Goal: Transaction & Acquisition: Purchase product/service

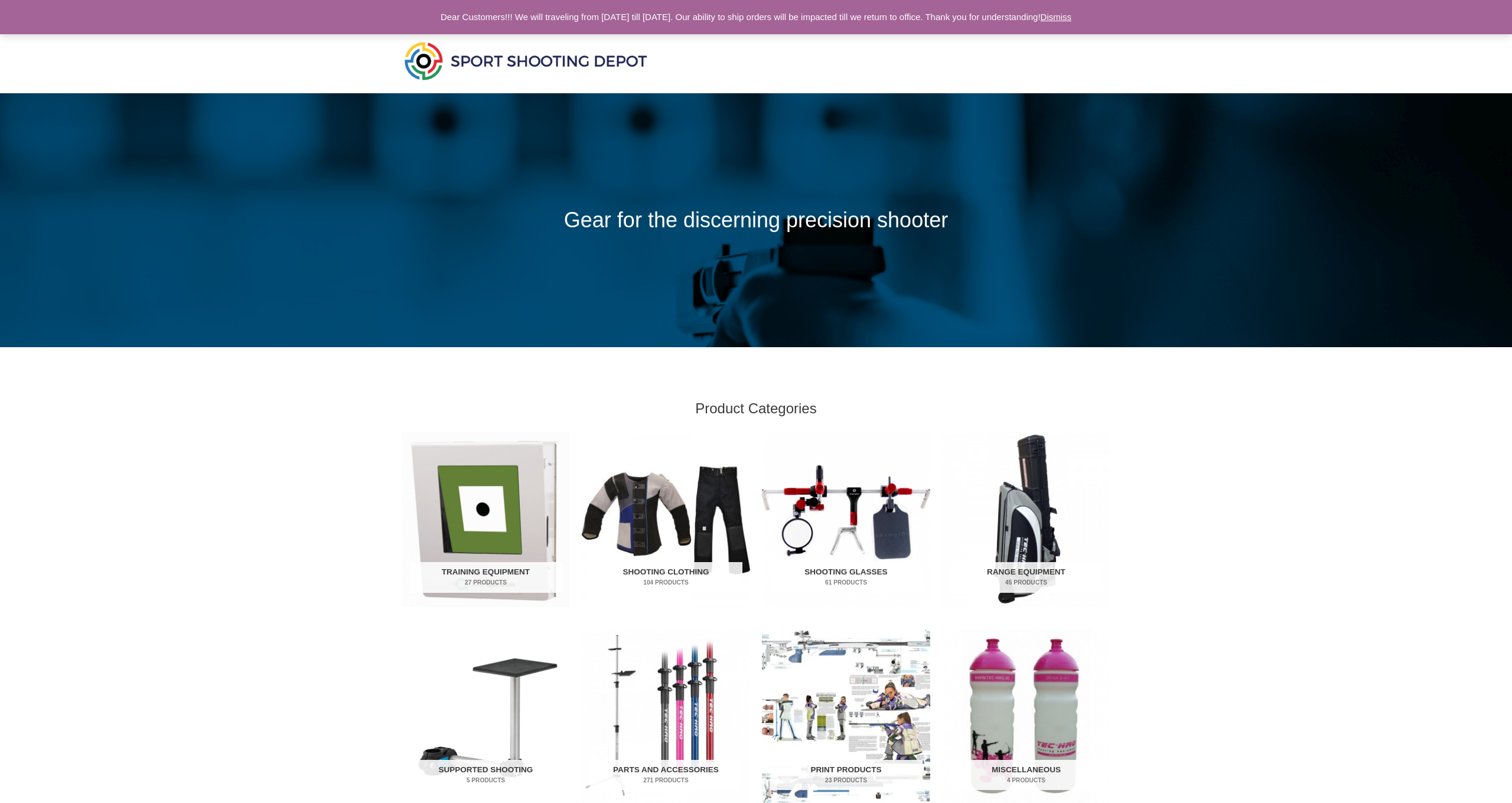
click at [1072, 16] on link "Dismiss" at bounding box center [1057, 16] width 32 height 10
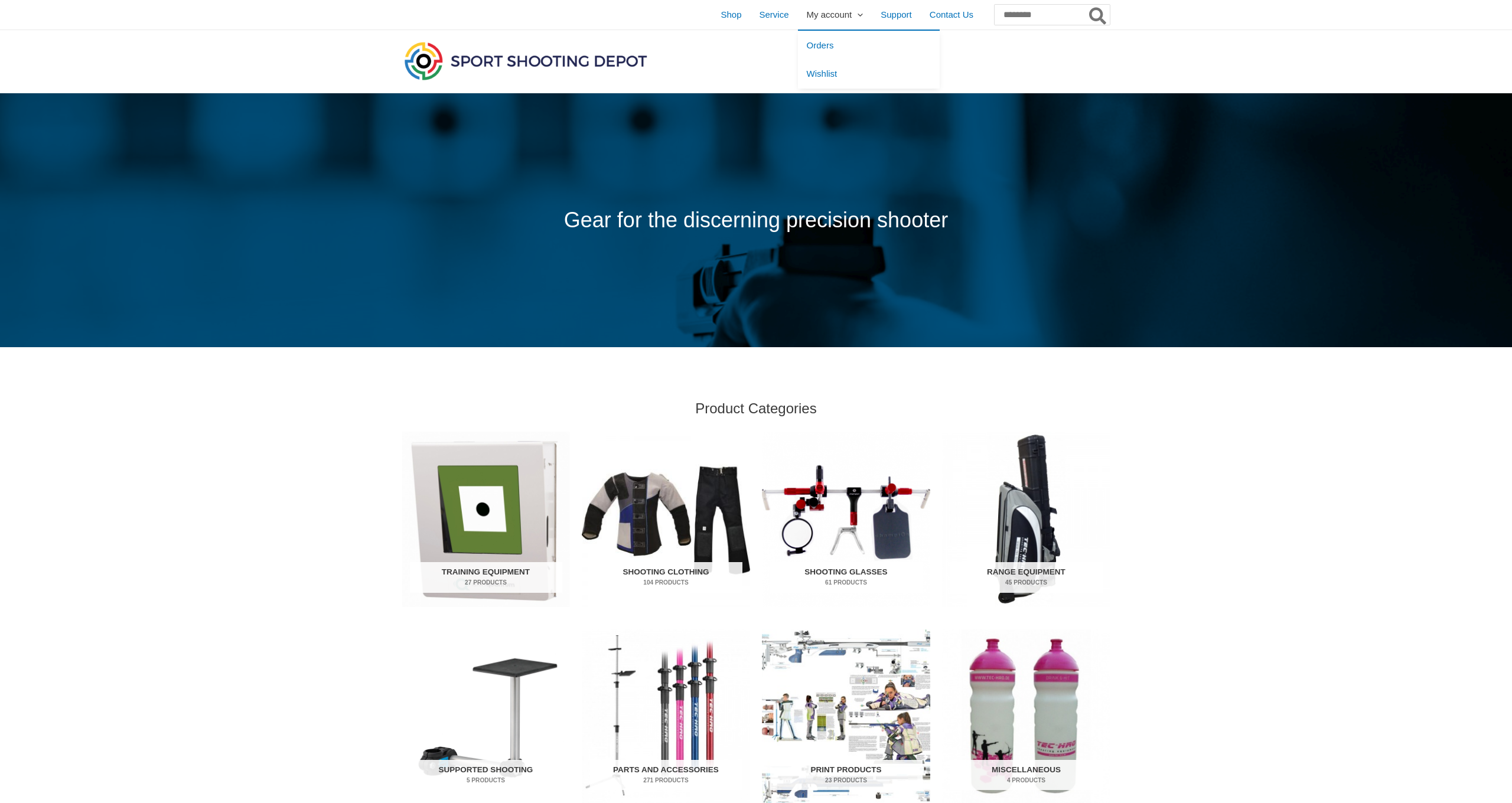
click at [807, 17] on span "My account" at bounding box center [829, 15] width 45 height 30
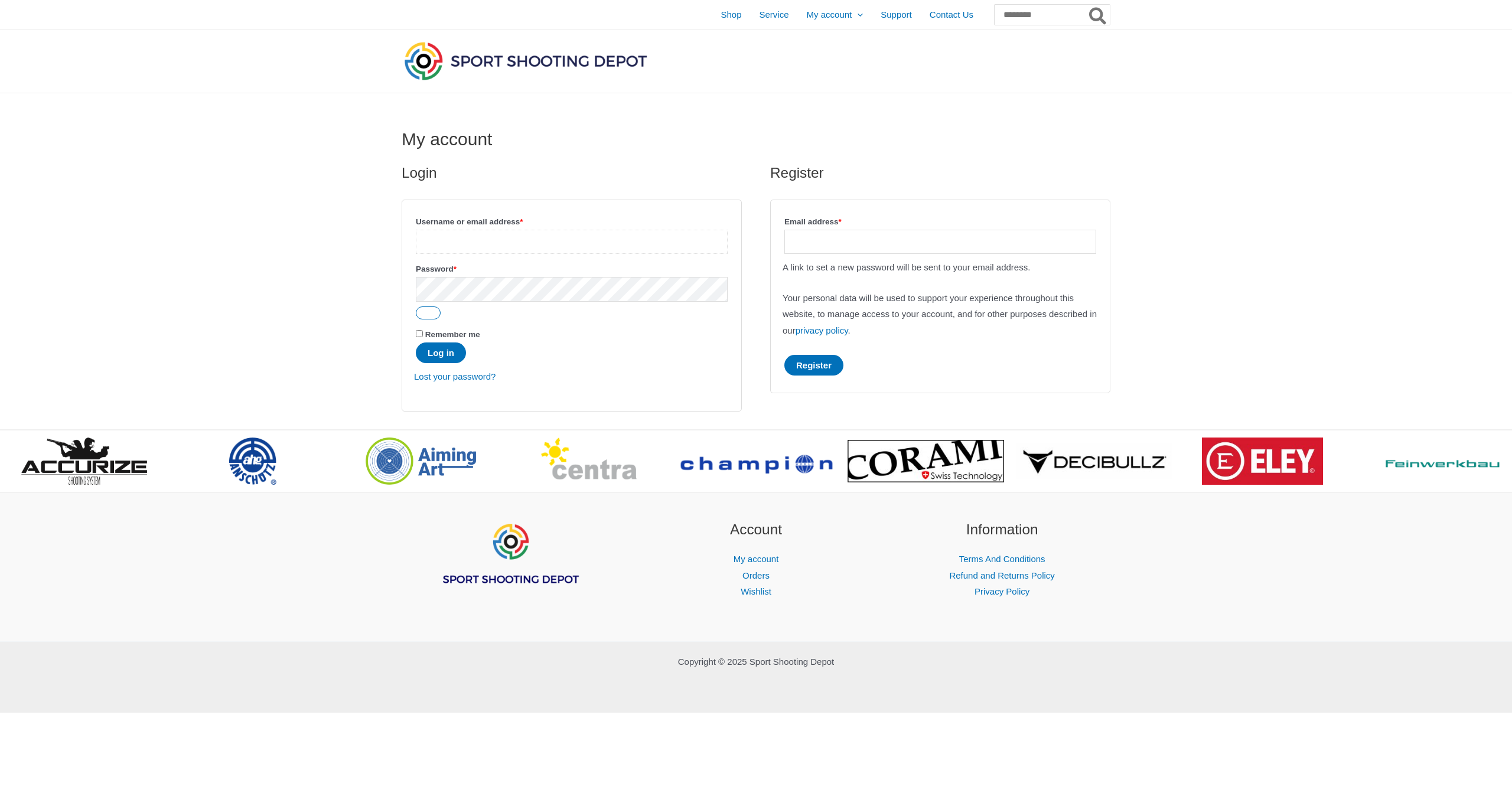
type input "**********"
click at [442, 354] on button "Log in" at bounding box center [441, 353] width 50 height 21
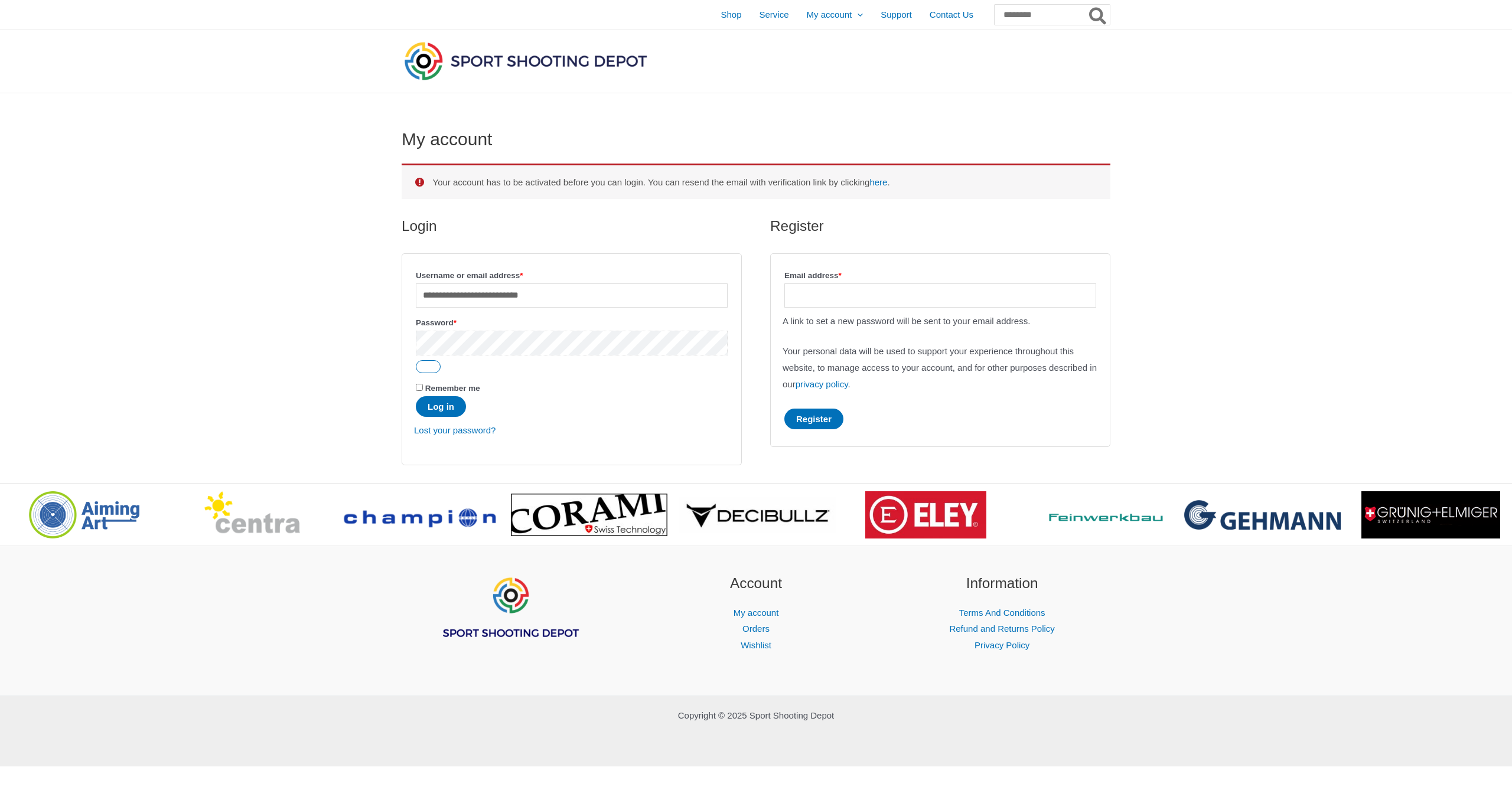
click at [442, 408] on button "Log in" at bounding box center [441, 406] width 50 height 21
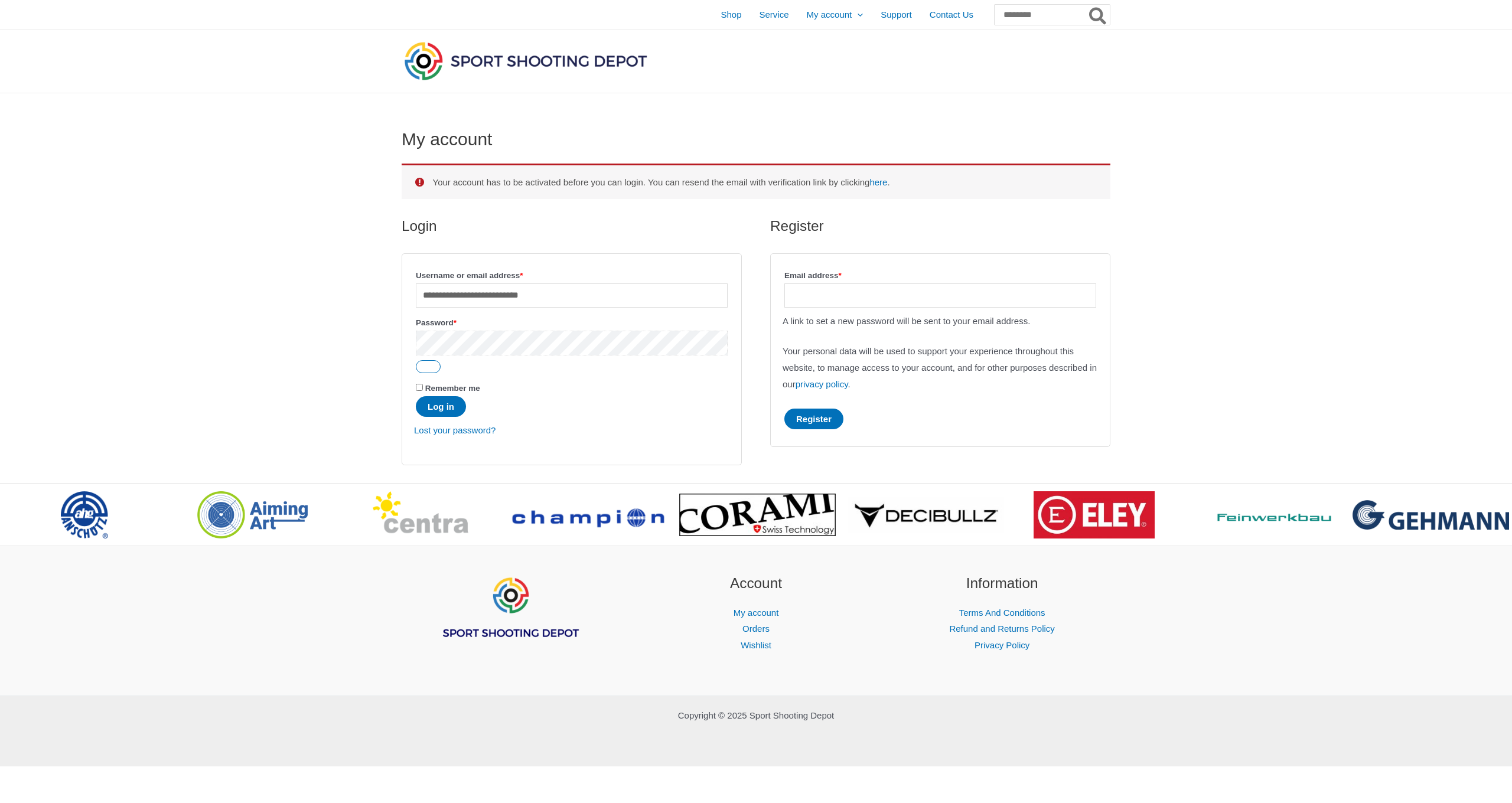
click at [442, 408] on button "Log in" at bounding box center [441, 406] width 50 height 21
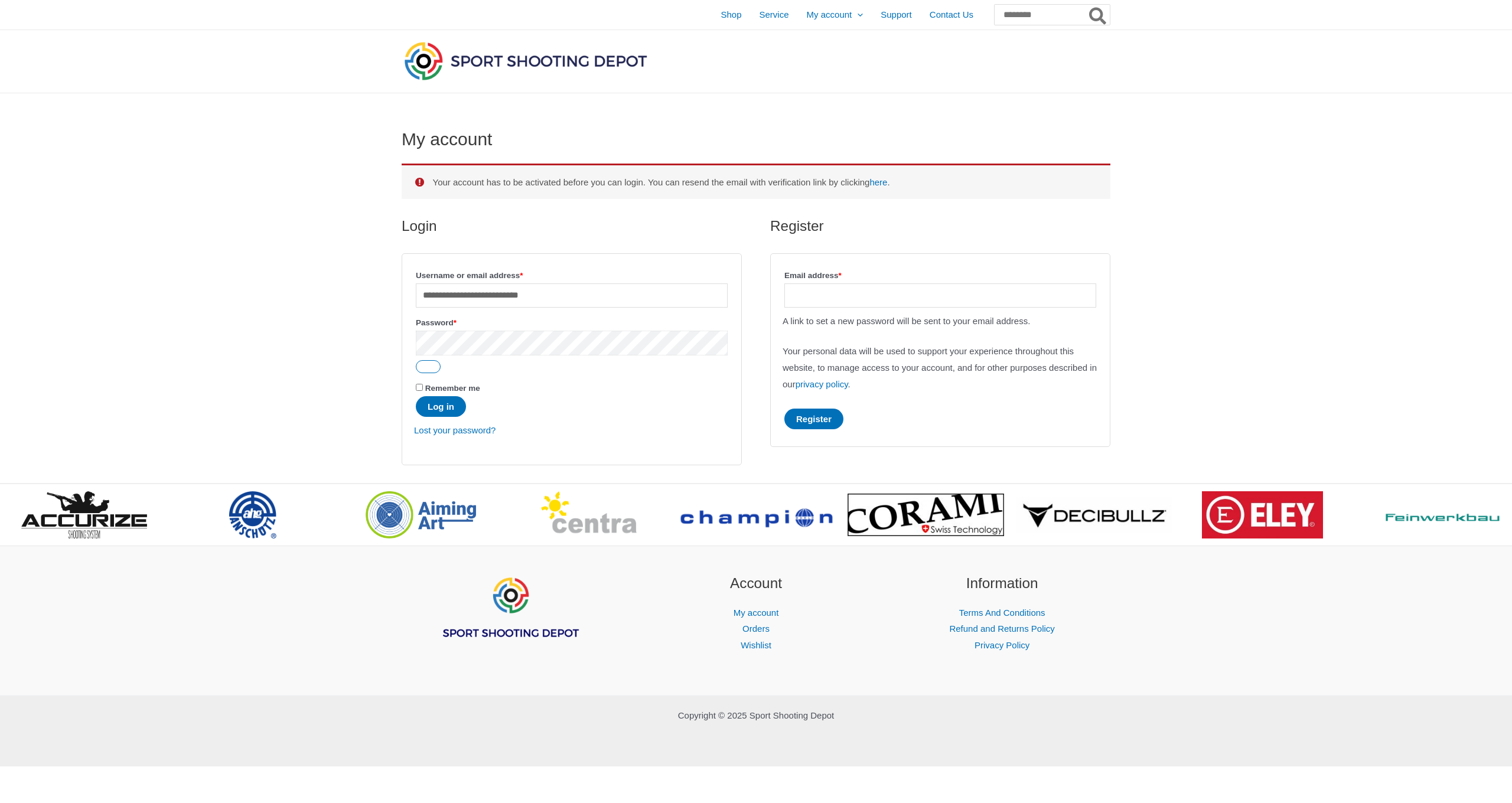
click at [442, 408] on button "Log in" at bounding box center [441, 406] width 50 height 21
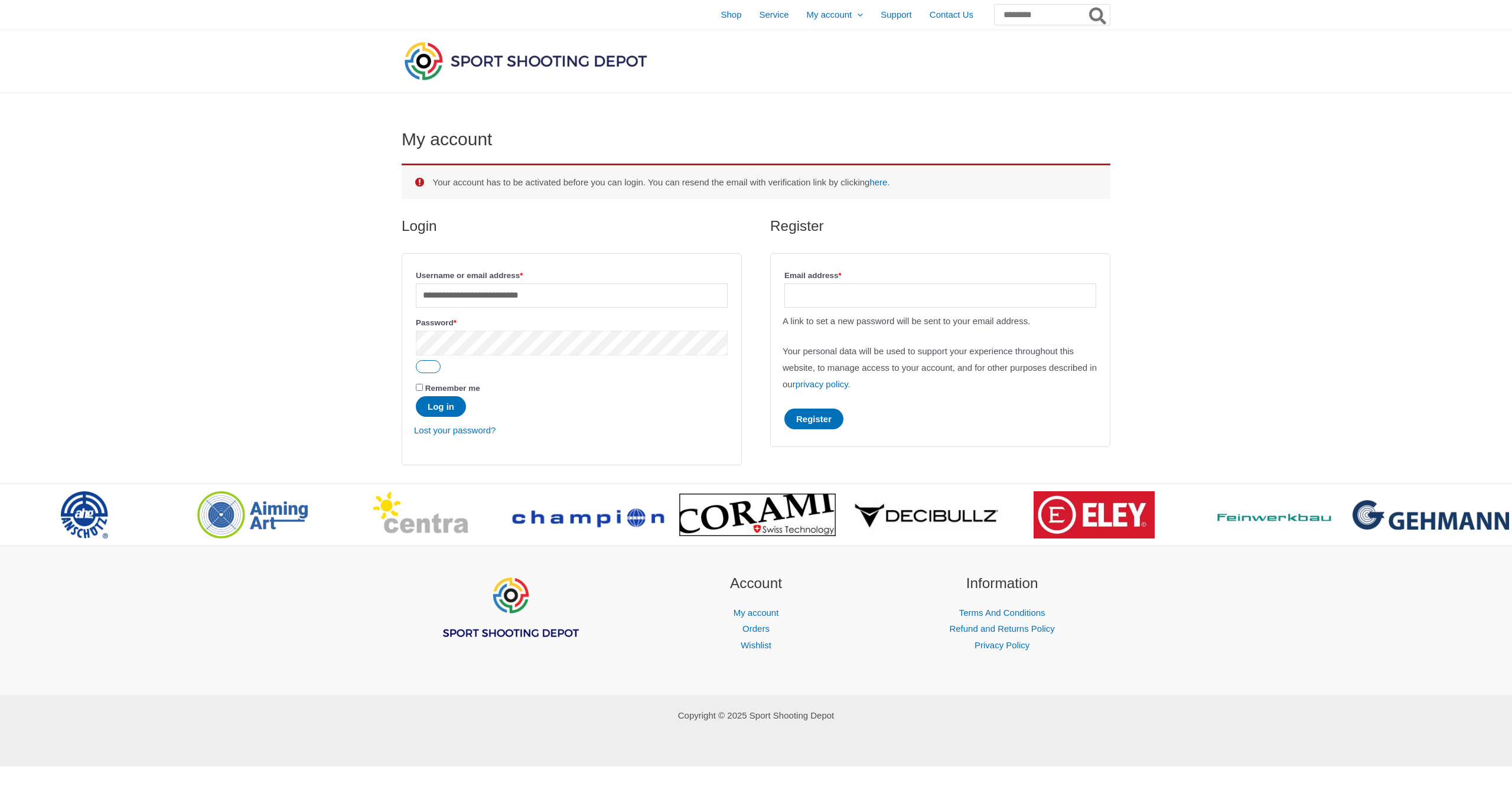
click at [442, 408] on button "Log in" at bounding box center [441, 406] width 50 height 21
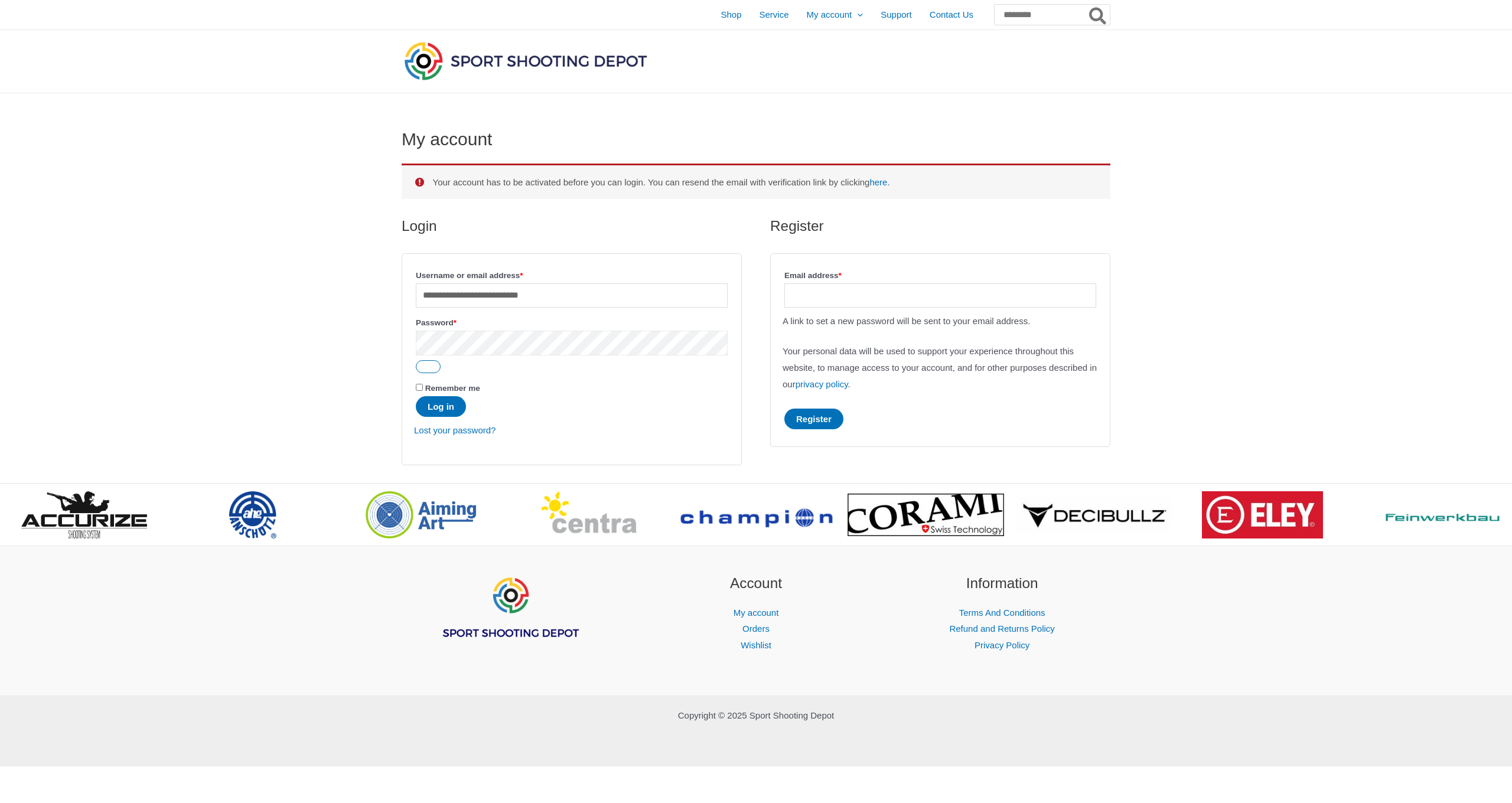
click at [442, 408] on button "Log in" at bounding box center [441, 406] width 50 height 21
click at [506, 358] on p "Password * Required" at bounding box center [572, 344] width 315 height 62
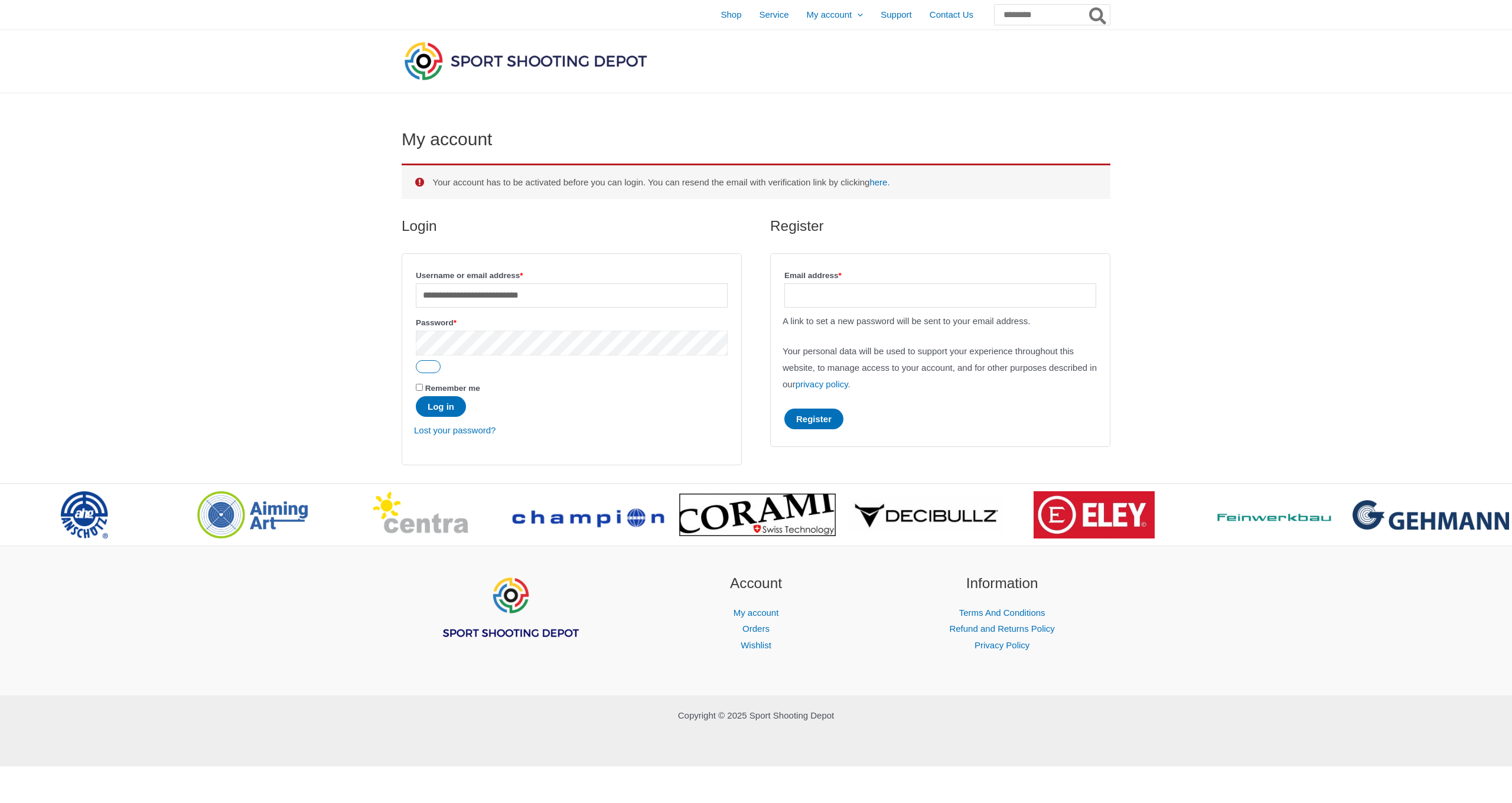
click at [442, 408] on button "Log in" at bounding box center [441, 406] width 50 height 21
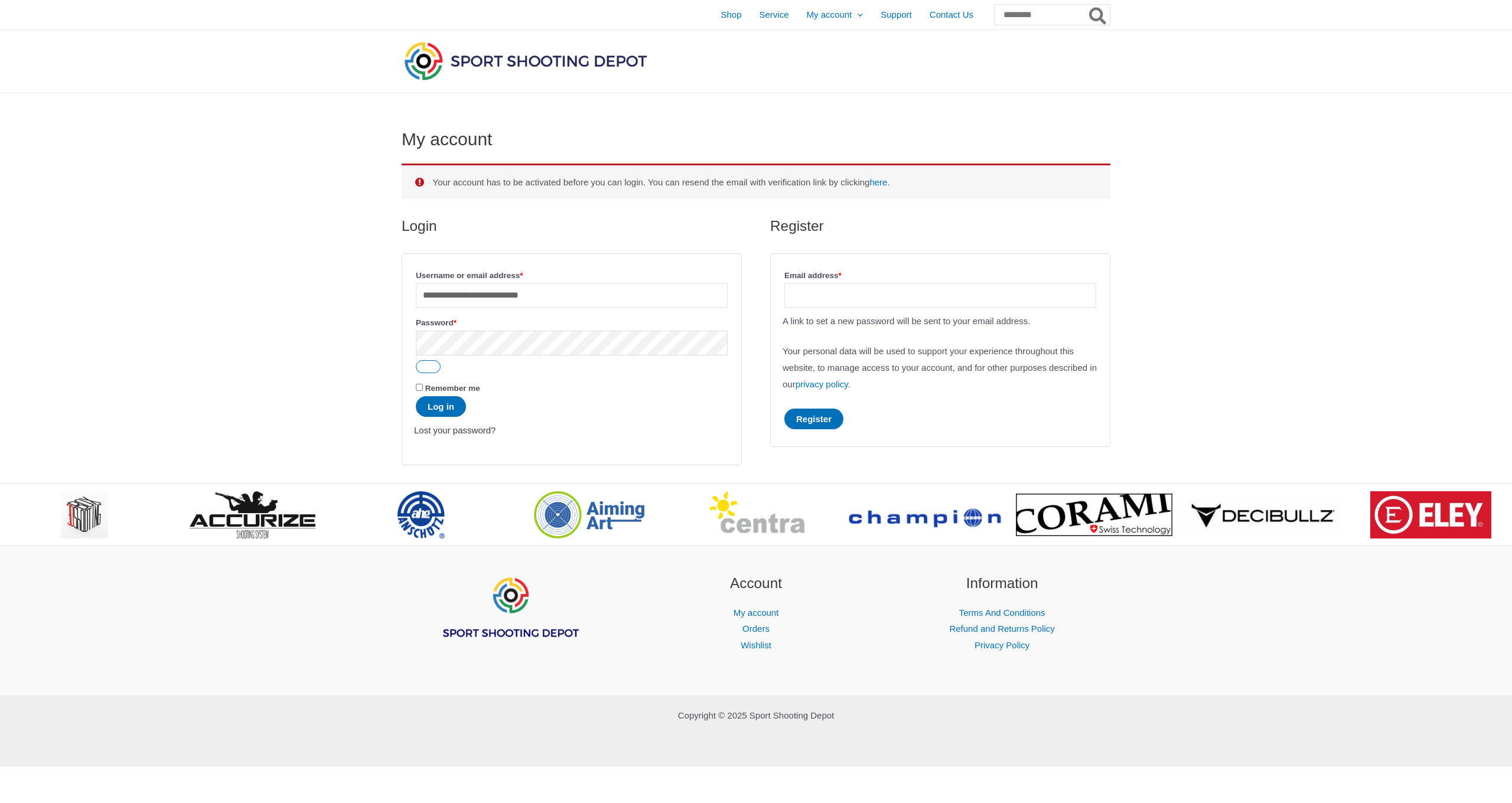
click at [489, 431] on link "Lost your password?" at bounding box center [455, 430] width 81 height 10
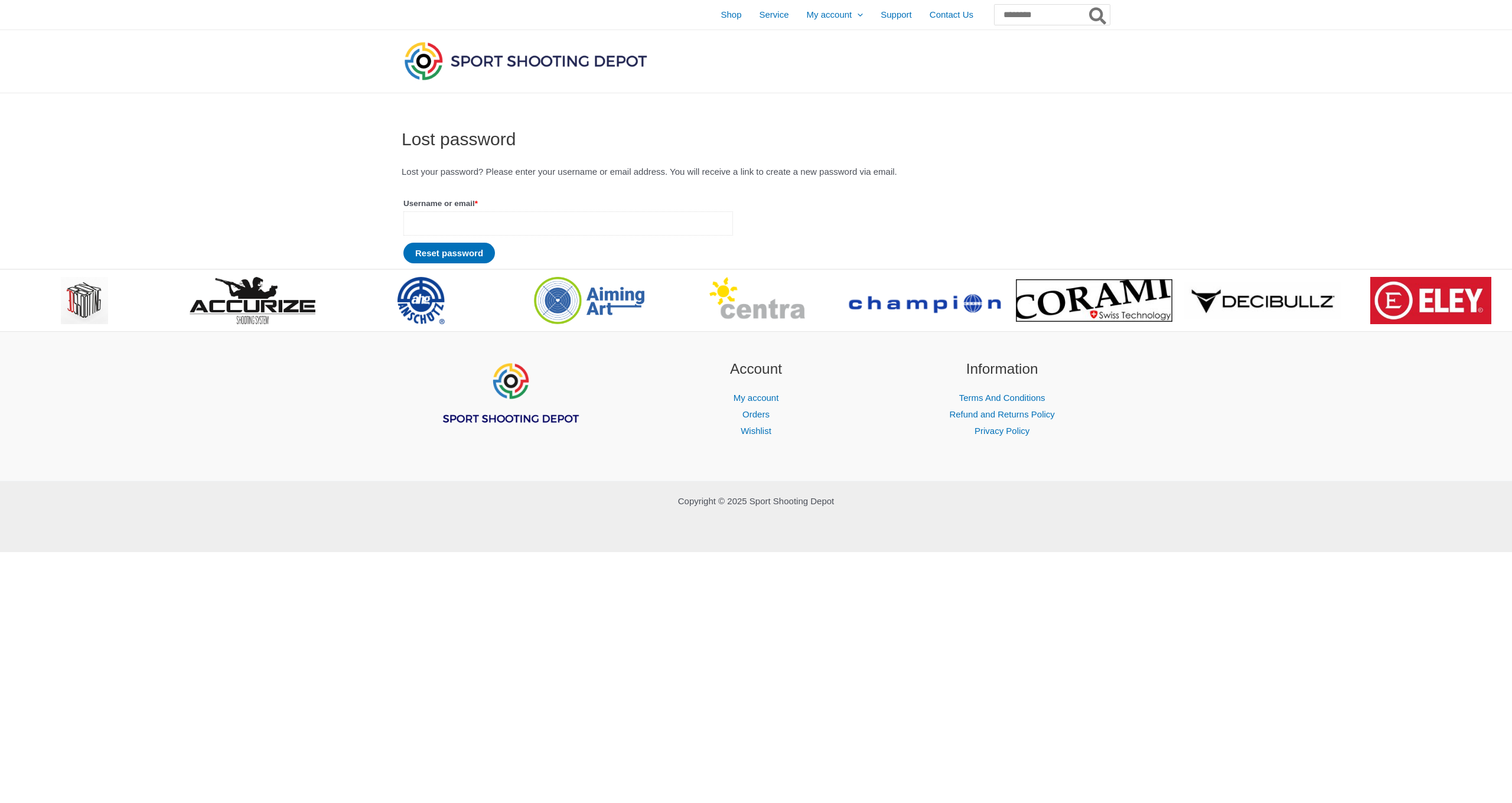
click at [444, 221] on input "Username or email * Required" at bounding box center [568, 224] width 329 height 24
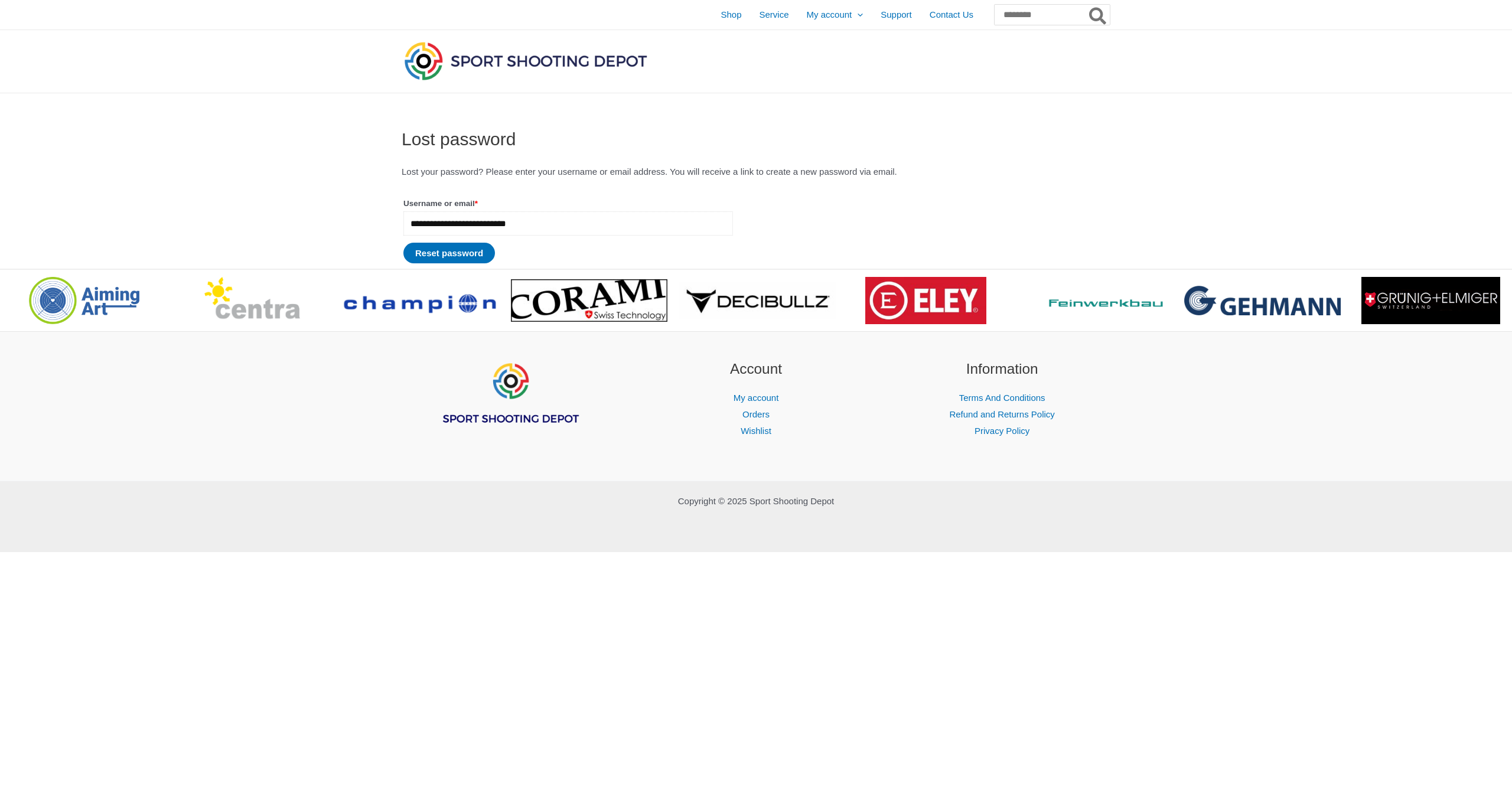
type input "**********"
click at [454, 254] on button "Reset password" at bounding box center [449, 253] width 92 height 21
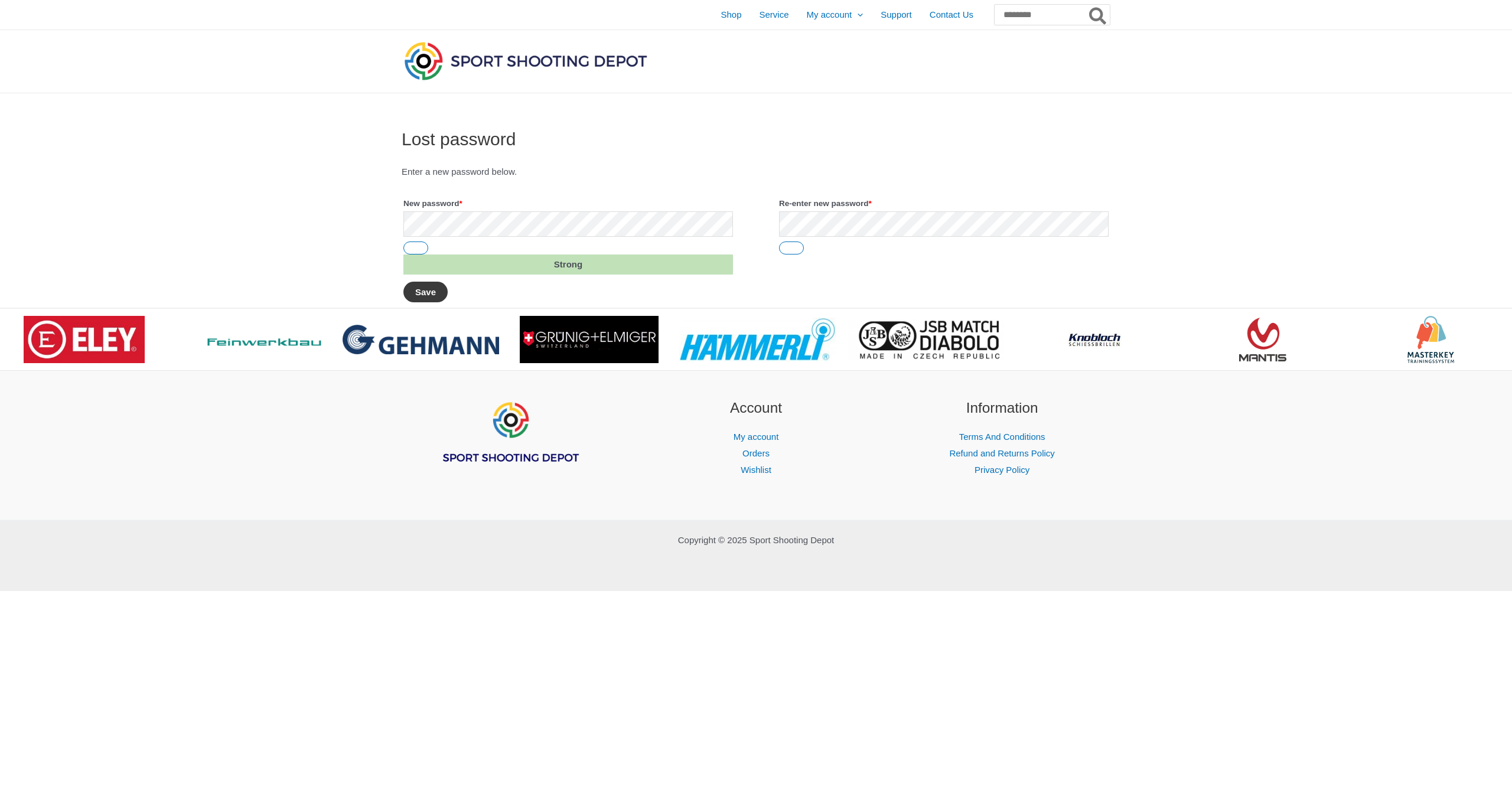
click at [425, 297] on button "Save" at bounding box center [425, 292] width 44 height 21
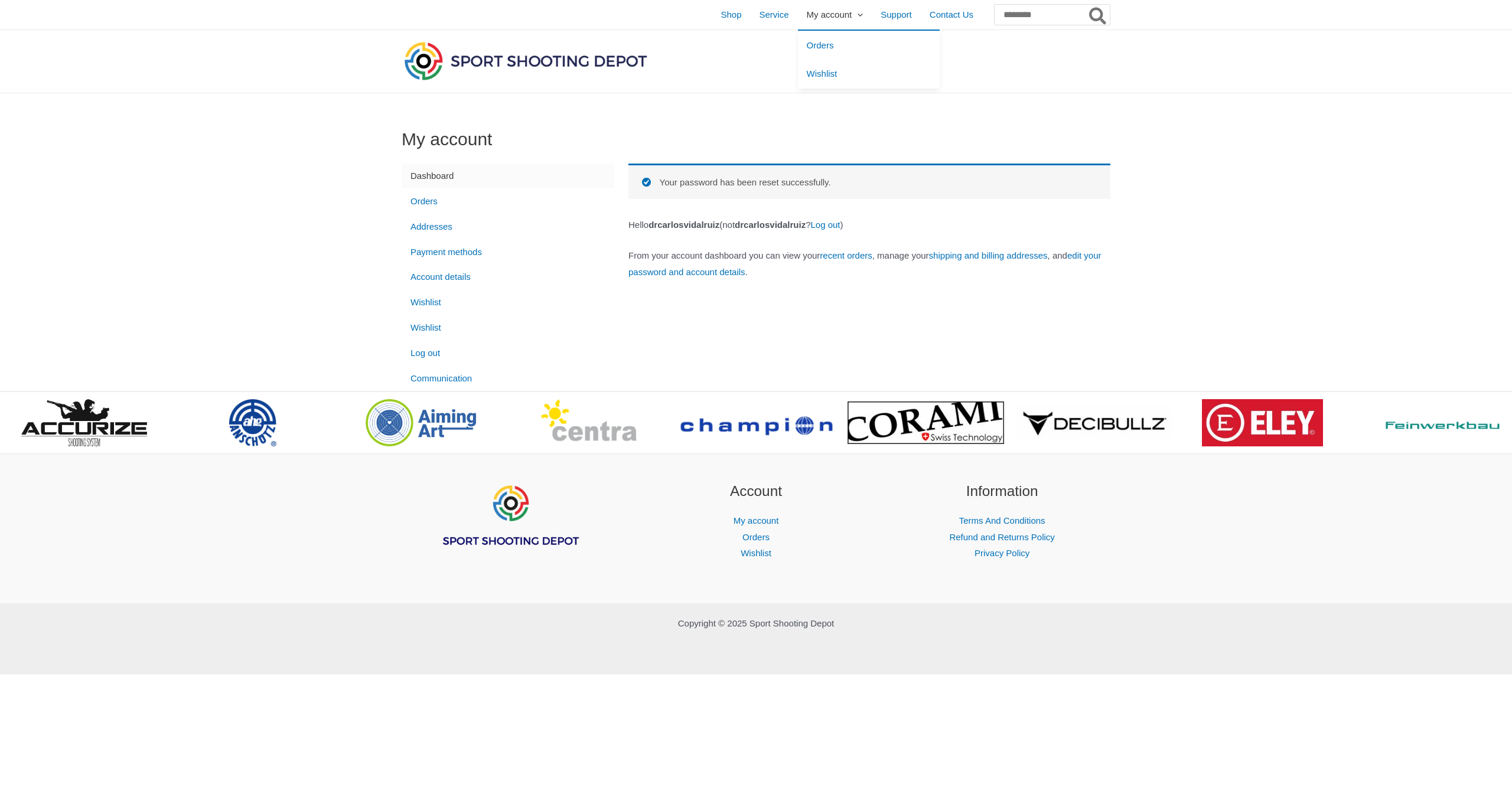
click at [807, 19] on span "My account" at bounding box center [829, 15] width 45 height 30
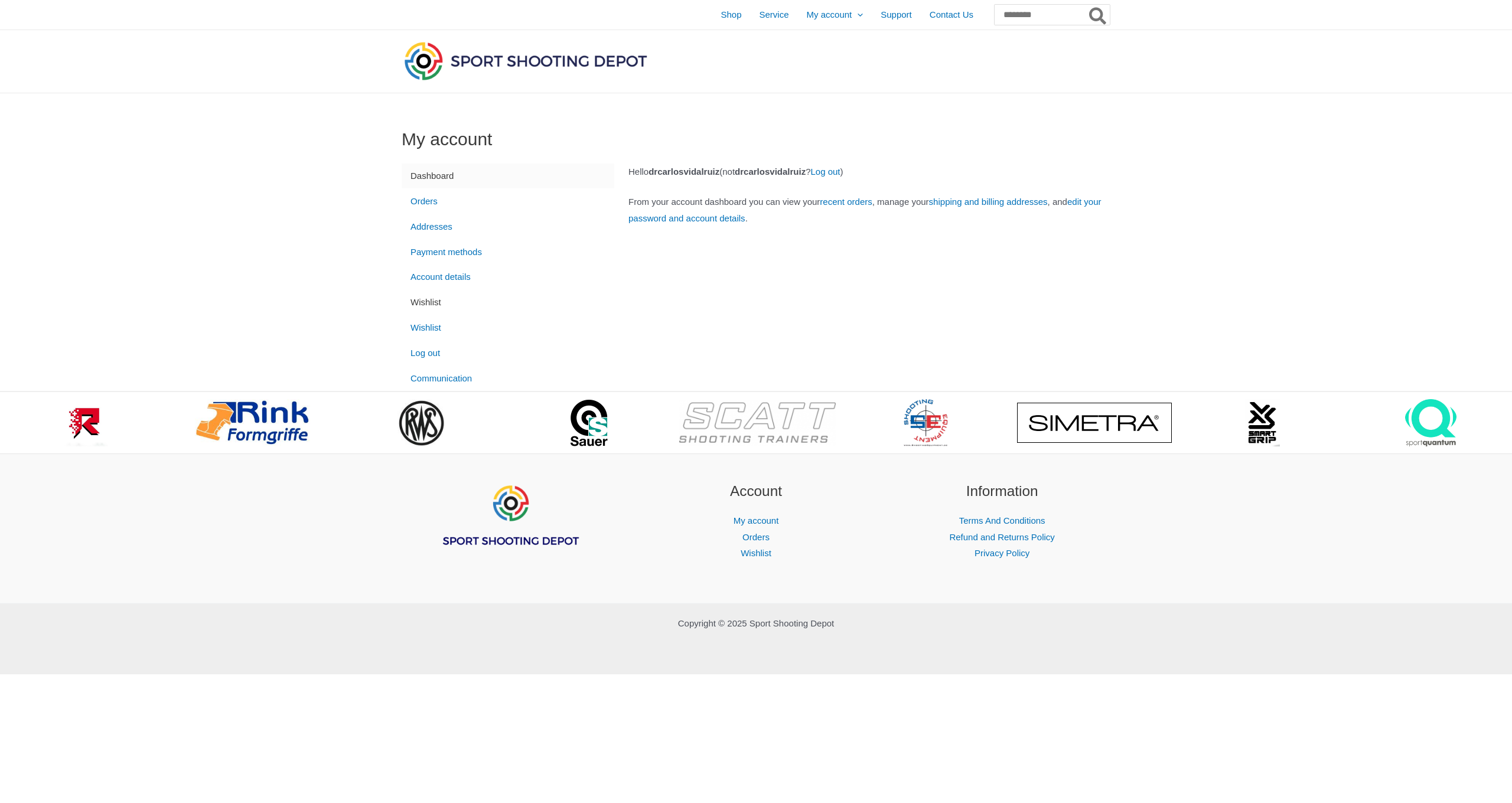
click at [427, 305] on link "Wishlist" at bounding box center [508, 303] width 213 height 25
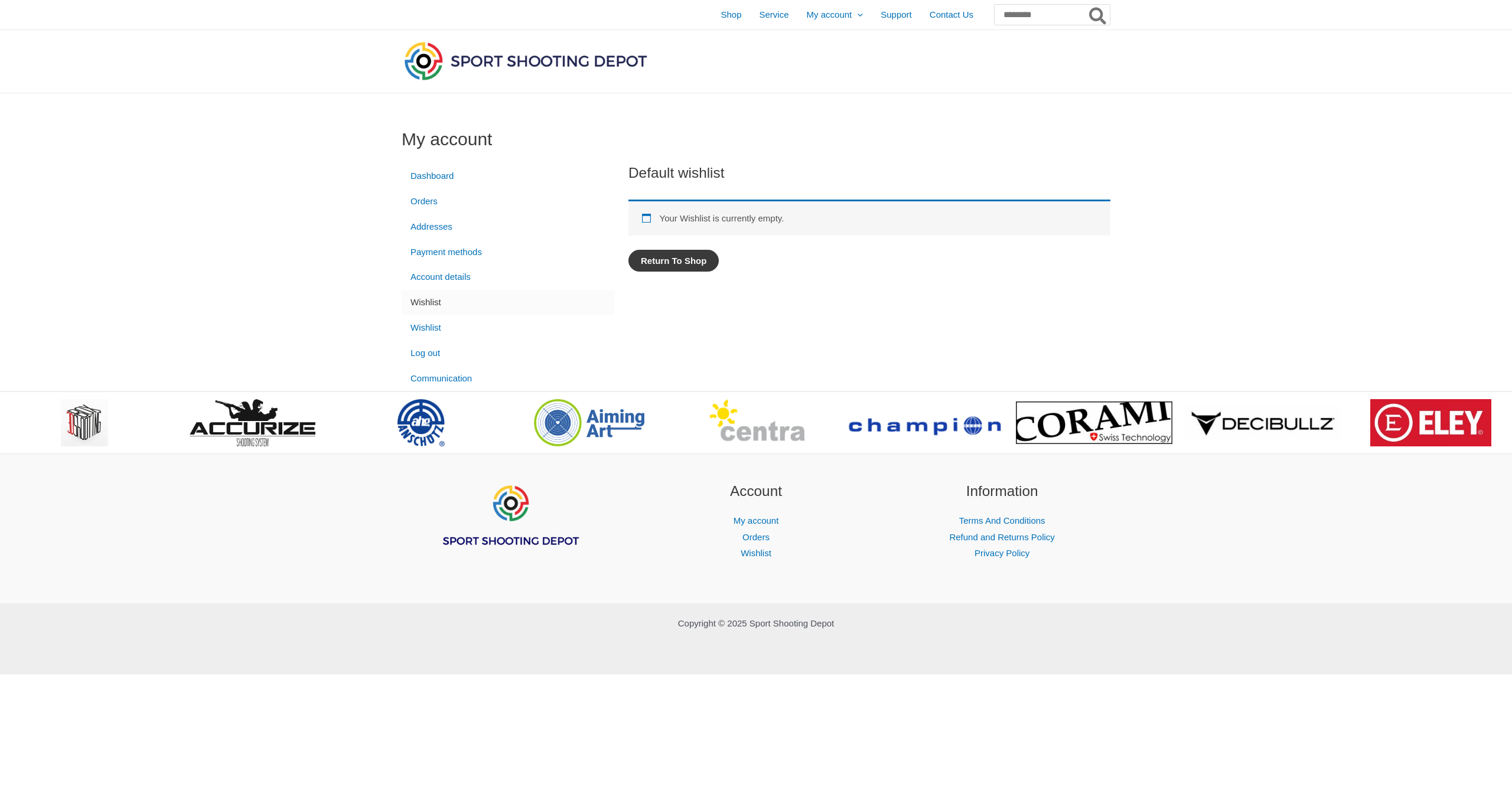
click at [687, 264] on link "Return To Shop" at bounding box center [673, 261] width 90 height 22
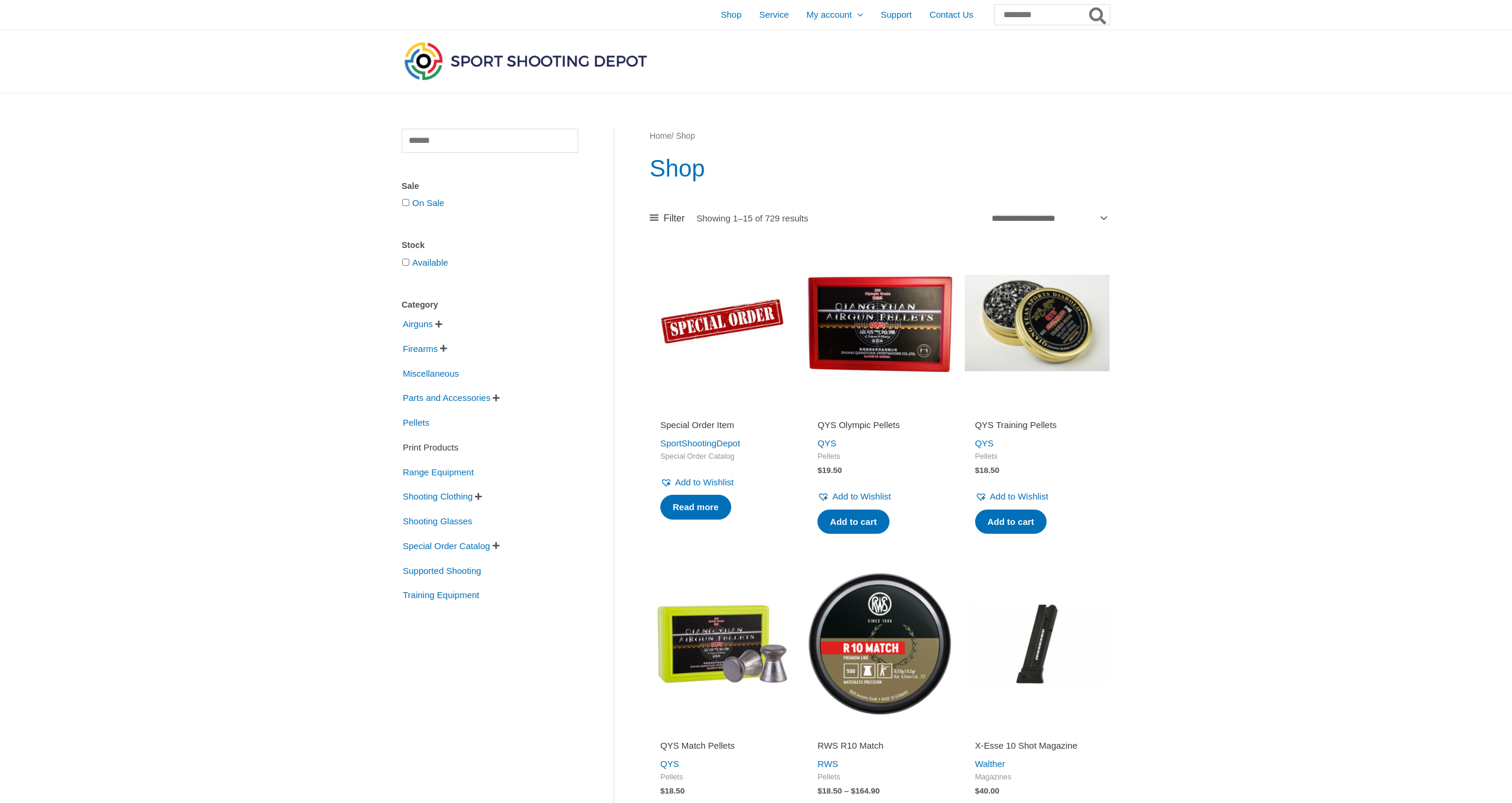
click at [415, 447] on span "Print Products" at bounding box center [430, 448] width 58 height 20
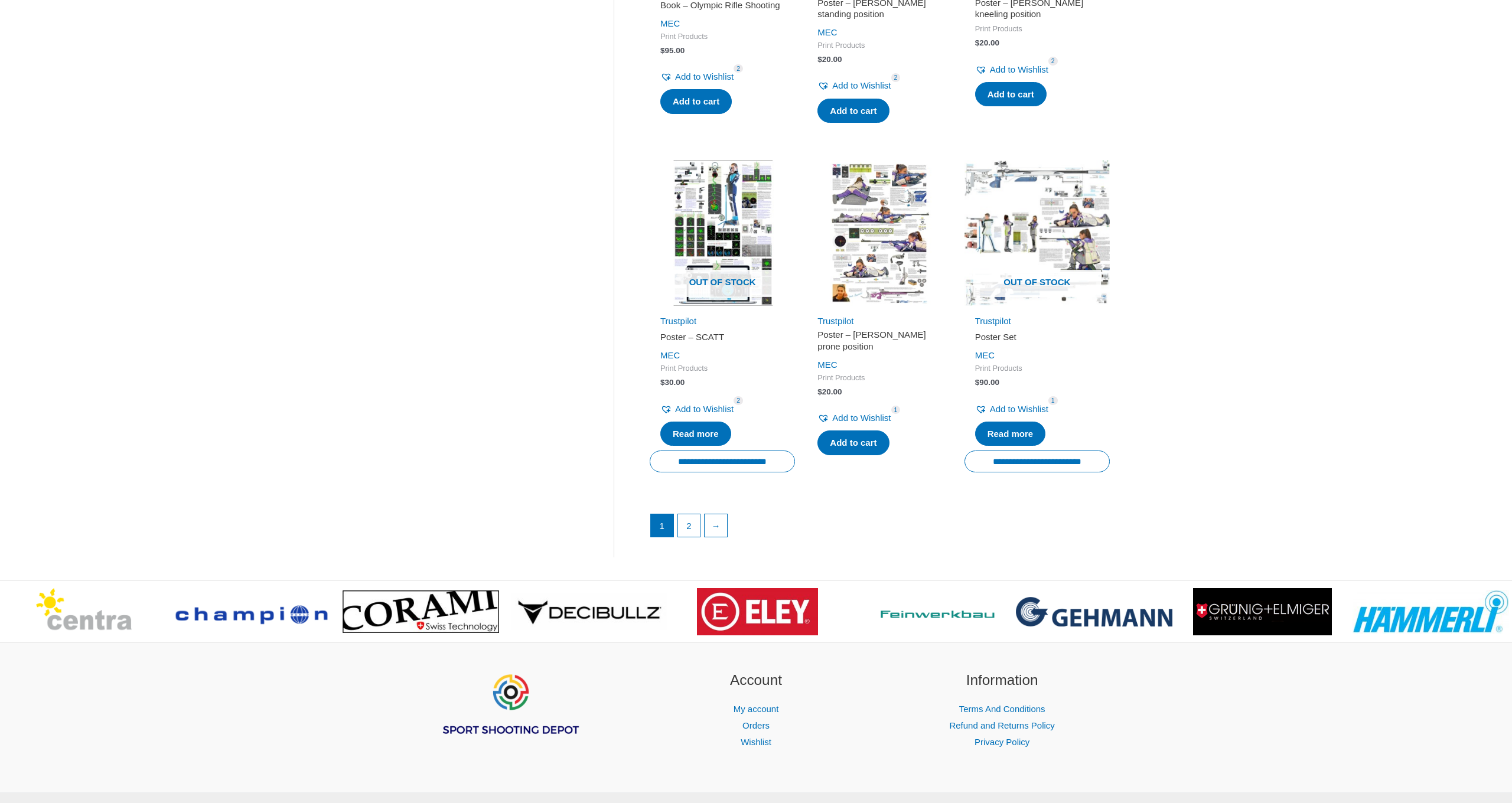
scroll to position [1435, 0]
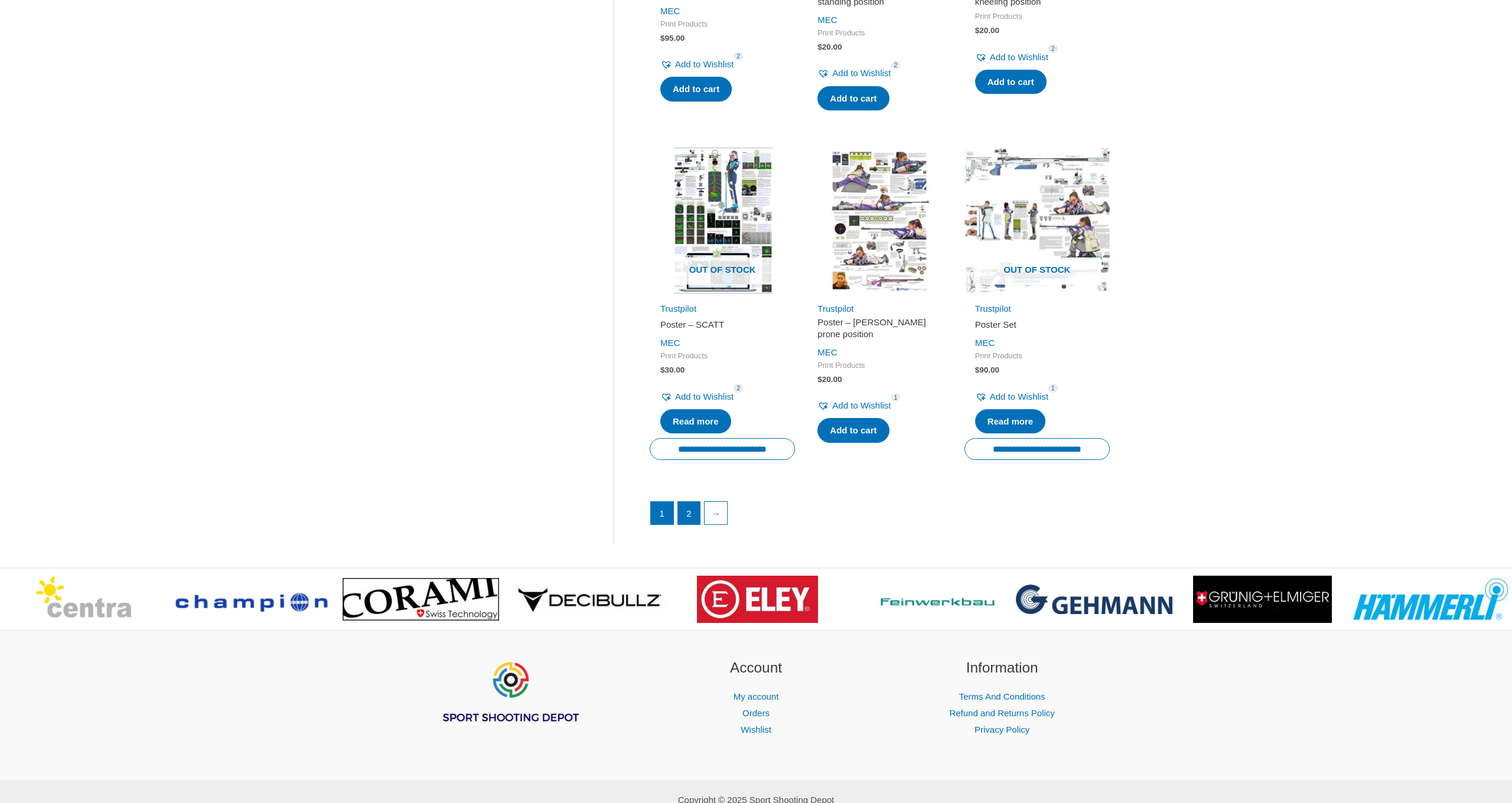
click at [682, 502] on link "2" at bounding box center [689, 513] width 22 height 22
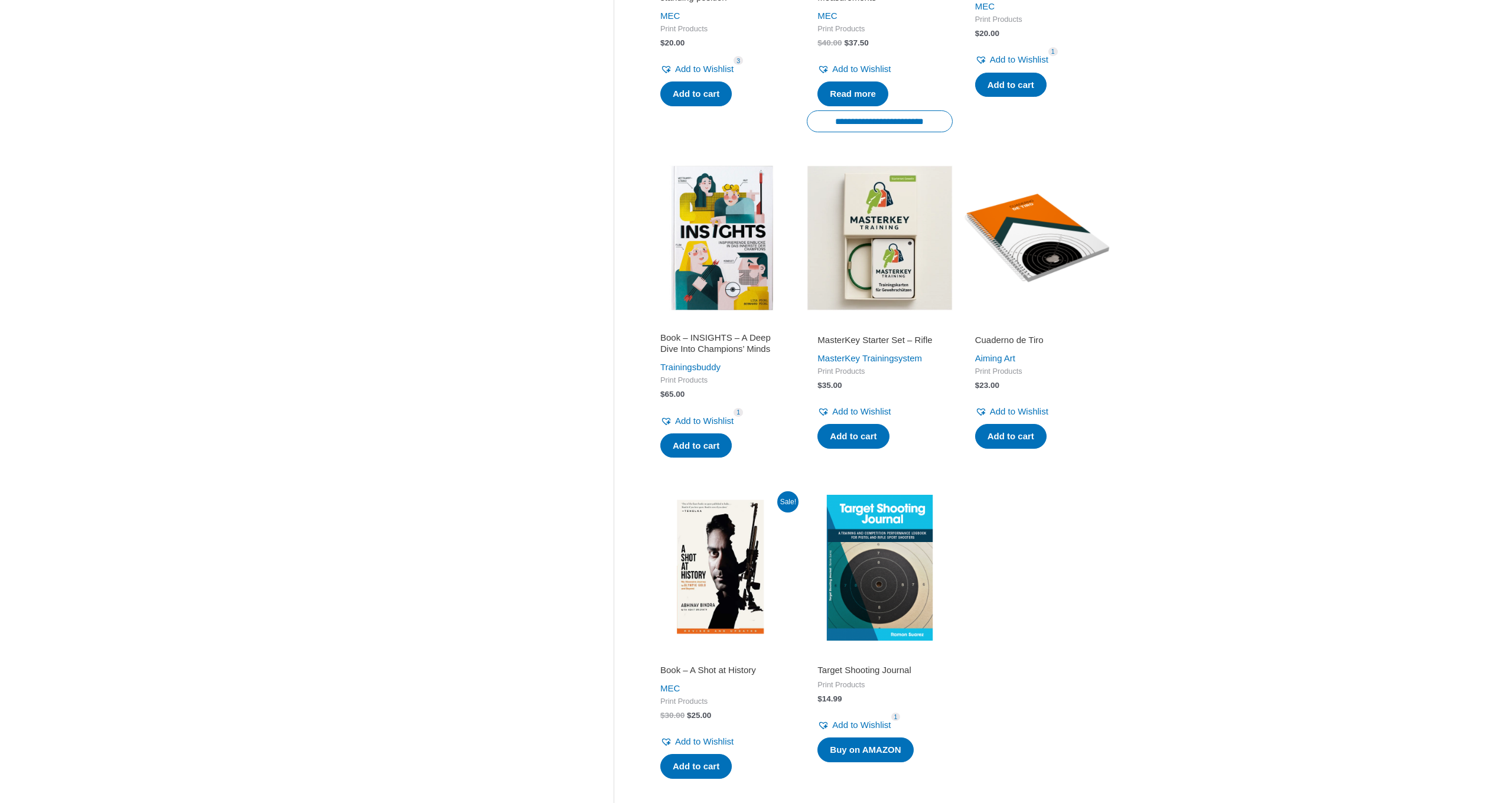
scroll to position [438, 0]
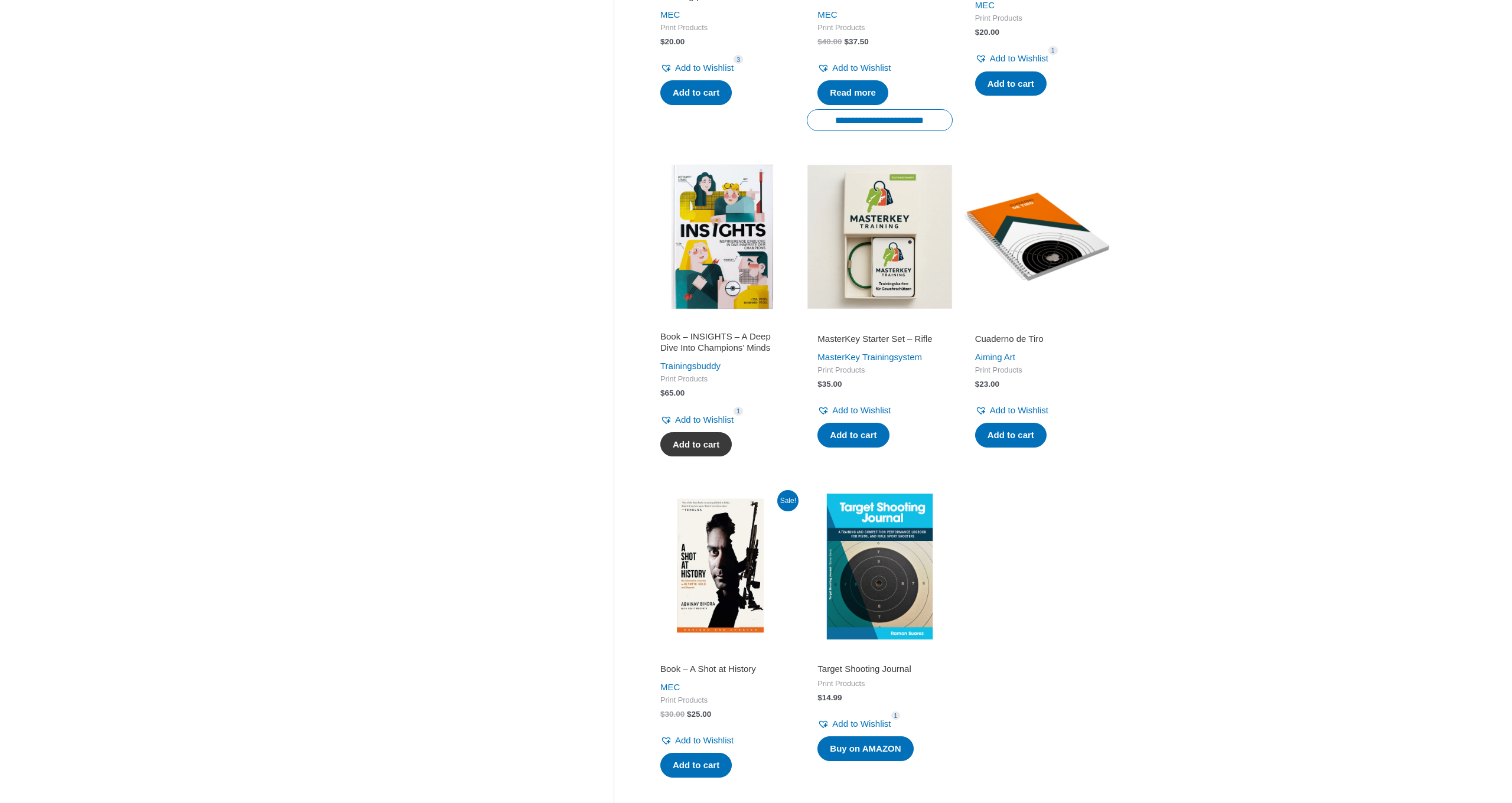
click at [693, 450] on link "Add to cart" at bounding box center [696, 445] width 72 height 25
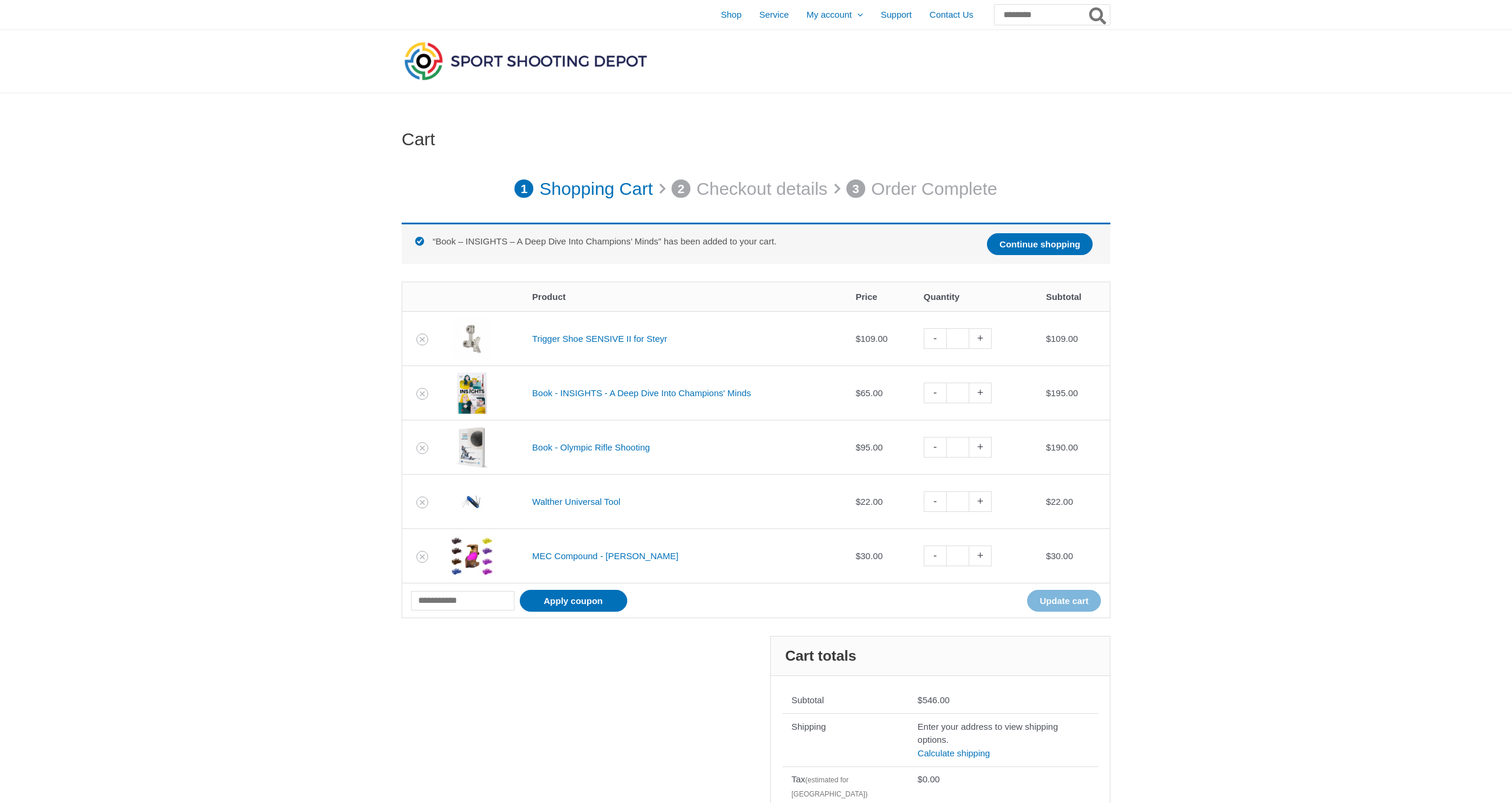
click at [936, 395] on link "-" at bounding box center [935, 393] width 22 height 21
type input "*"
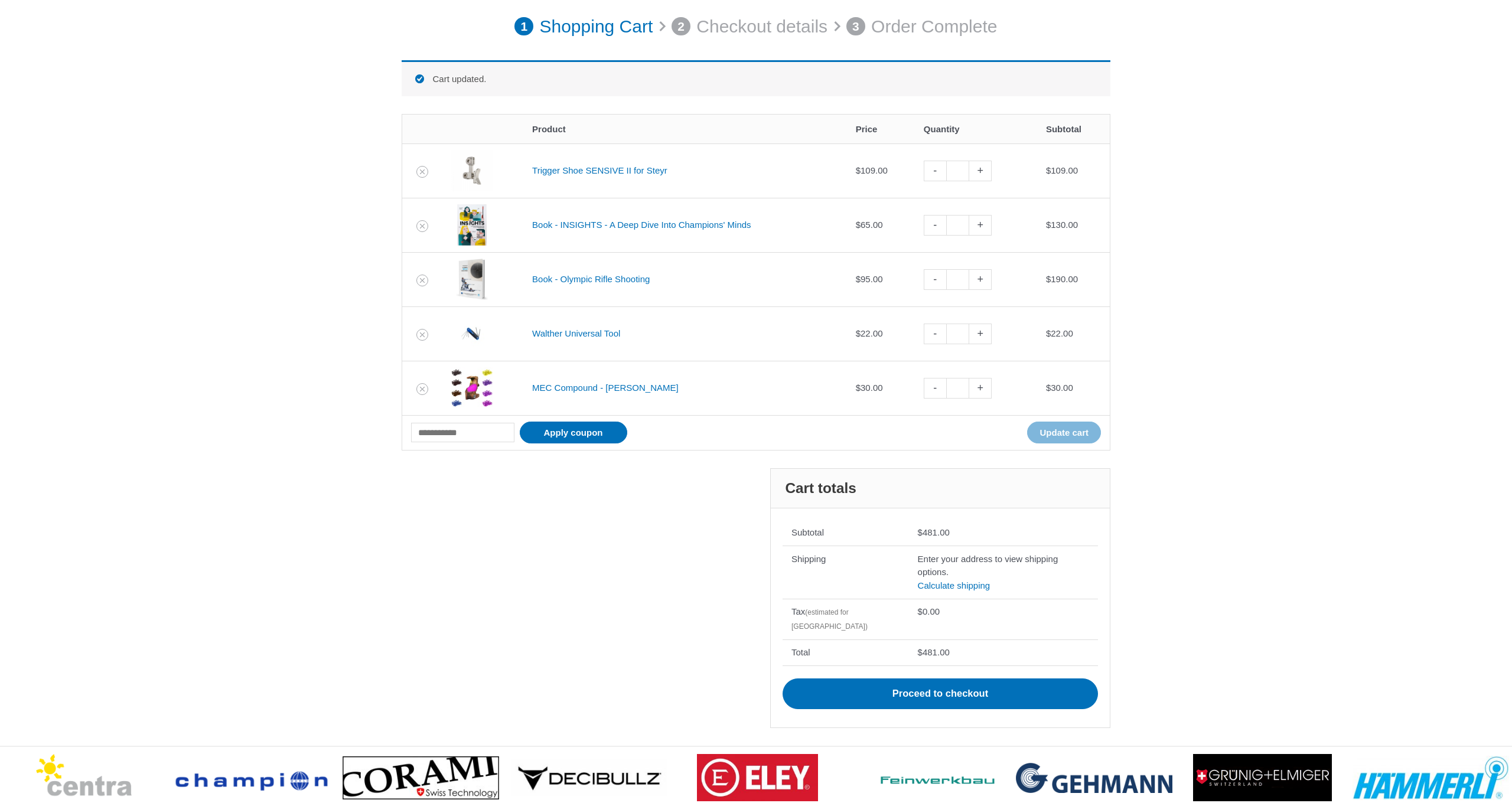
scroll to position [163, 0]
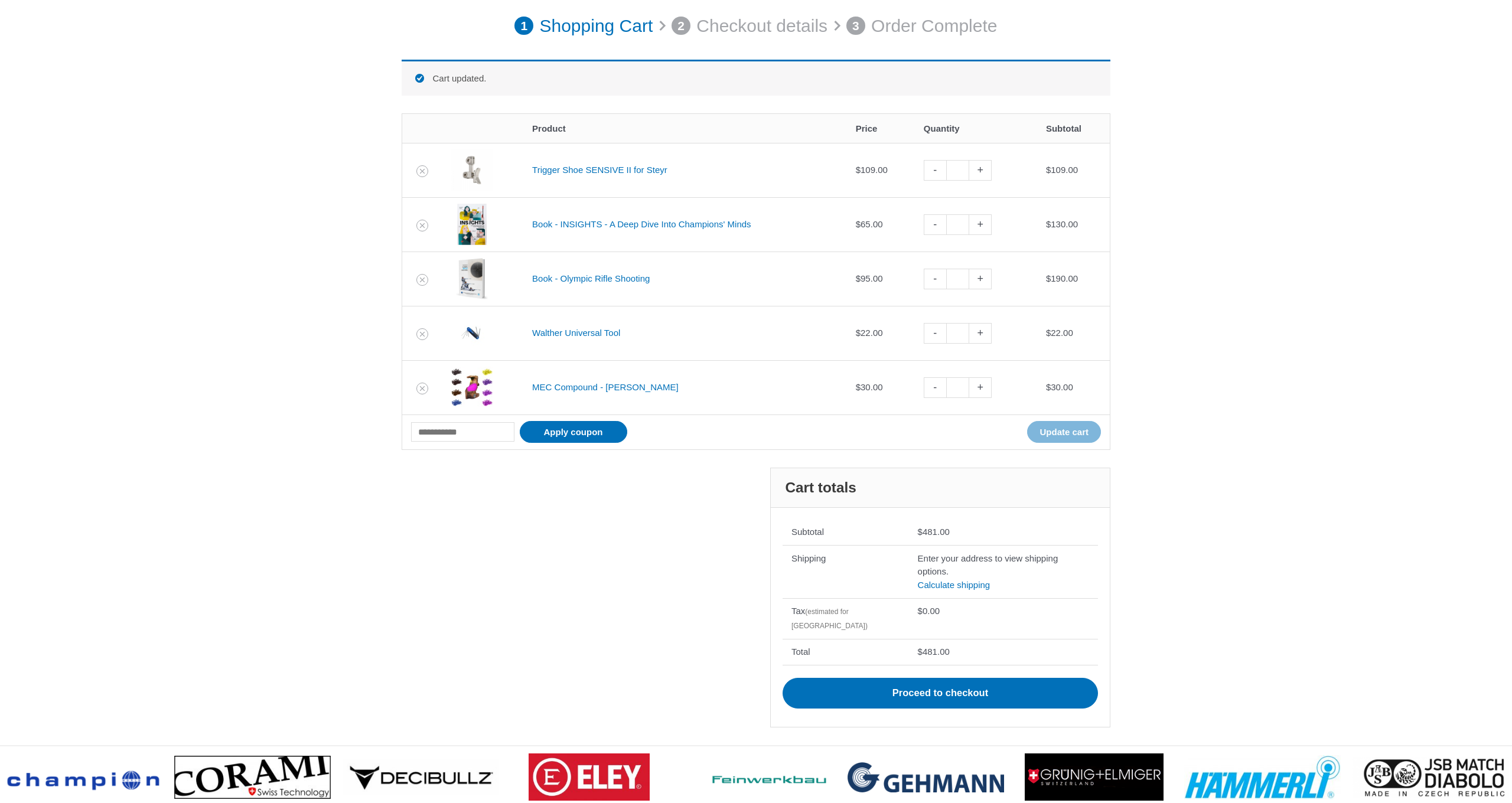
click at [943, 227] on link "-" at bounding box center [935, 224] width 22 height 21
type input "*"
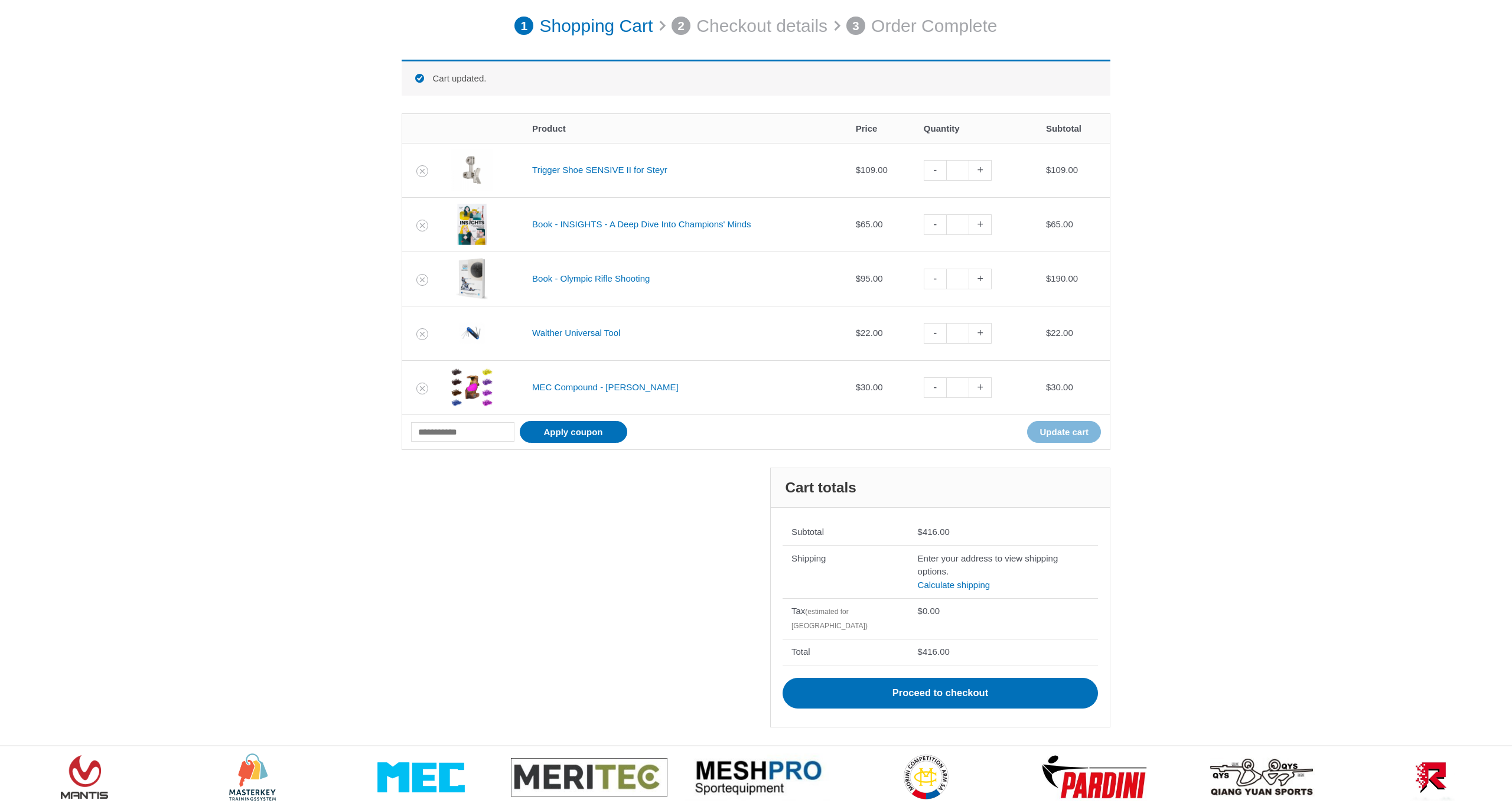
click at [936, 280] on link "-" at bounding box center [935, 279] width 22 height 21
type input "*"
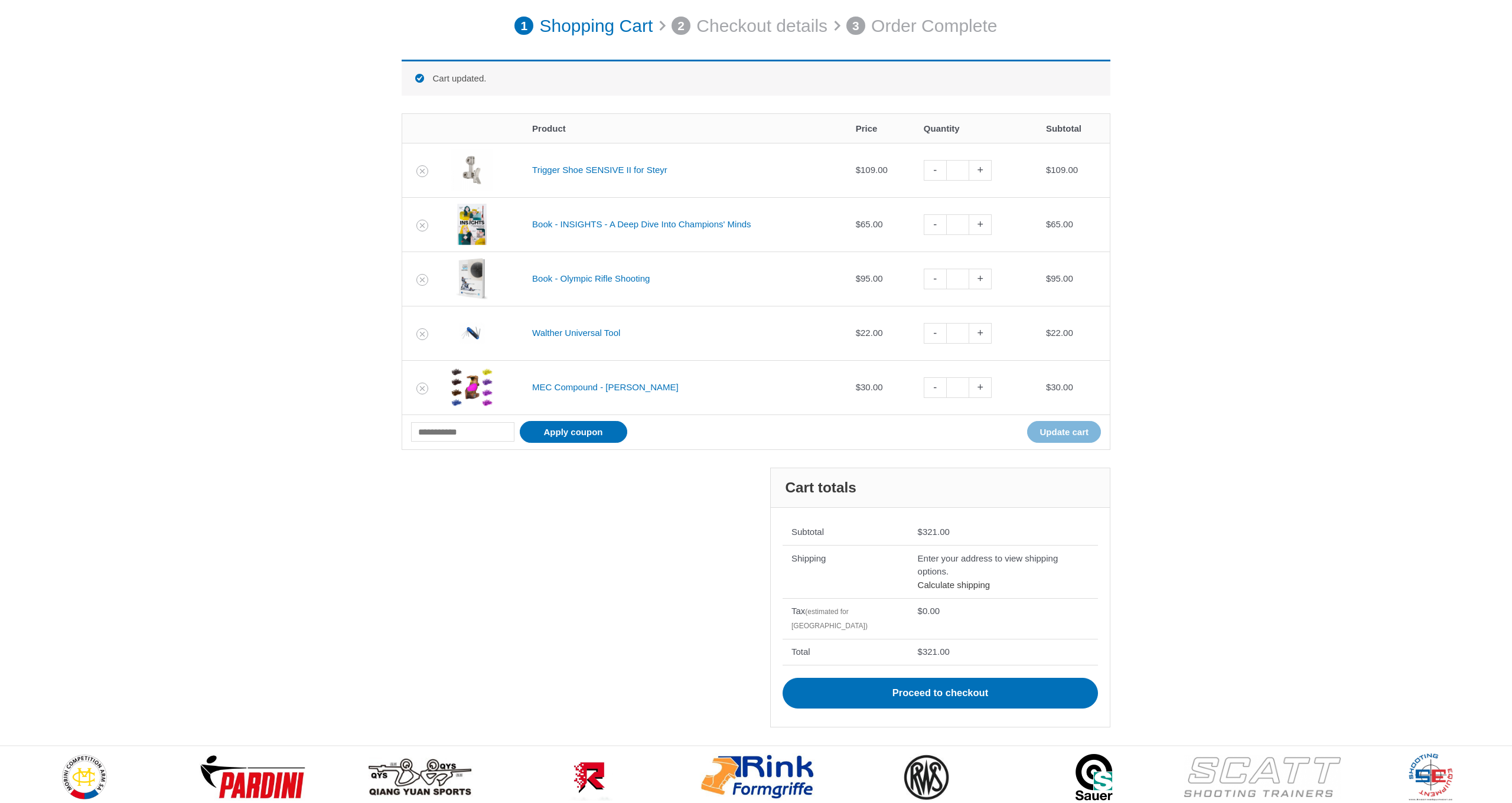
click at [935, 583] on link "Calculate shipping" at bounding box center [954, 585] width 73 height 10
select select "**"
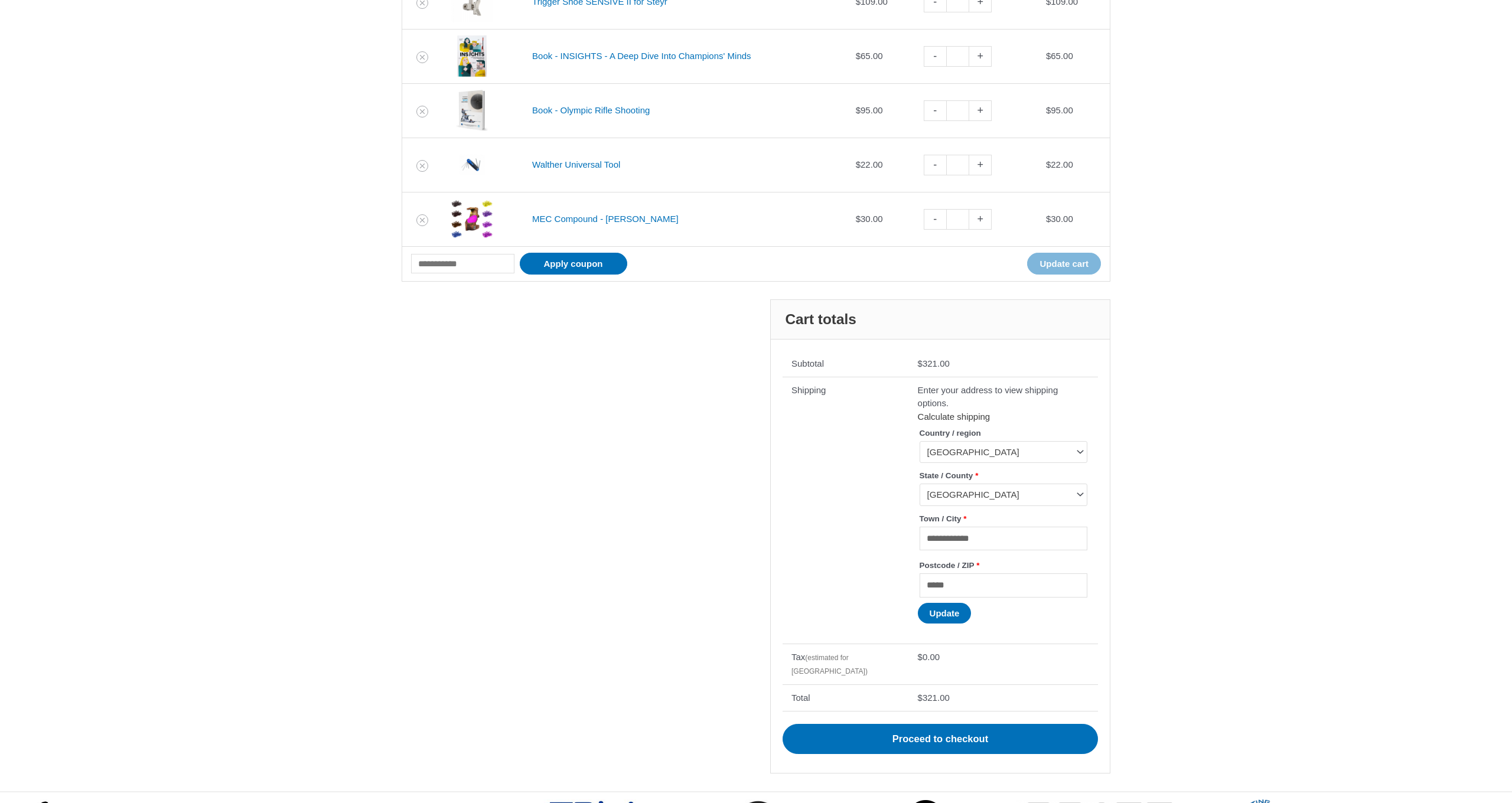
scroll to position [332, 0]
click at [939, 615] on button "Update" at bounding box center [944, 613] width 54 height 21
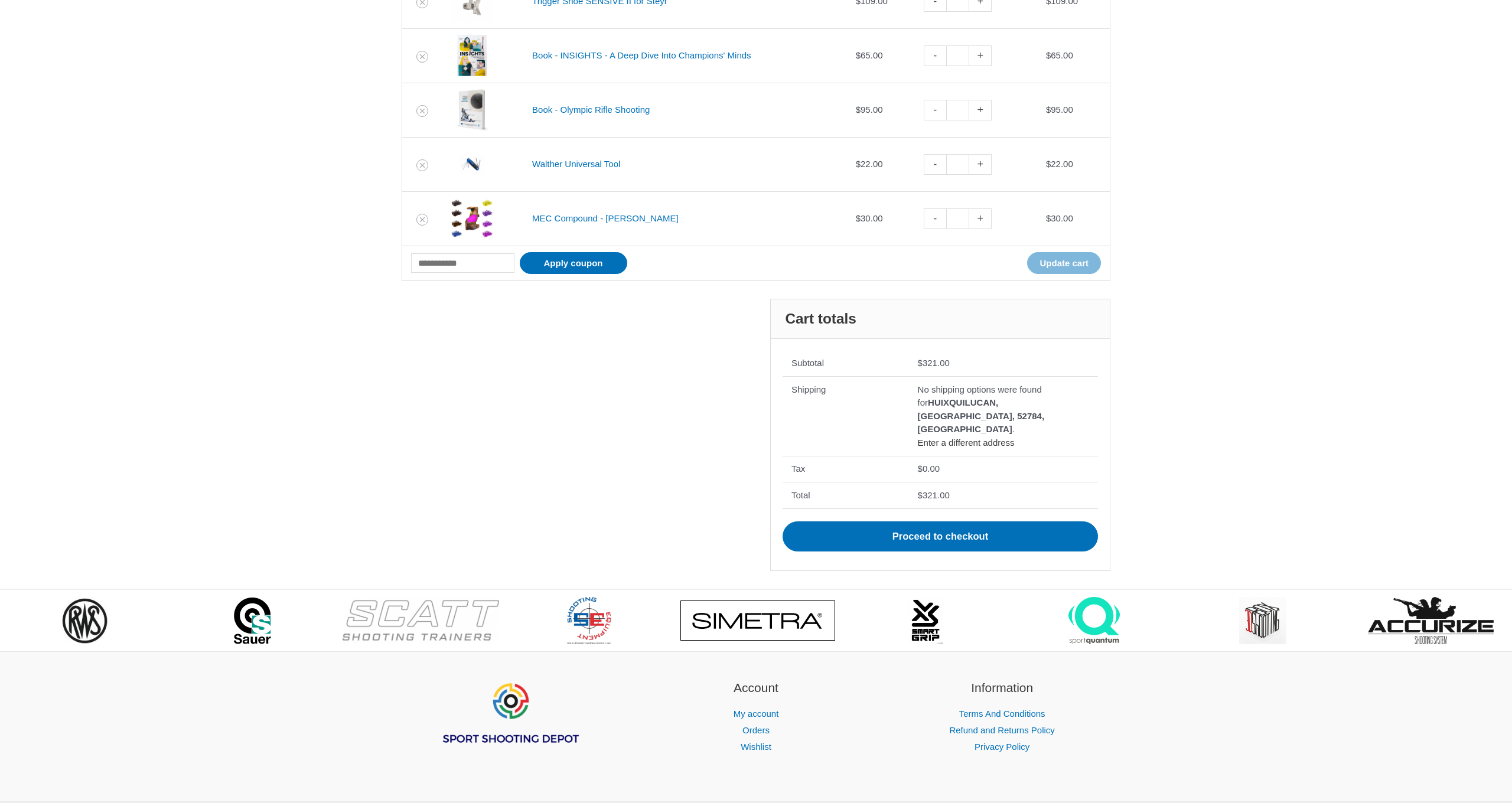
click at [954, 438] on link "Enter a different address" at bounding box center [966, 443] width 97 height 10
select select "**"
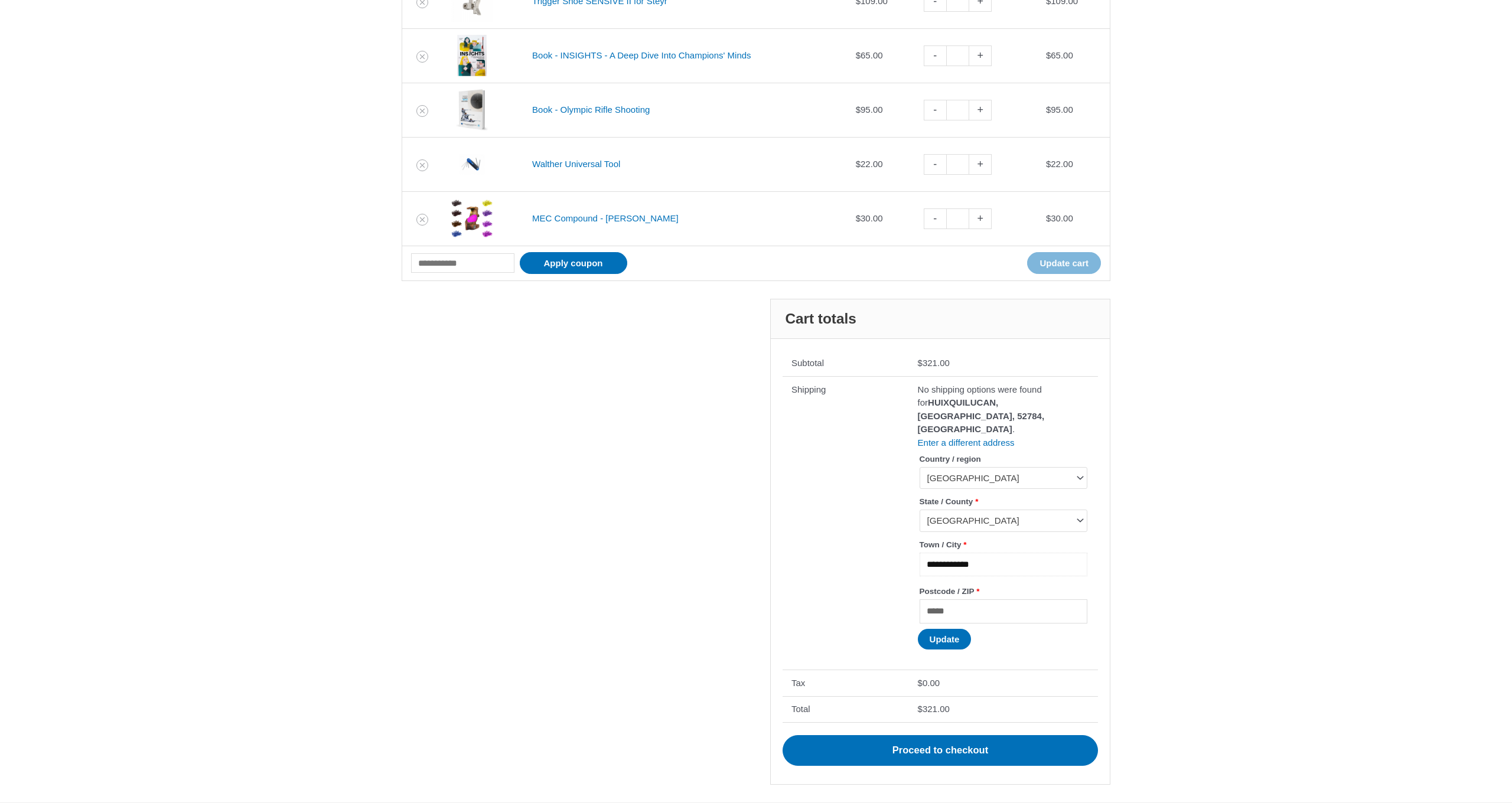
drag, startPoint x: 1010, startPoint y: 548, endPoint x: 890, endPoint y: 546, distance: 120.0
type input "**********"
click at [944, 629] on button "Update" at bounding box center [944, 639] width 54 height 21
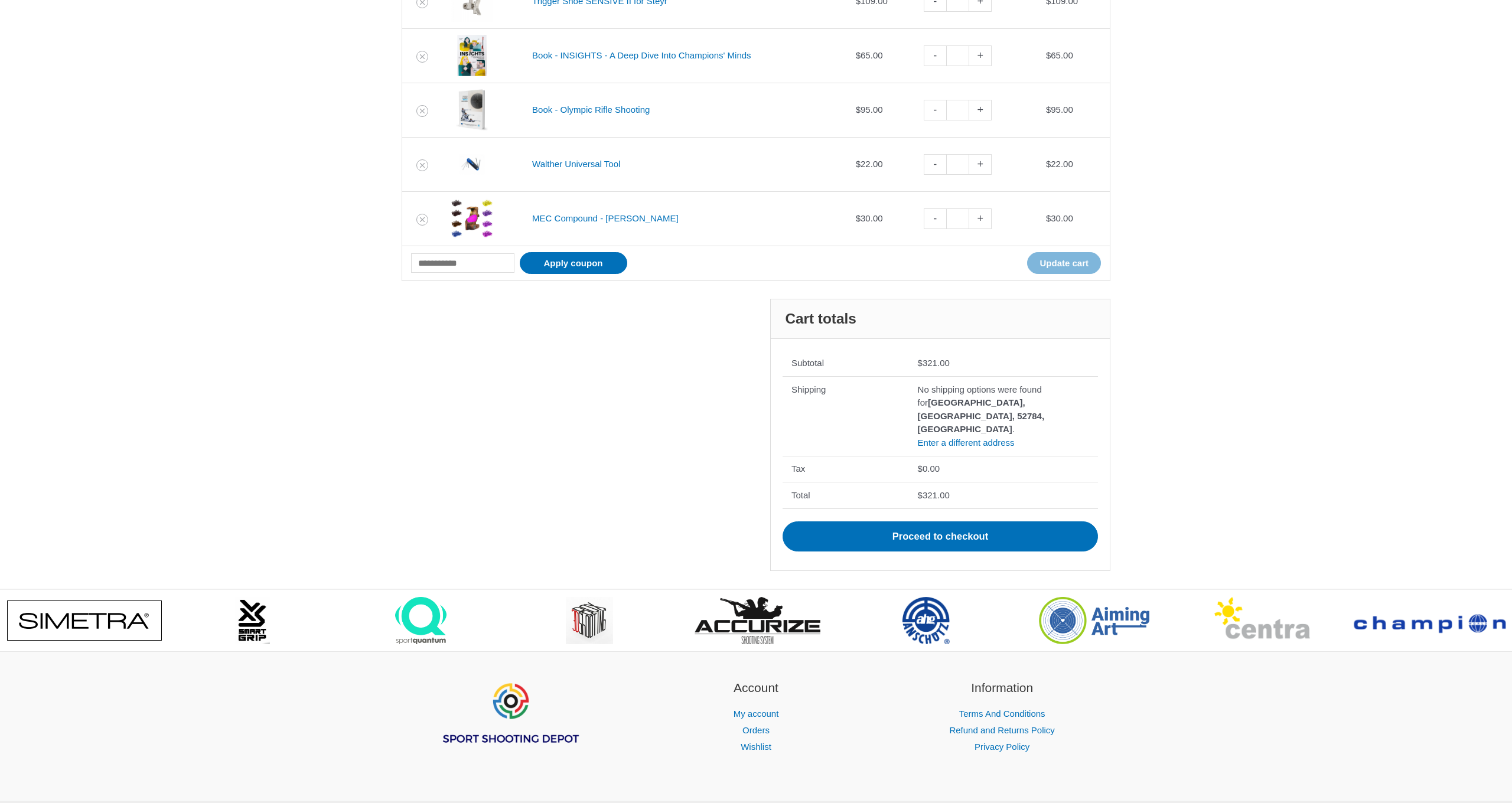
click at [933, 437] on form "**********" at bounding box center [1003, 443] width 171 height 13
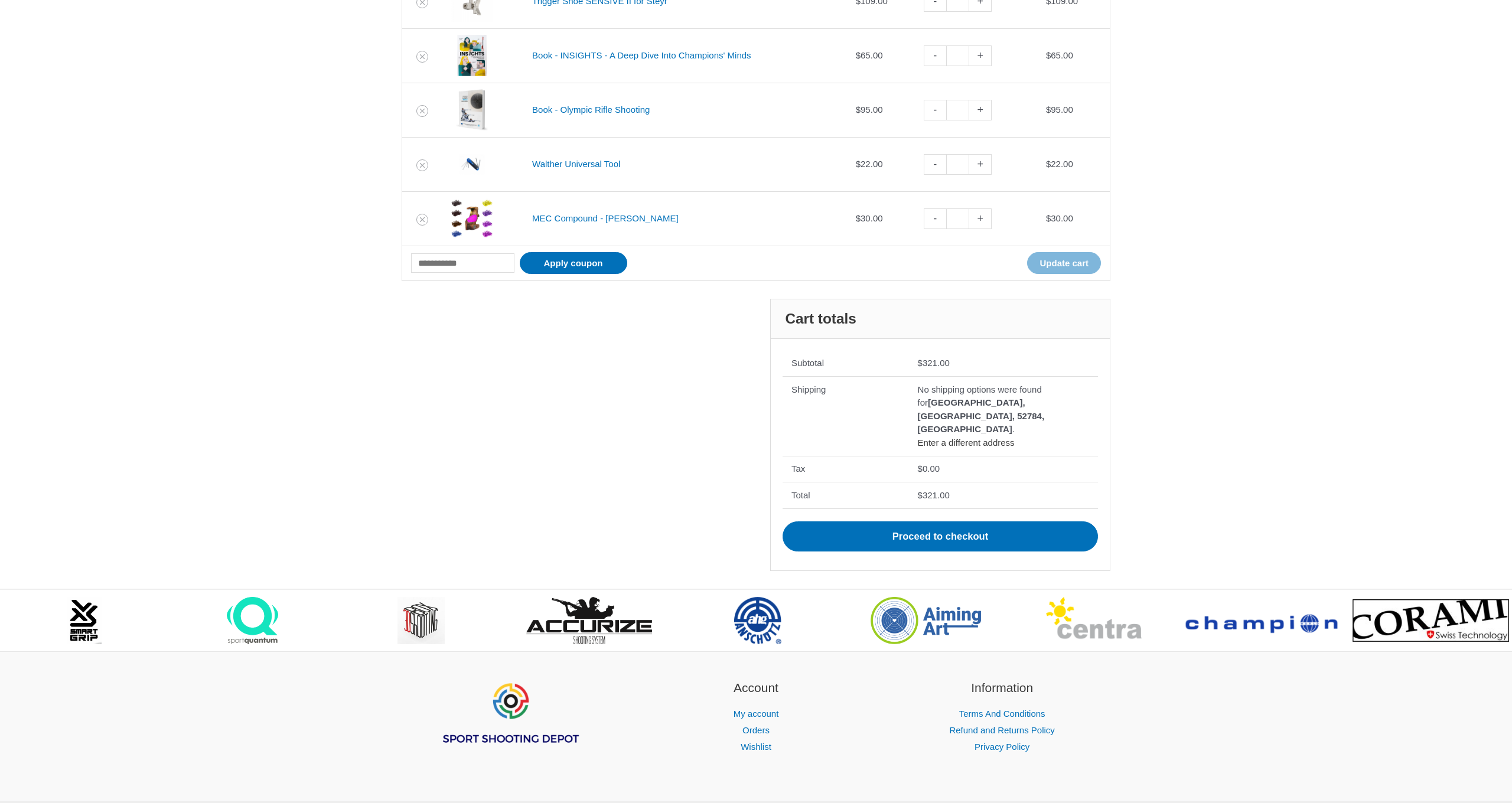
click at [932, 438] on link "Enter a different address" at bounding box center [966, 443] width 97 height 10
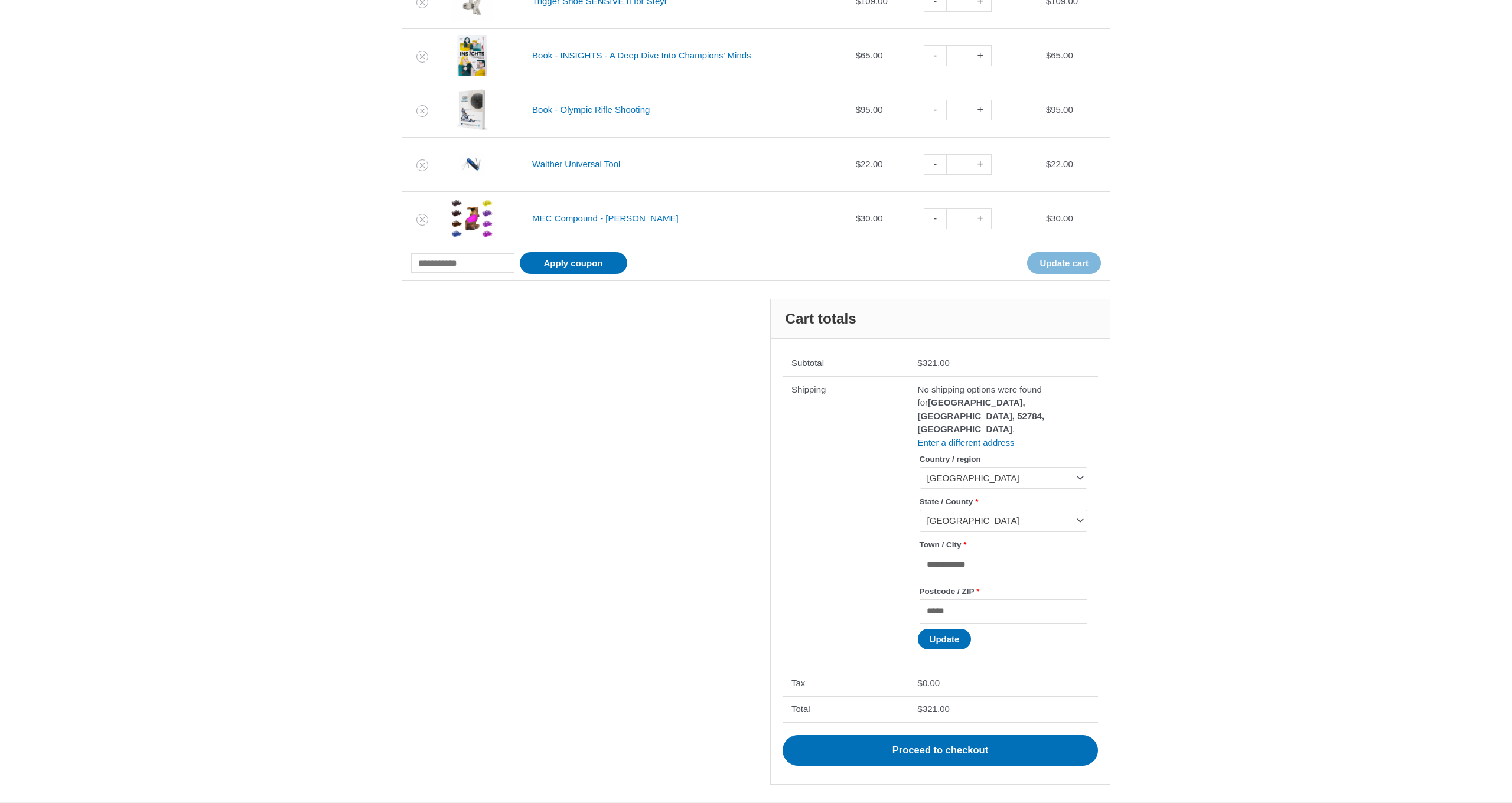
click at [950, 515] on span "Estado de México" at bounding box center [998, 520] width 142 height 12
select select "**"
click at [950, 629] on button "Update" at bounding box center [944, 639] width 54 height 21
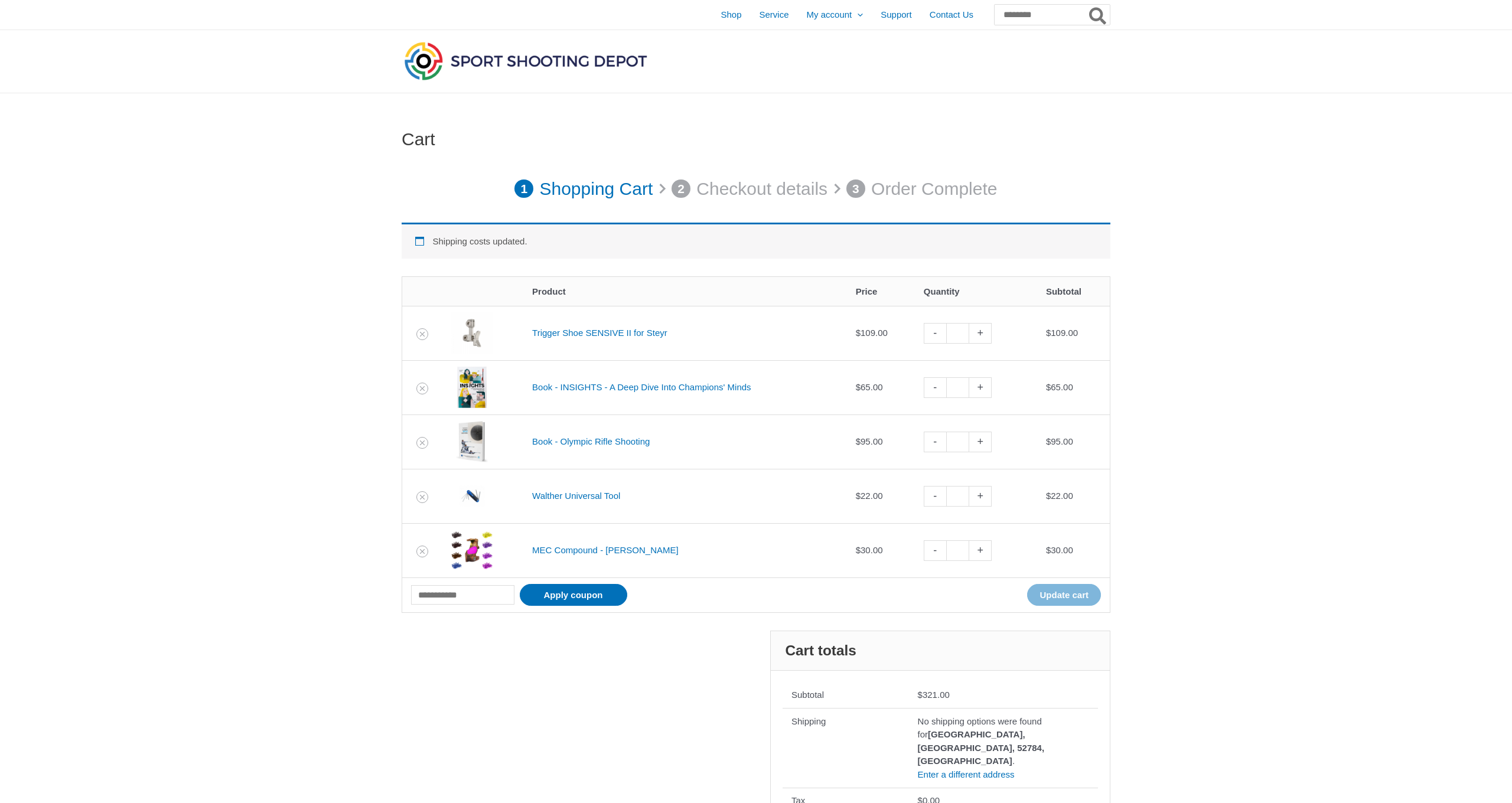
click at [945, 340] on link "-" at bounding box center [935, 334] width 22 height 21
type input "*"
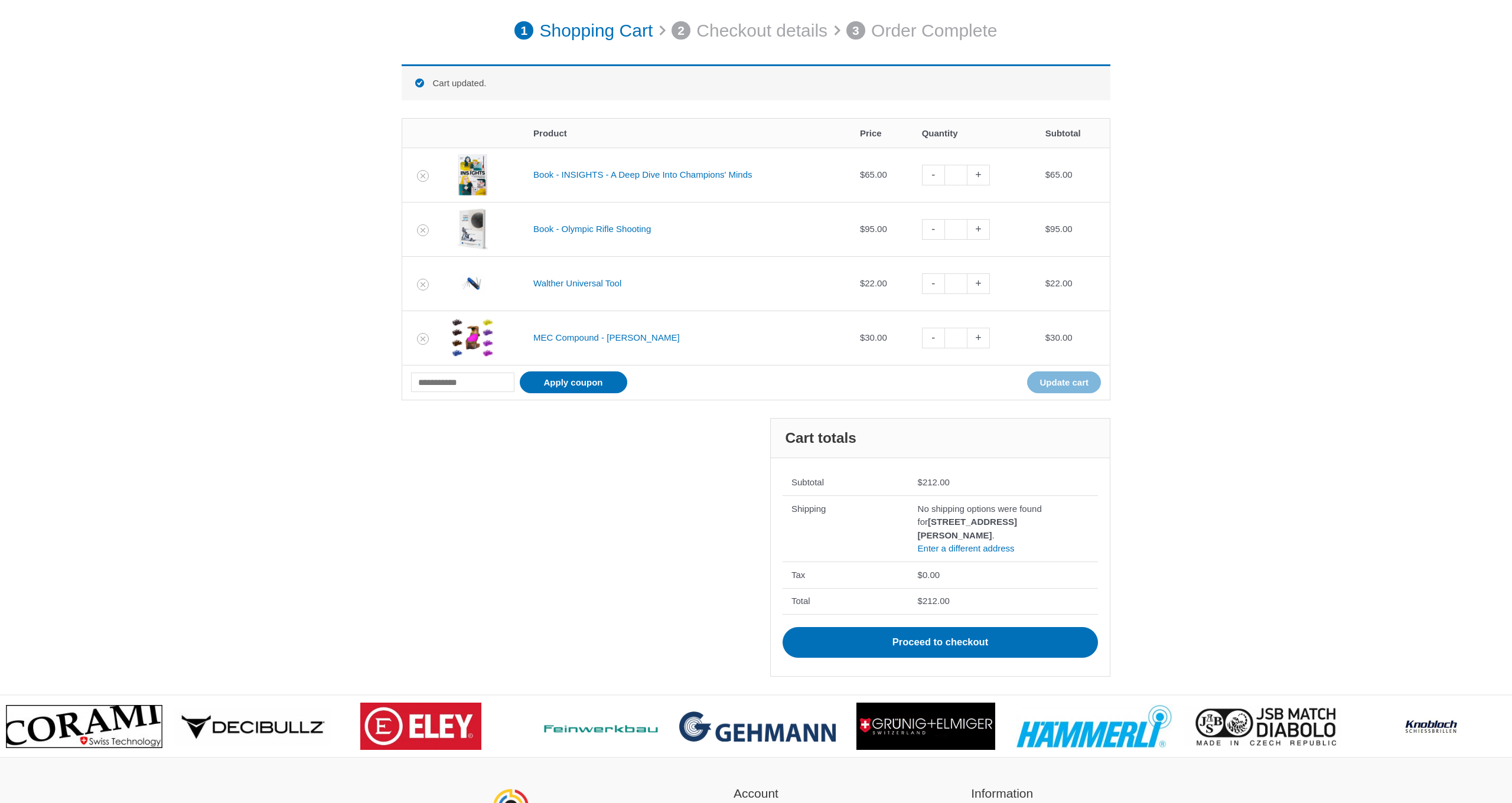
scroll to position [163, 0]
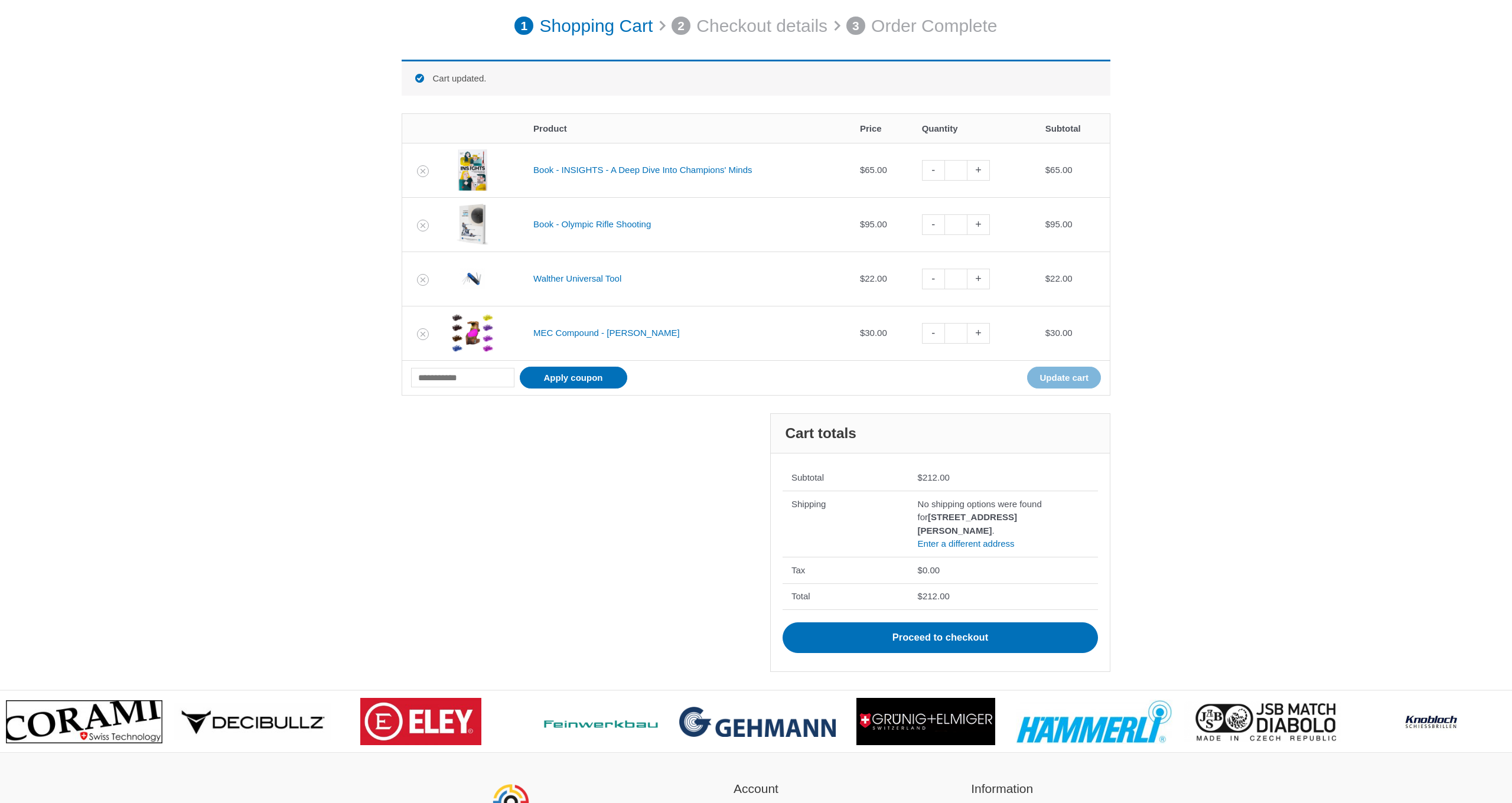
click at [936, 170] on link "-" at bounding box center [933, 170] width 22 height 21
type input "*"
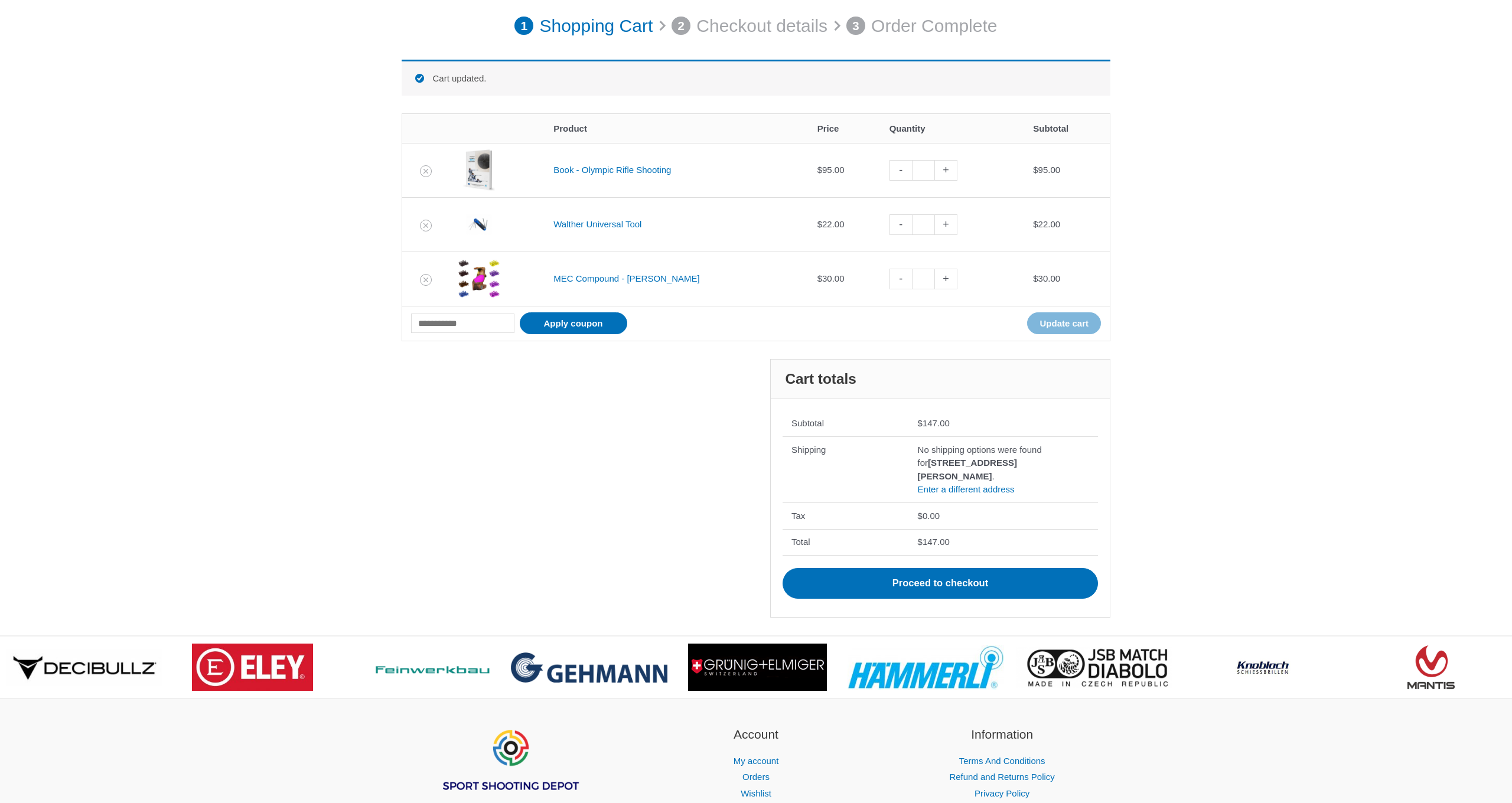
click at [890, 172] on link "-" at bounding box center [901, 170] width 22 height 21
type input "*"
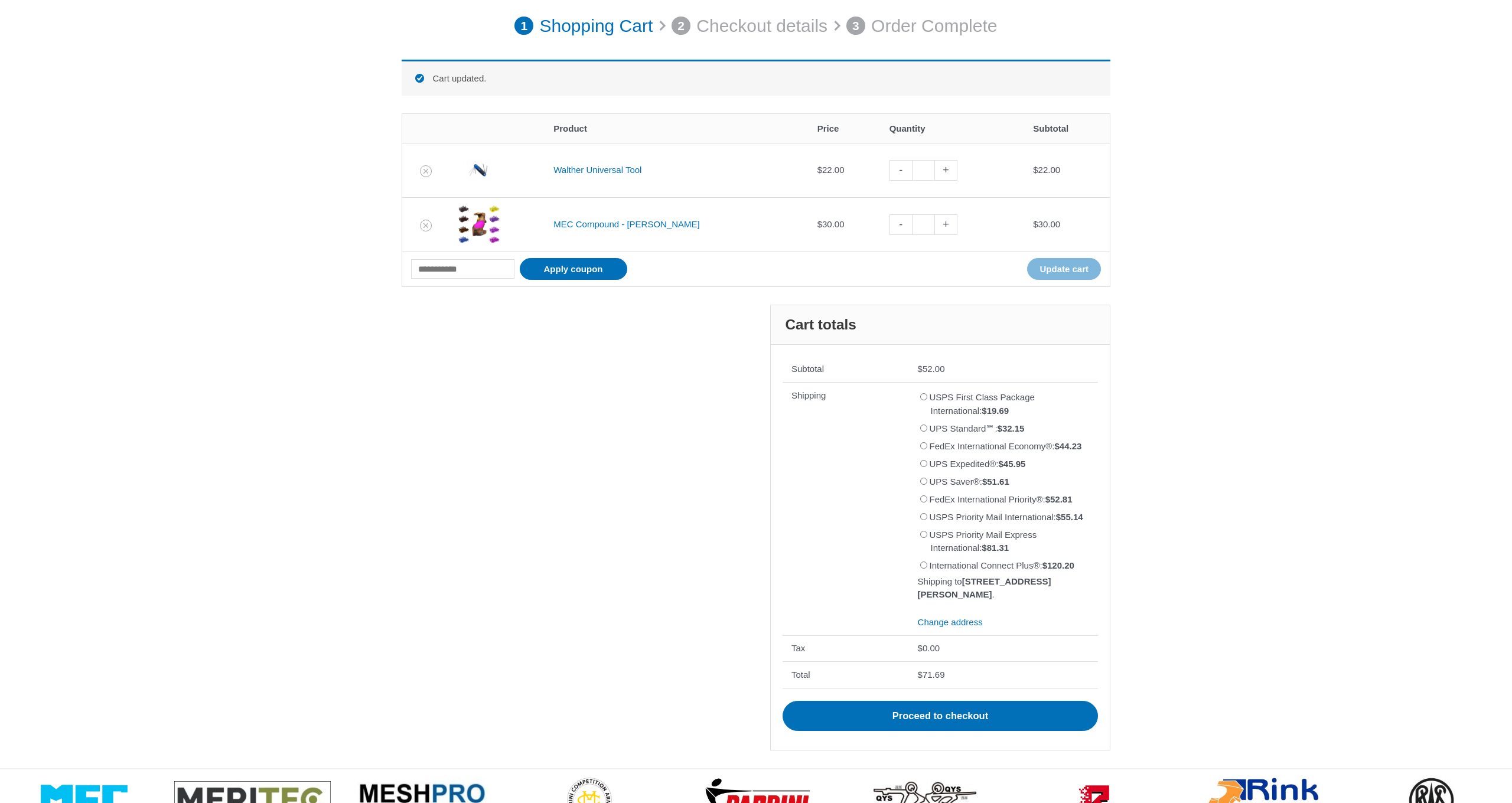
click at [890, 221] on link "-" at bounding box center [901, 224] width 22 height 21
type input "*"
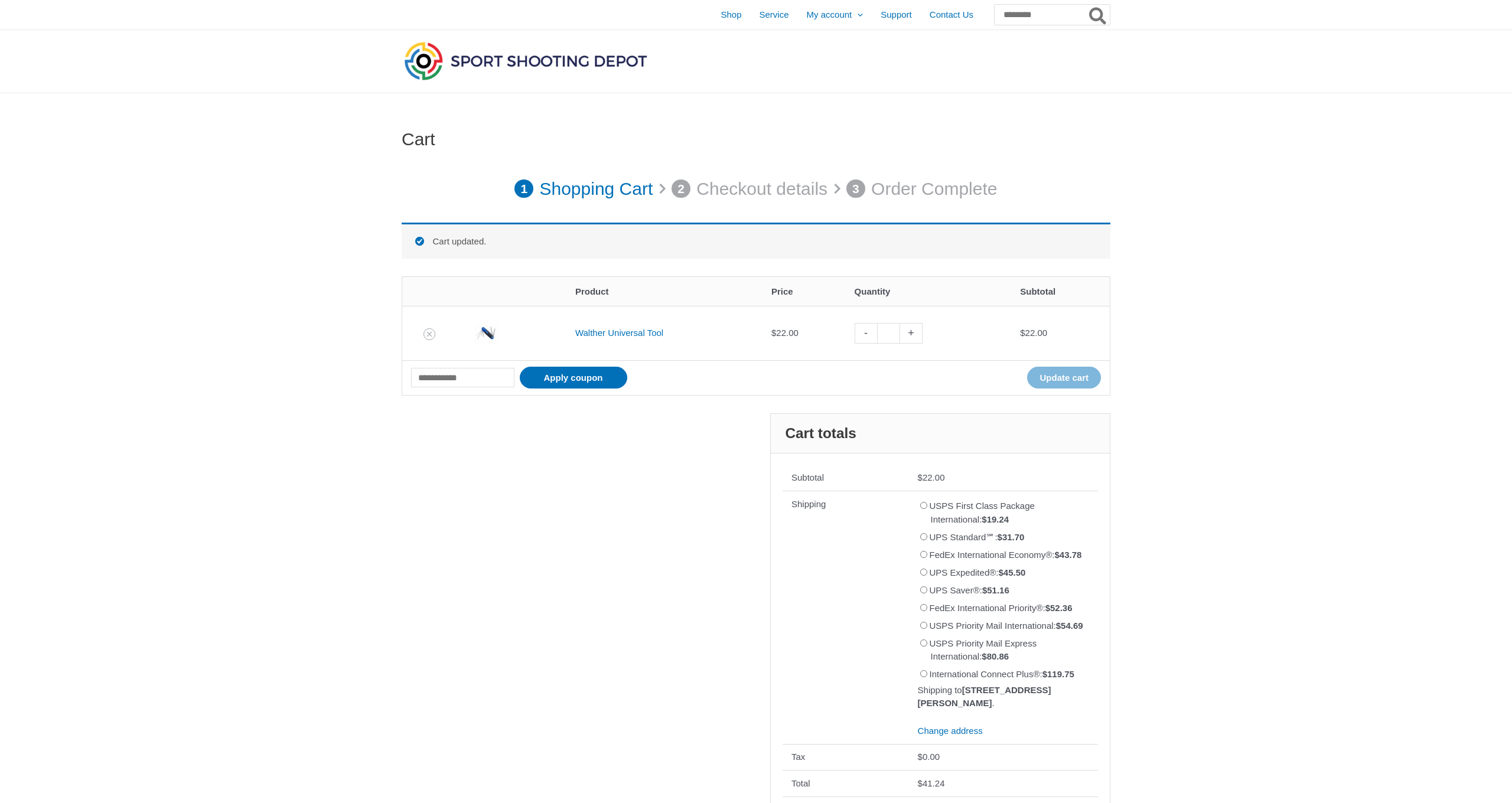
scroll to position [0, 0]
click at [721, 15] on span "Shop" at bounding box center [731, 15] width 21 height 30
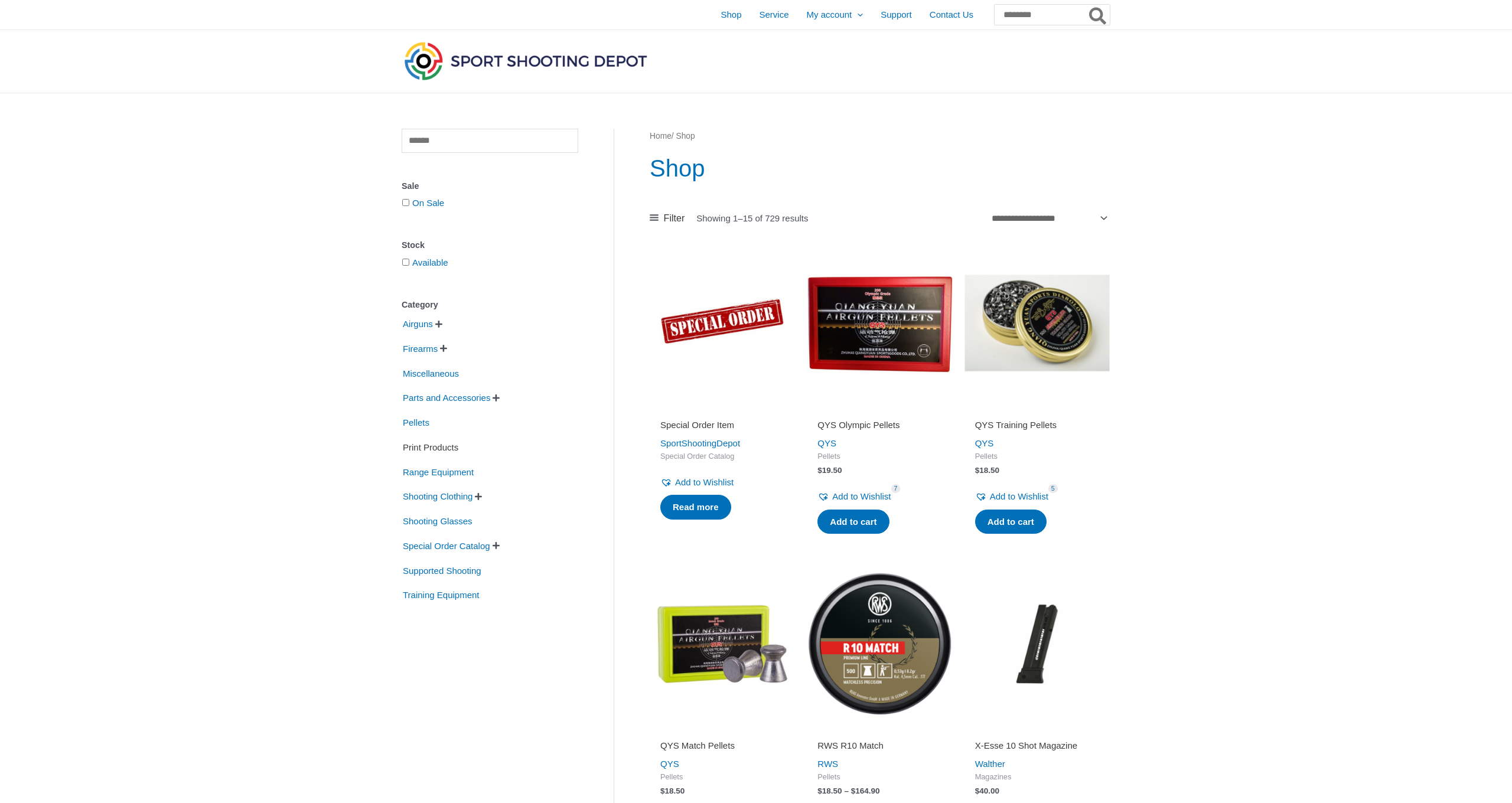
click at [428, 451] on span "Print Products" at bounding box center [430, 448] width 58 height 20
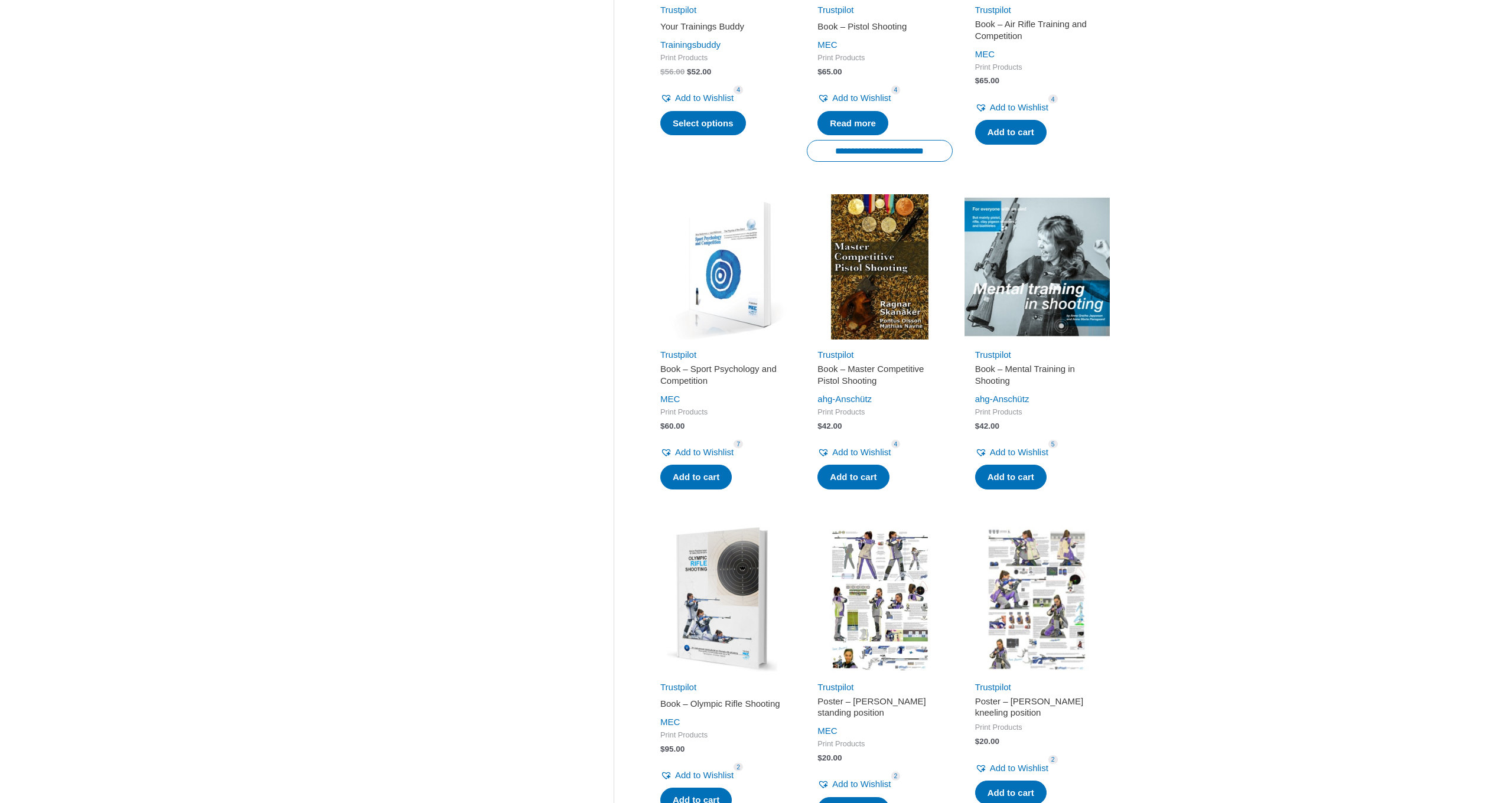
scroll to position [733, 0]
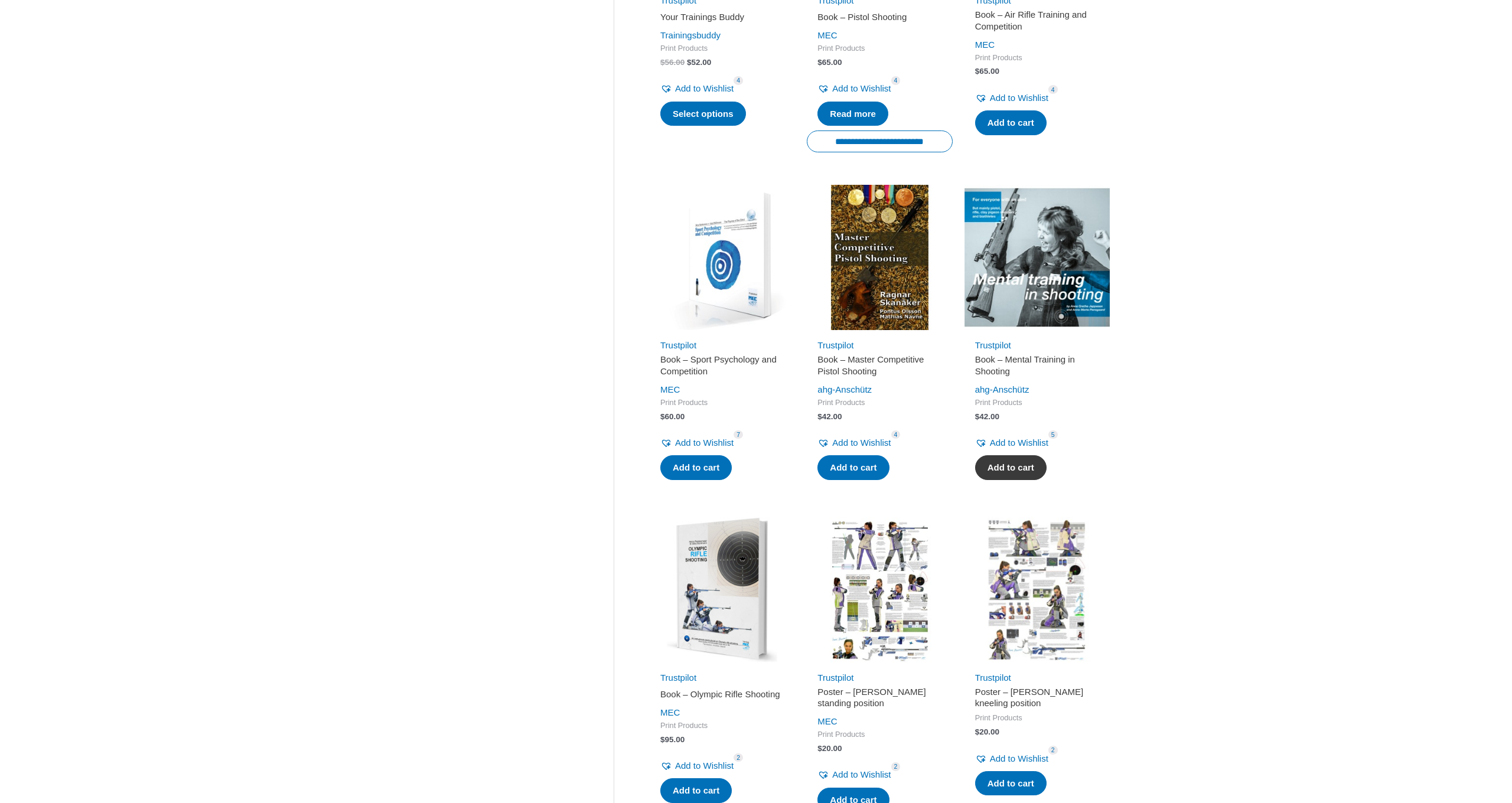
click at [1009, 460] on link "Add to cart" at bounding box center [1011, 468] width 72 height 25
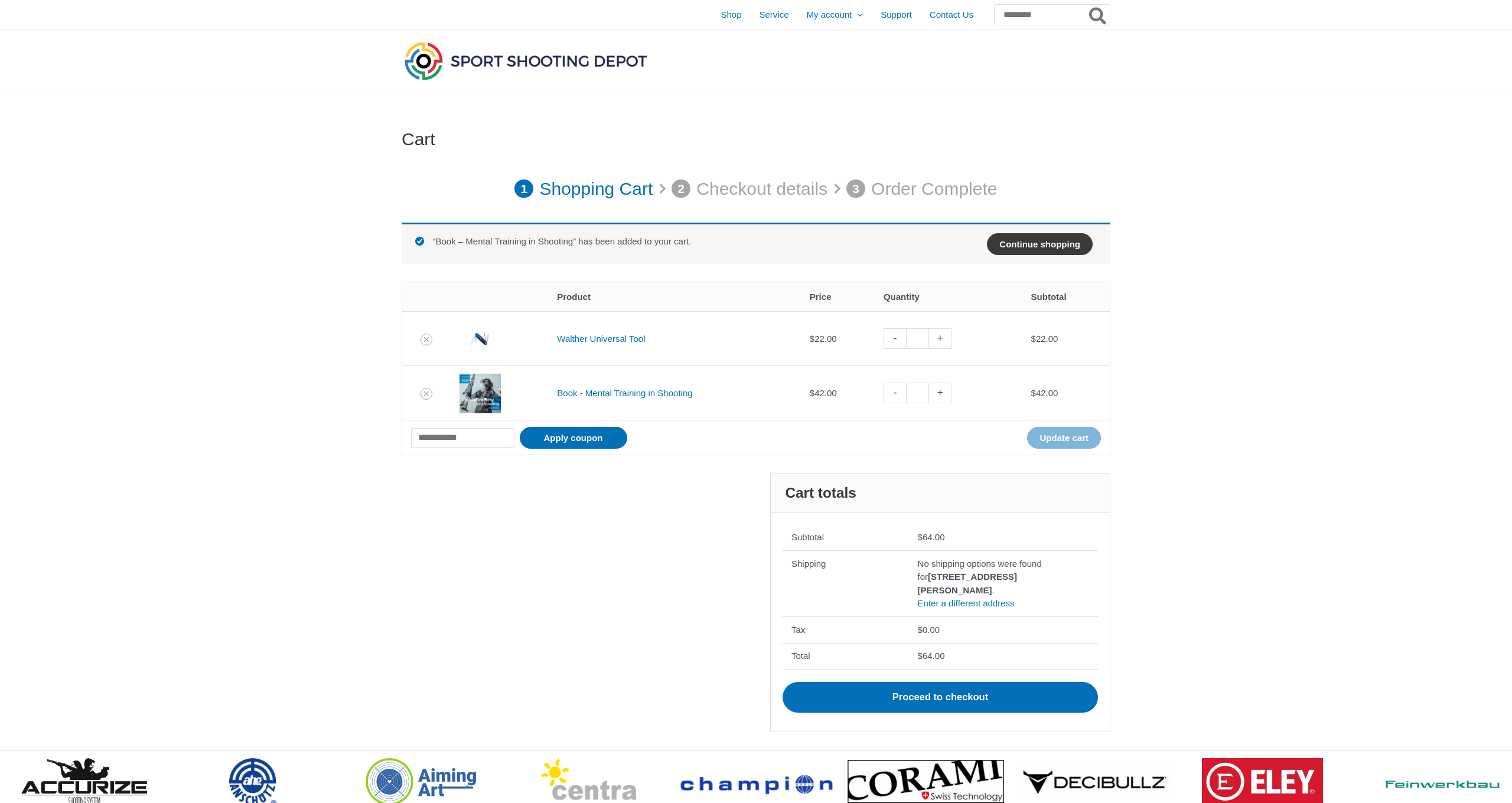
click at [1024, 244] on link "Continue shopping" at bounding box center [1040, 244] width 106 height 22
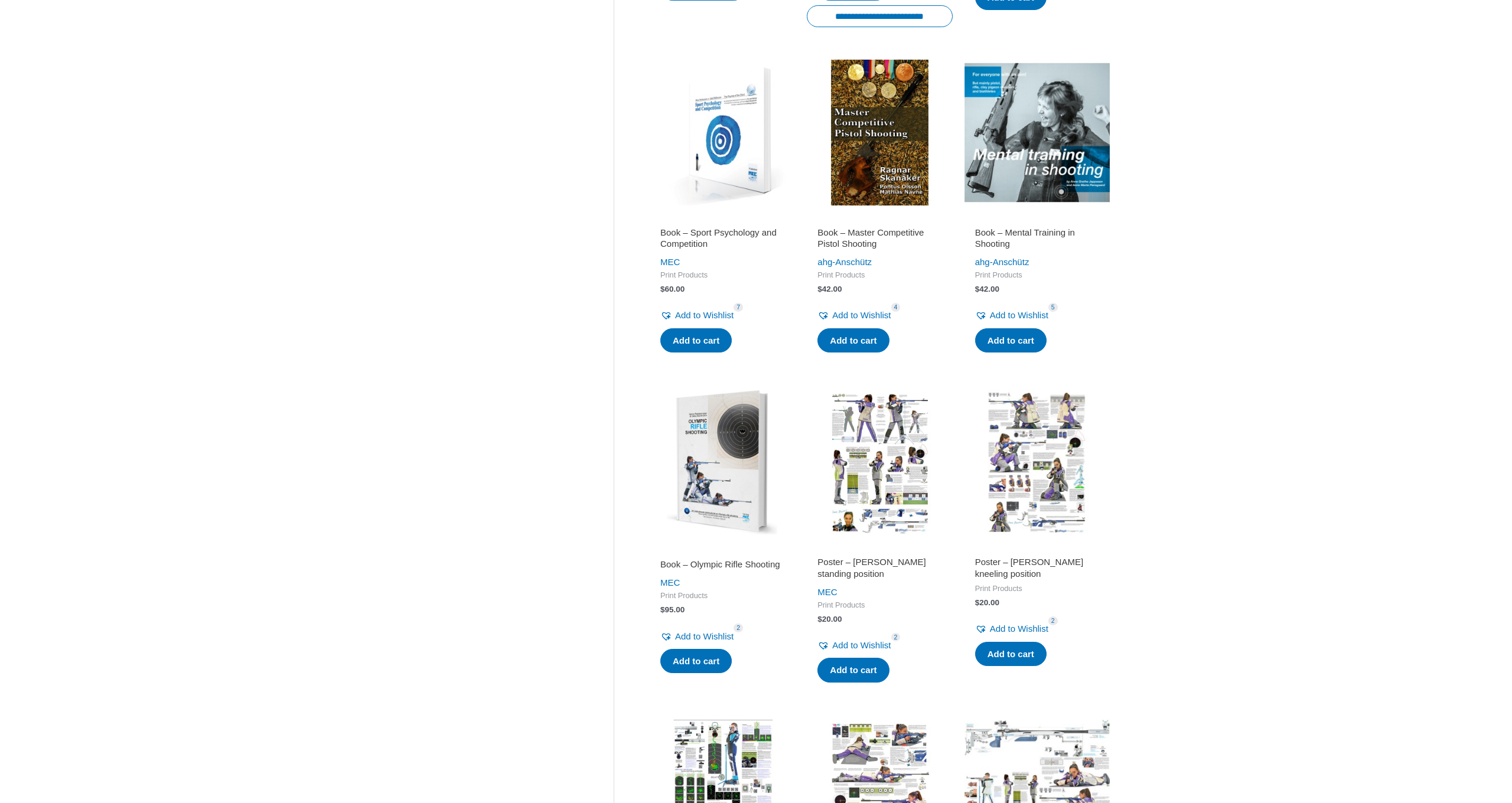
scroll to position [874, 0]
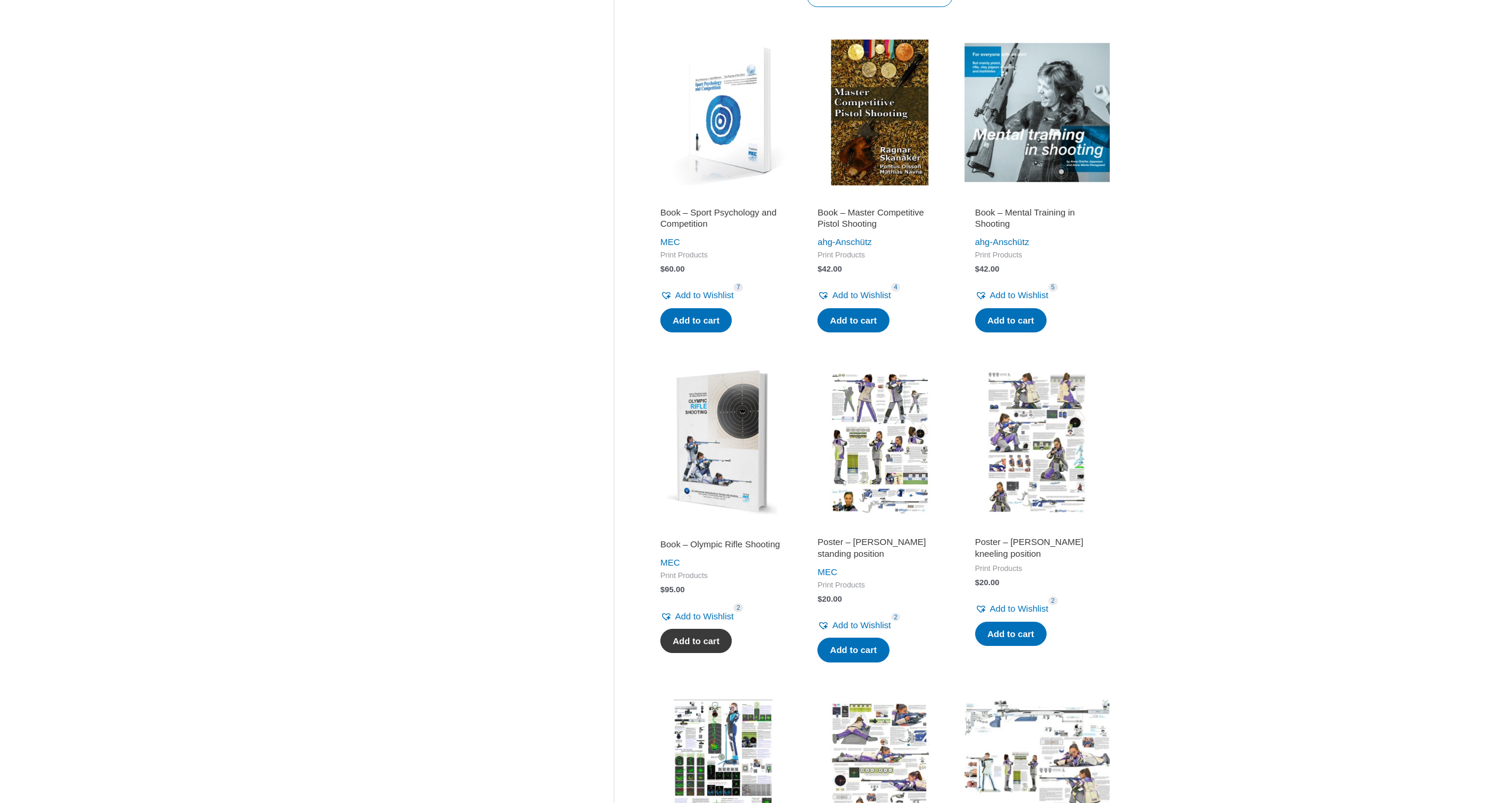
click at [693, 638] on link "Add to cart" at bounding box center [696, 641] width 72 height 25
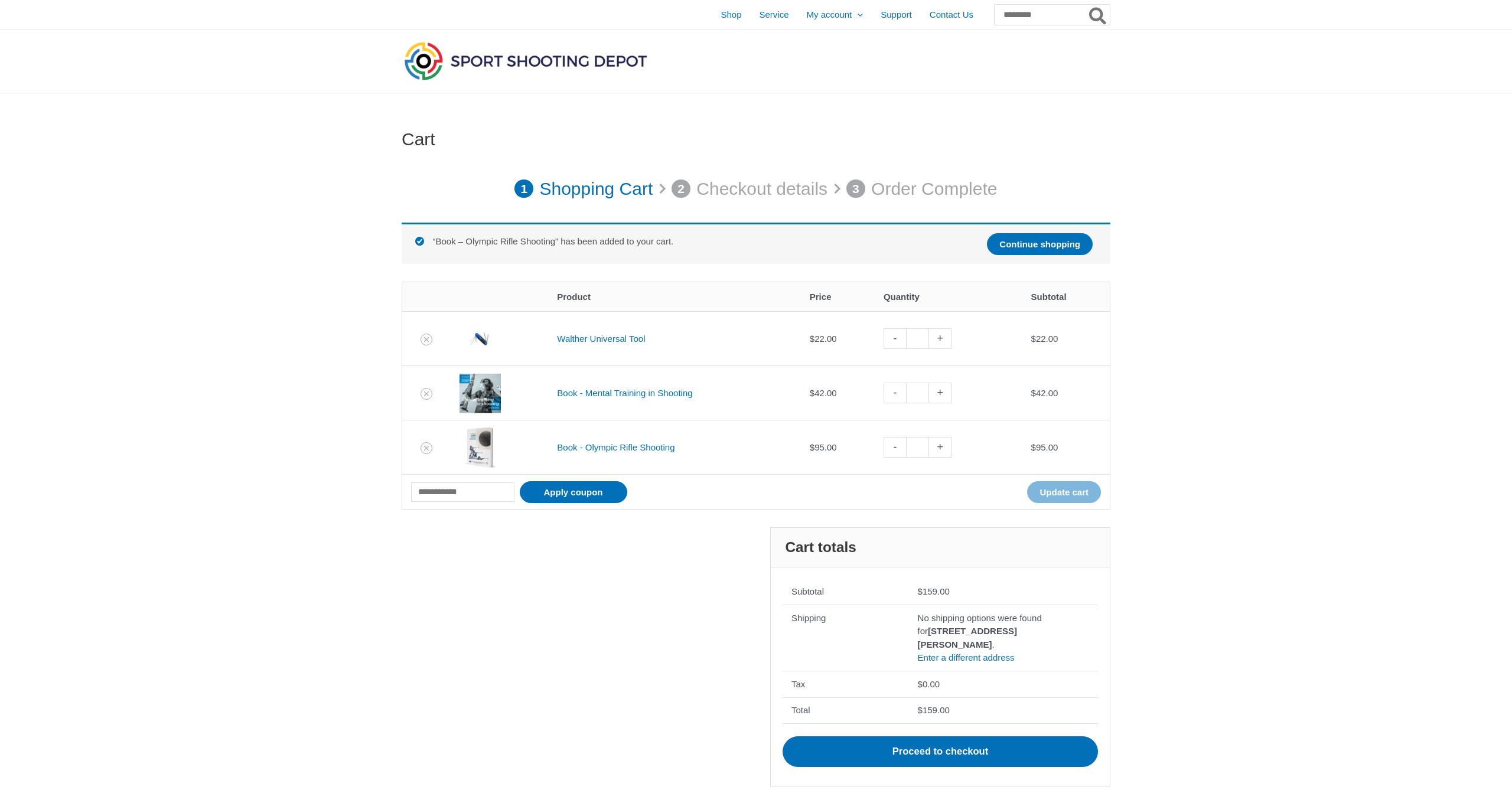
click at [948, 443] on link "+" at bounding box center [940, 448] width 22 height 21
type input "*"
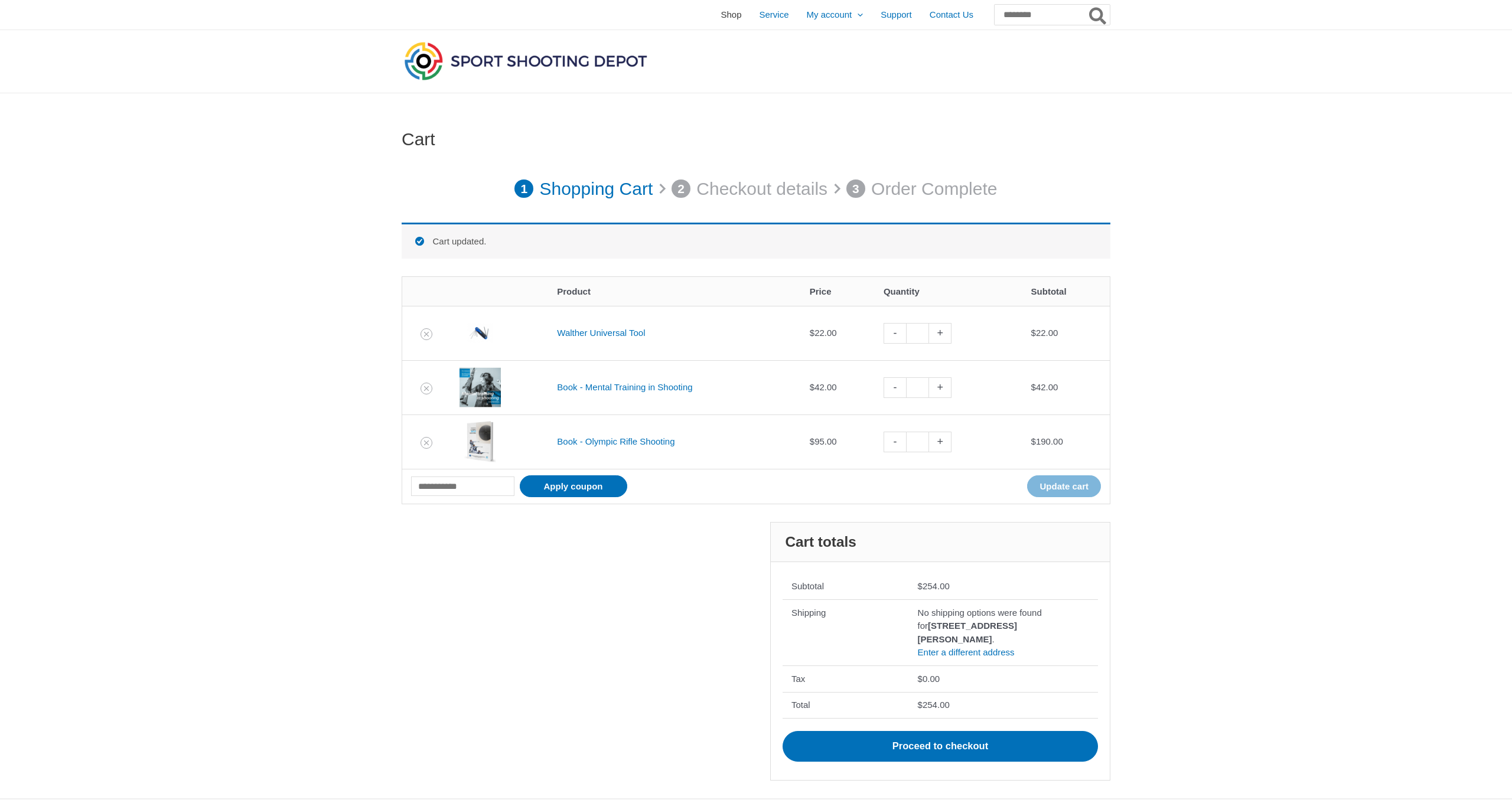
click at [721, 14] on span "Shop" at bounding box center [731, 15] width 21 height 30
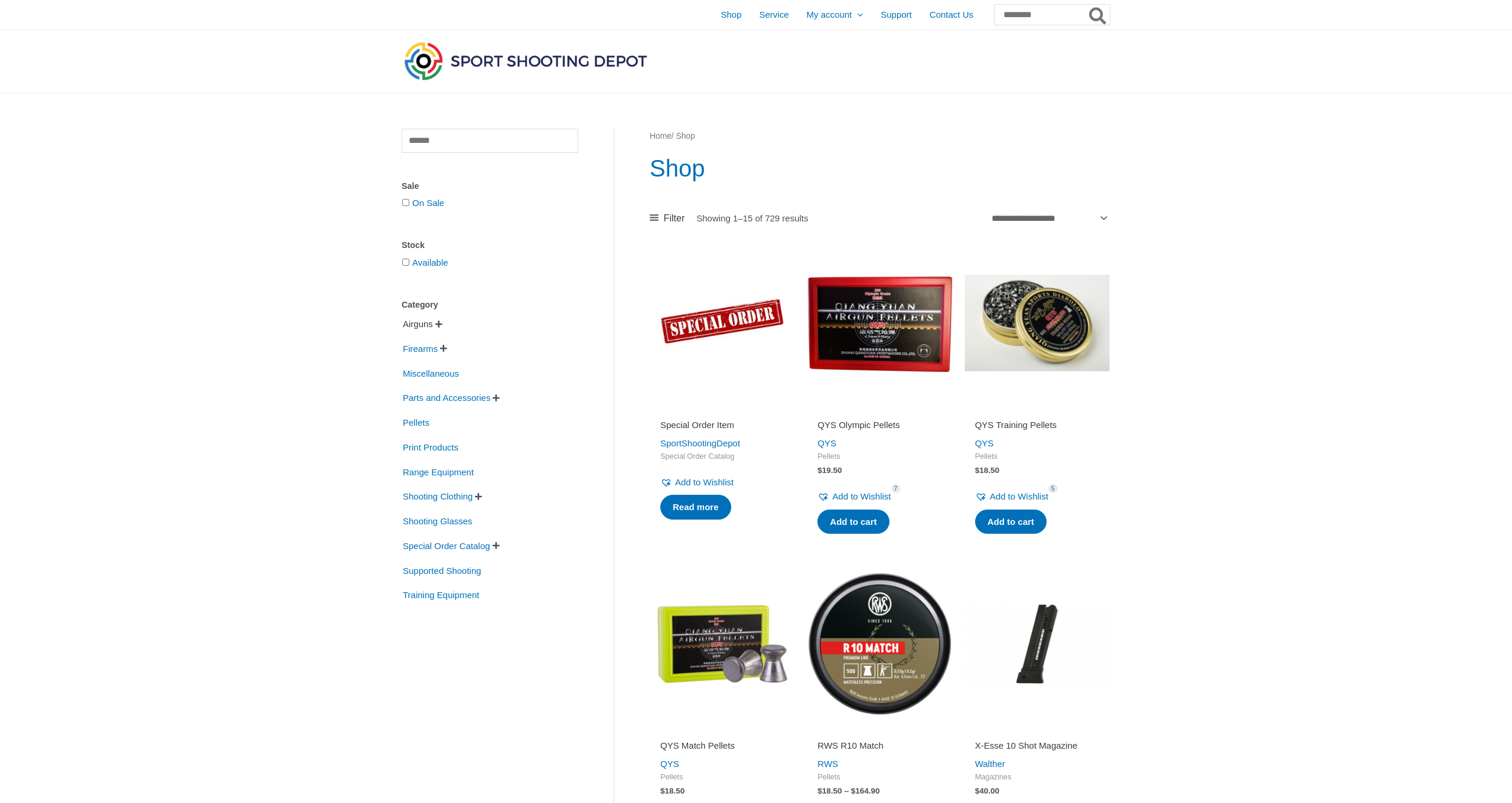
click at [422, 323] on span "Airguns" at bounding box center [418, 324] width 33 height 20
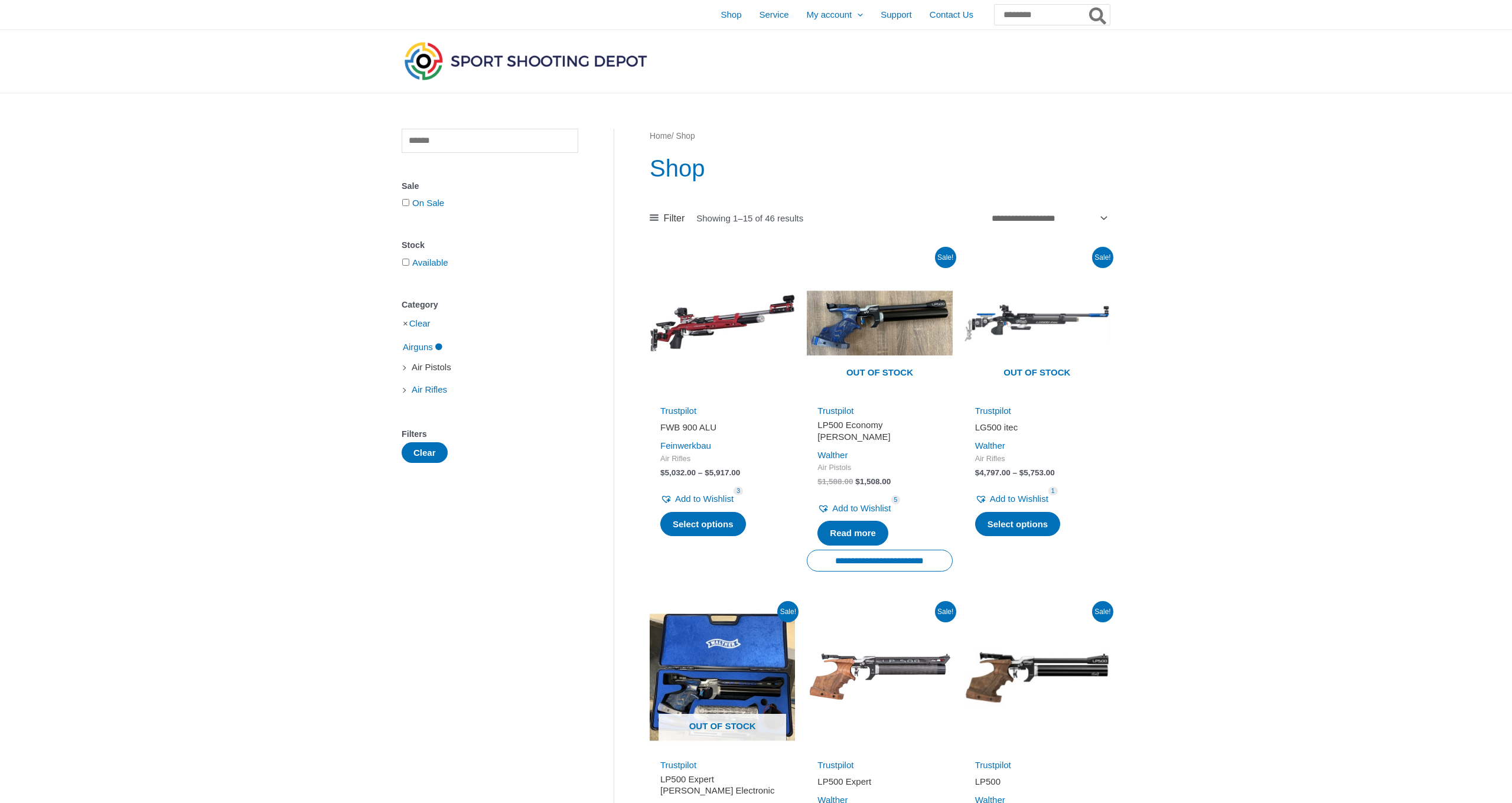
click at [428, 370] on span "Air Pistols" at bounding box center [431, 367] width 42 height 20
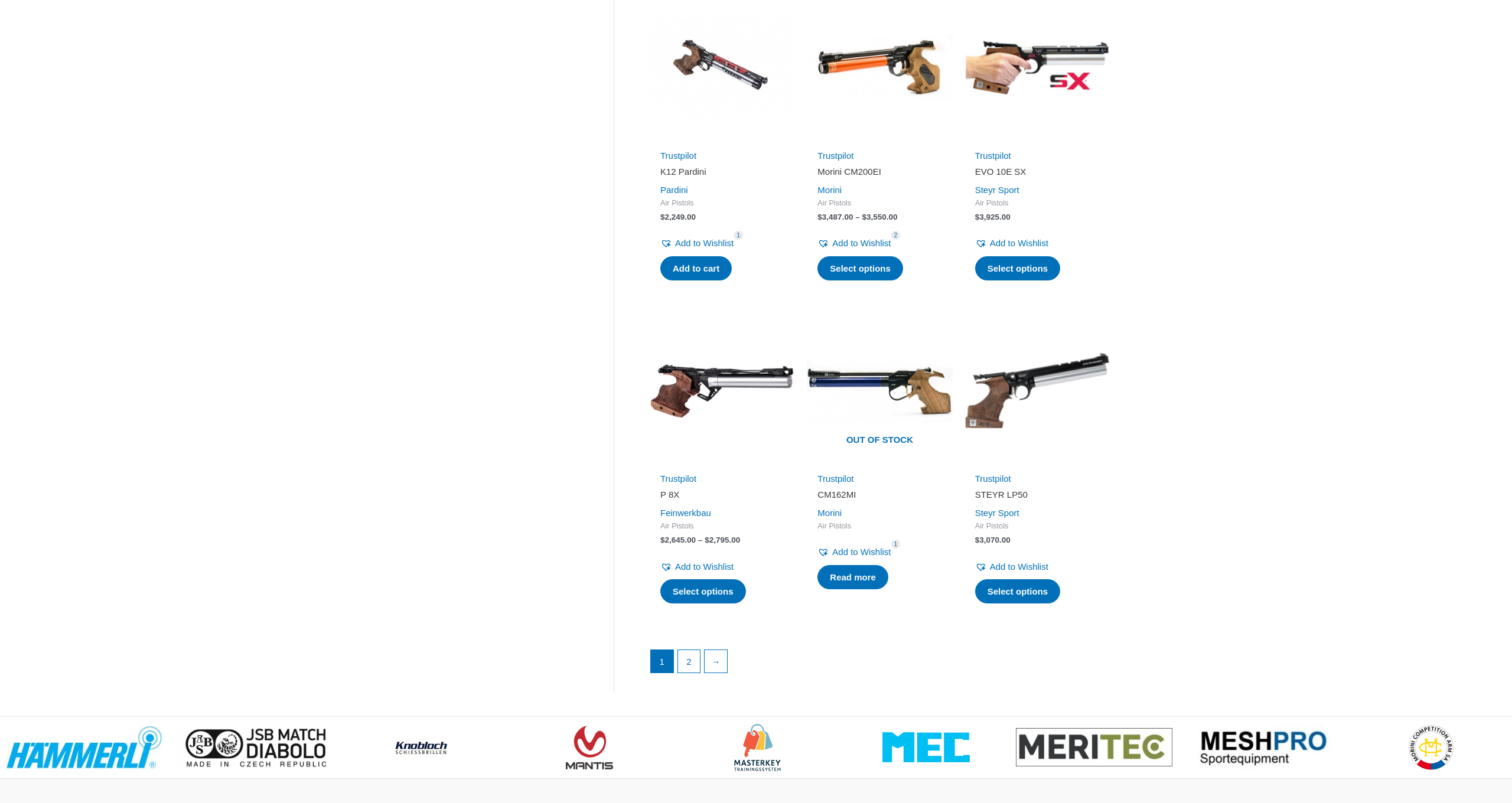
scroll to position [1310, 0]
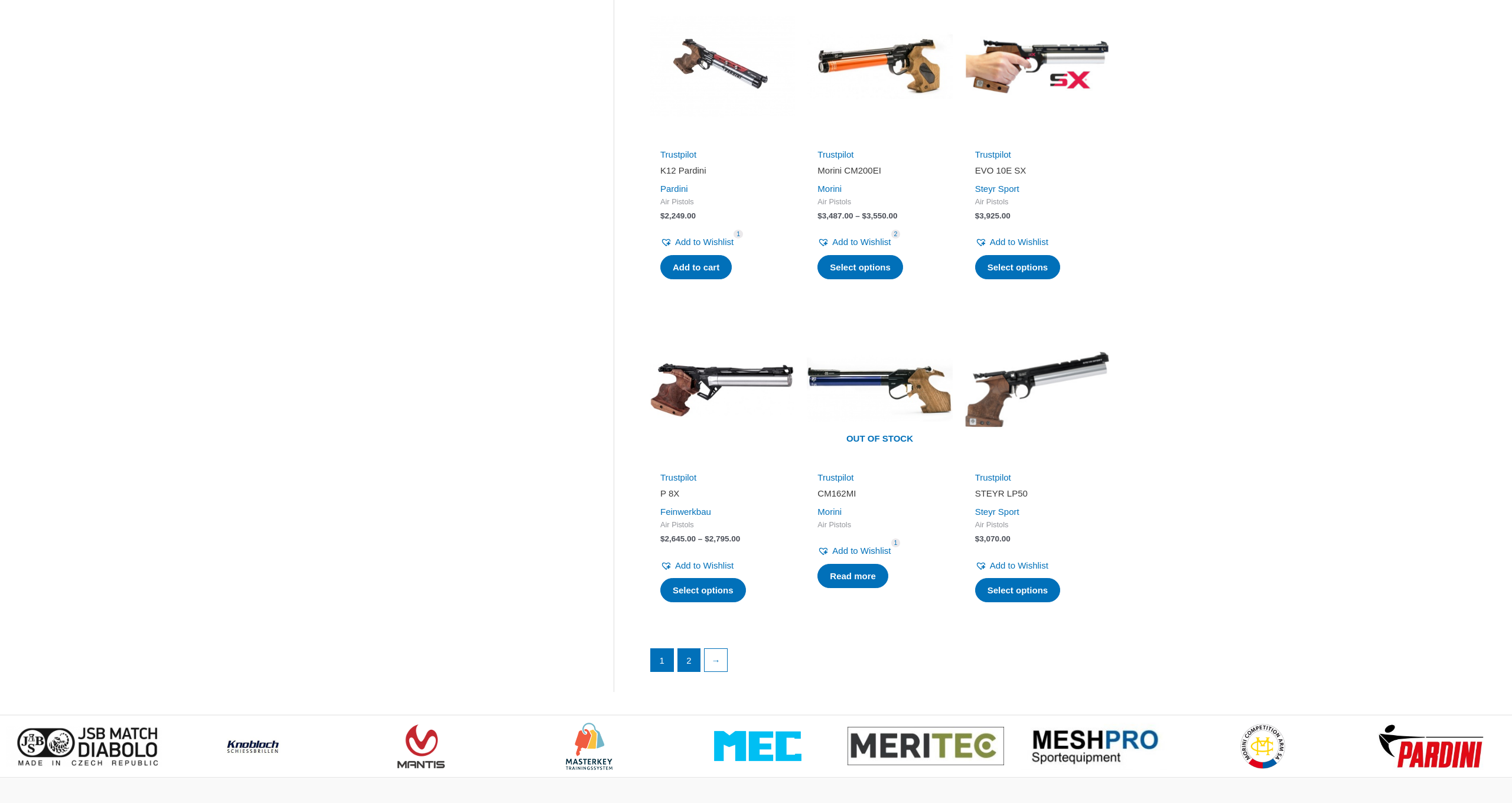
click at [688, 649] on link "2" at bounding box center [689, 660] width 22 height 22
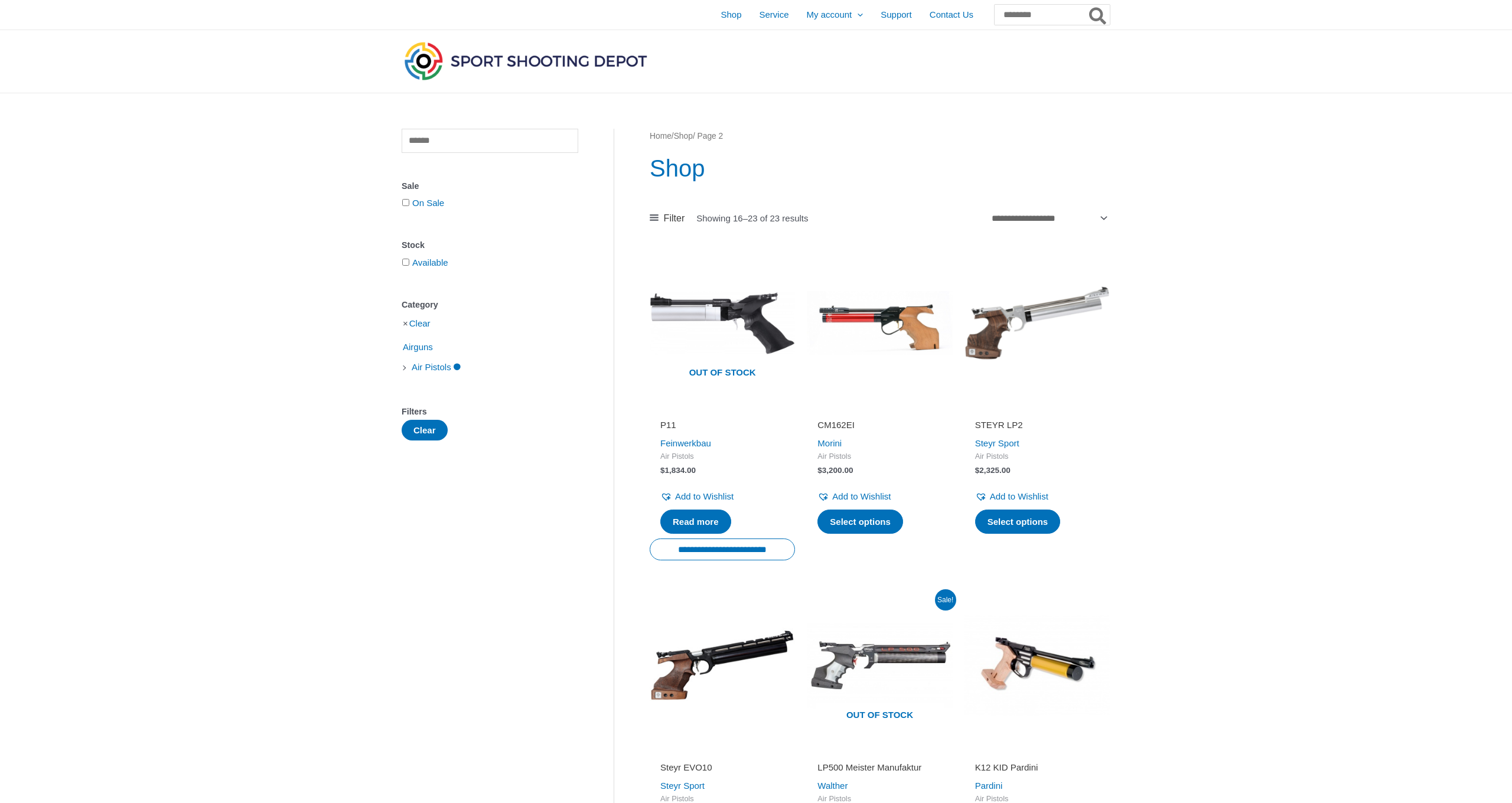
click at [408, 326] on li "Clear" at bounding box center [489, 323] width 176 height 21
click at [405, 325] on li "Clear" at bounding box center [489, 323] width 176 height 21
click at [402, 325] on li "Clear" at bounding box center [489, 323] width 176 height 21
click at [406, 324] on li "Clear" at bounding box center [489, 323] width 176 height 21
click at [425, 434] on button "Clear" at bounding box center [425, 430] width 46 height 21
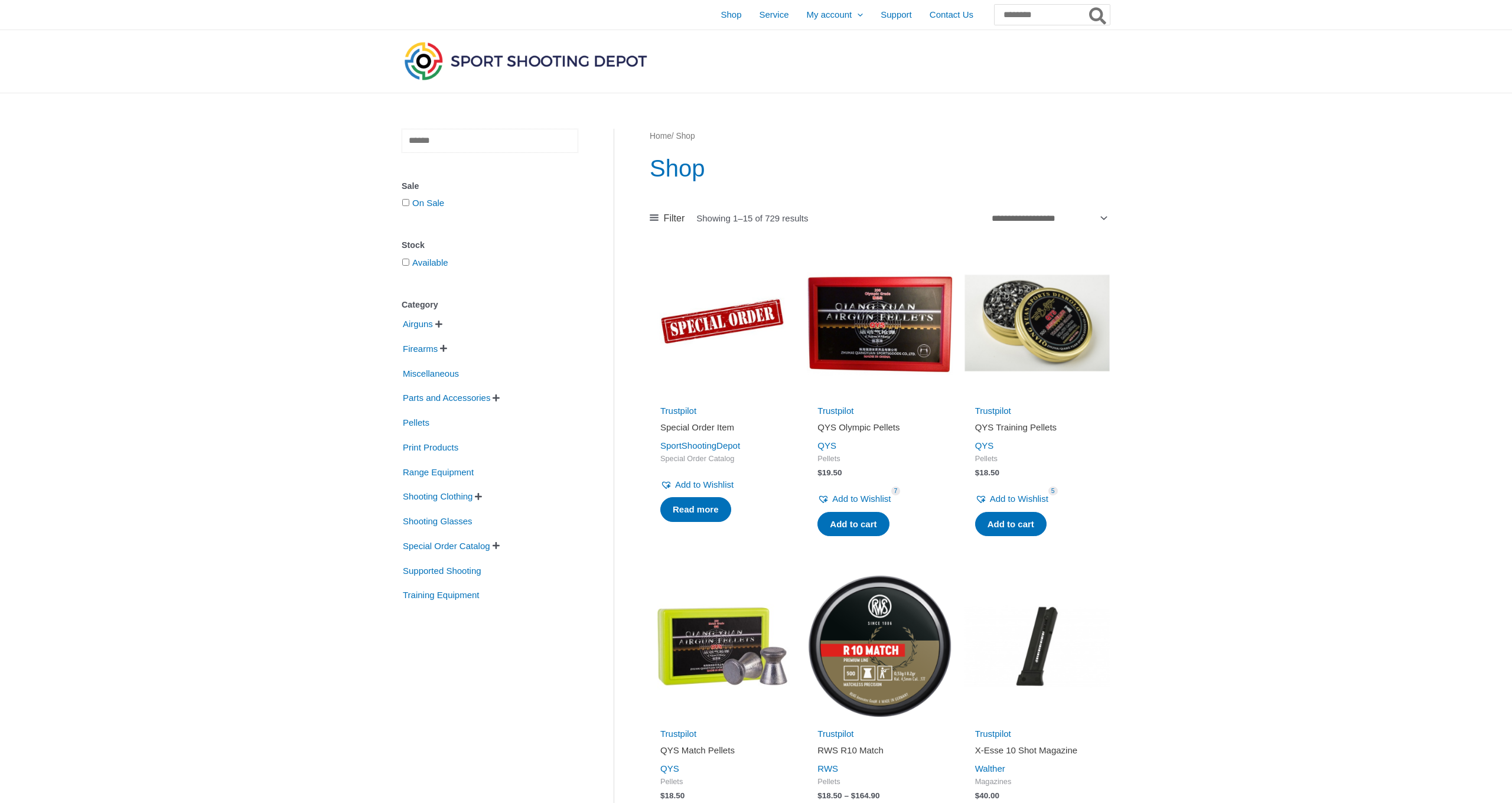
click at [446, 147] on input "text" at bounding box center [489, 141] width 176 height 24
type input "*"
type input "**********"
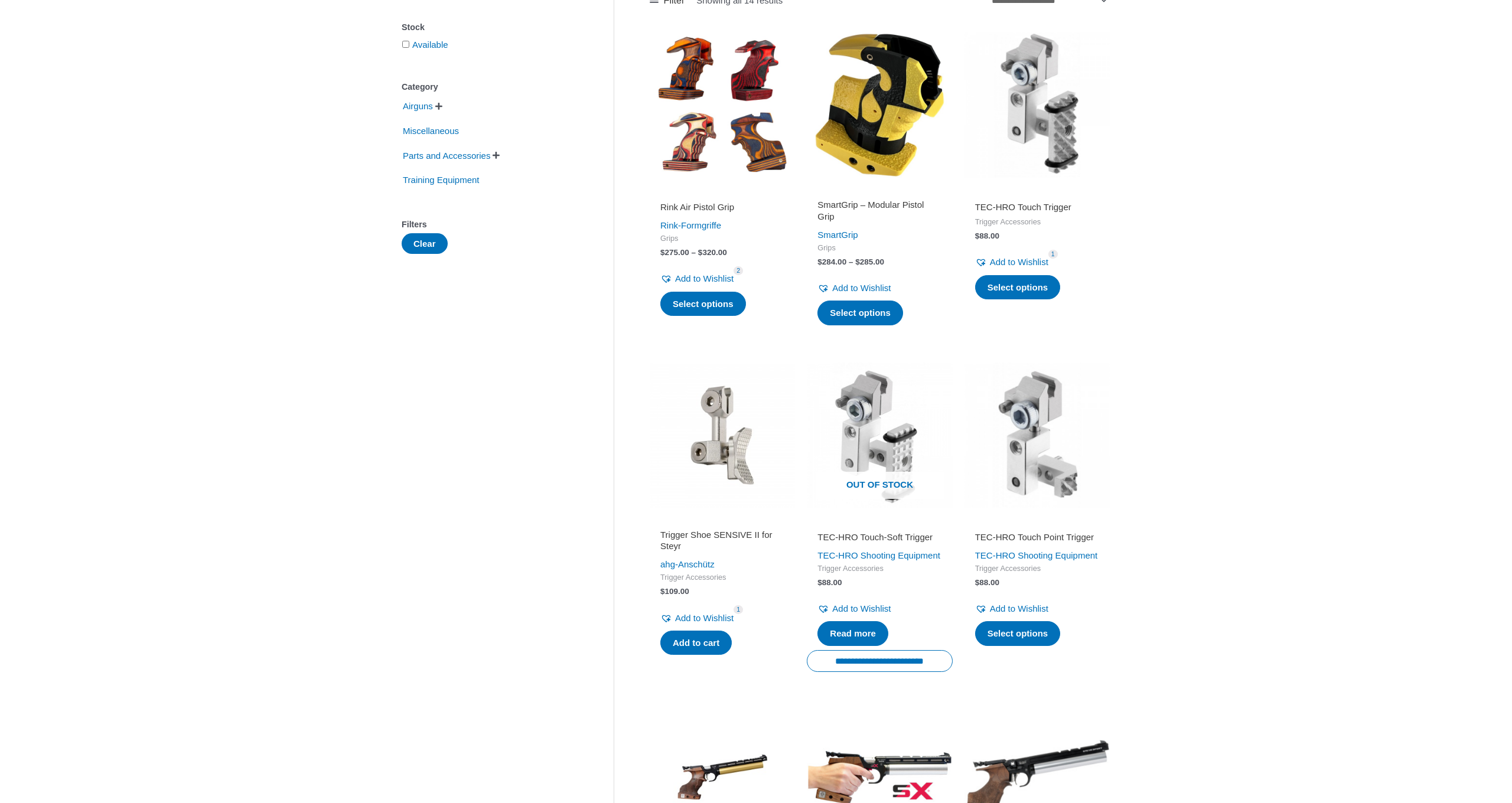
scroll to position [212, 0]
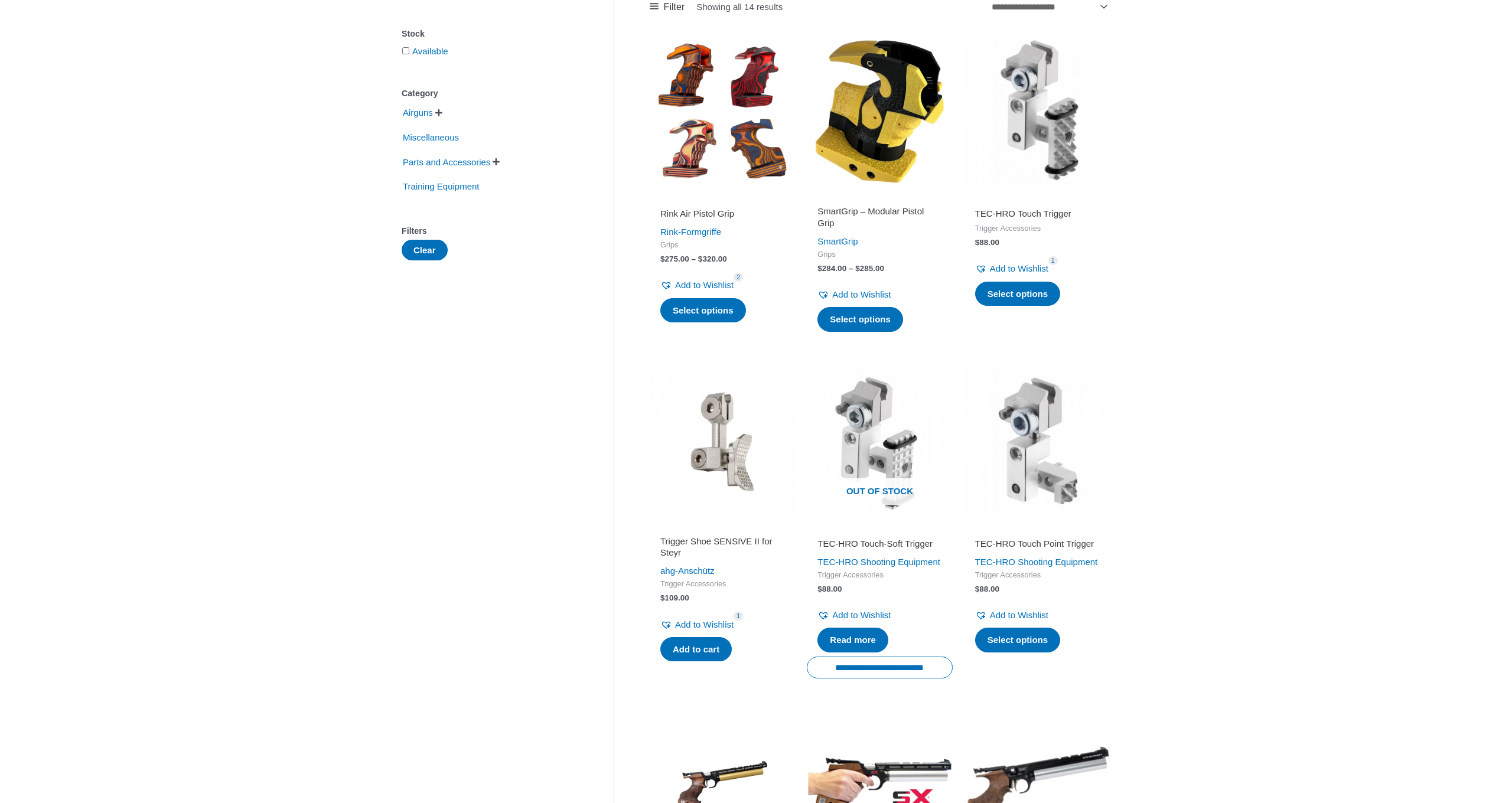
click at [691, 545] on h2 "Trigger Shoe SENSIVE II for Steyr" at bounding box center [722, 547] width 124 height 23
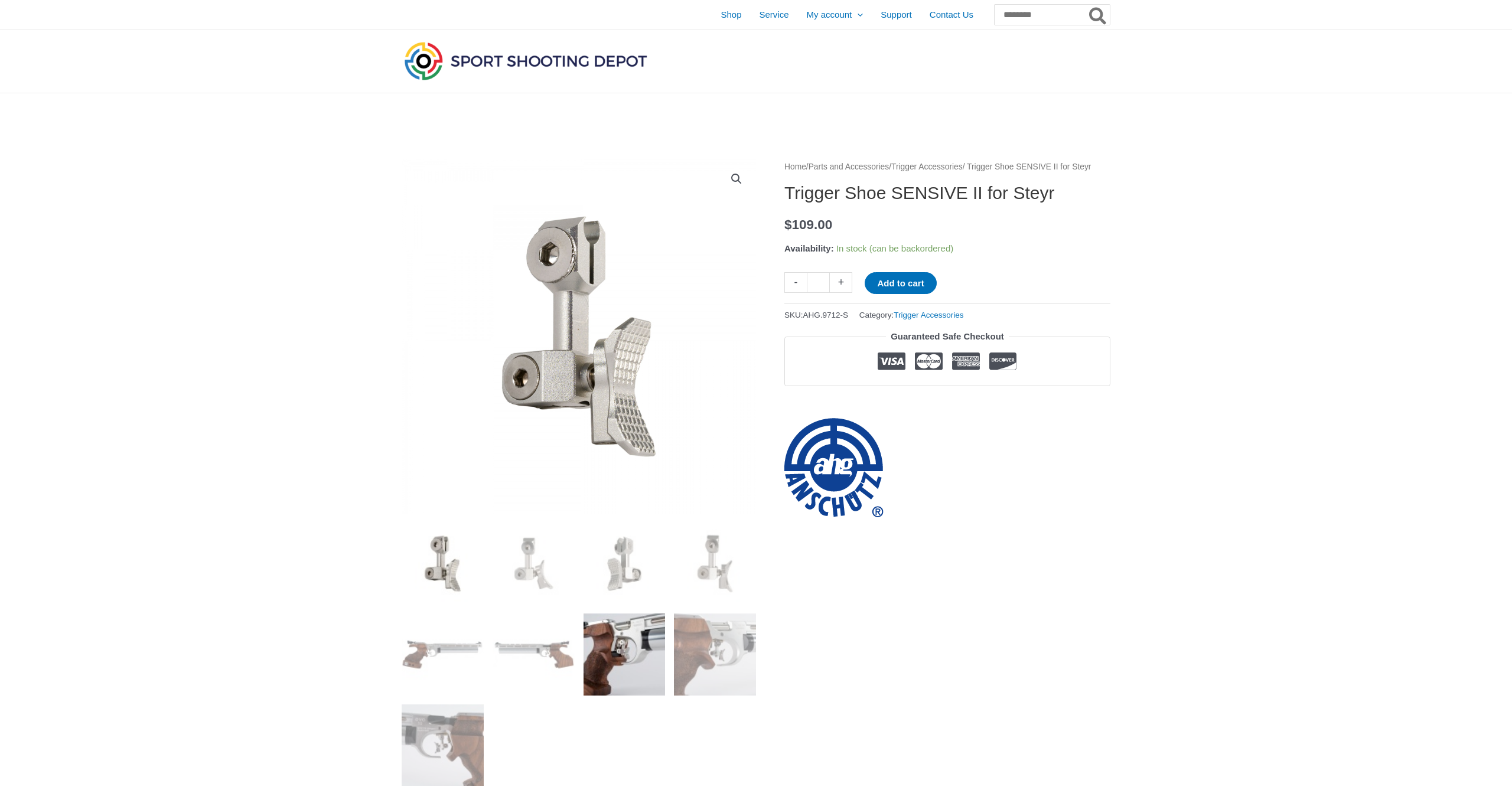
click at [641, 656] on img at bounding box center [624, 654] width 82 height 82
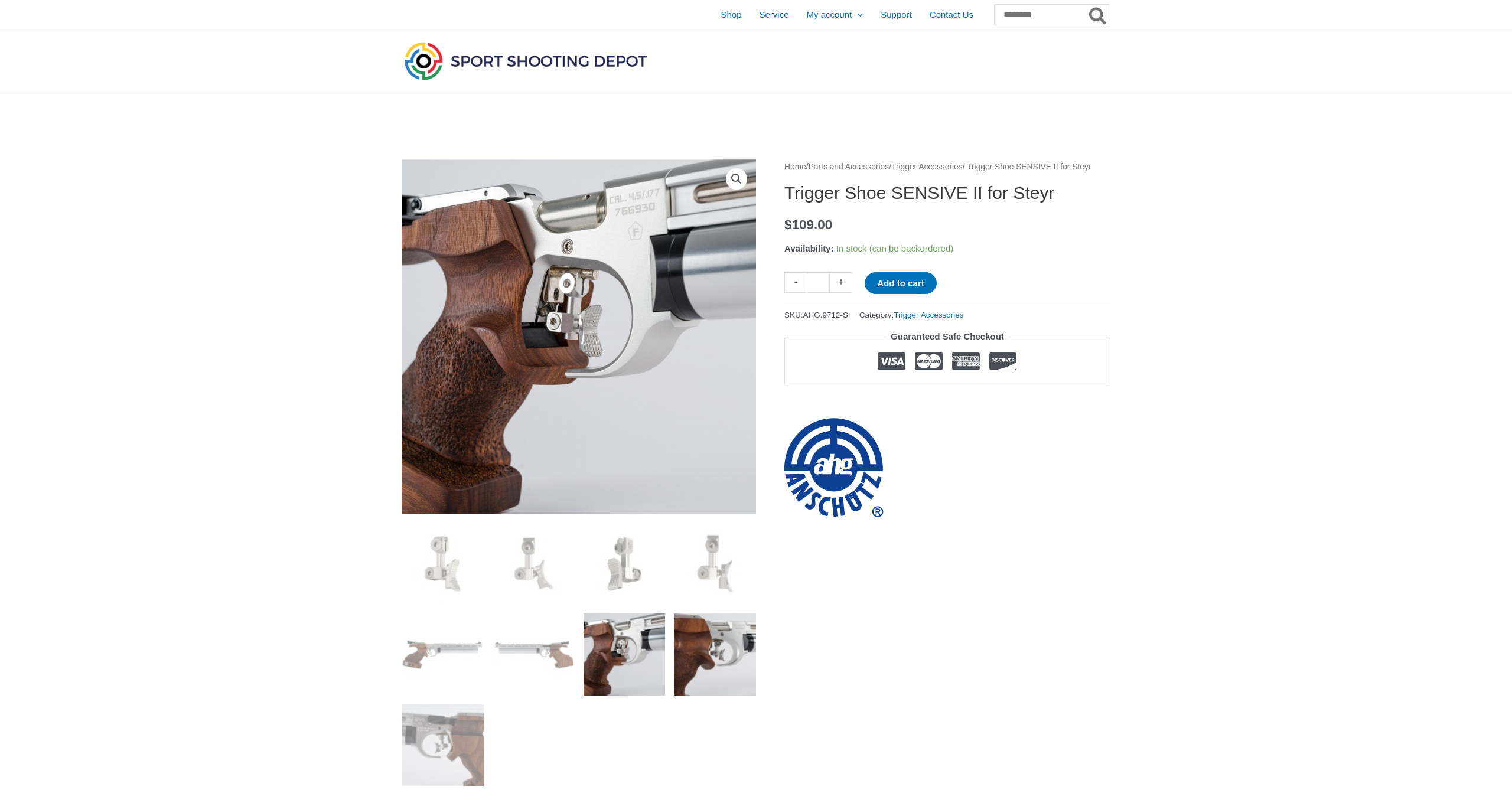
click at [680, 650] on img at bounding box center [714, 654] width 82 height 82
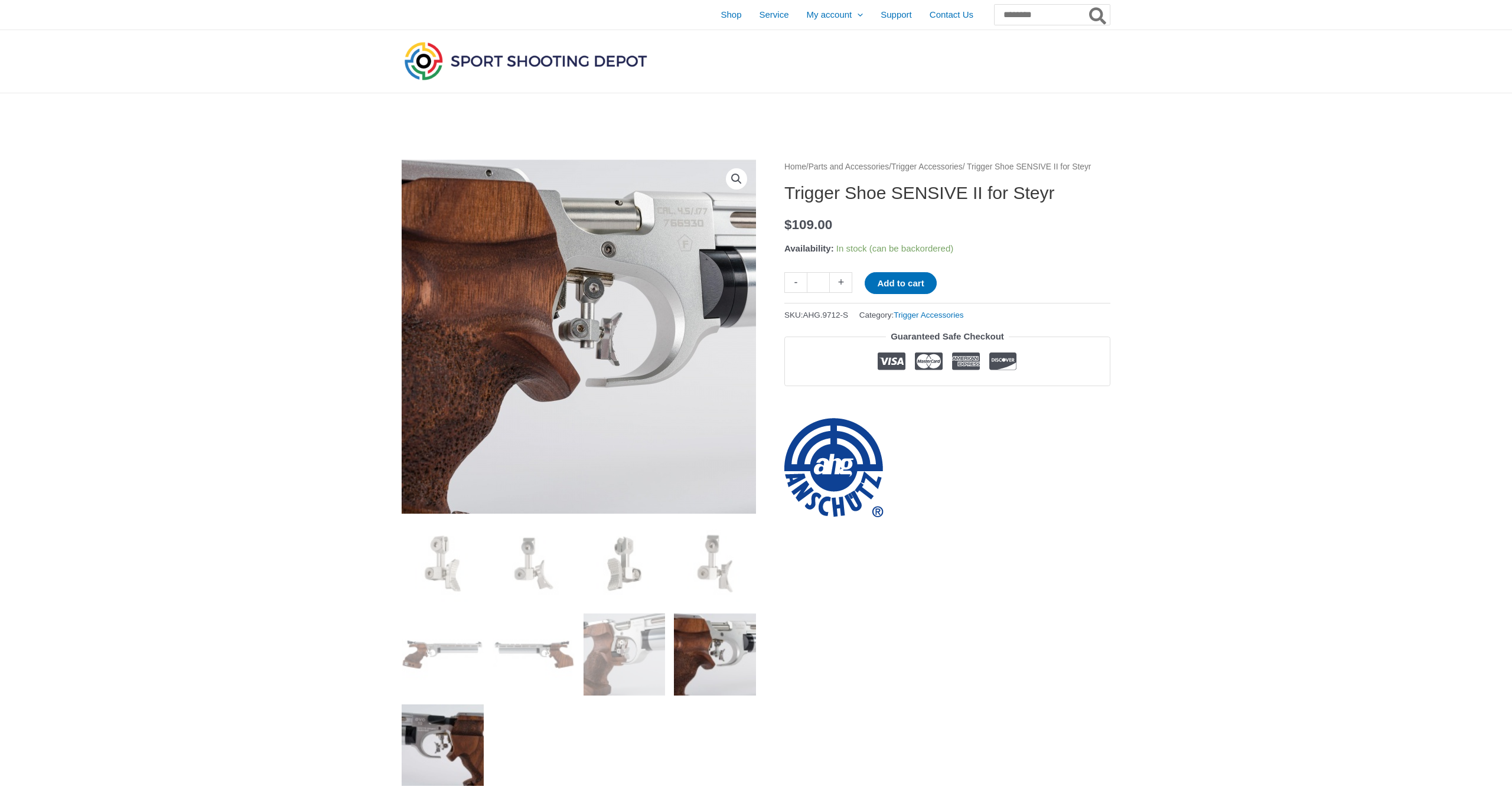
click at [472, 725] on img at bounding box center [442, 745] width 82 height 82
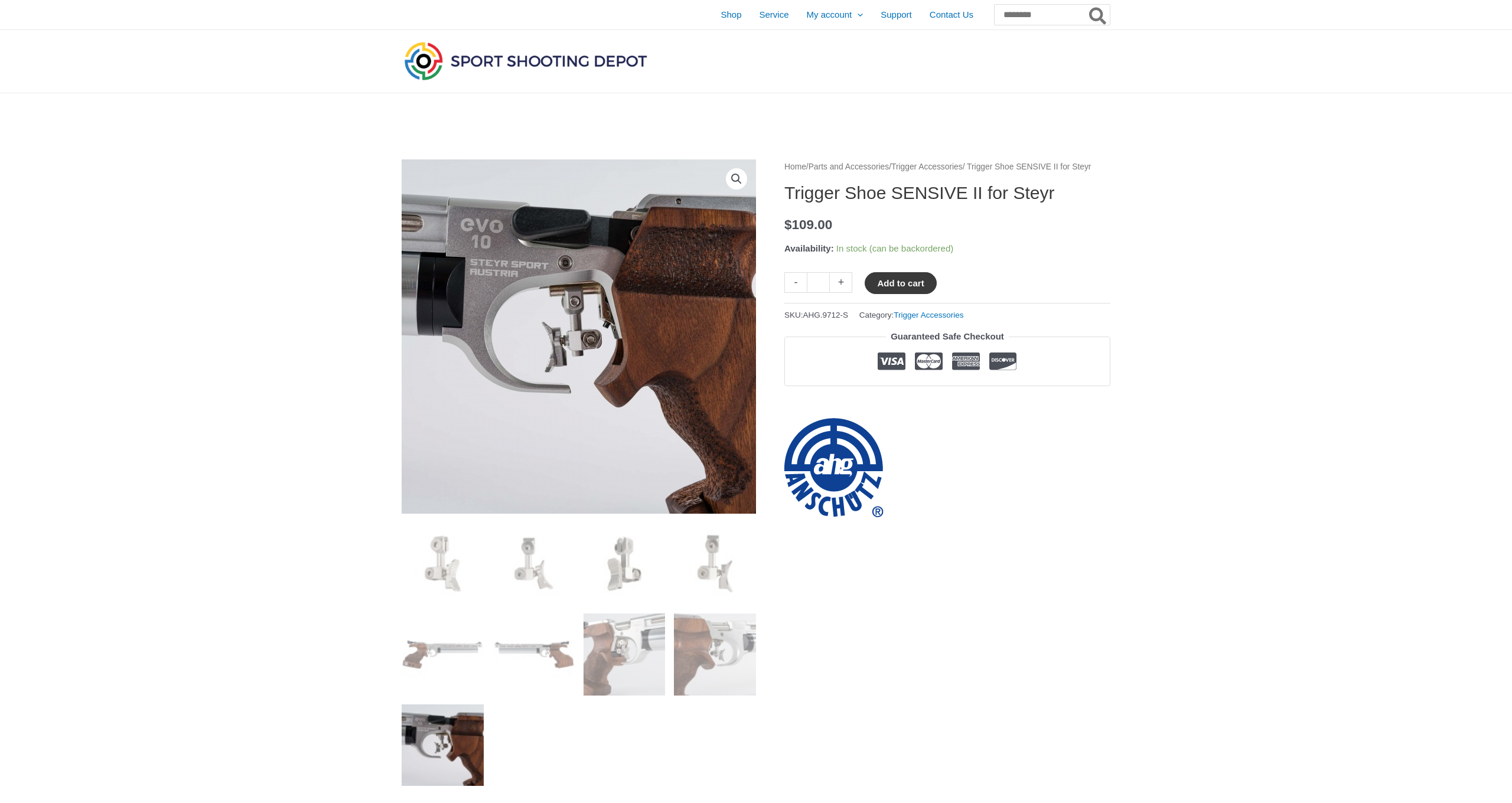
click at [906, 294] on button "Add to cart" at bounding box center [901, 283] width 72 height 22
click at [721, 19] on span "Shop" at bounding box center [731, 15] width 21 height 30
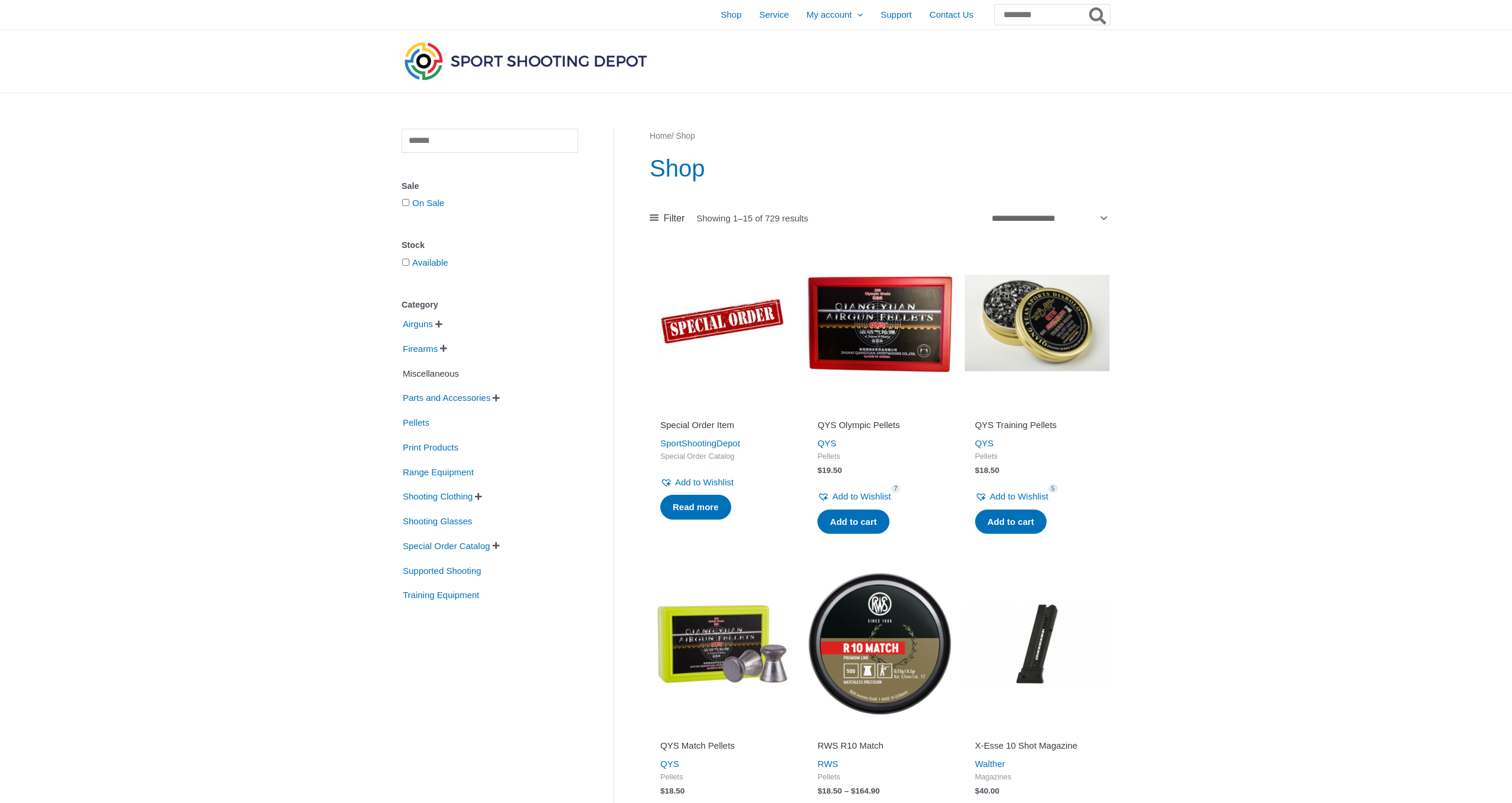
click at [422, 377] on span "Miscellaneous" at bounding box center [431, 374] width 58 height 20
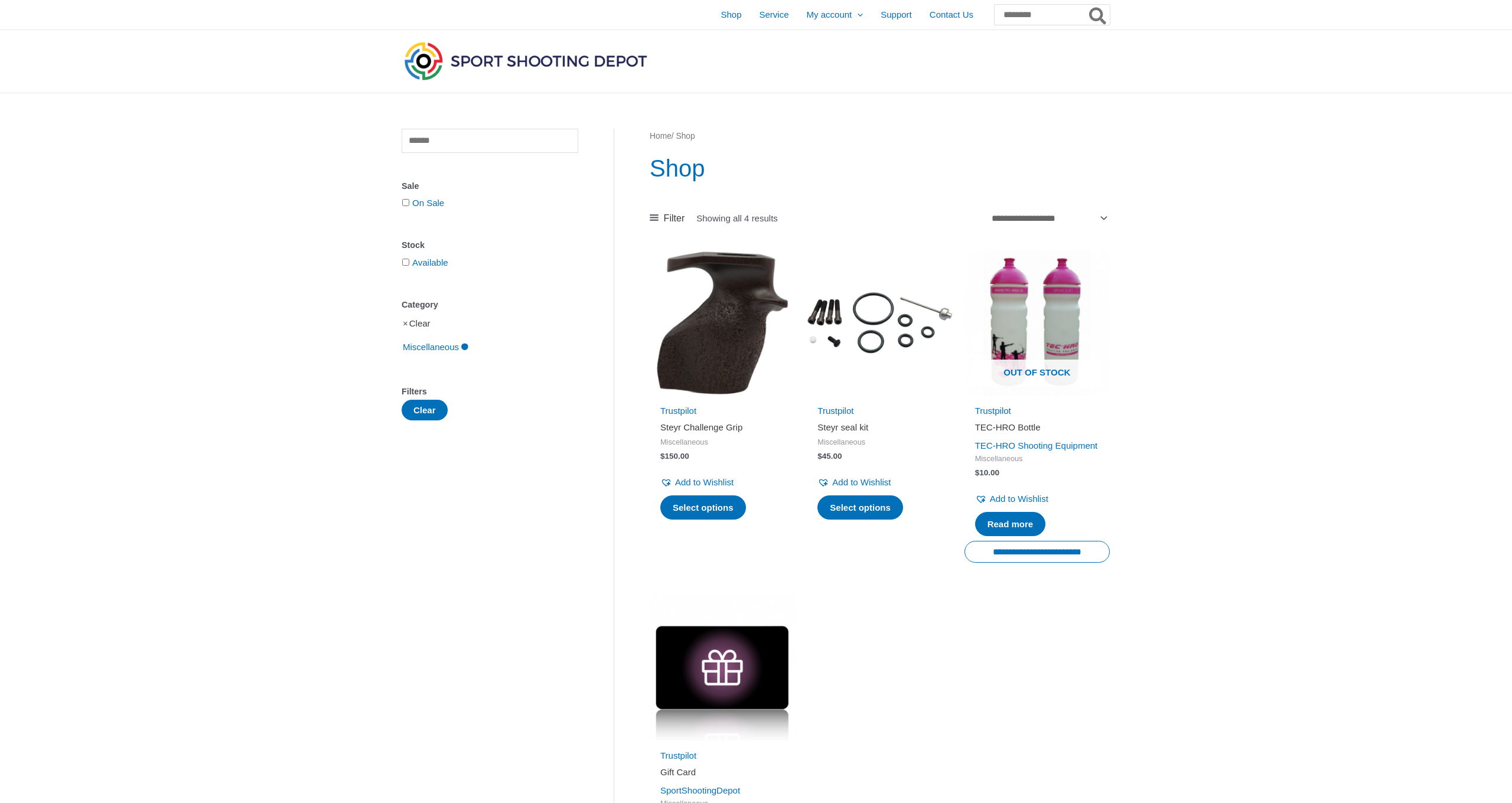
click at [411, 326] on link "Clear" at bounding box center [420, 323] width 21 height 10
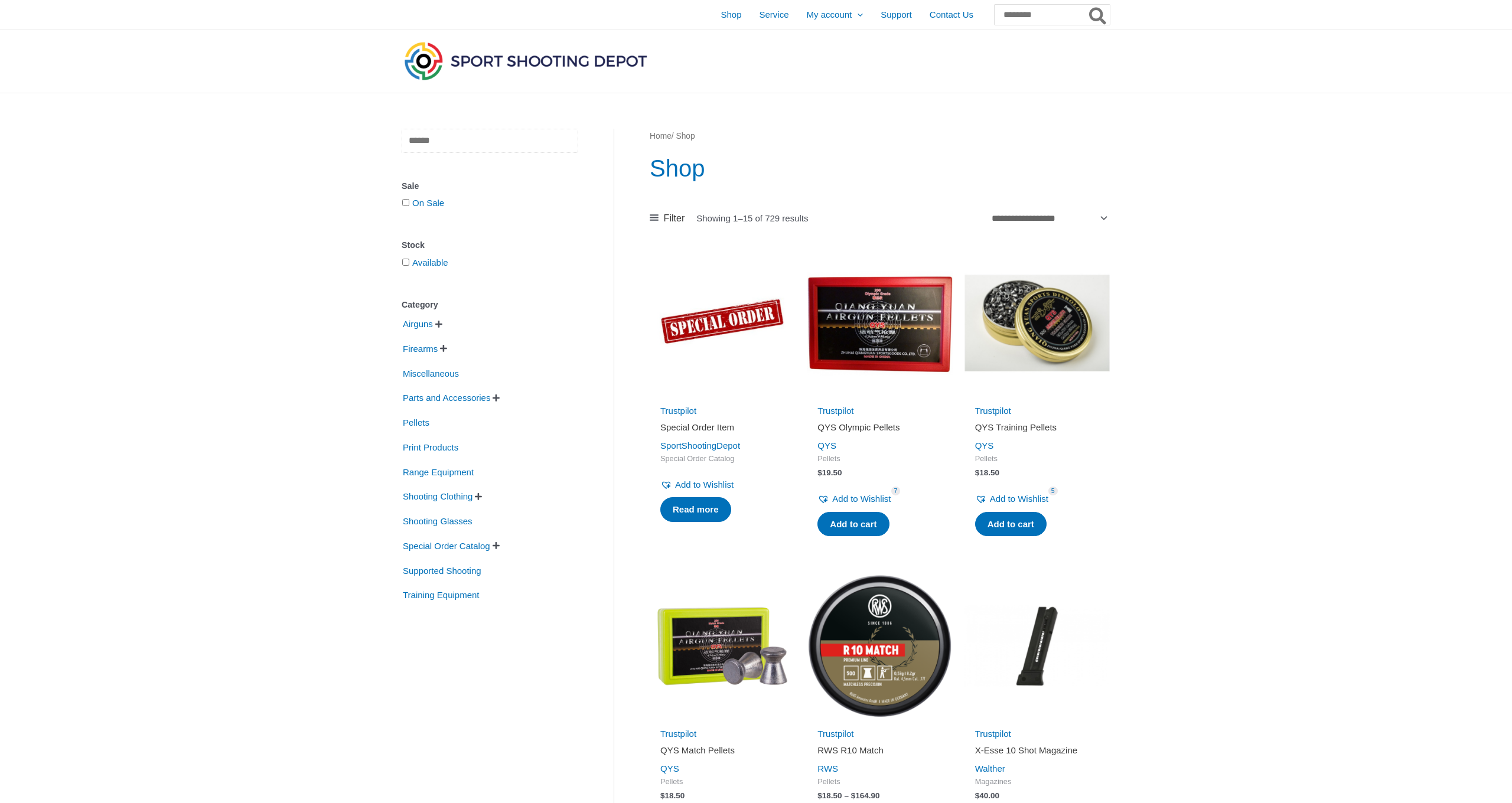
click at [459, 147] on input "text" at bounding box center [489, 141] width 176 height 24
type input "****"
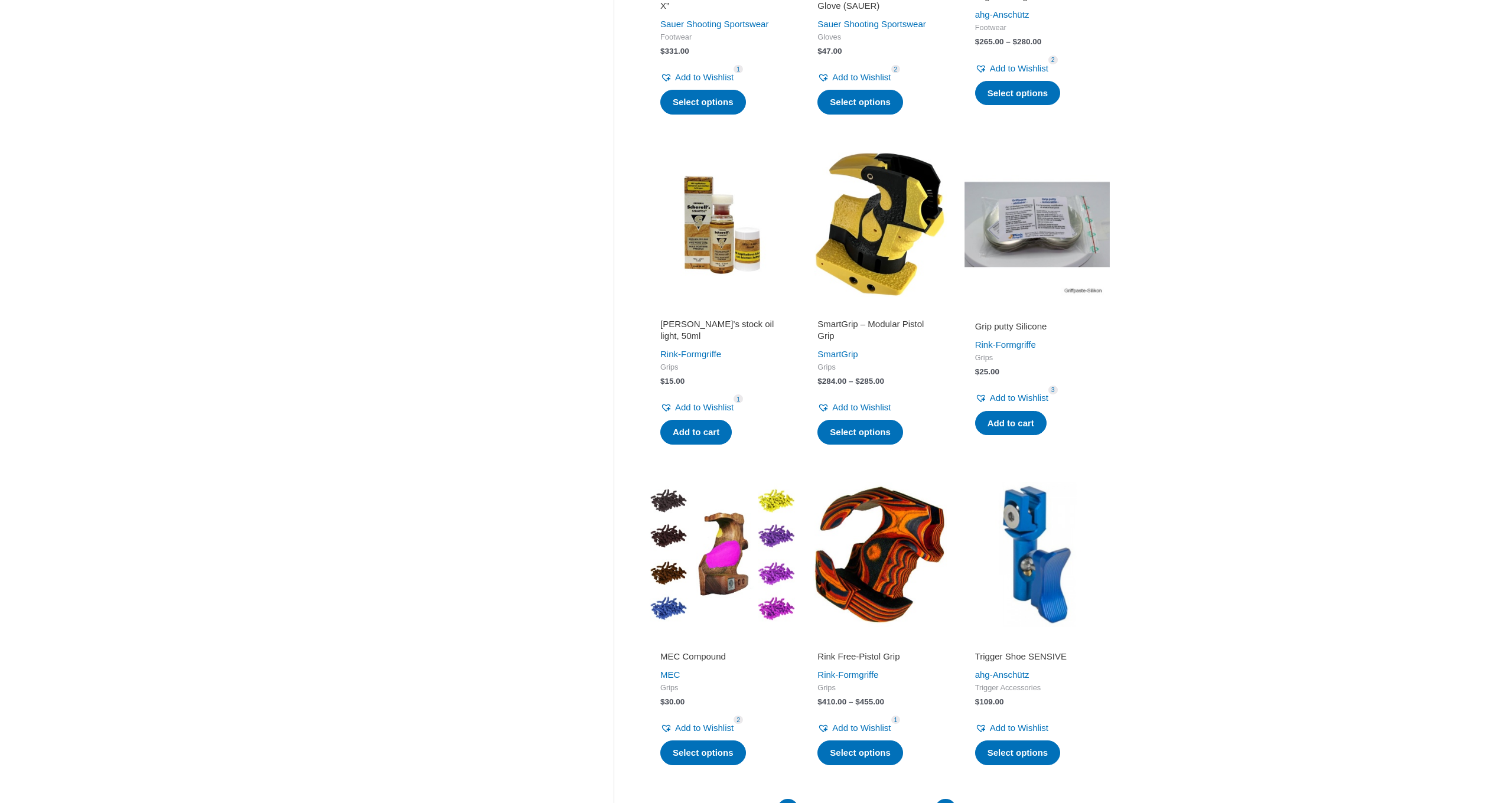
scroll to position [750, 0]
click at [1010, 321] on h2 "Grip putty Silicone" at bounding box center [1037, 326] width 124 height 12
click at [737, 557] on img at bounding box center [722, 555] width 146 height 146
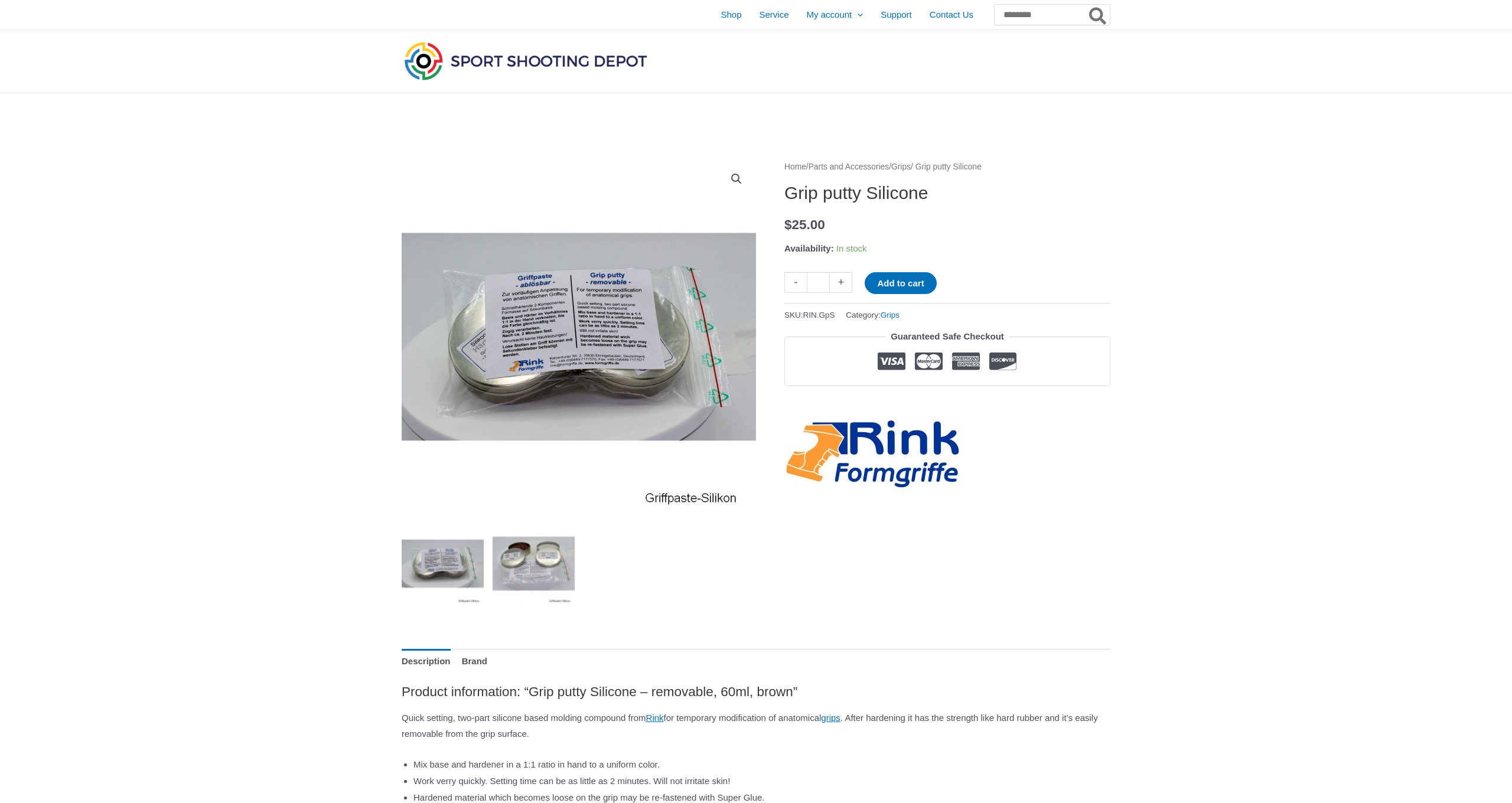
click at [501, 576] on img at bounding box center [533, 563] width 82 height 82
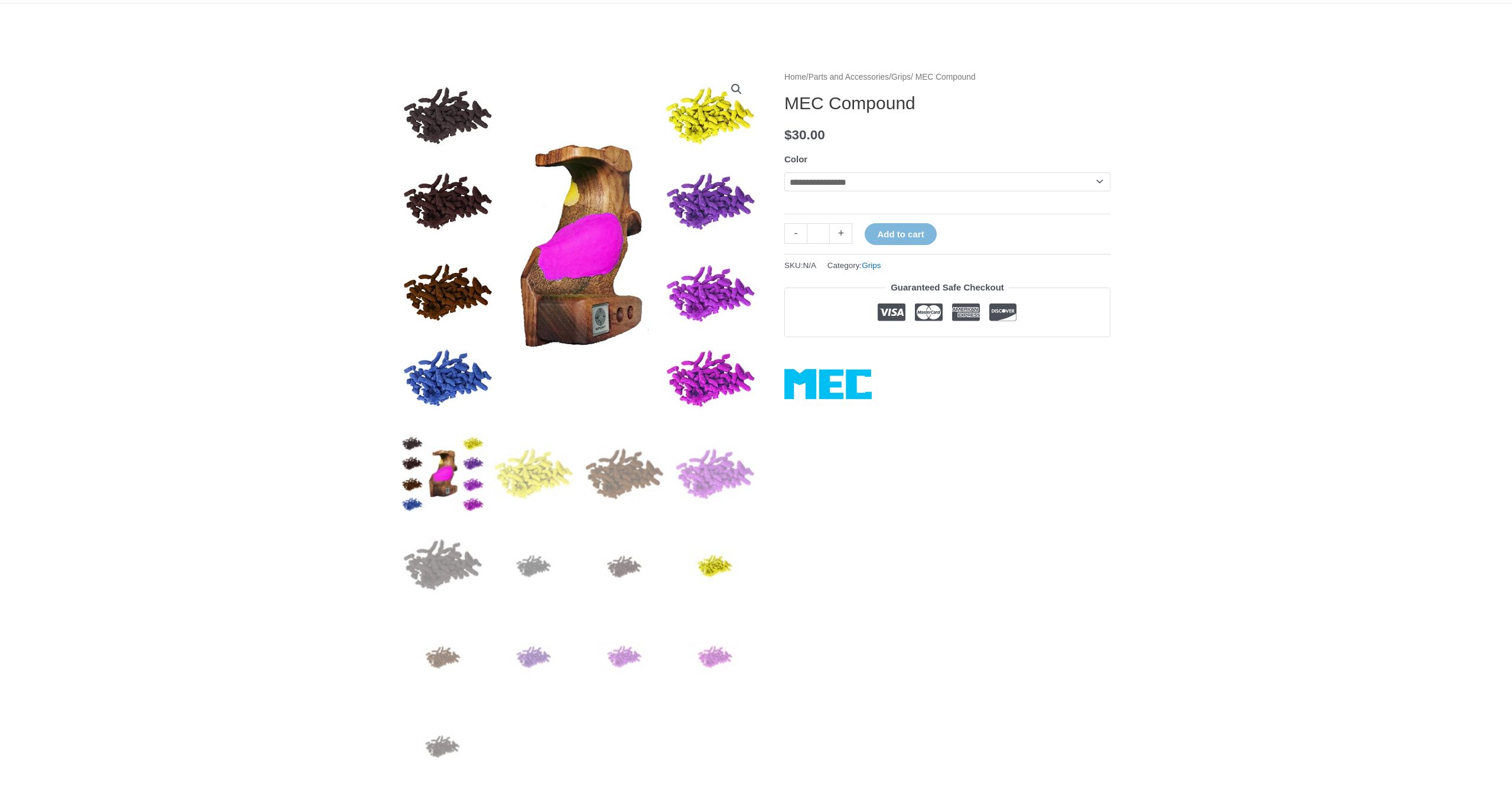
scroll to position [90, 0]
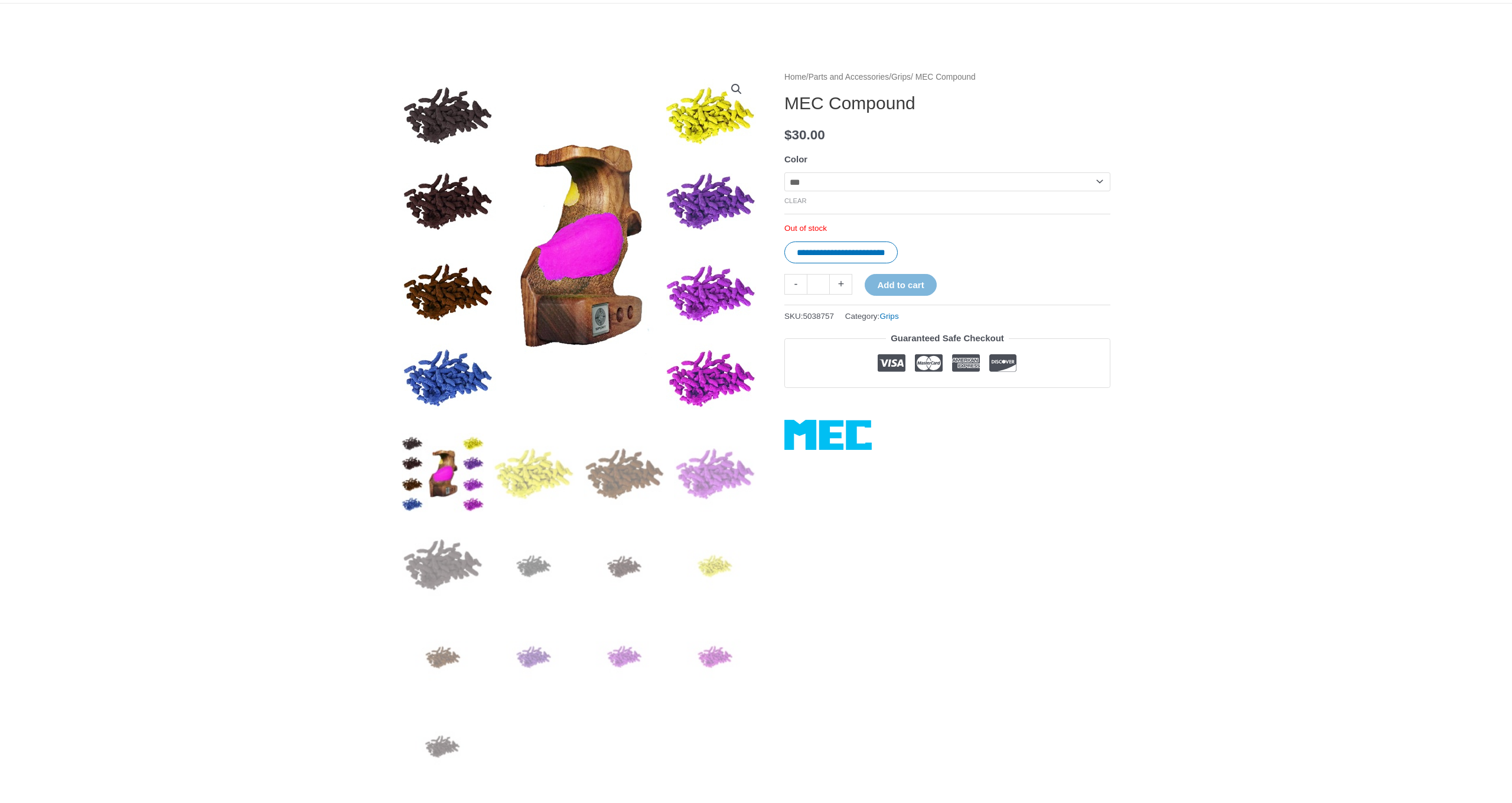
select select "***"
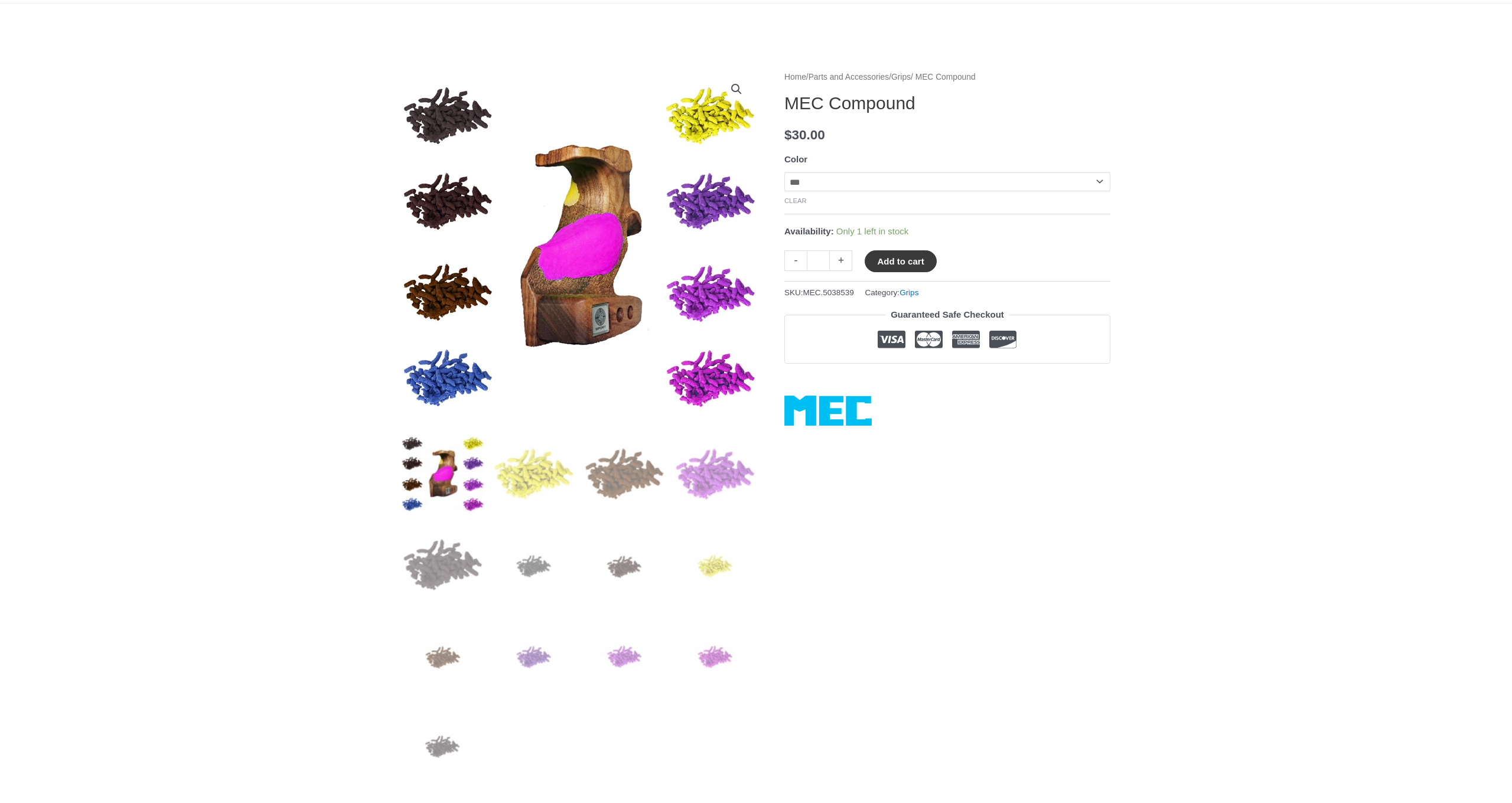
click at [907, 260] on button "Add to cart" at bounding box center [901, 261] width 72 height 22
click at [978, 262] on link "View cart" at bounding box center [972, 260] width 43 height 20
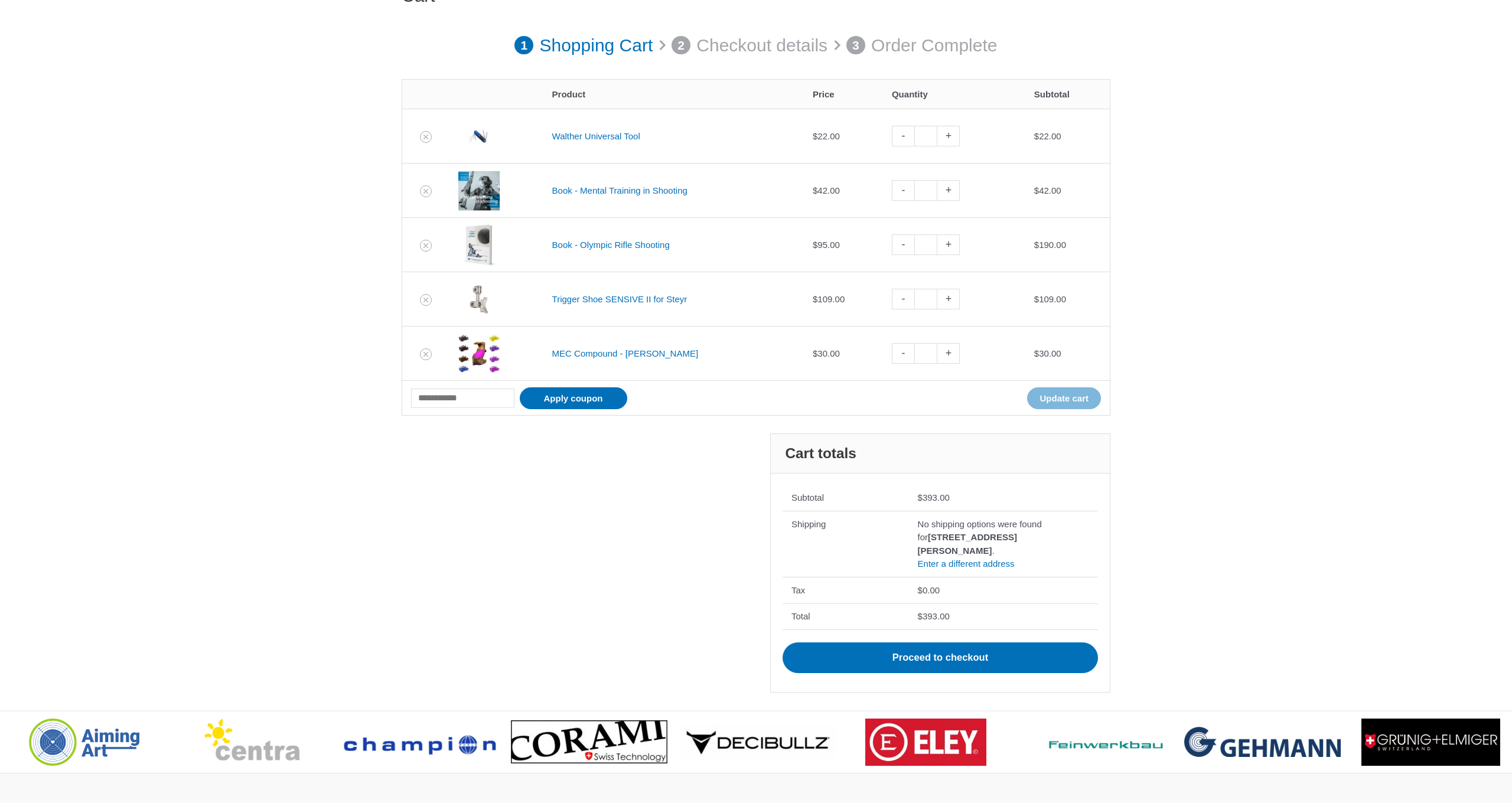
scroll to position [144, 0]
click at [973, 568] on link "Enter a different address" at bounding box center [966, 563] width 97 height 10
select select "**"
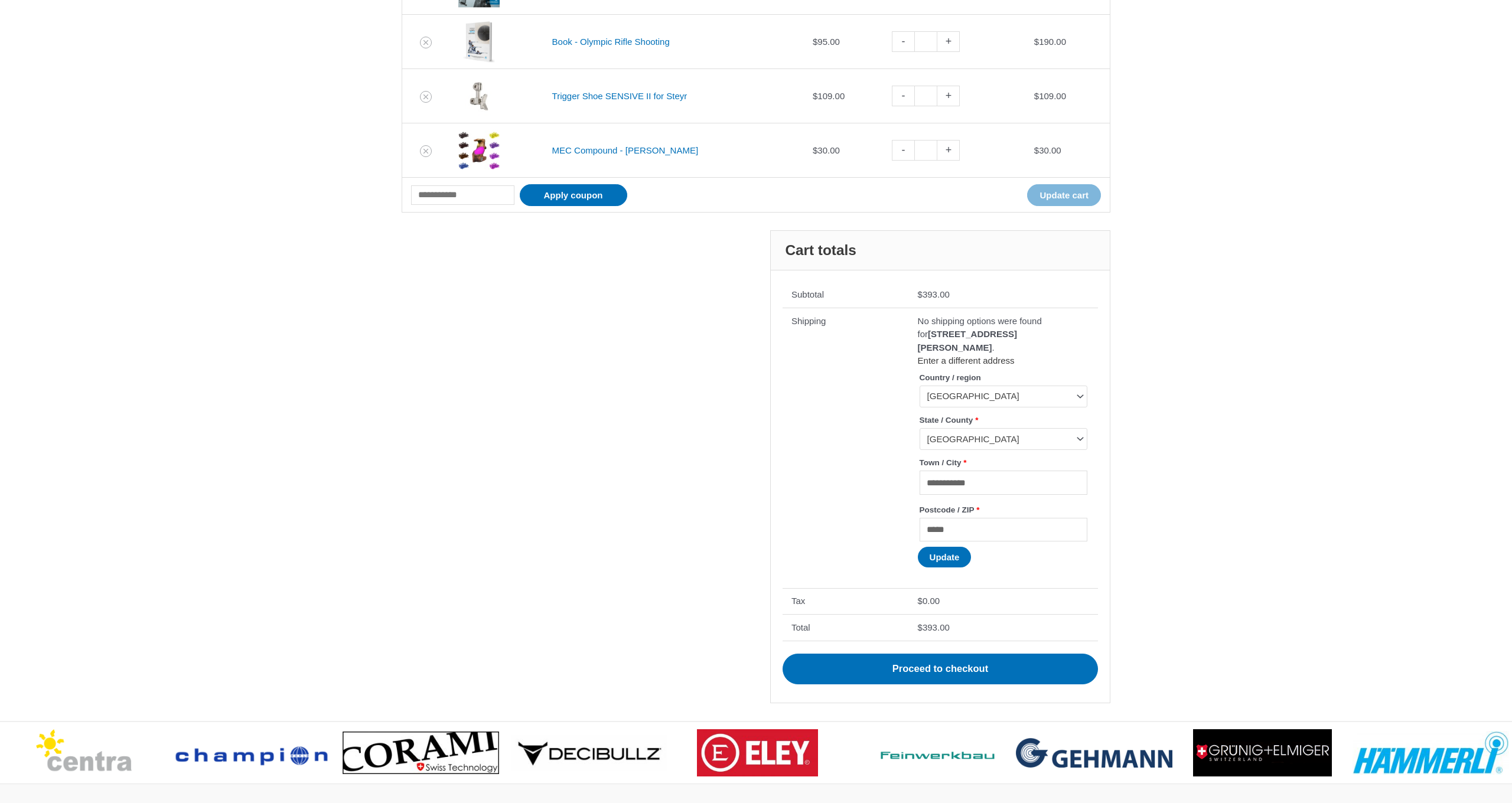
scroll to position [348, 0]
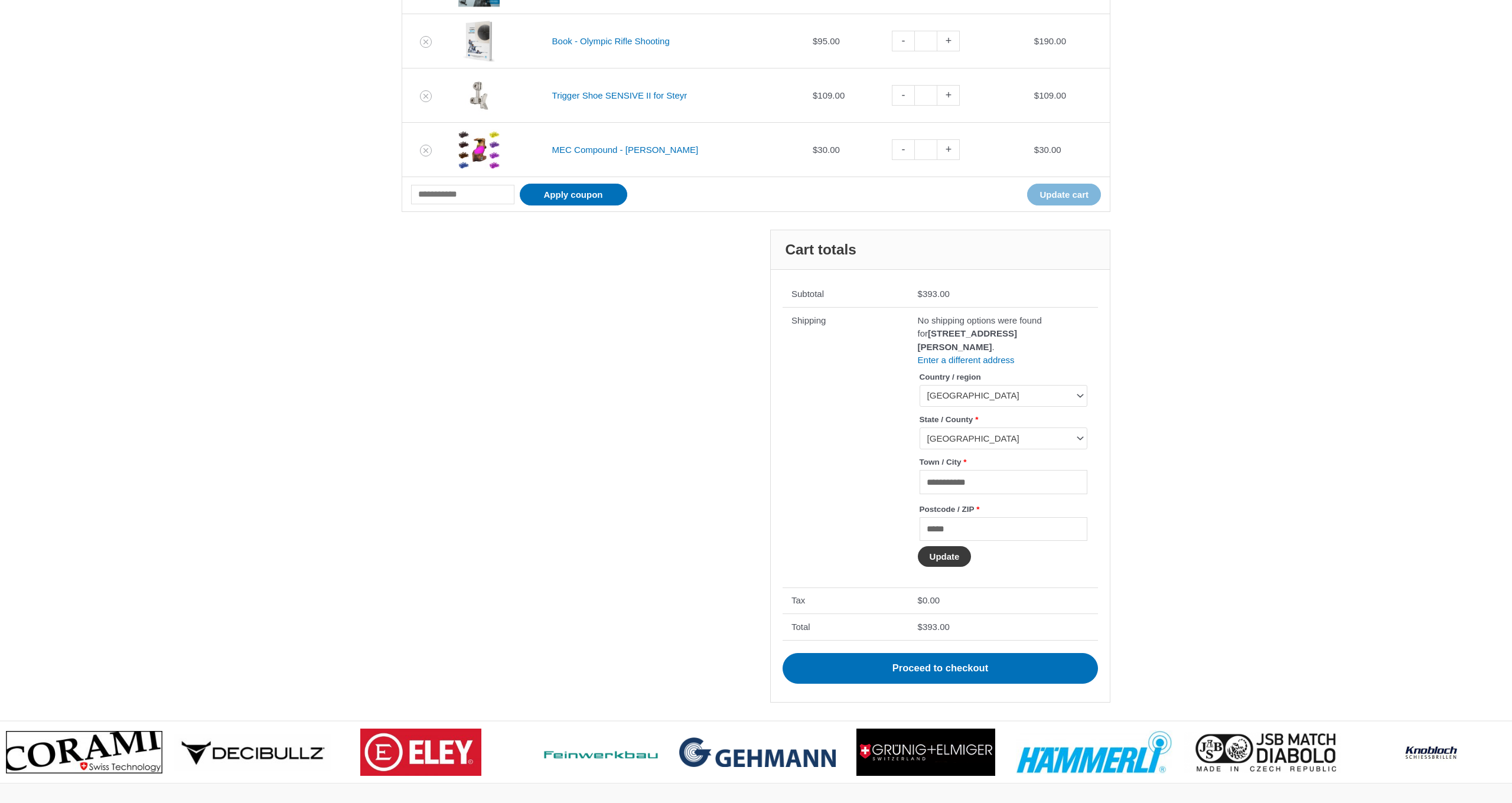
click at [959, 567] on button "Update" at bounding box center [944, 557] width 54 height 21
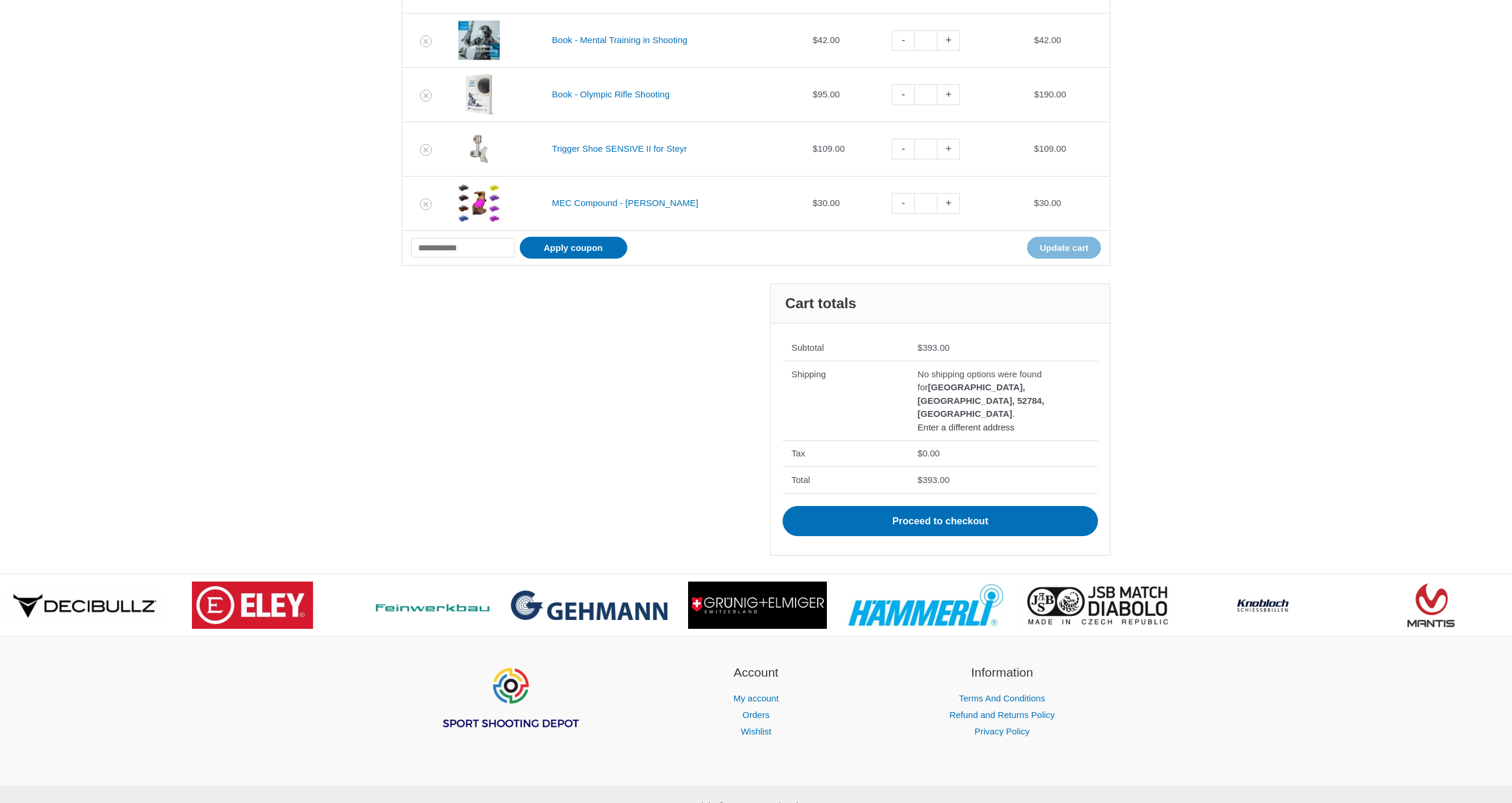
click at [955, 422] on link "Enter a different address" at bounding box center [966, 427] width 97 height 10
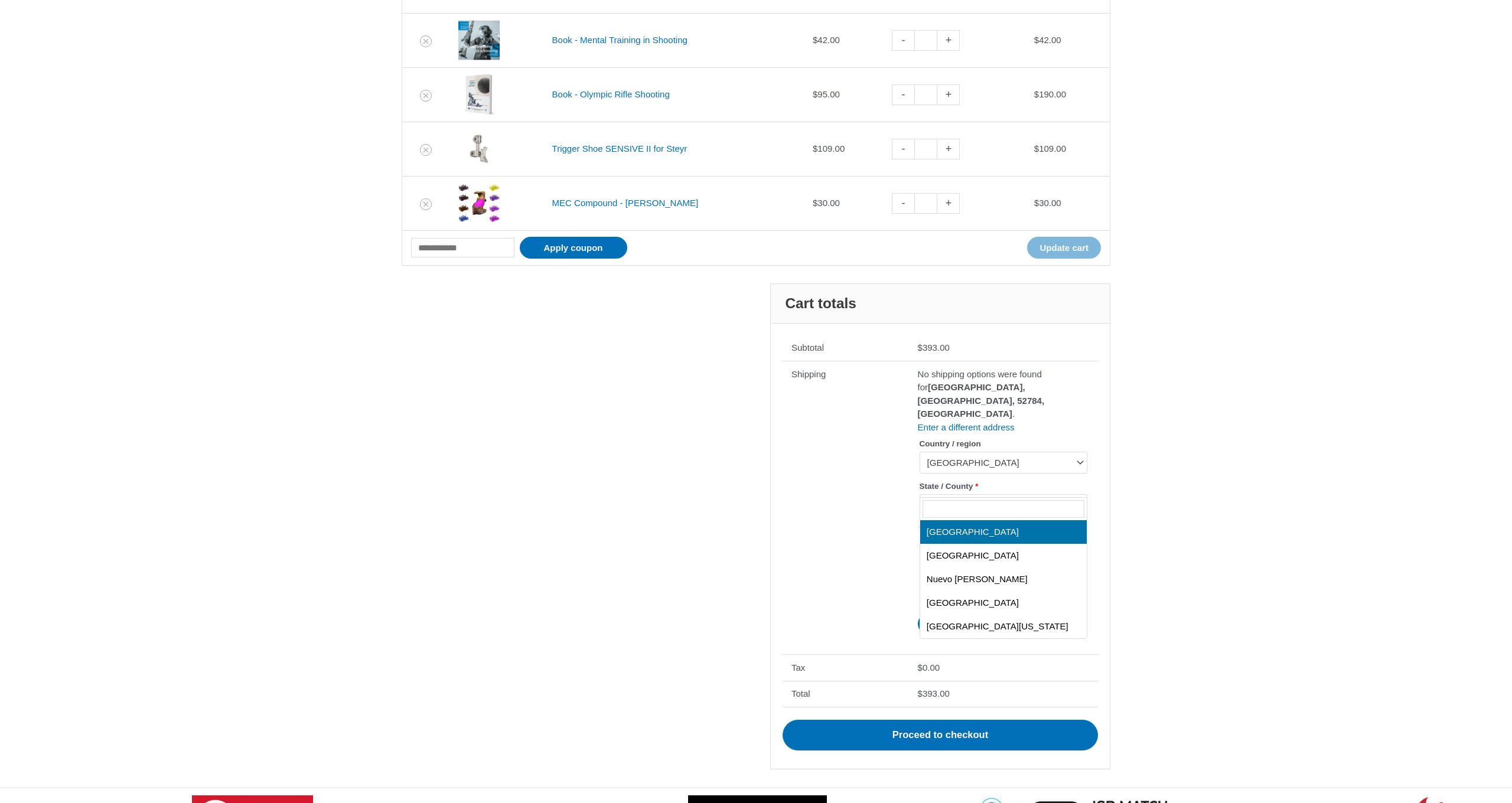
click at [958, 500] on span "[GEOGRAPHIC_DATA]" at bounding box center [998, 505] width 142 height 12
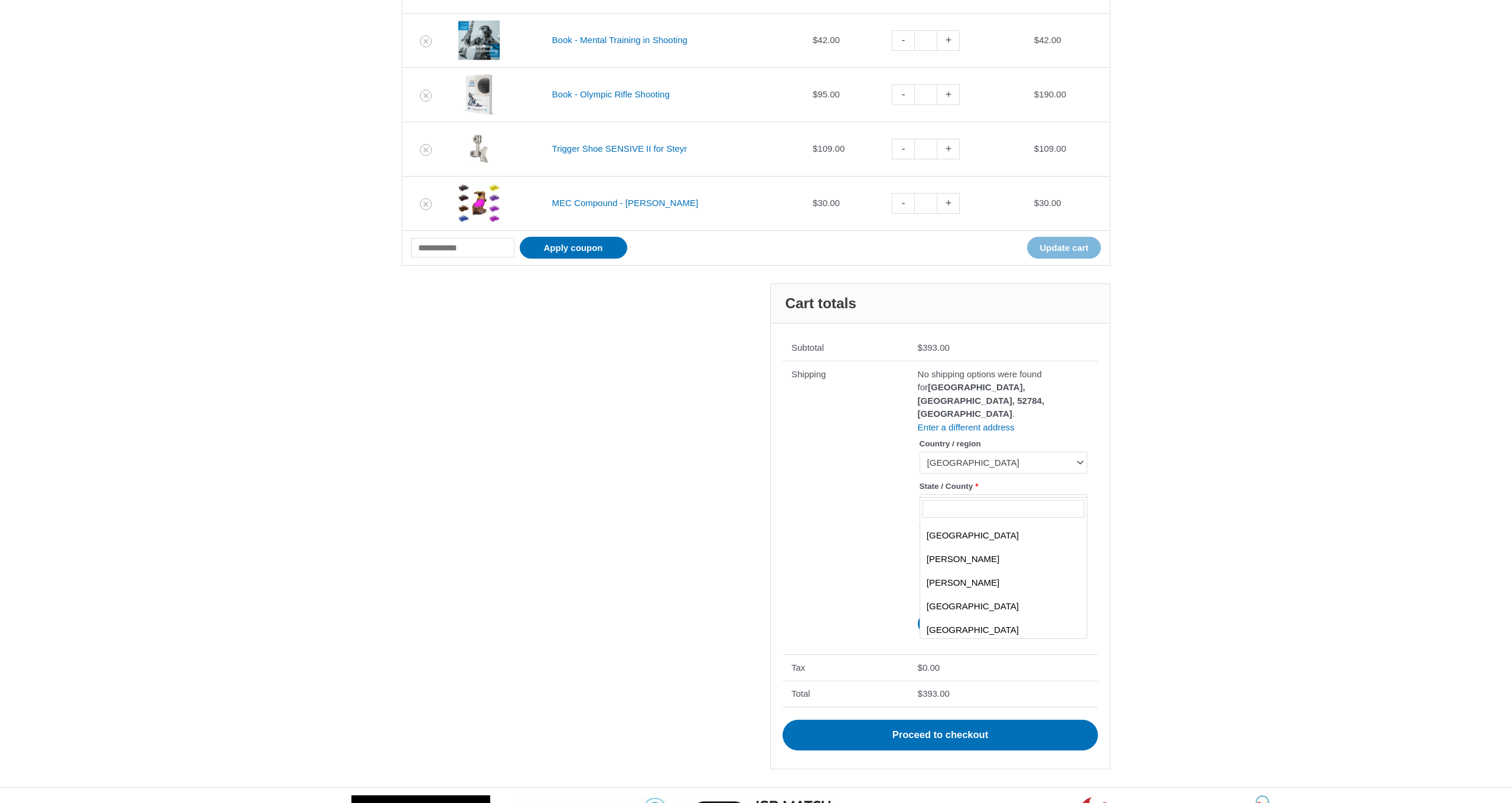
scroll to position [282, 0]
select select "**"
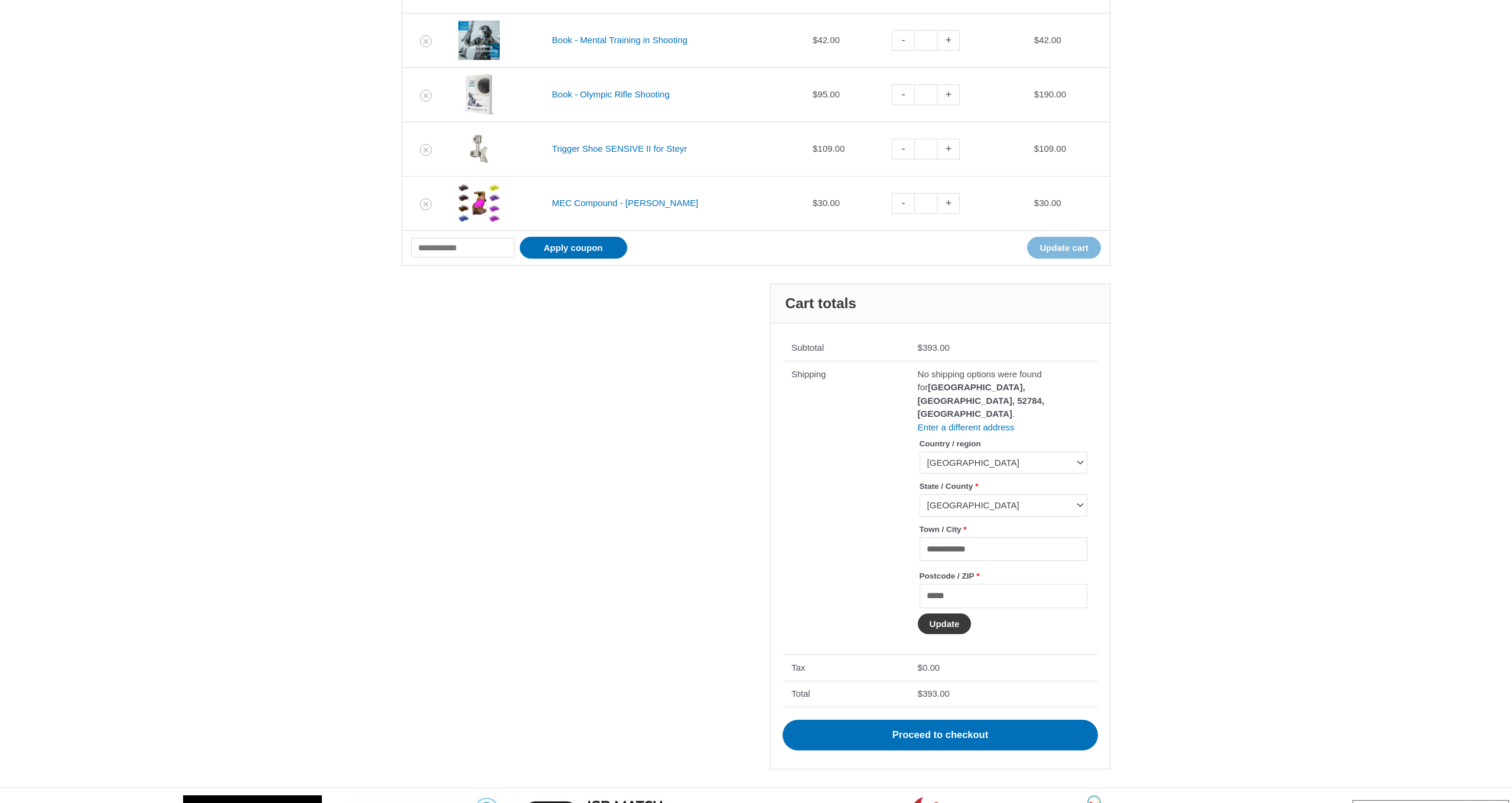
click at [942, 614] on button "Update" at bounding box center [944, 624] width 54 height 21
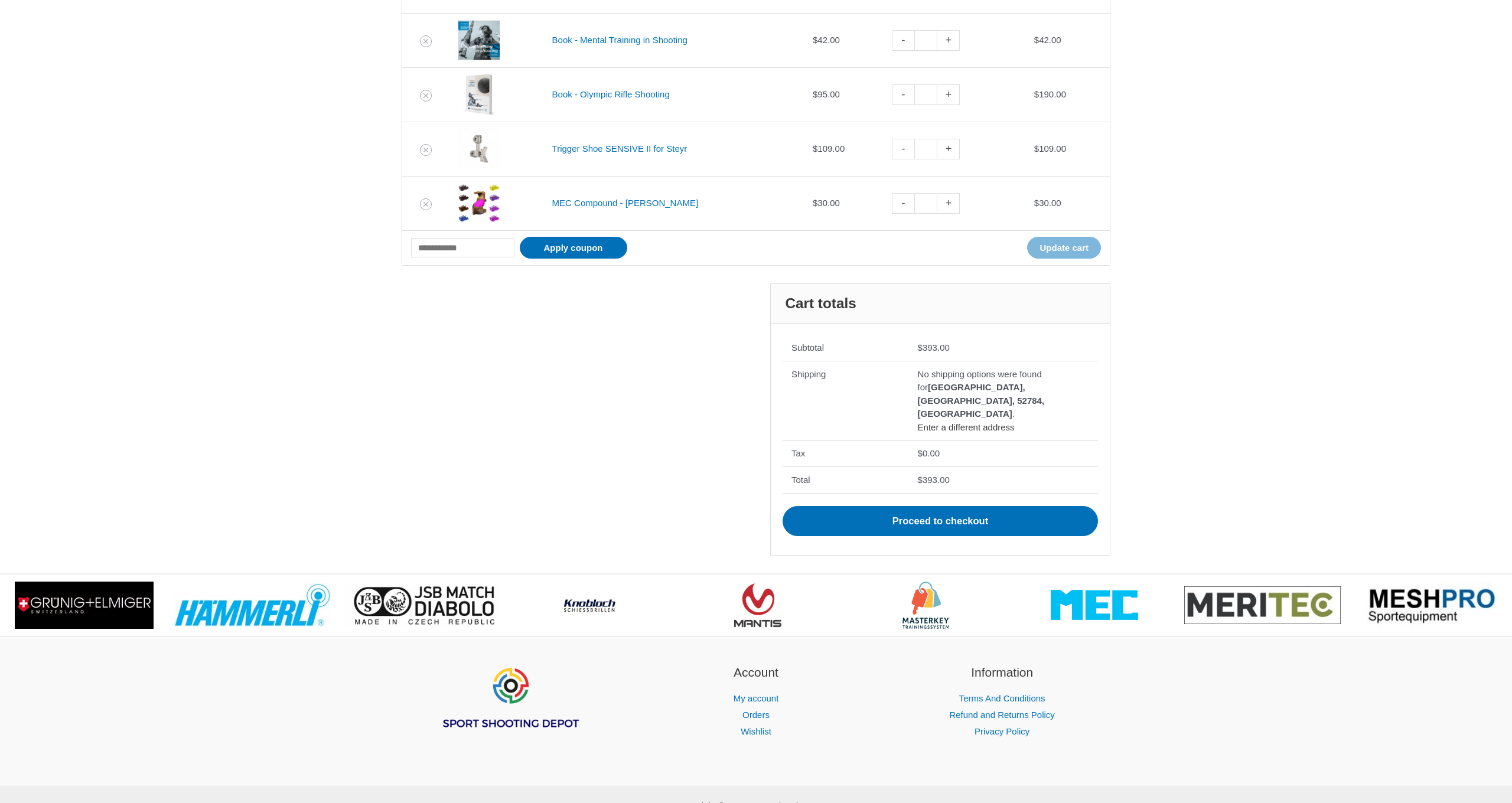
click at [950, 422] on link "Enter a different address" at bounding box center [966, 427] width 97 height 10
select select "**"
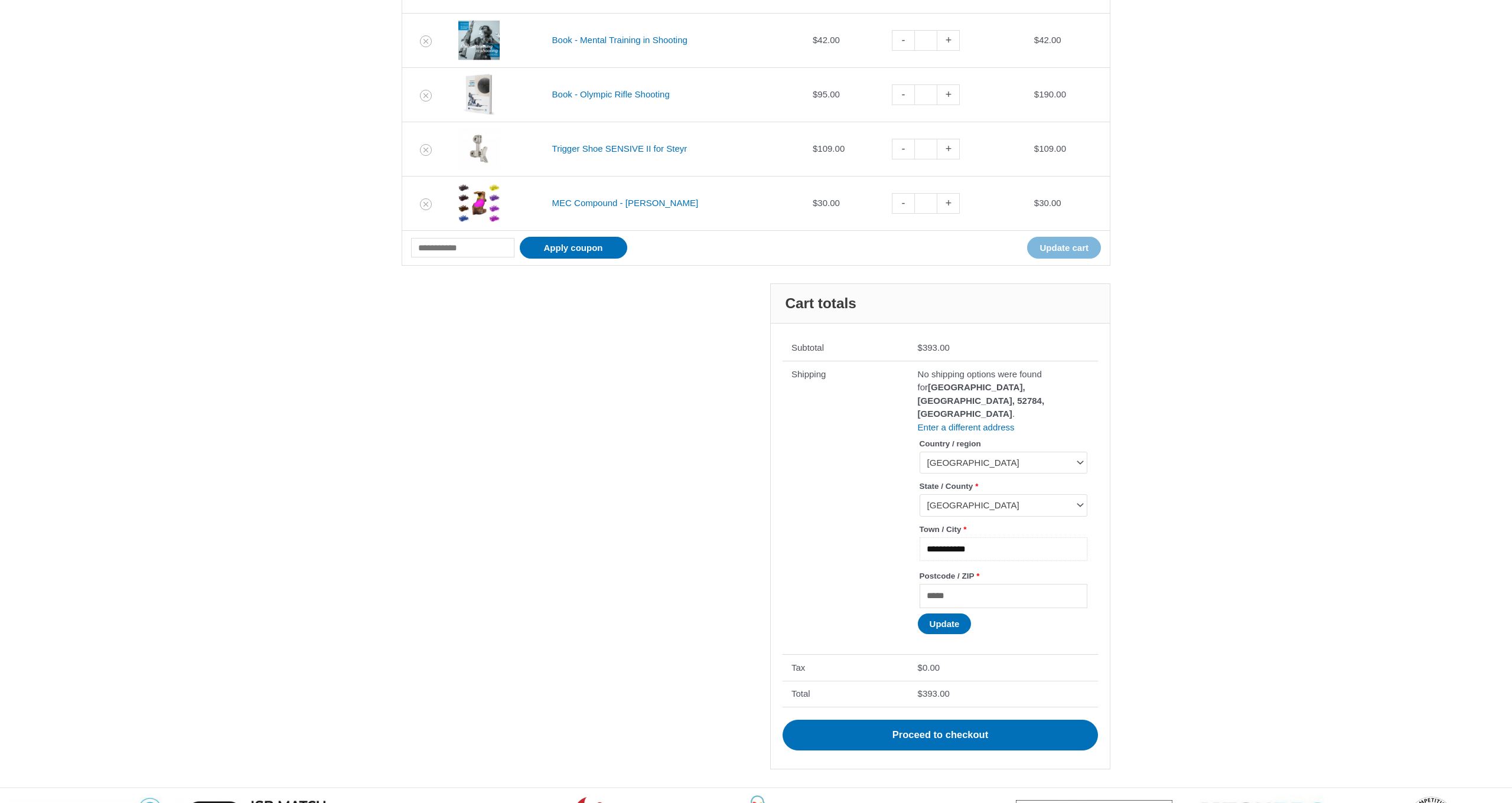
drag, startPoint x: 992, startPoint y: 532, endPoint x: 914, endPoint y: 529, distance: 78.1
click at [1078, 537] on input "**********" at bounding box center [1003, 549] width 168 height 24
type input "**********"
click at [966, 614] on button "Update" at bounding box center [944, 624] width 54 height 21
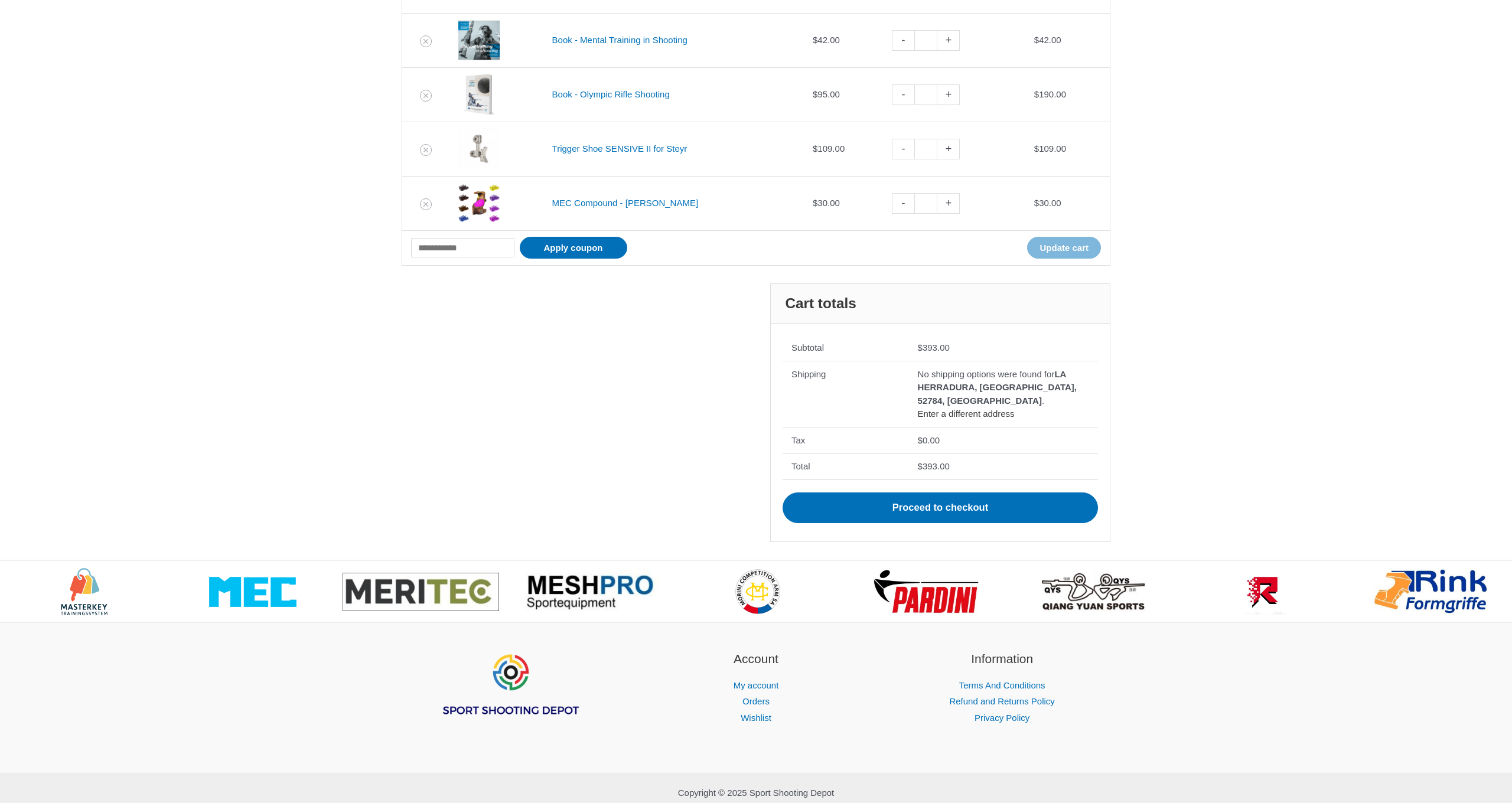
click at [931, 409] on link "Enter a different address" at bounding box center [966, 414] width 97 height 10
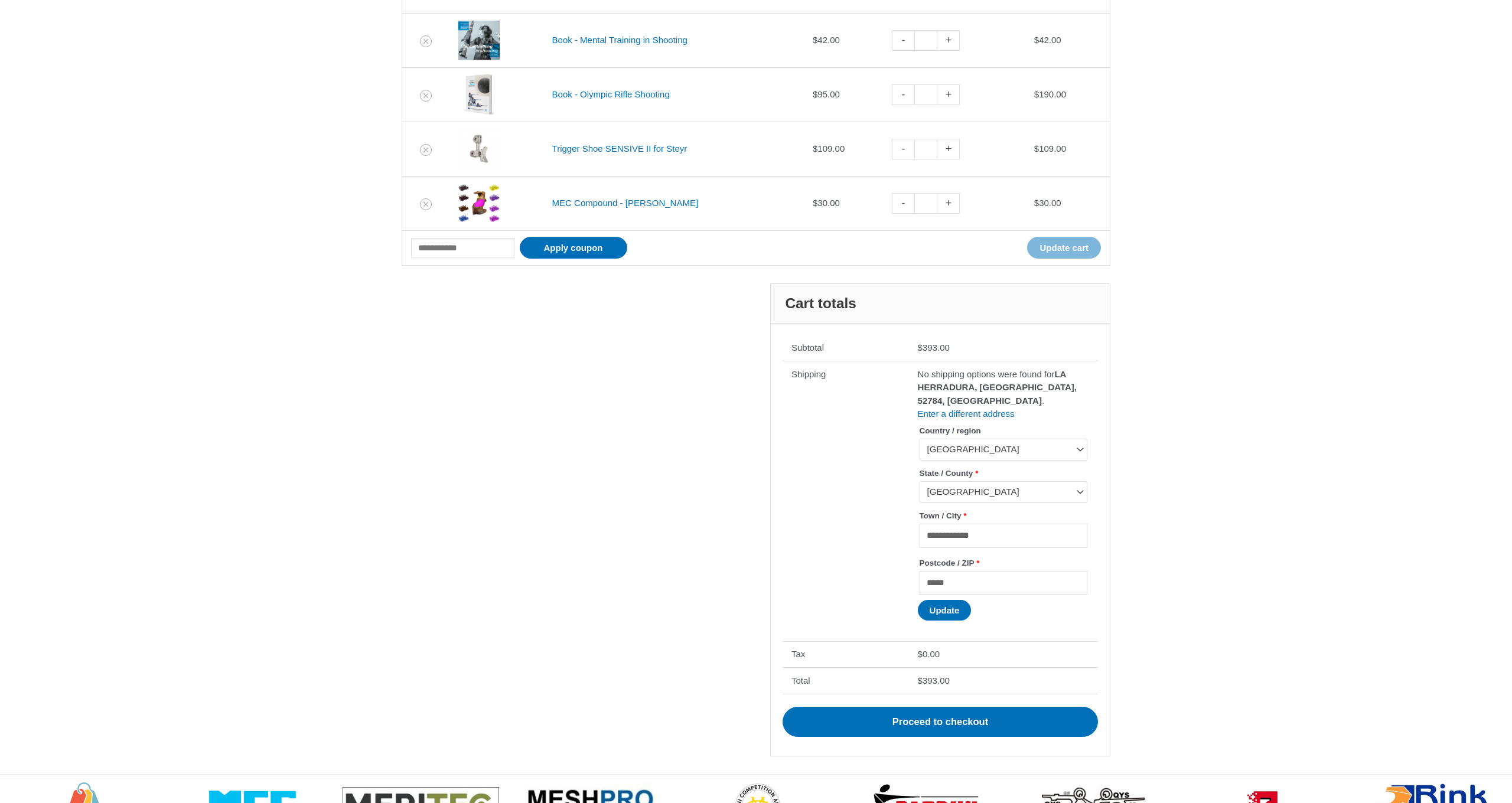
click at [955, 443] on span "Mexico" at bounding box center [998, 449] width 142 height 12
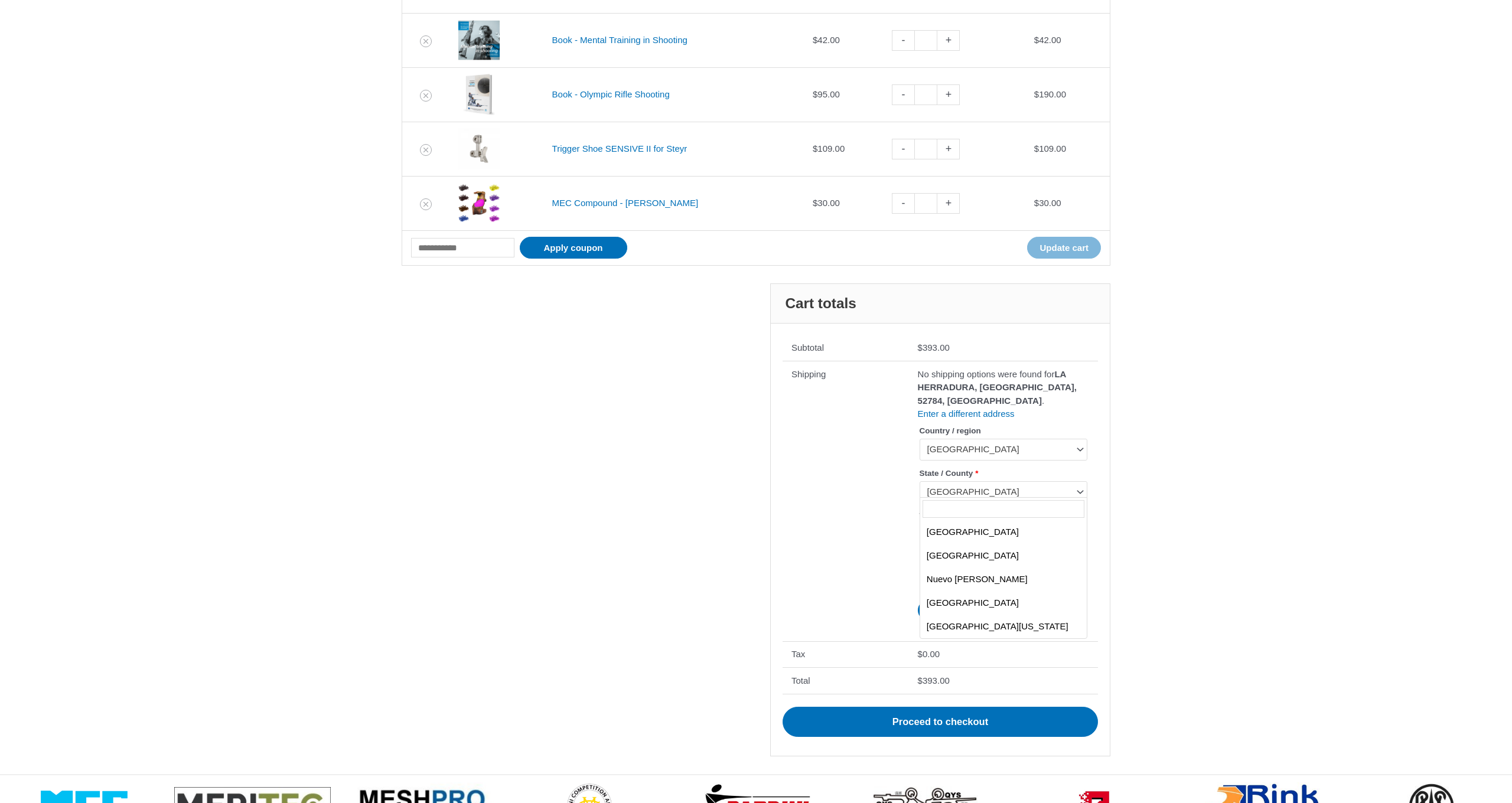
click at [994, 488] on span "Estado de México" at bounding box center [998, 491] width 142 height 12
drag, startPoint x: 1008, startPoint y: 488, endPoint x: 945, endPoint y: 486, distance: 63.0
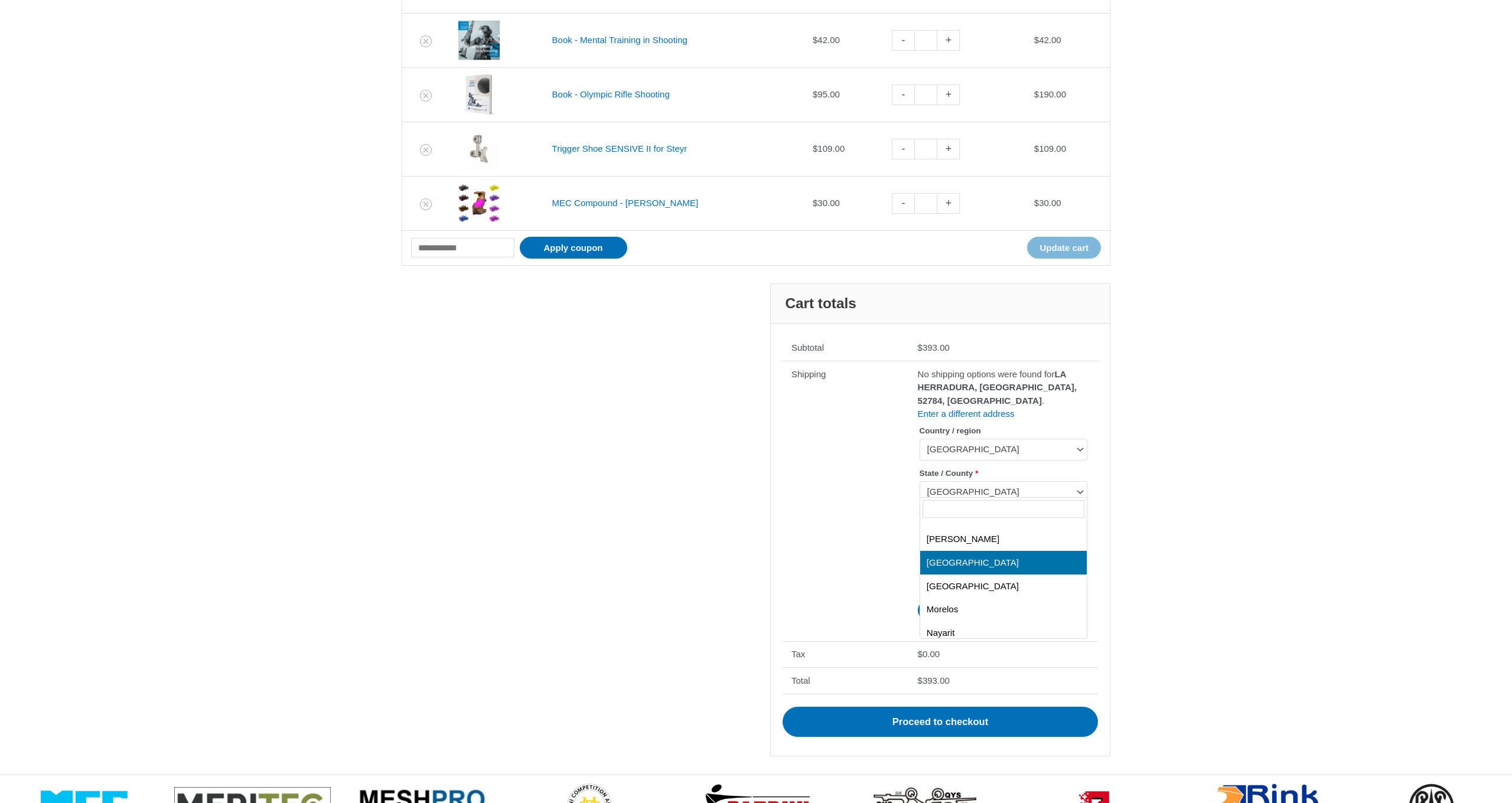
click at [945, 486] on span "Estado de México" at bounding box center [998, 491] width 142 height 12
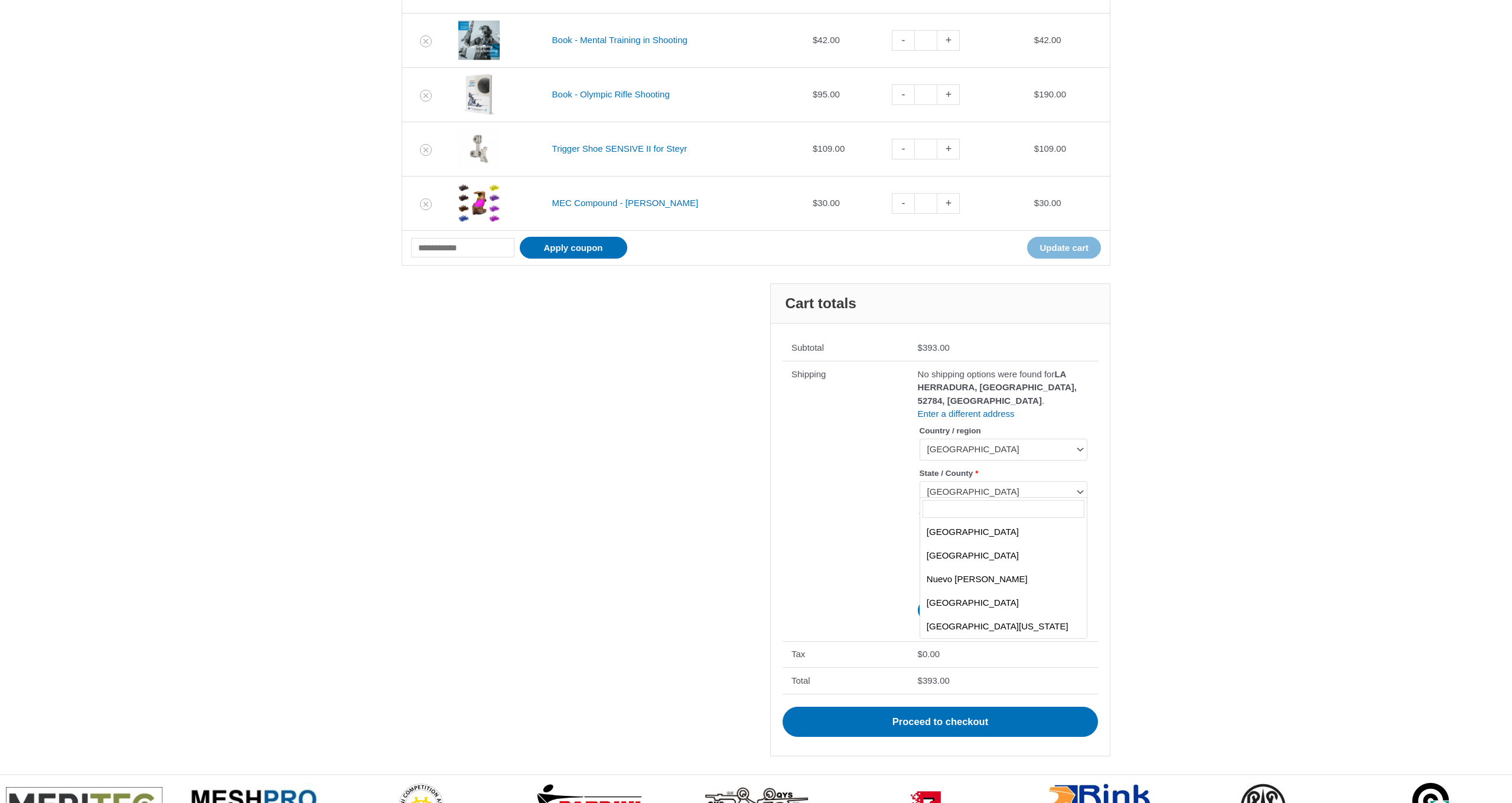
scroll to position [0, 0]
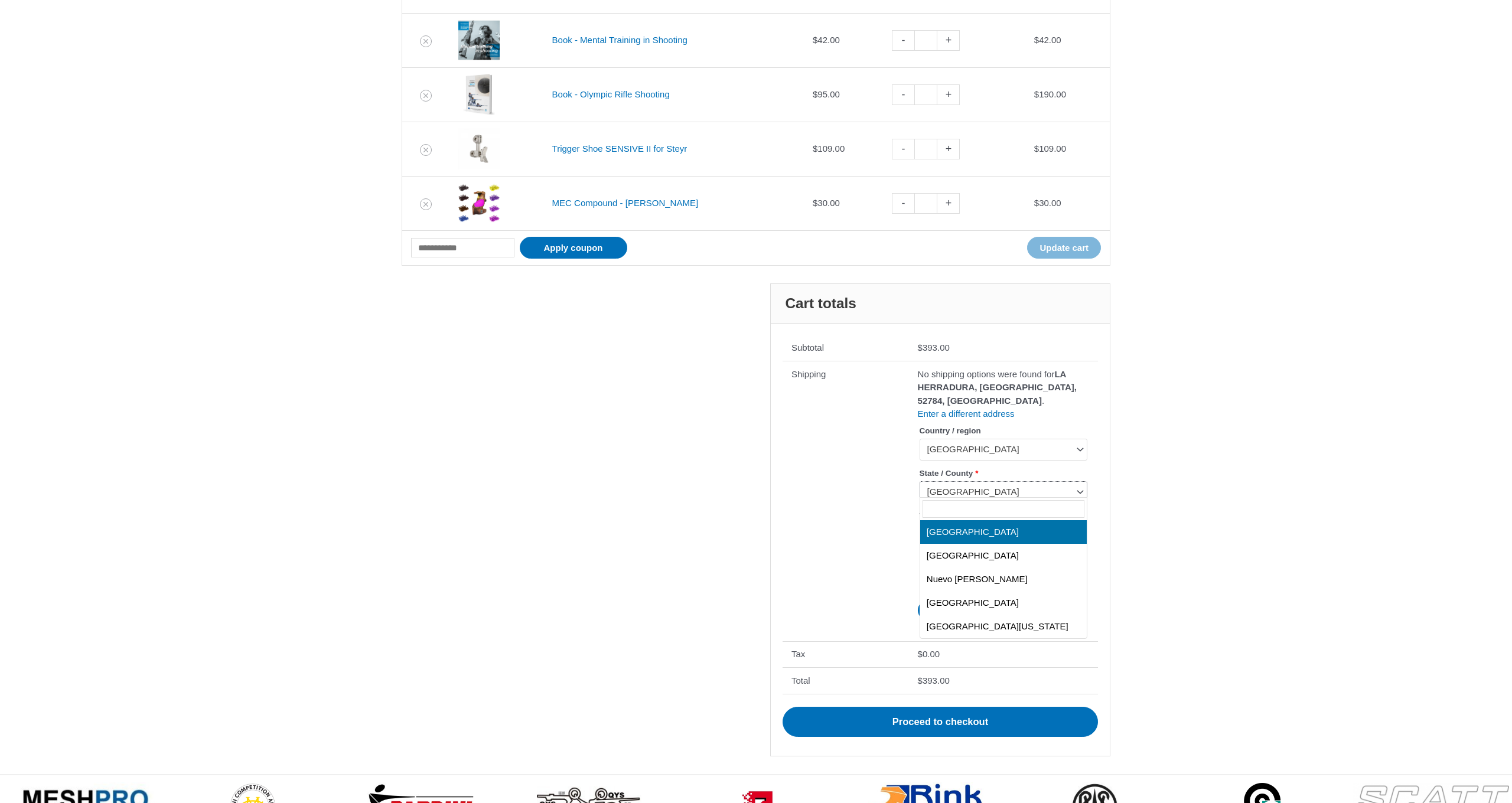
select select "**"
drag, startPoint x: 998, startPoint y: 533, endPoint x: 847, endPoint y: 523, distance: 151.3
click at [848, 523] on tr "**********" at bounding box center [940, 501] width 315 height 281
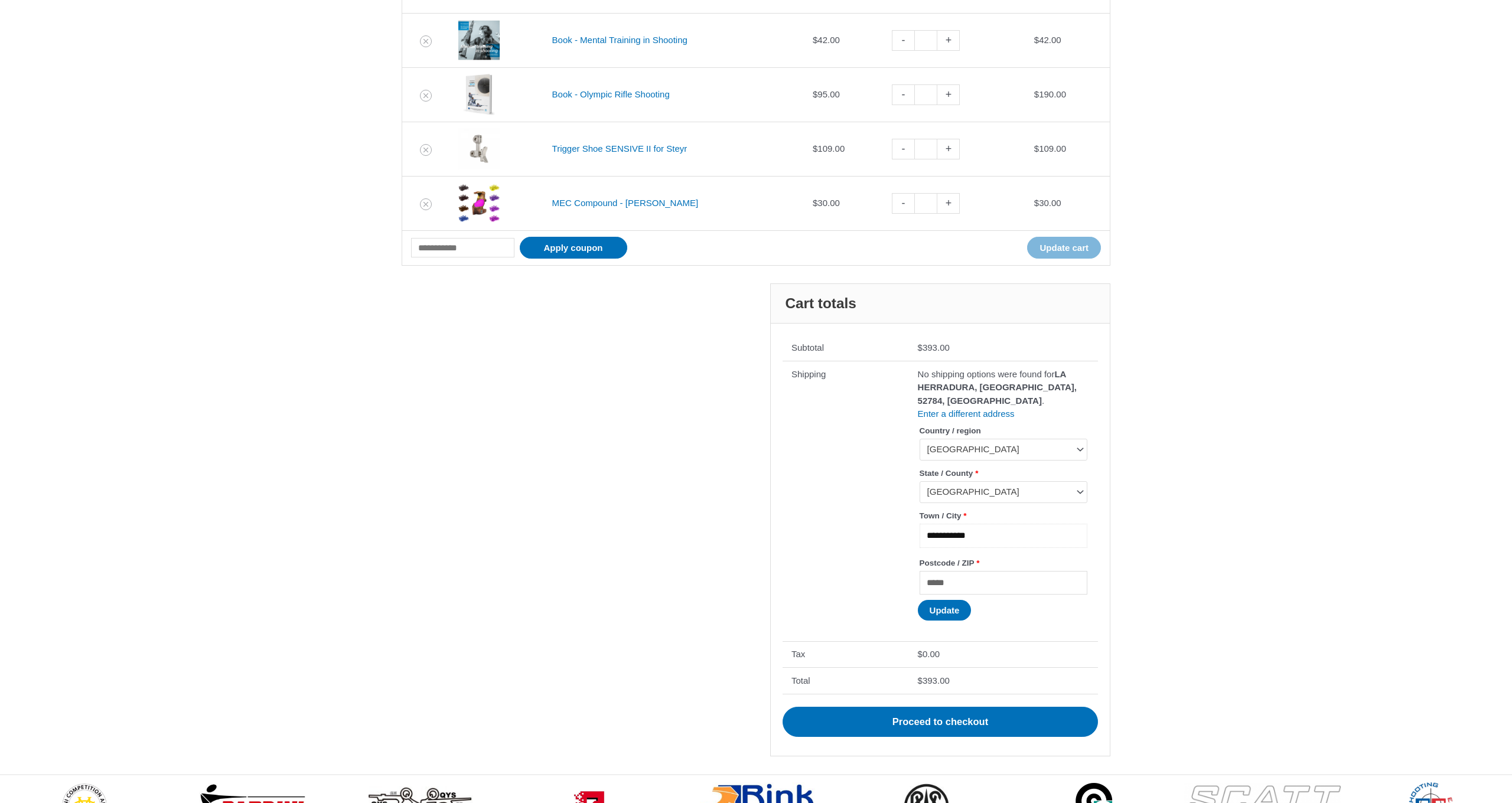
type input "**********"
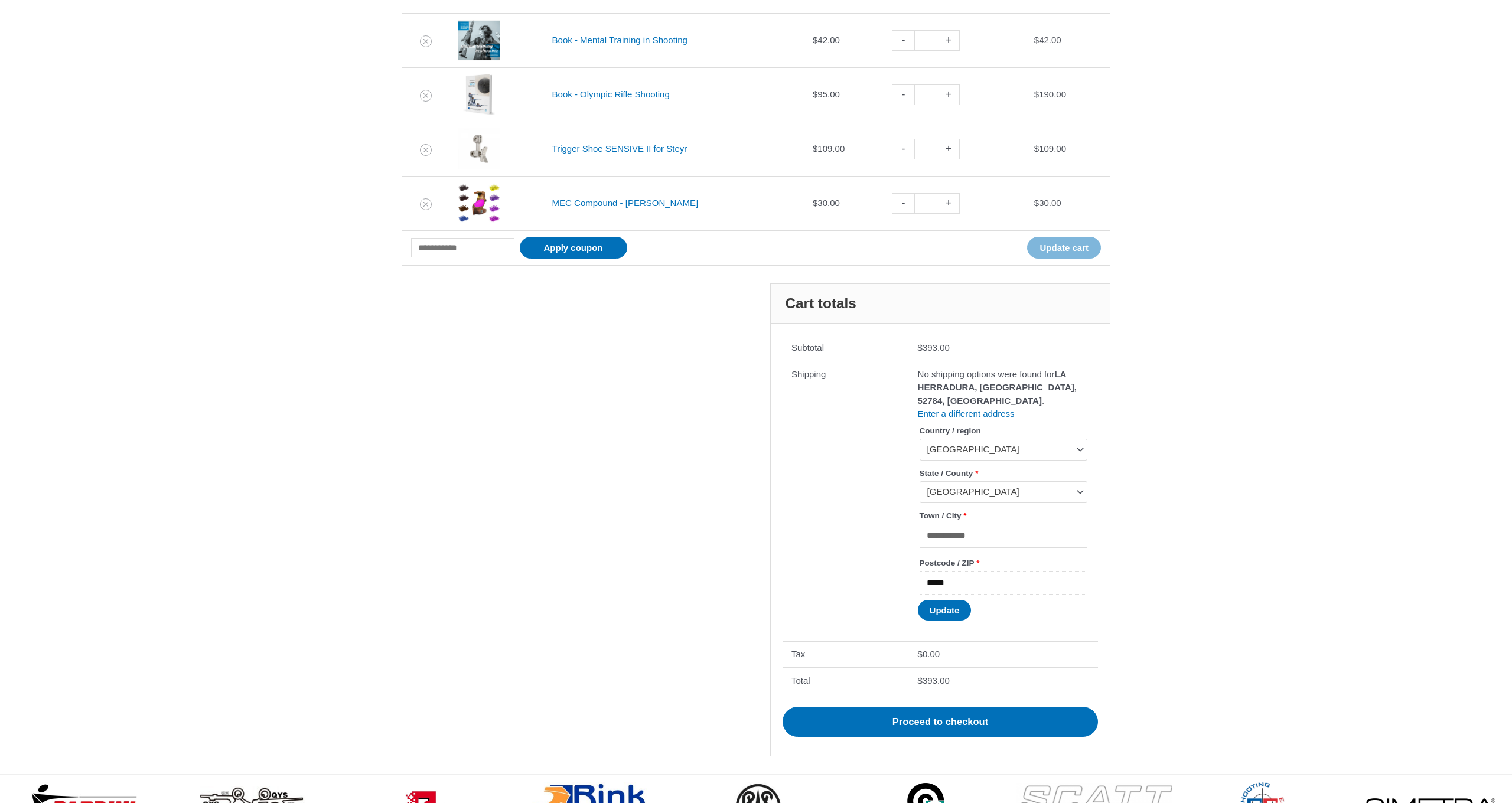
drag, startPoint x: 963, startPoint y: 580, endPoint x: 896, endPoint y: 580, distance: 67.0
type input "*****"
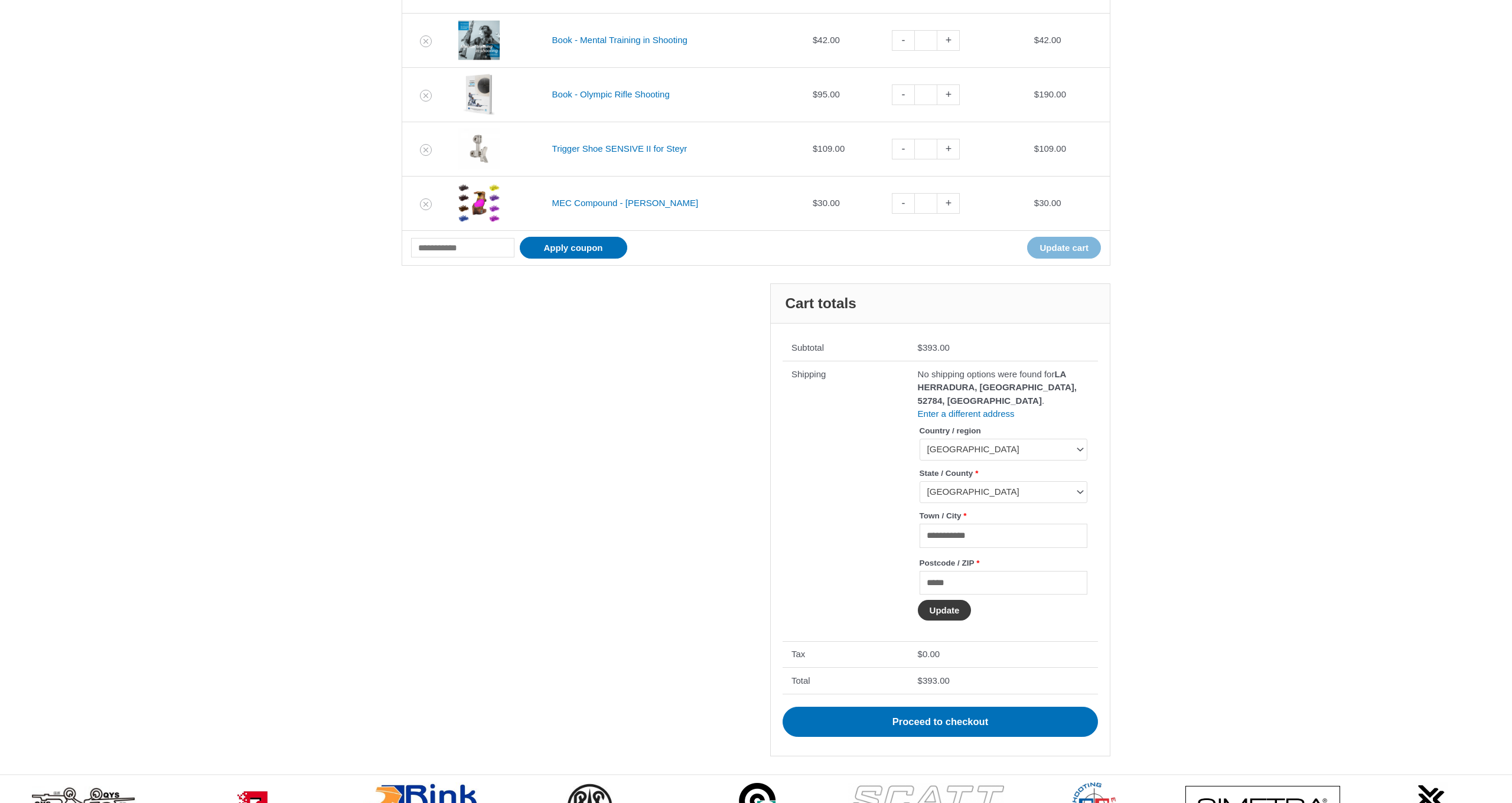
click at [936, 606] on button "Update" at bounding box center [944, 610] width 54 height 21
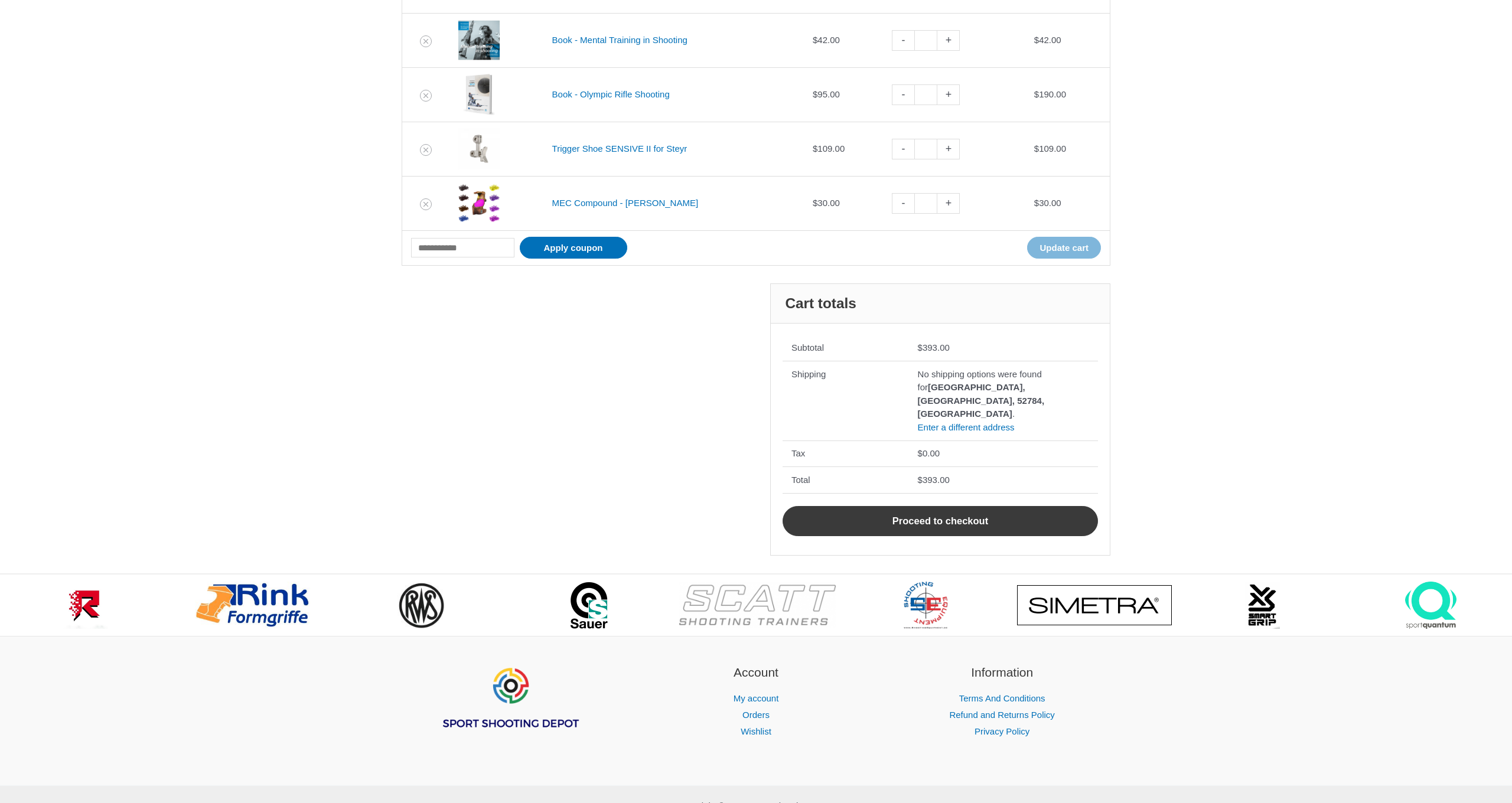
click at [941, 509] on link "Proceed to checkout" at bounding box center [940, 522] width 315 height 31
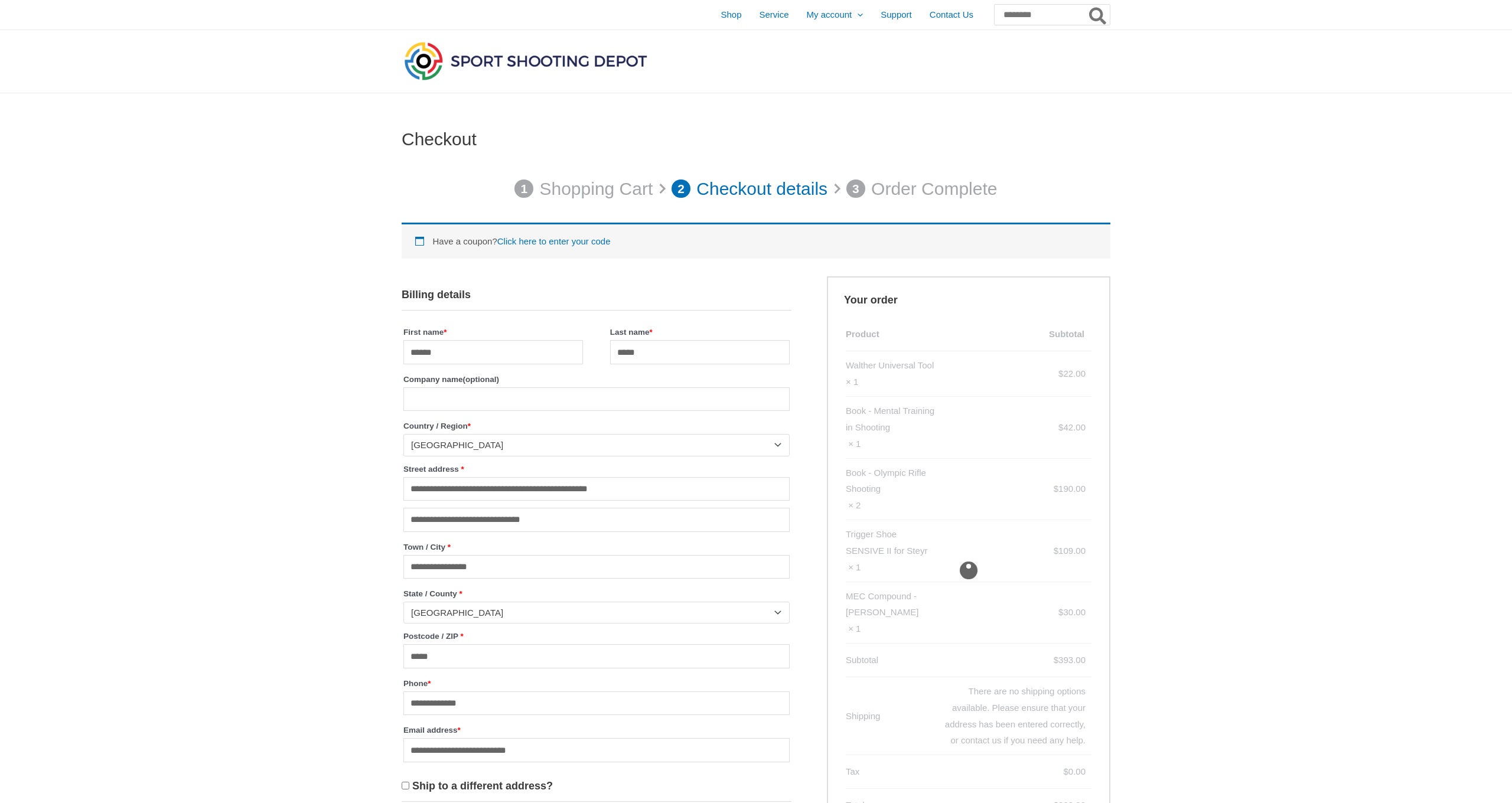
select select "**"
click at [577, 186] on p "Shopping Cart" at bounding box center [596, 189] width 113 height 33
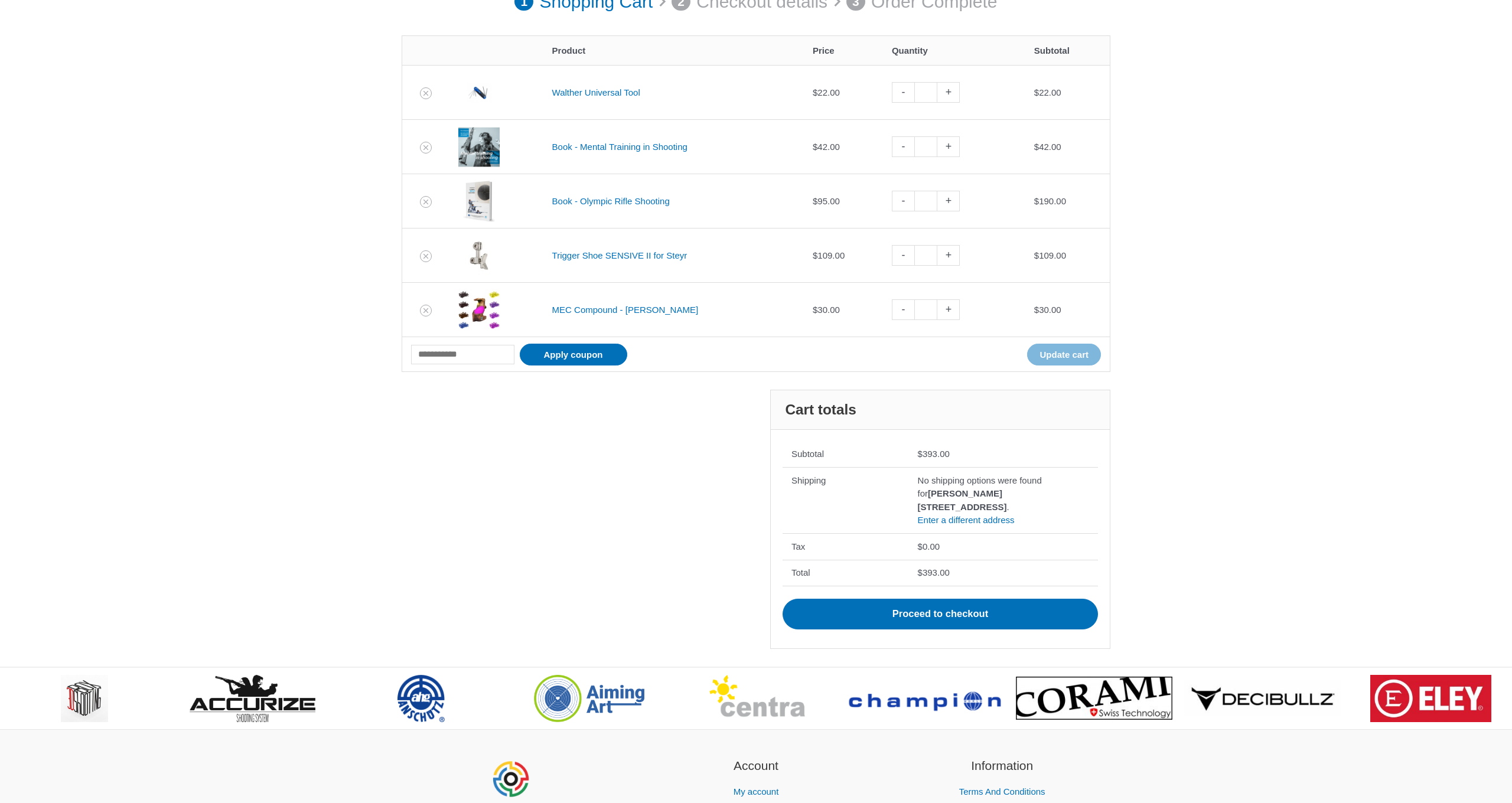
scroll to position [190, 0]
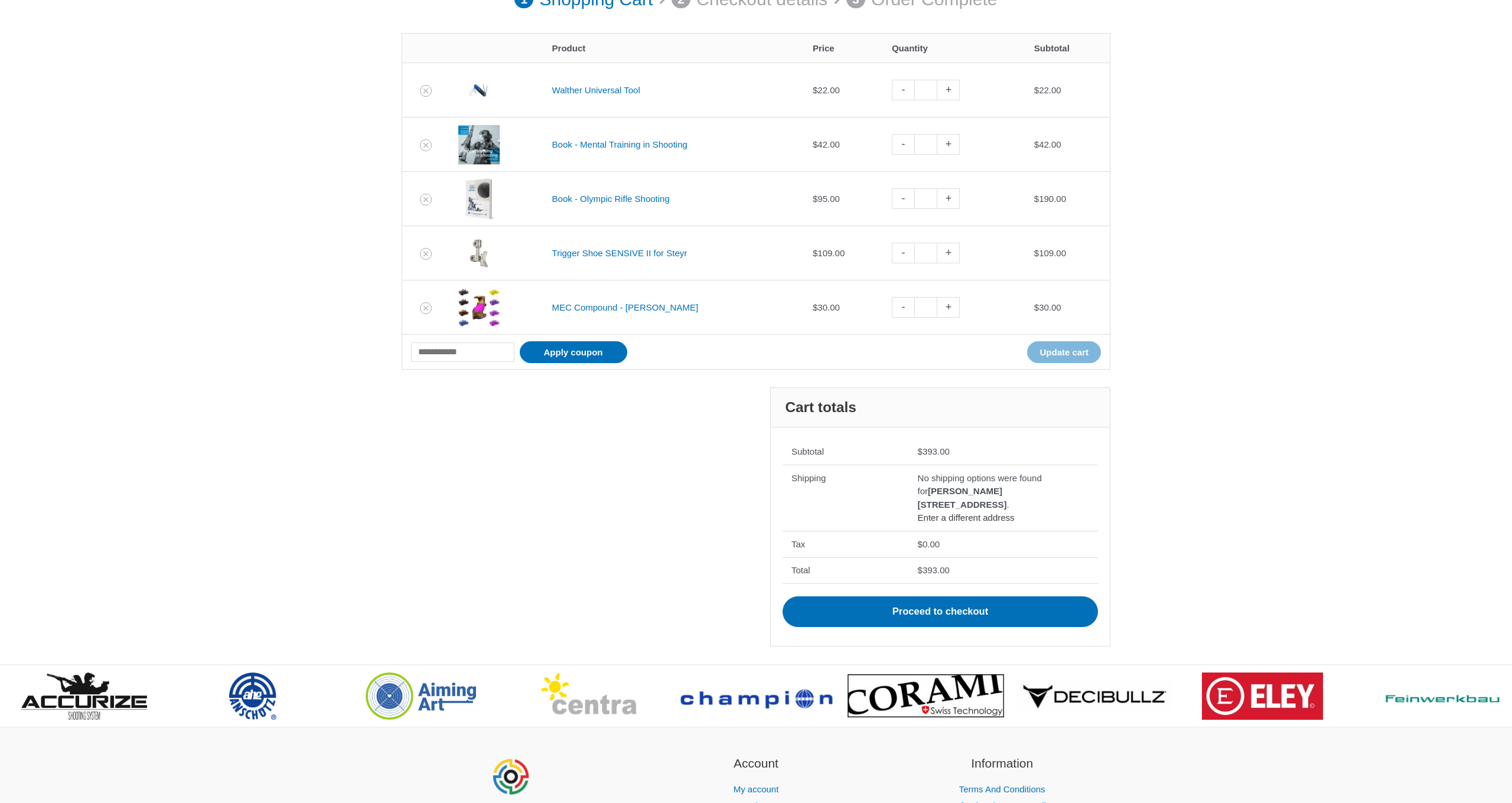
click at [997, 523] on link "Enter a different address" at bounding box center [966, 517] width 97 height 10
select select "**"
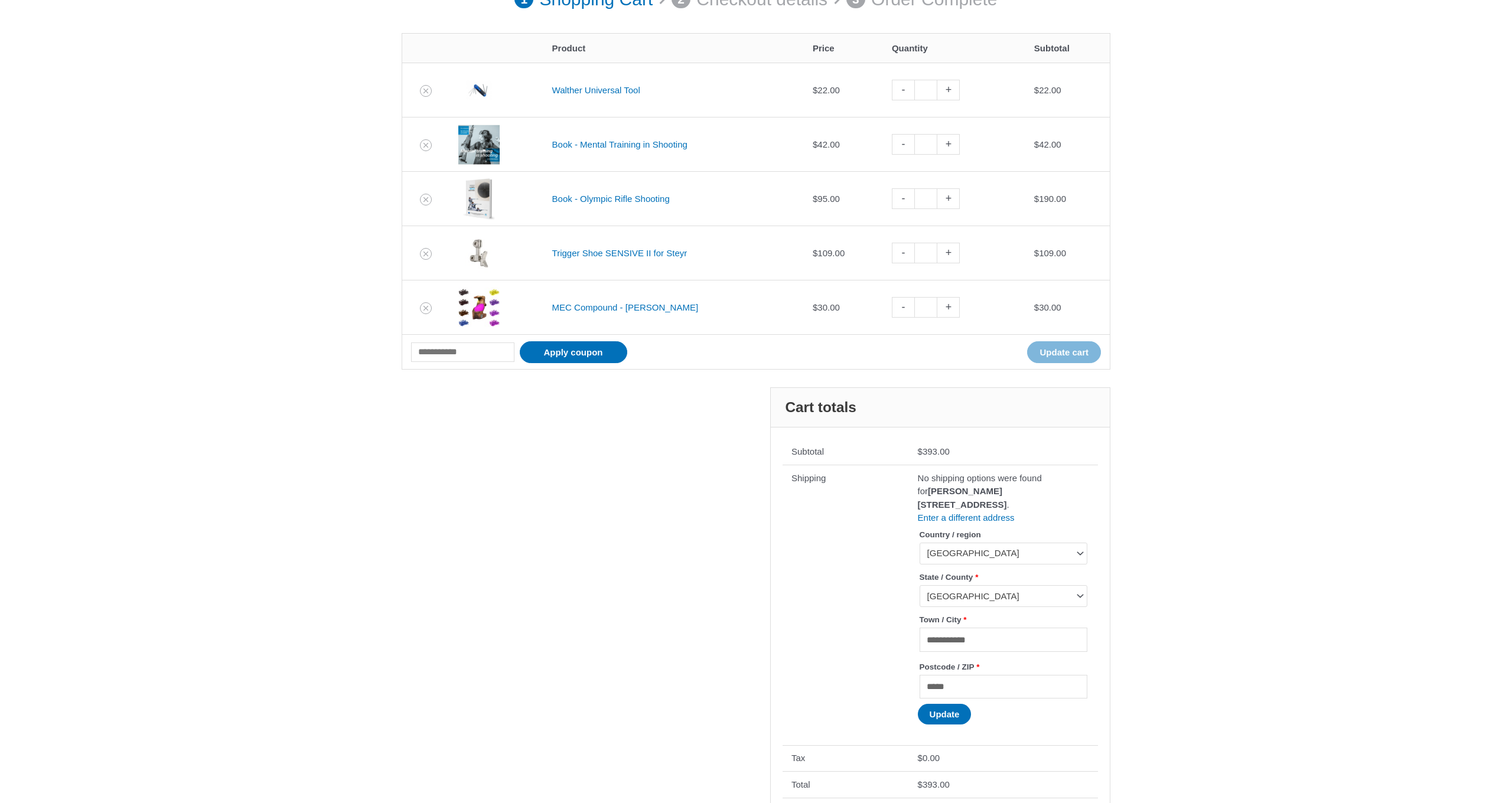
click at [995, 602] on span "[GEOGRAPHIC_DATA]" at bounding box center [998, 596] width 142 height 12
drag, startPoint x: 993, startPoint y: 684, endPoint x: 841, endPoint y: 667, distance: 152.9
click at [841, 668] on tr "**********" at bounding box center [940, 605] width 315 height 281
type input "**********"
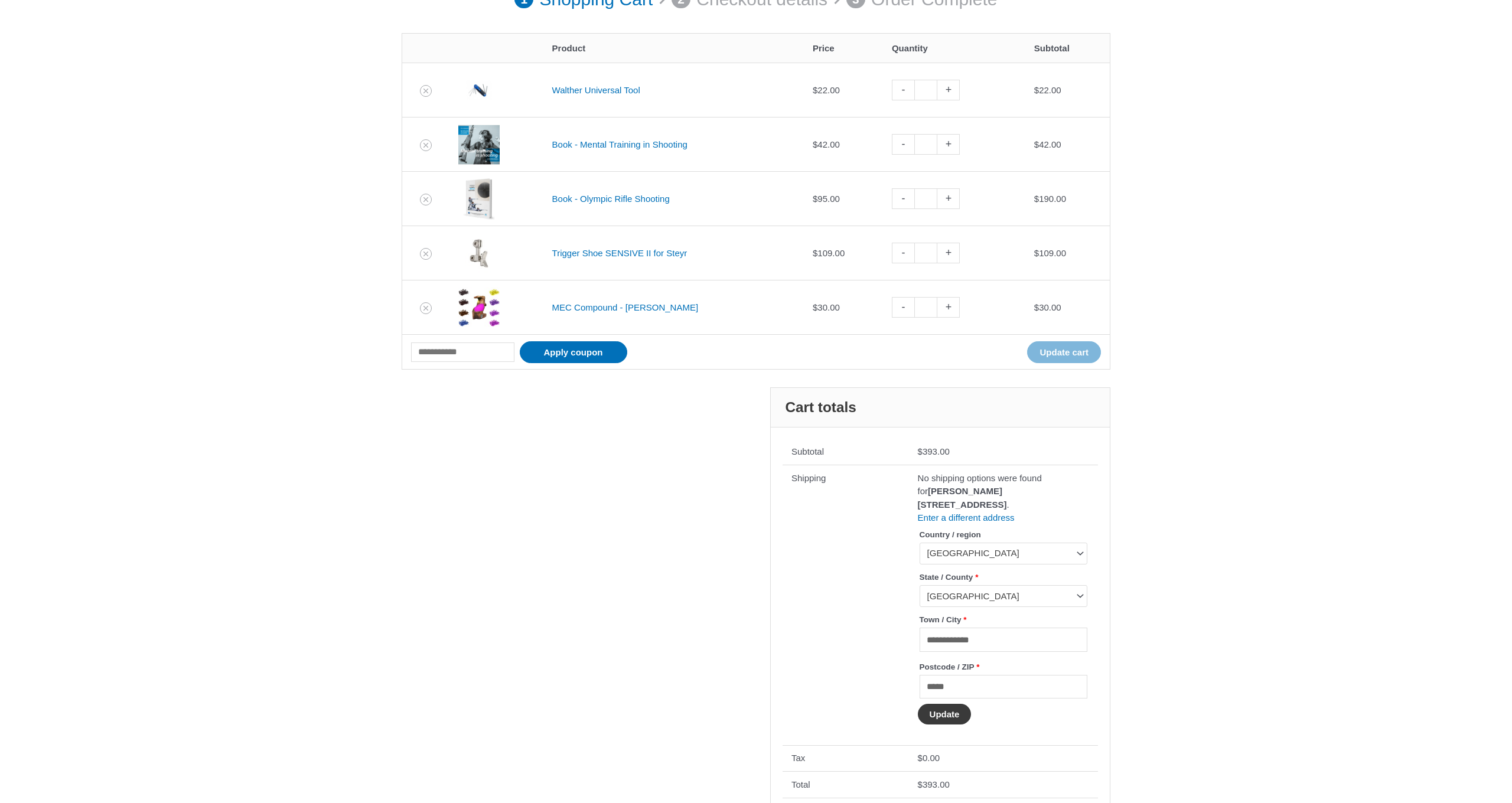
click at [950, 725] on button "Update" at bounding box center [944, 714] width 54 height 21
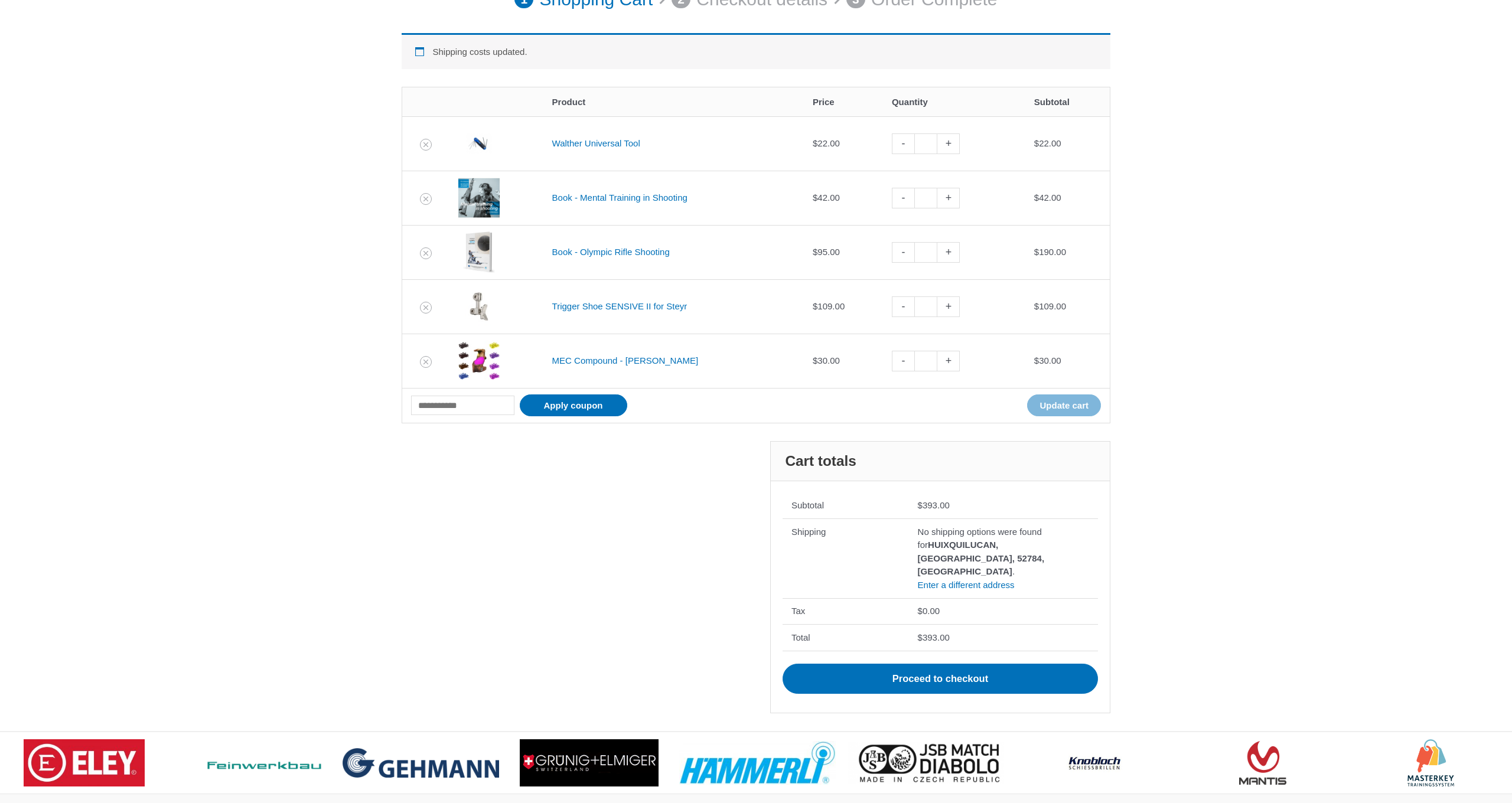
click at [901, 204] on link "-" at bounding box center [902, 198] width 22 height 21
type input "*"
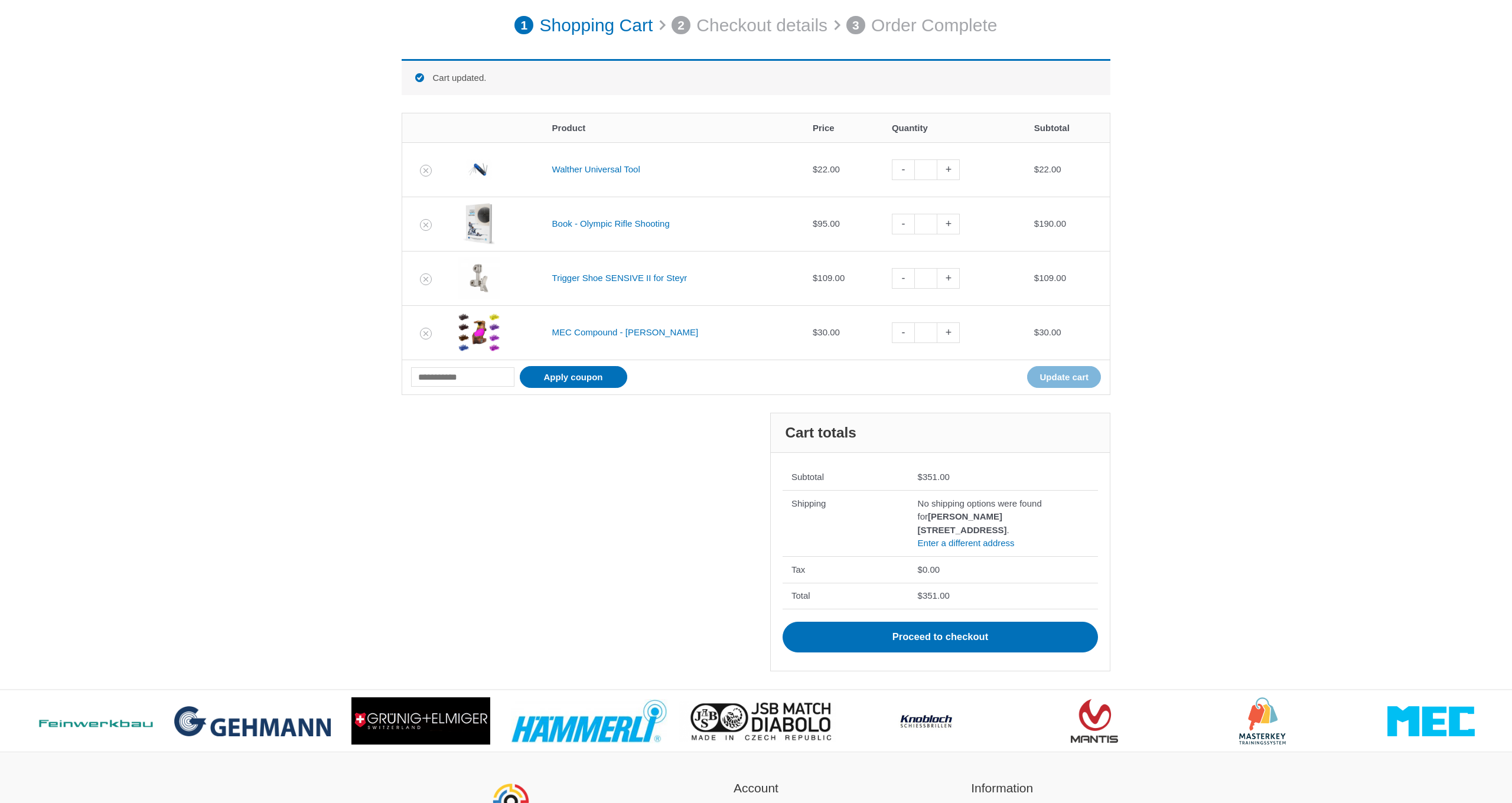
scroll to position [163, 0]
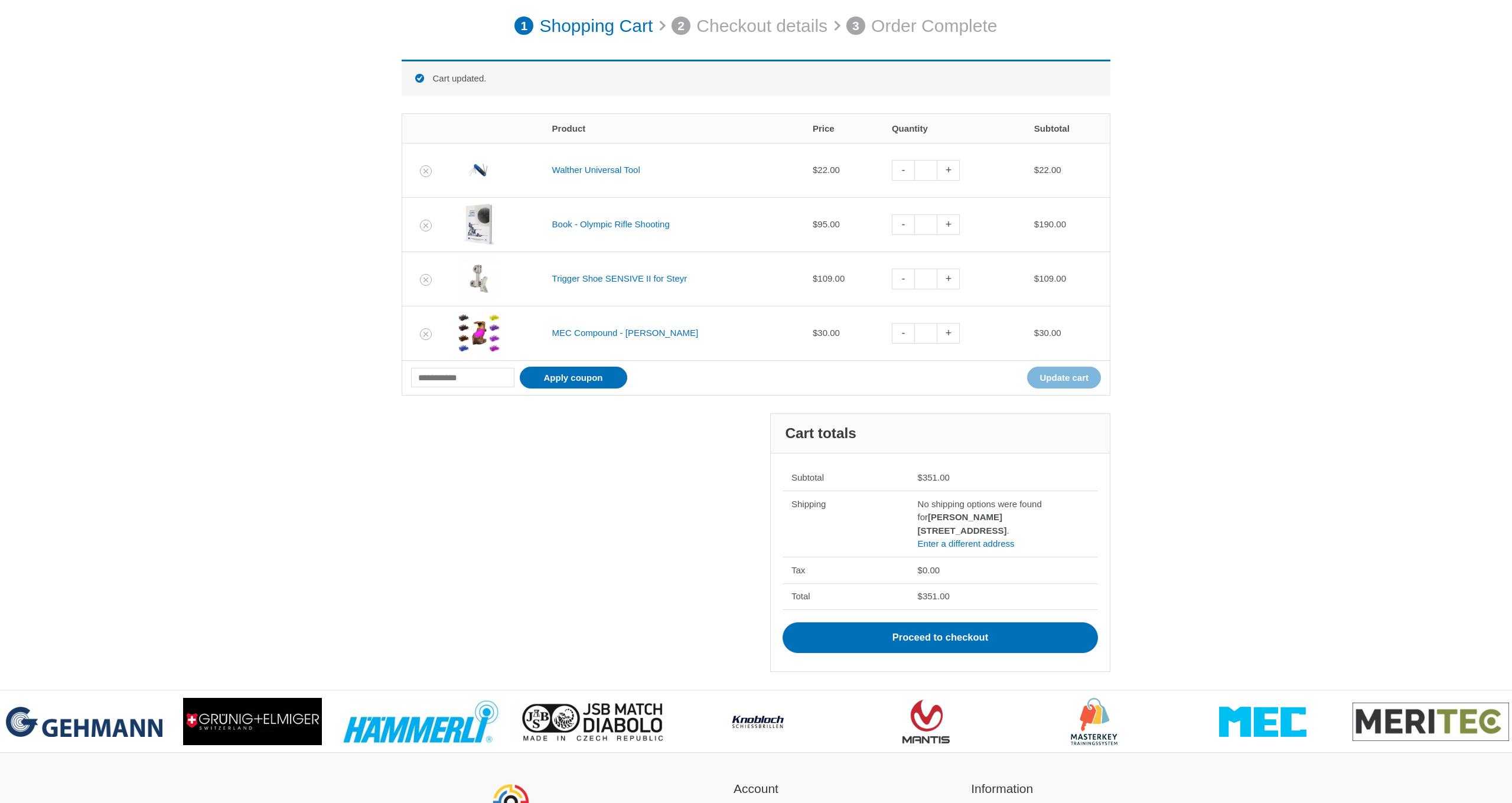
click at [906, 278] on link "-" at bounding box center [902, 279] width 22 height 21
type input "*"
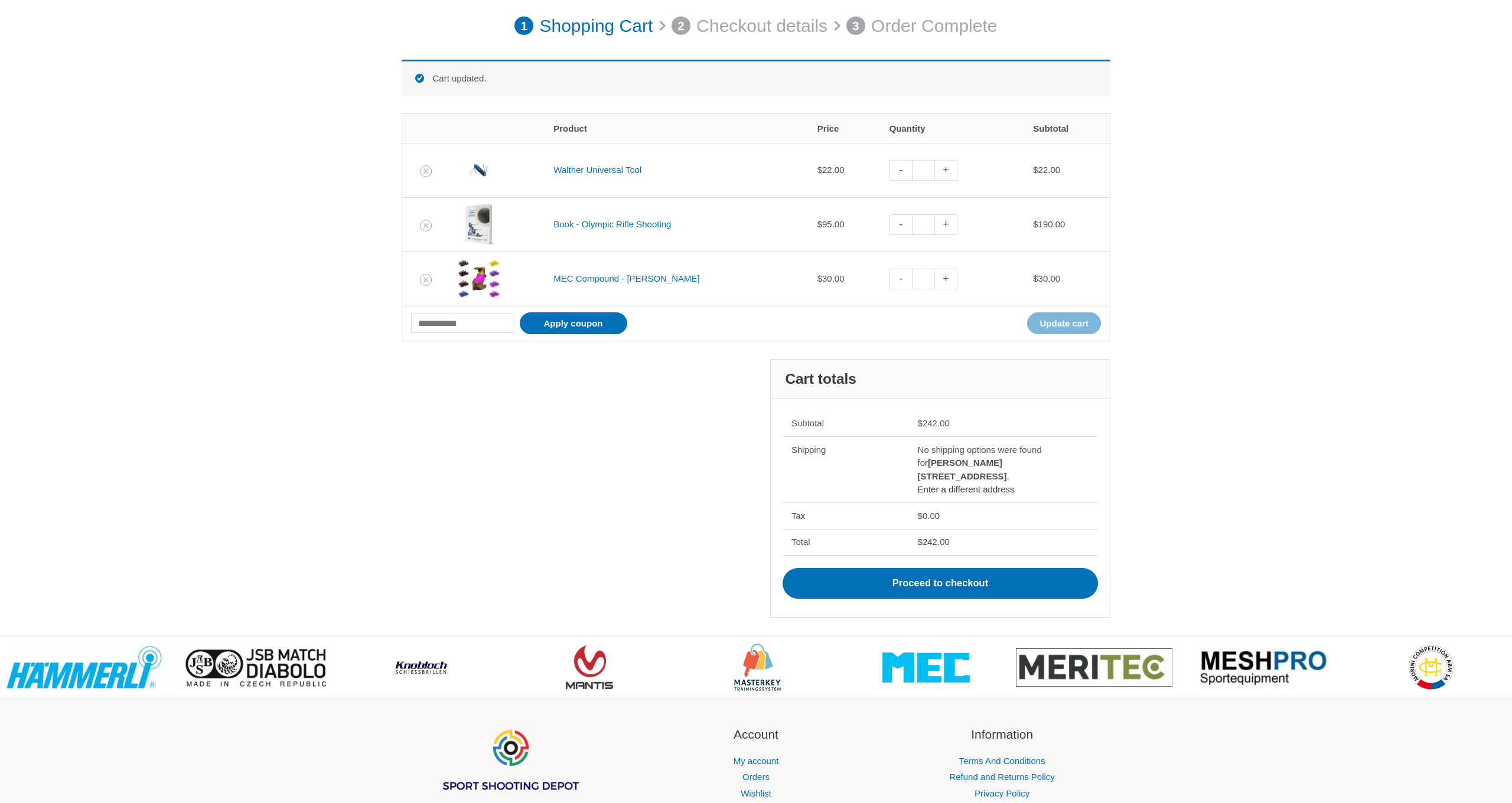
click at [985, 494] on link "Enter a different address" at bounding box center [966, 489] width 97 height 10
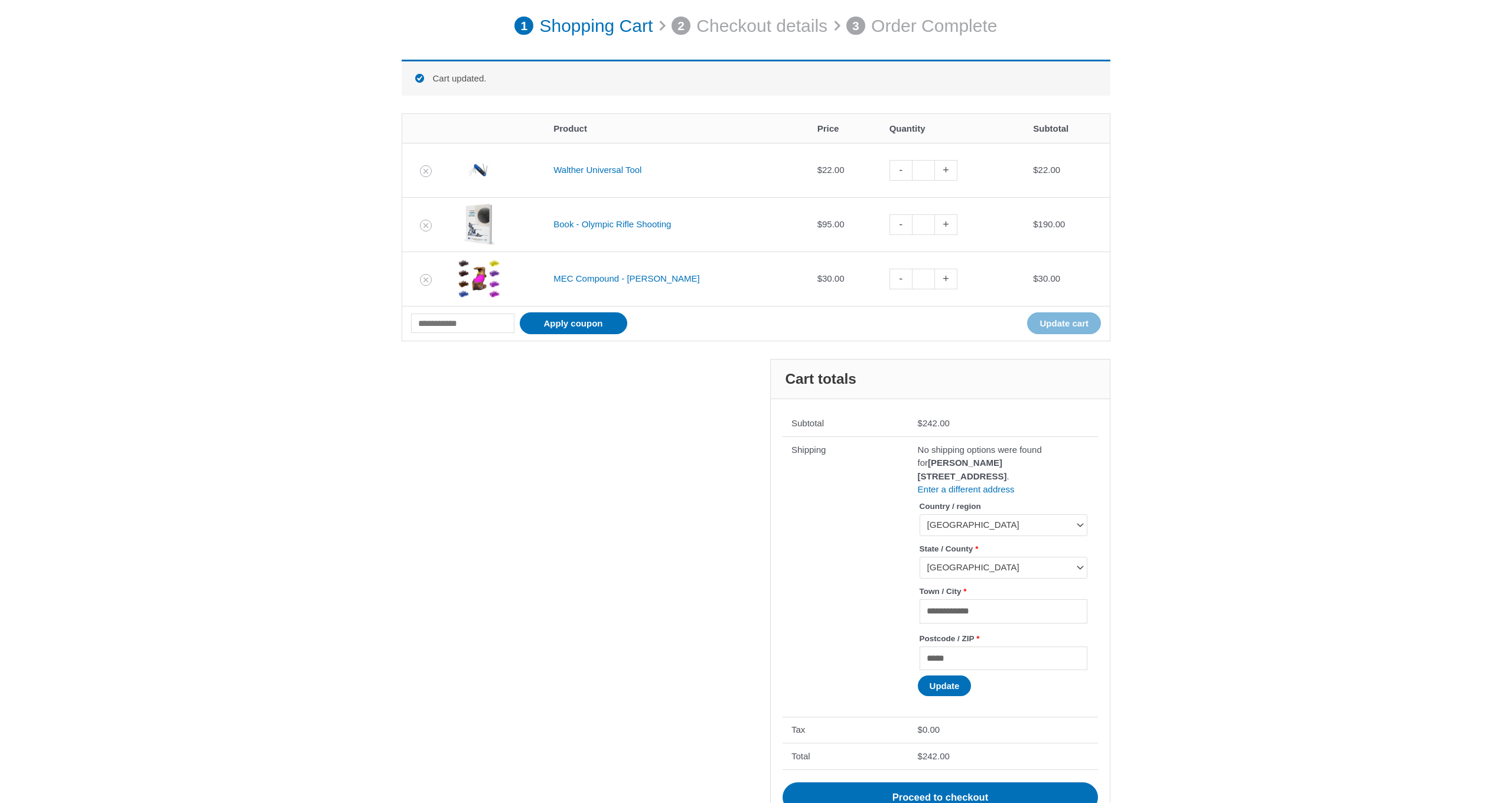
click at [1015, 574] on span "Ciudad de México" at bounding box center [998, 567] width 142 height 12
select select "**"
click at [956, 696] on button "Update" at bounding box center [944, 686] width 54 height 21
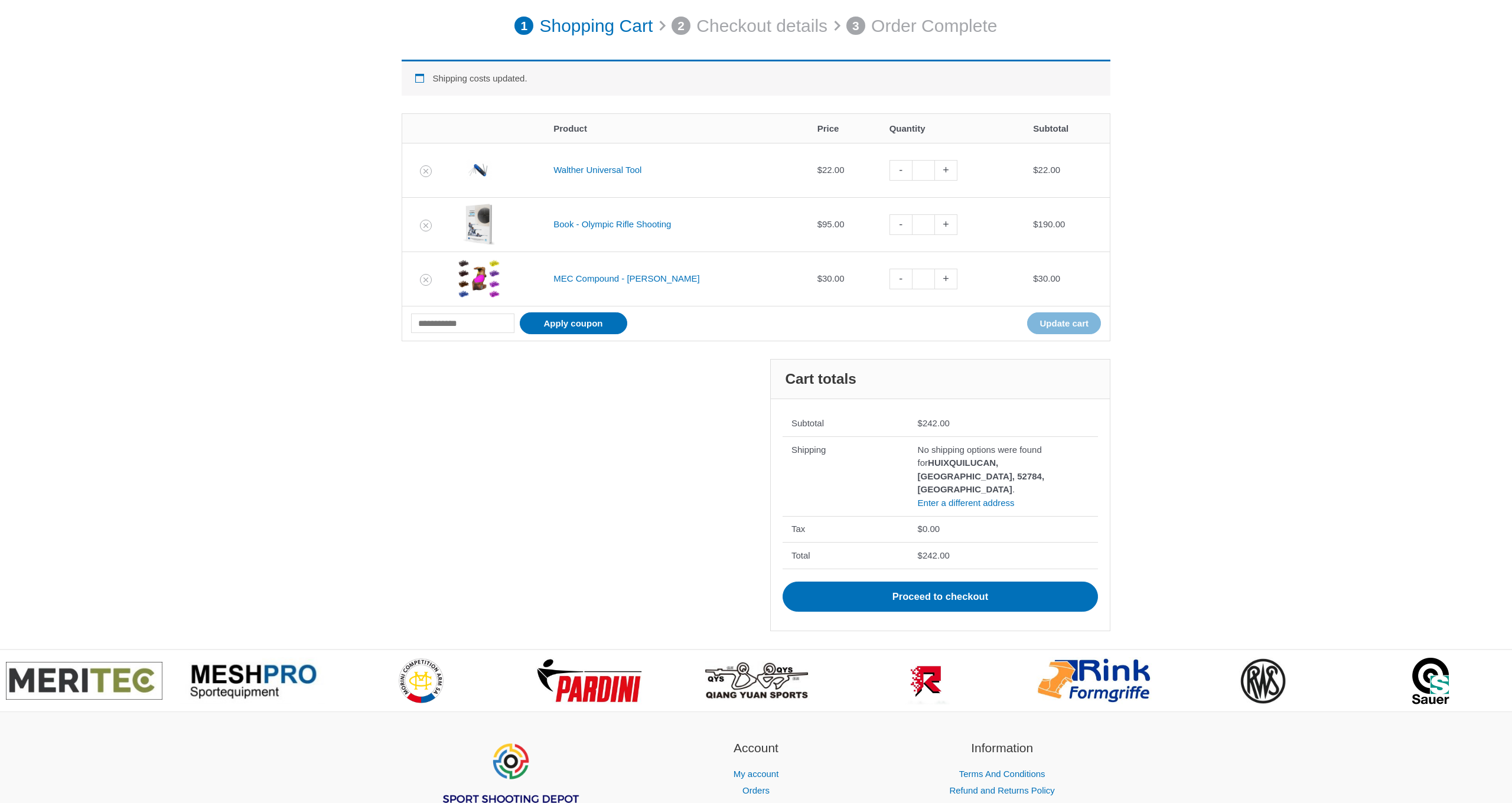
click at [890, 275] on link "-" at bounding box center [901, 279] width 22 height 21
type input "*"
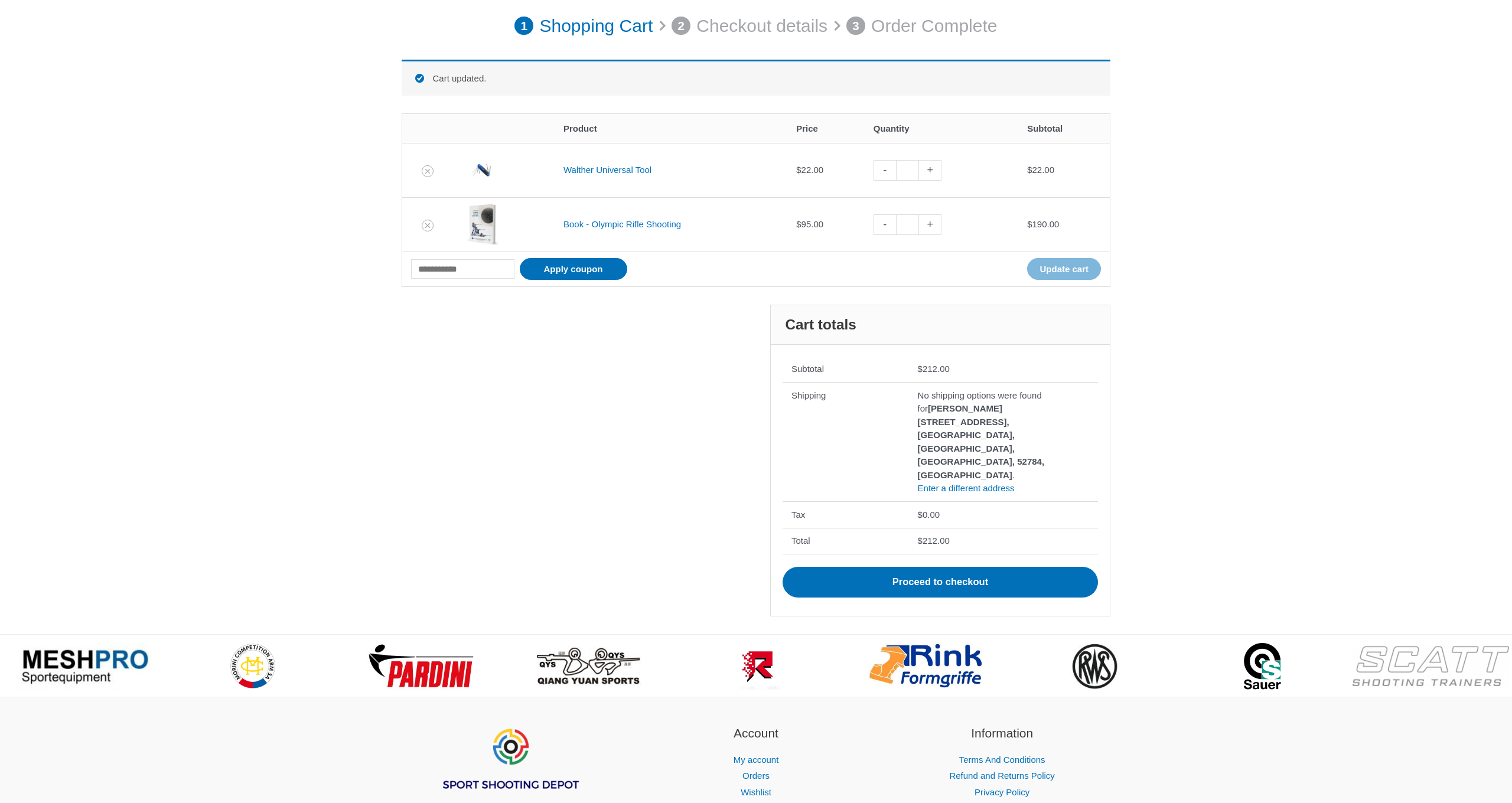
click at [885, 223] on link "-" at bounding box center [884, 224] width 22 height 21
type input "*"
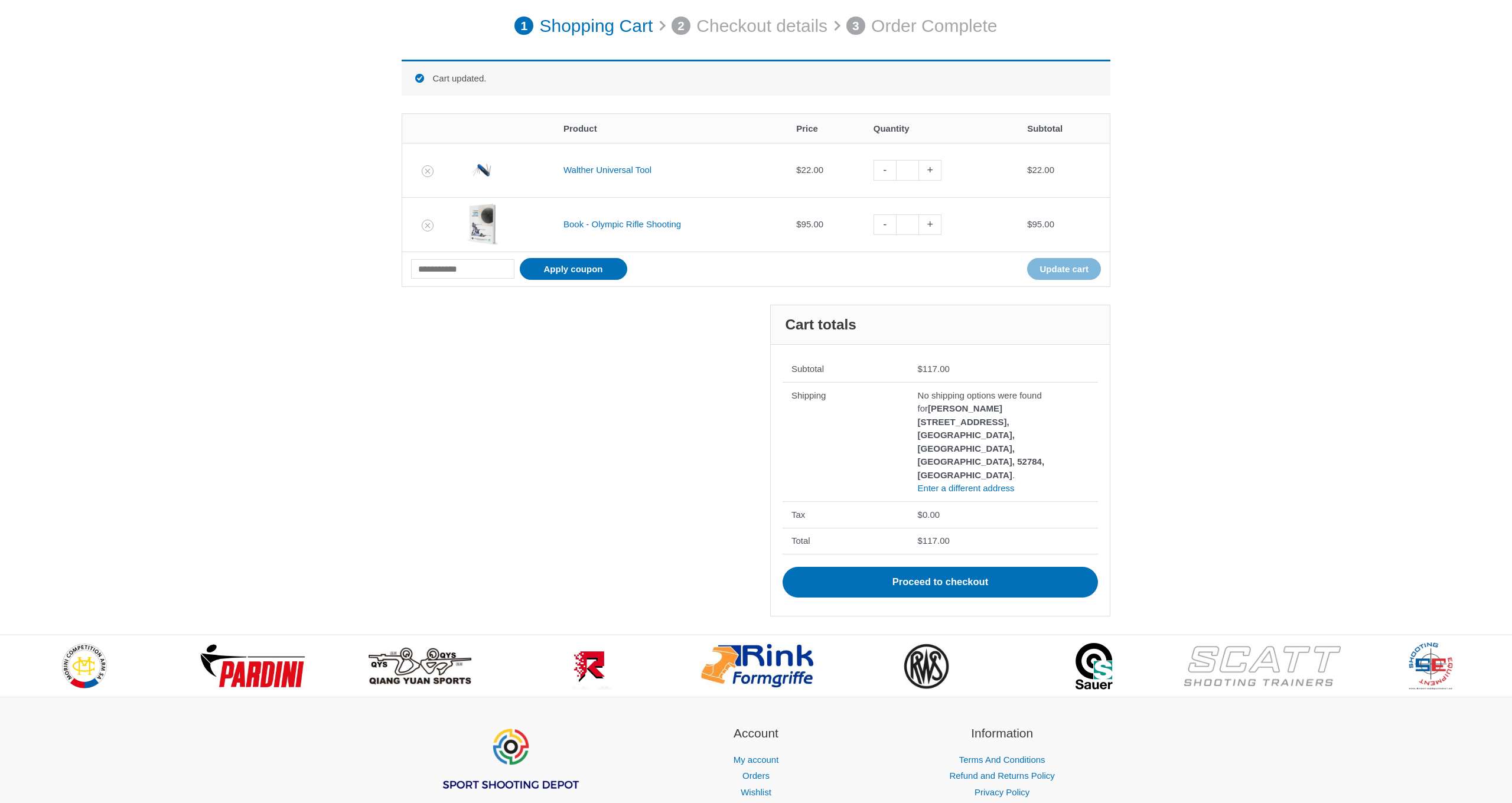
click at [885, 223] on link "-" at bounding box center [884, 224] width 22 height 21
type input "*"
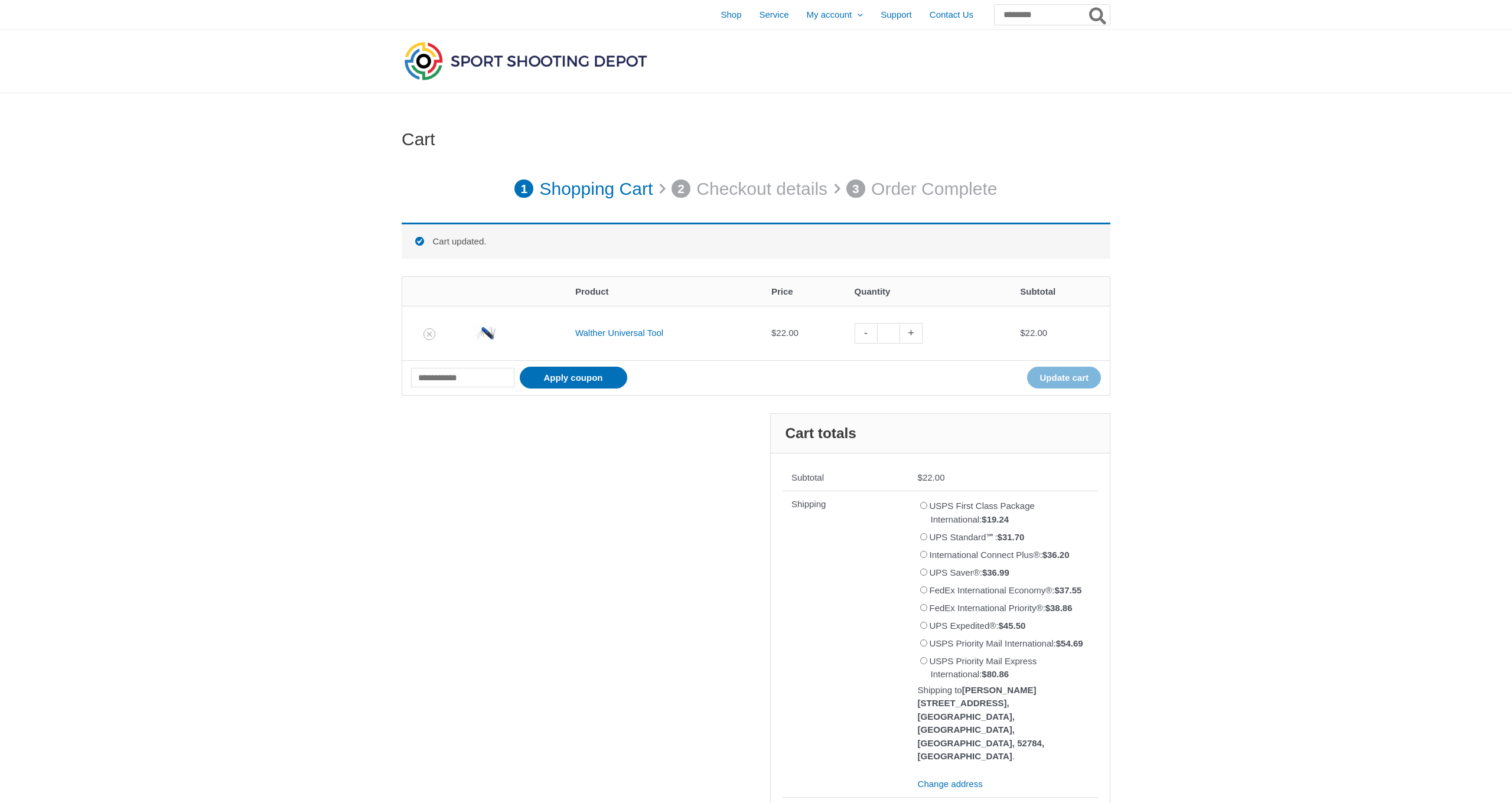
scroll to position [0, 0]
click at [582, 192] on p "Shopping Cart" at bounding box center [596, 189] width 113 height 33
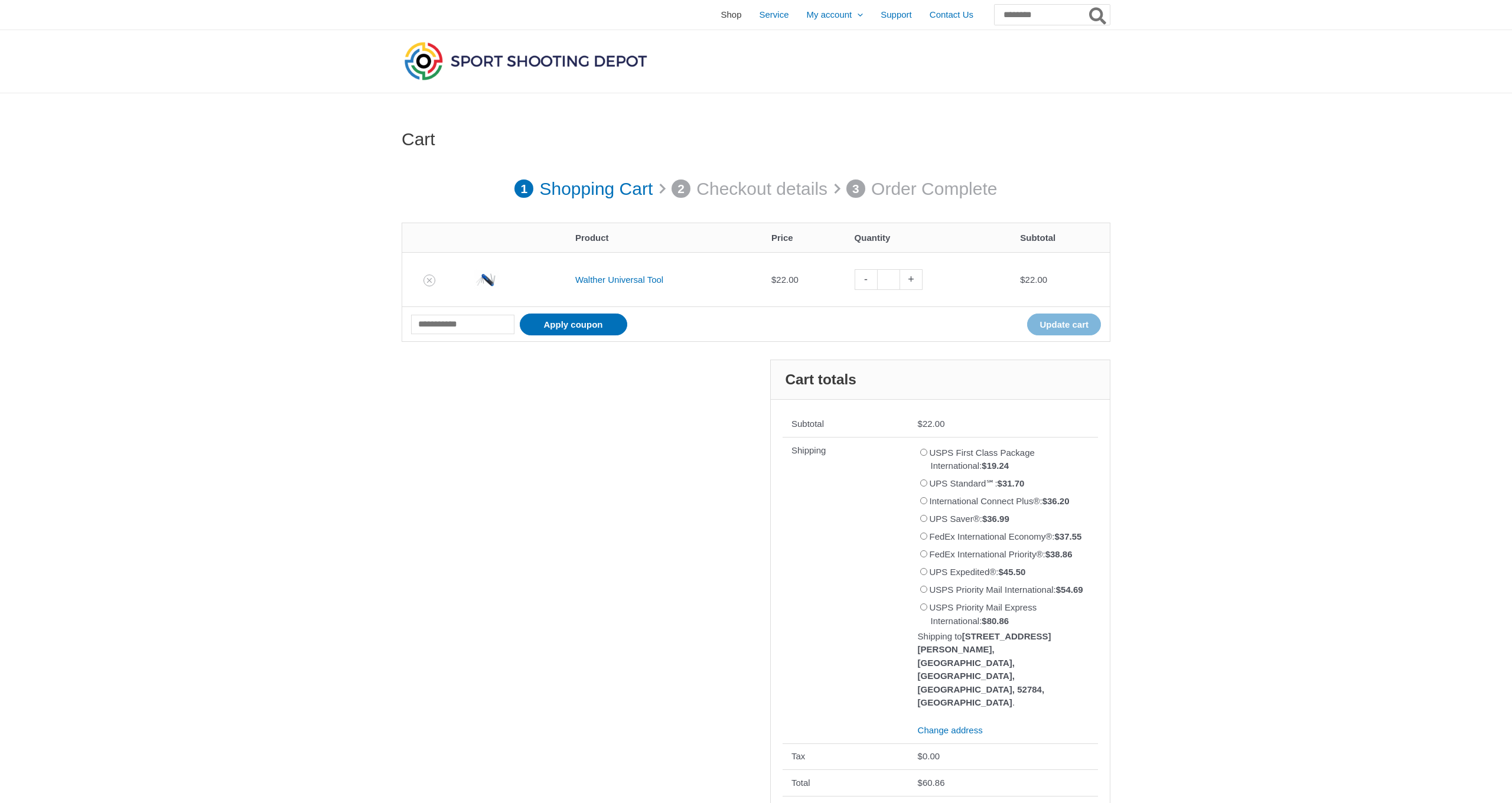
click at [721, 21] on span "Shop" at bounding box center [731, 15] width 21 height 30
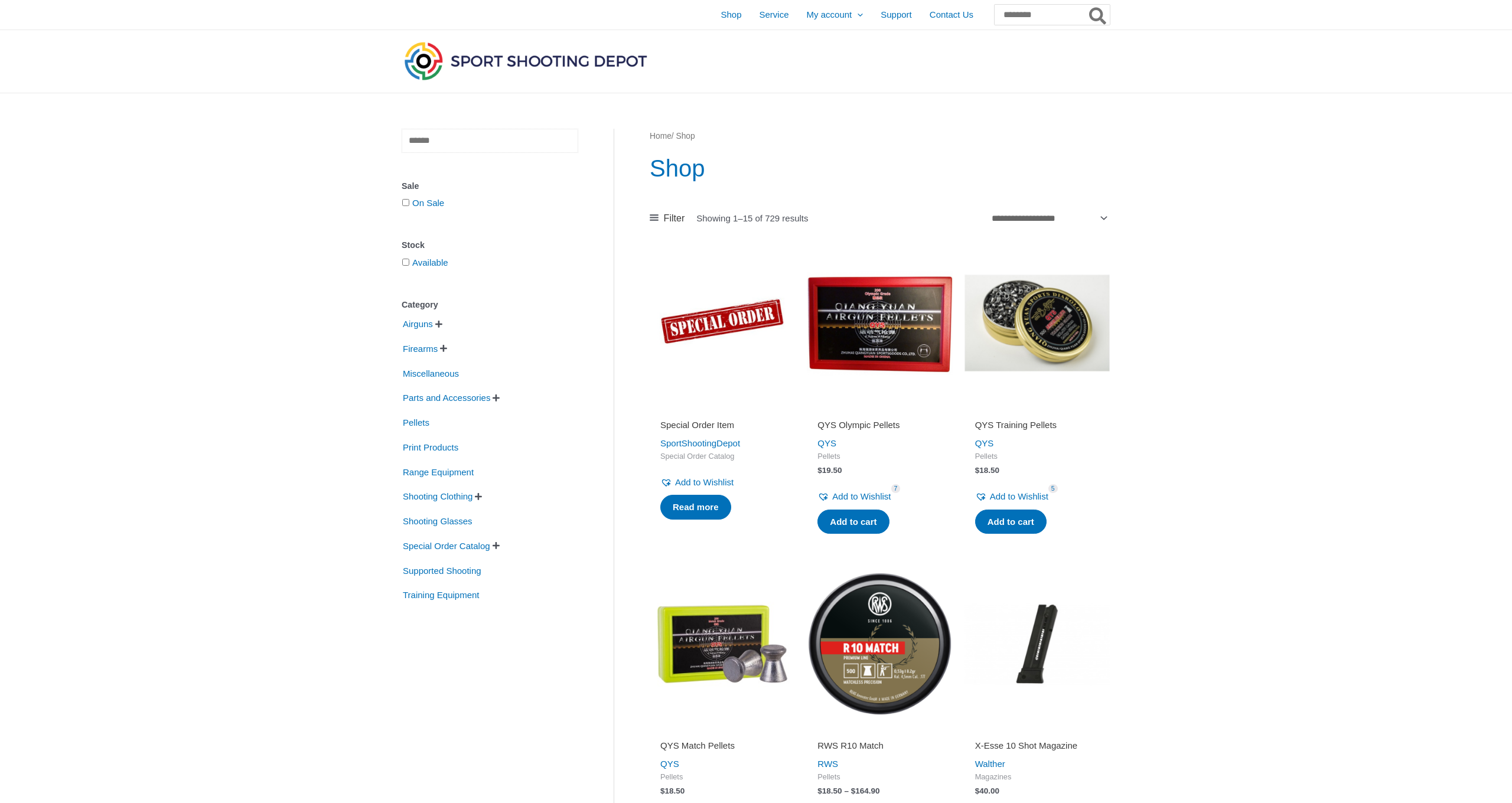
click at [447, 144] on input "text" at bounding box center [489, 141] width 176 height 24
type input "****"
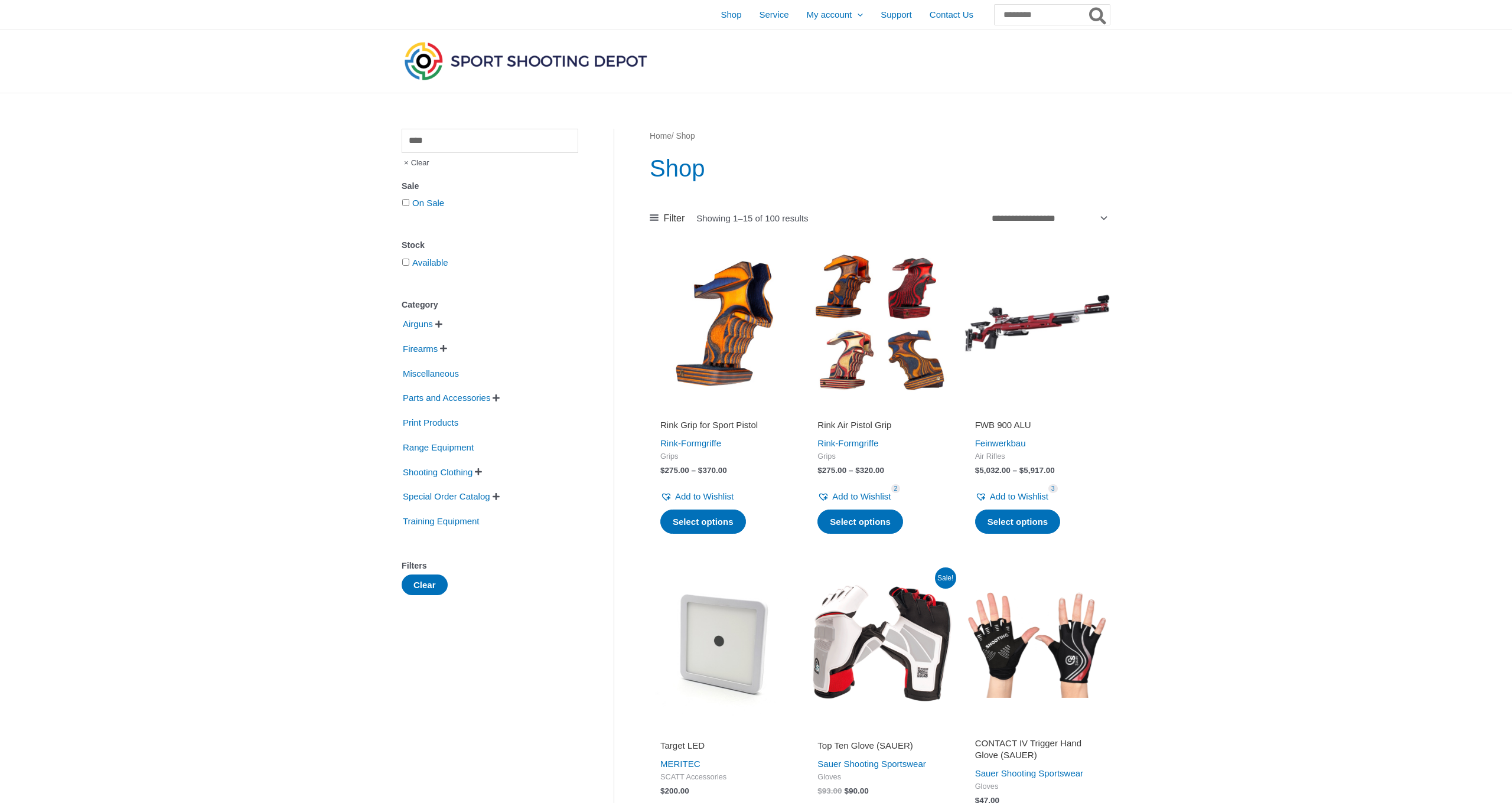
click at [505, 160] on div "**** Clear Sale On Sale Stock Available Category Airguns   Air Pistols Air Ri…" at bounding box center [489, 361] width 176 height 466
click at [499, 147] on input "****" at bounding box center [489, 141] width 176 height 24
type input "**********"
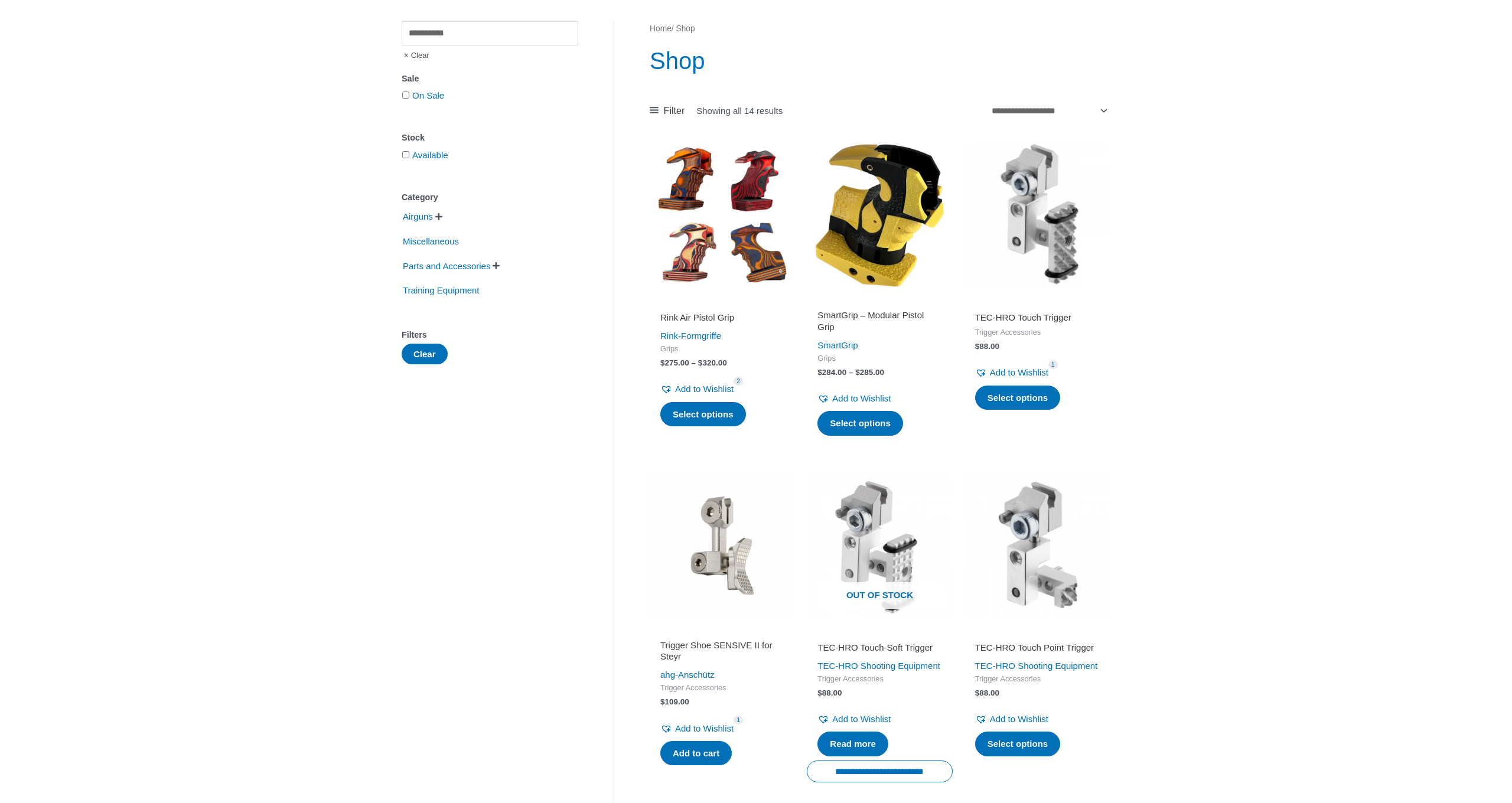
scroll to position [114, 0]
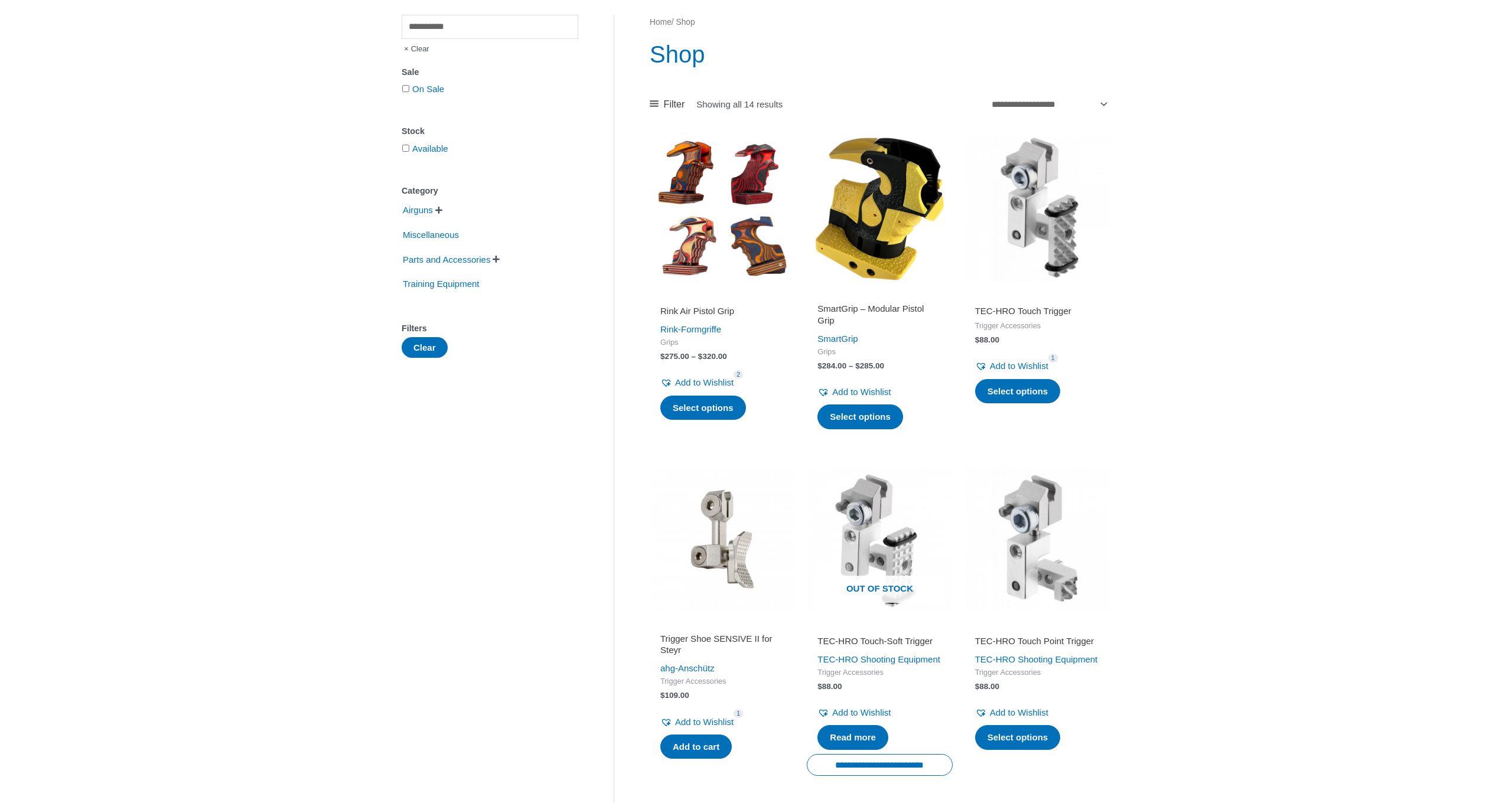
click at [719, 546] on img at bounding box center [722, 539] width 146 height 146
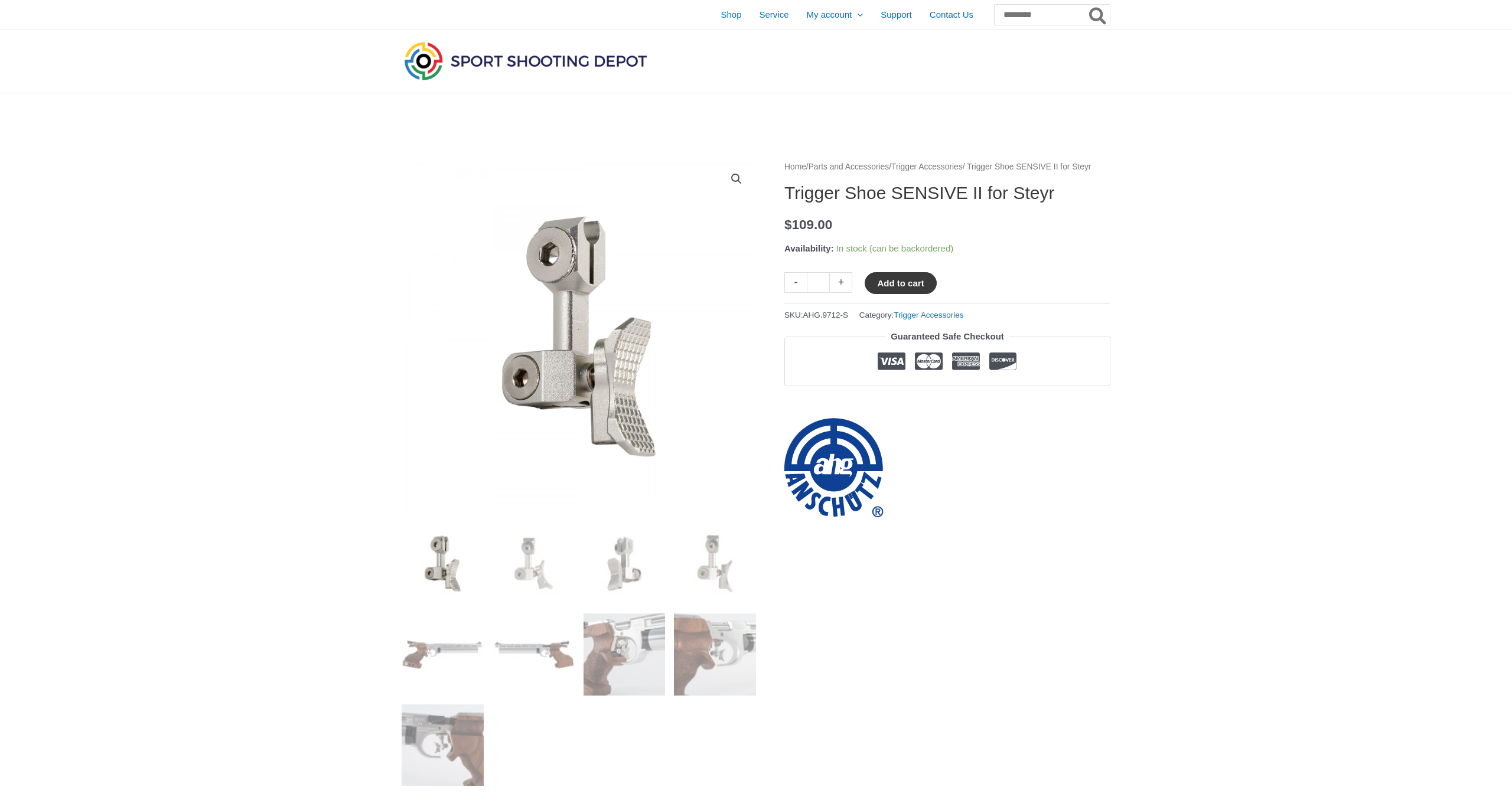
click at [889, 292] on button "Add to cart" at bounding box center [901, 283] width 72 height 22
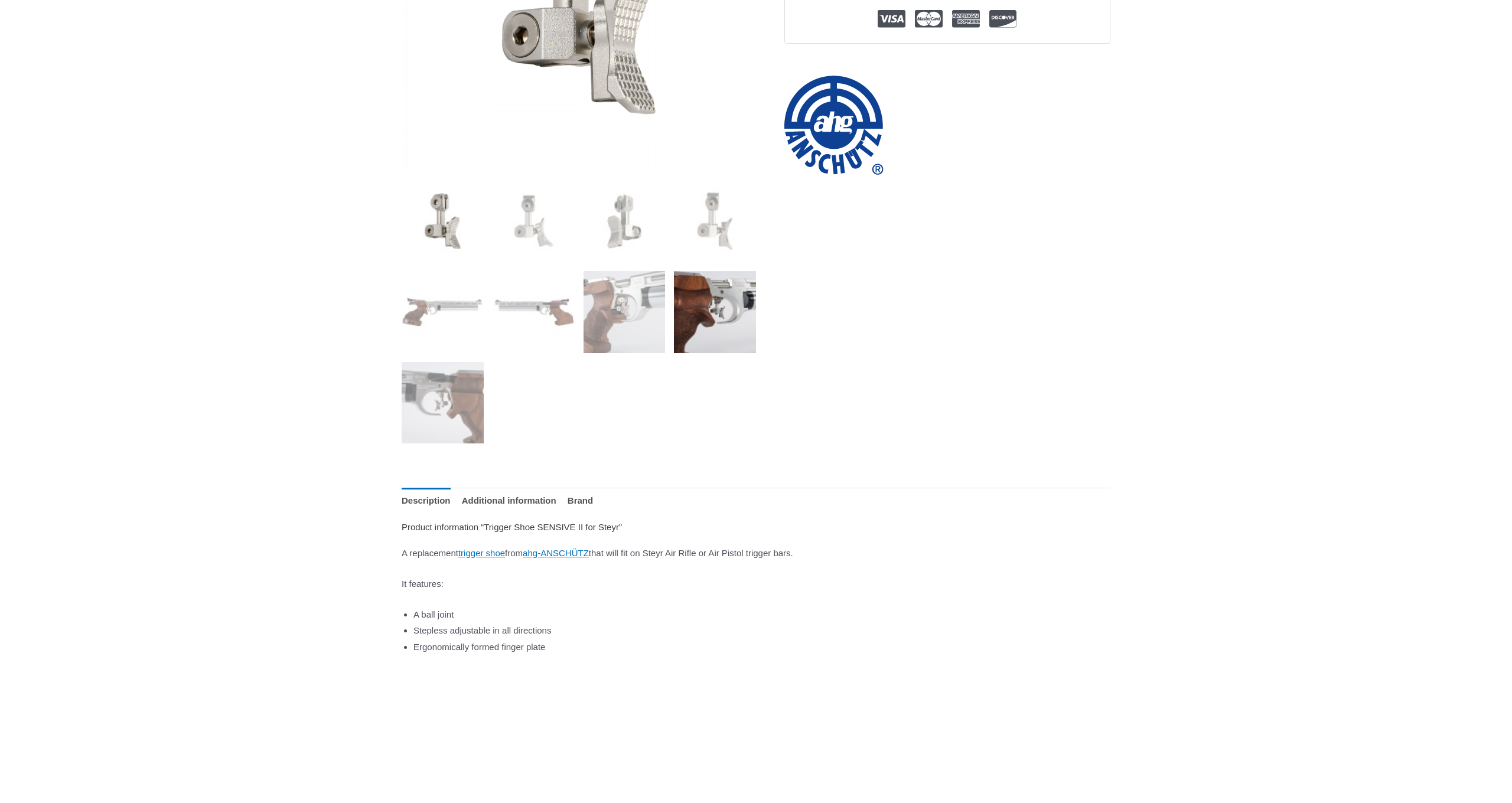
scroll to position [237, 0]
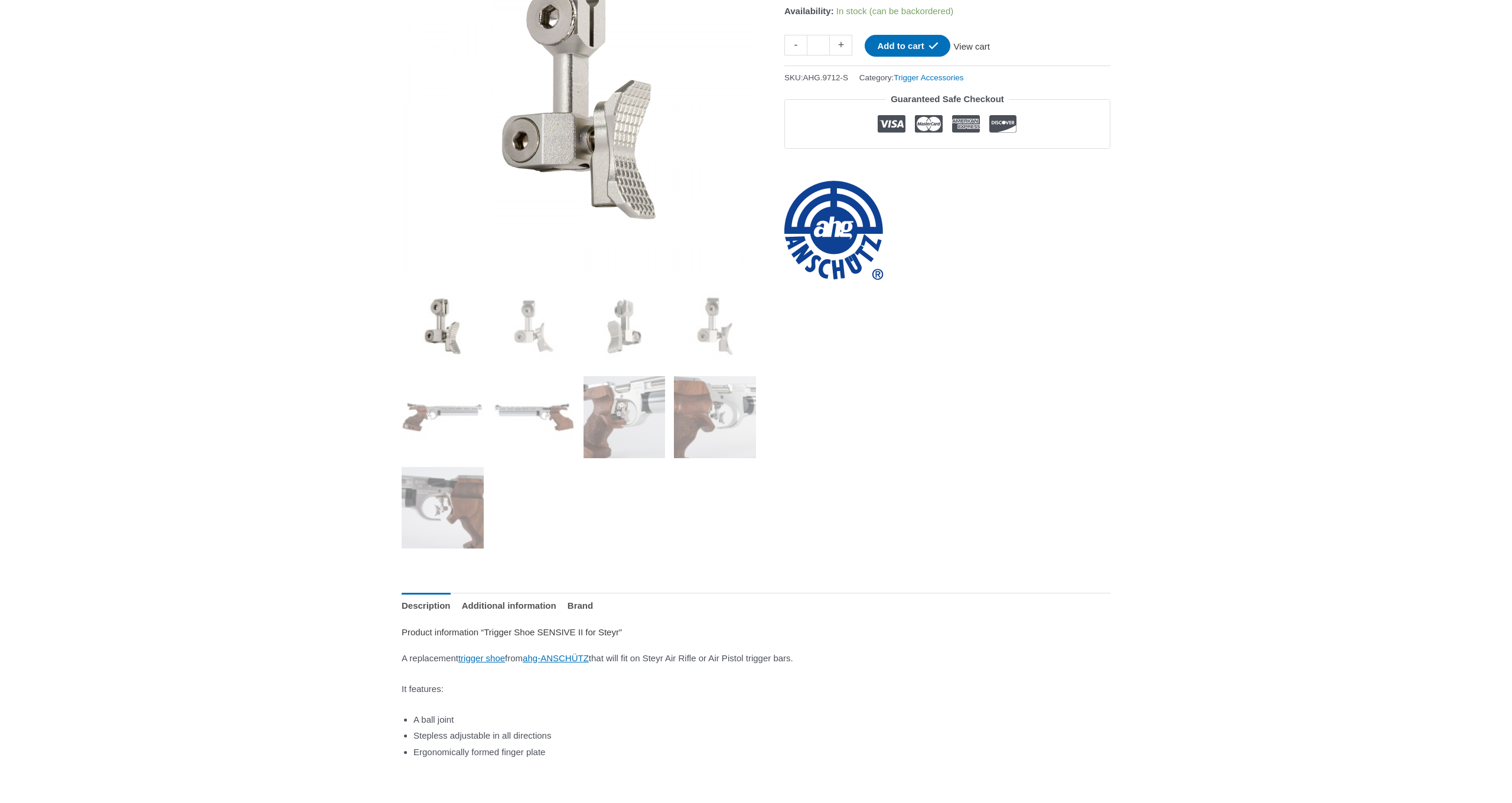
click at [973, 55] on link "View cart" at bounding box center [972, 44] width 43 height 20
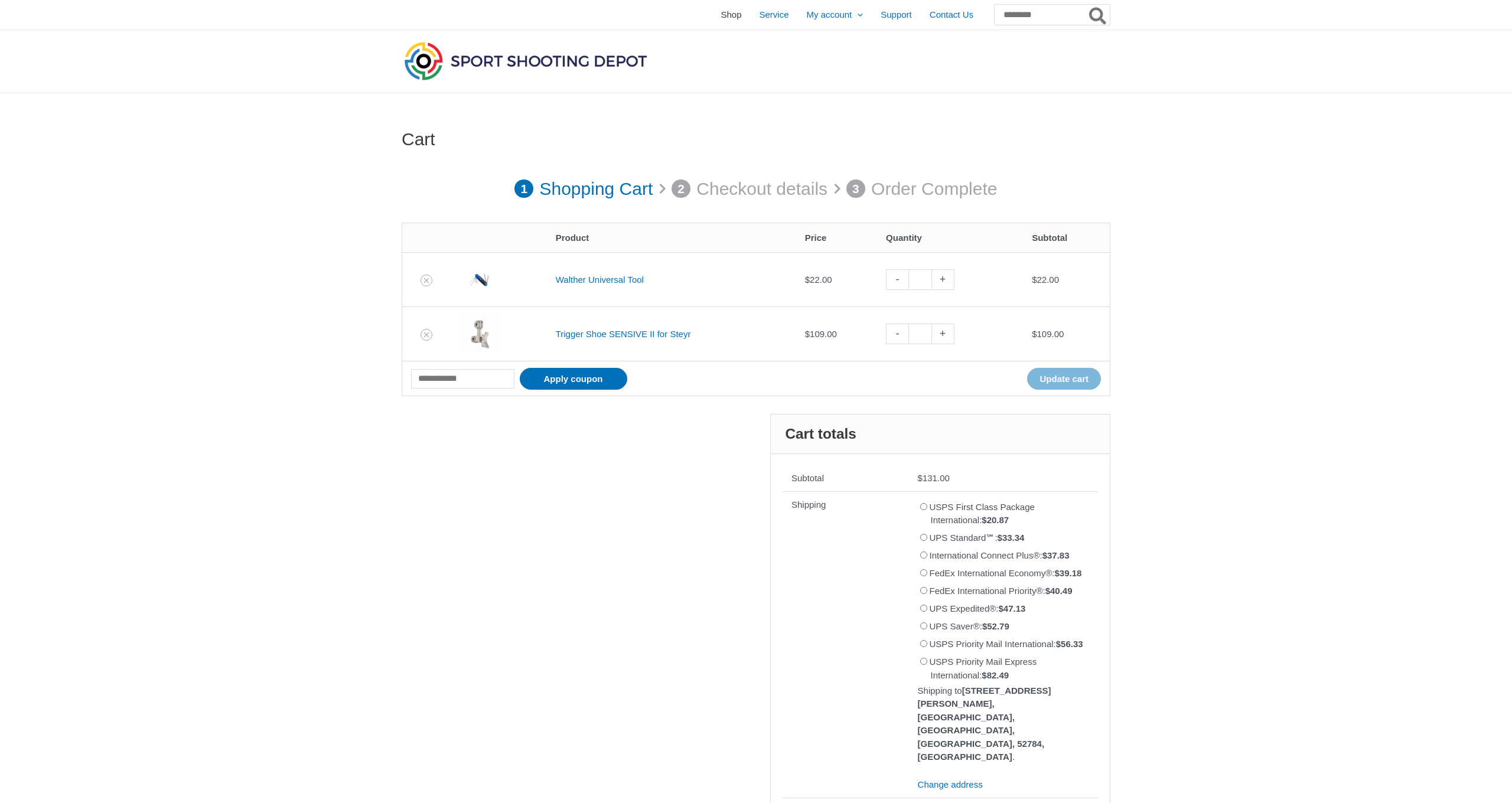
click at [721, 13] on span "Shop" at bounding box center [731, 15] width 21 height 30
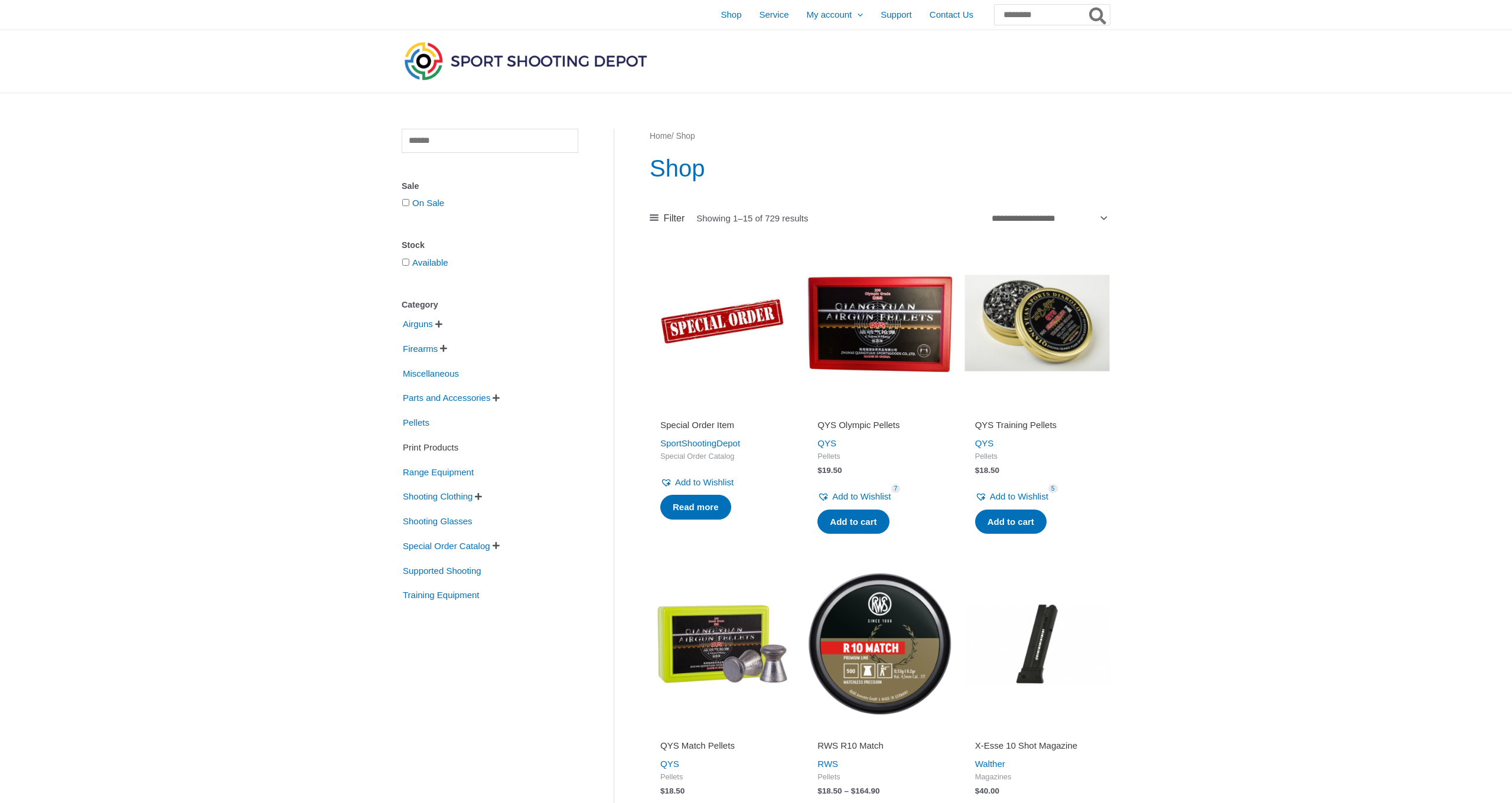
click at [420, 444] on span "Print Products" at bounding box center [430, 448] width 58 height 20
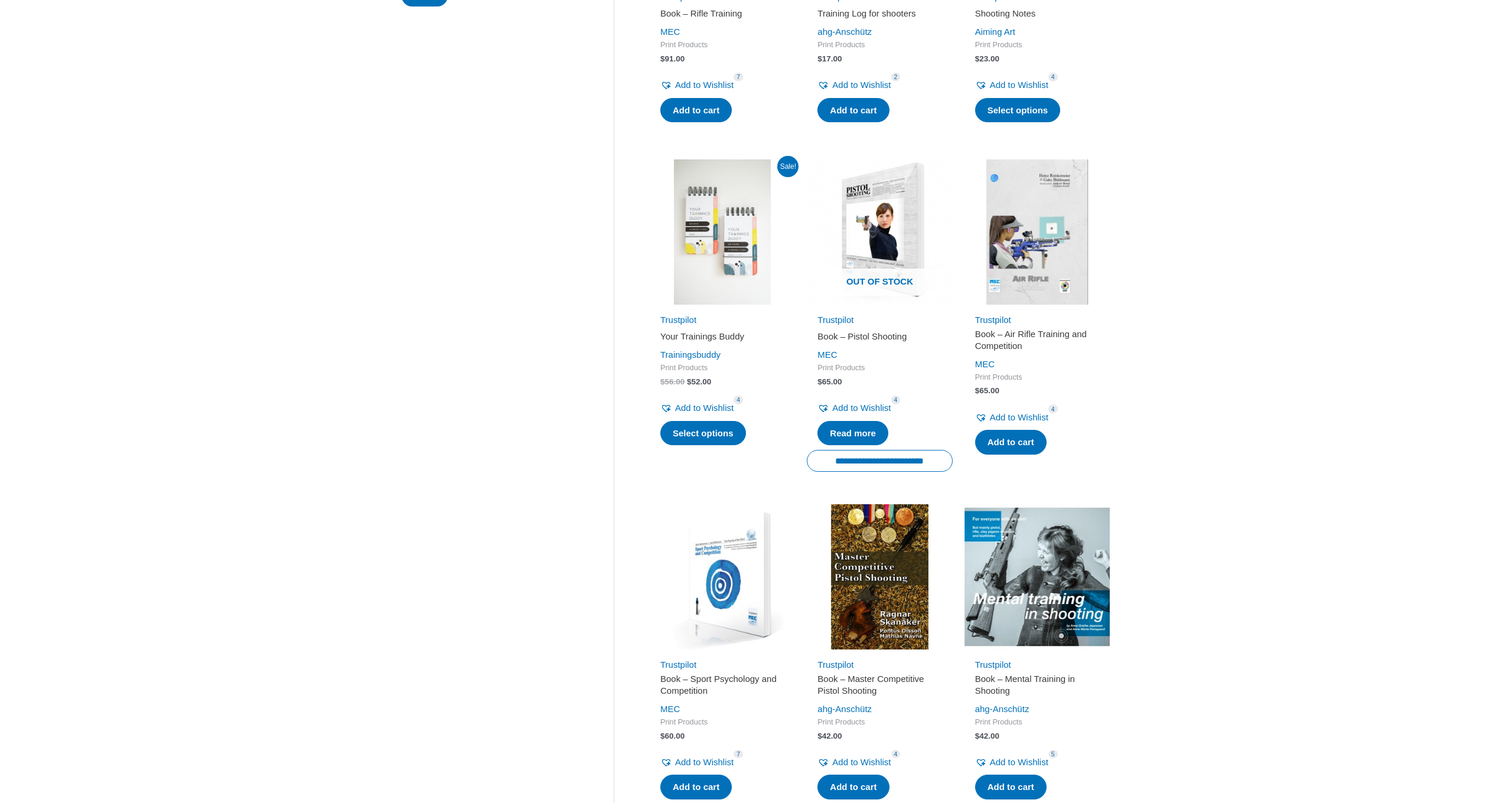
scroll to position [433, 0]
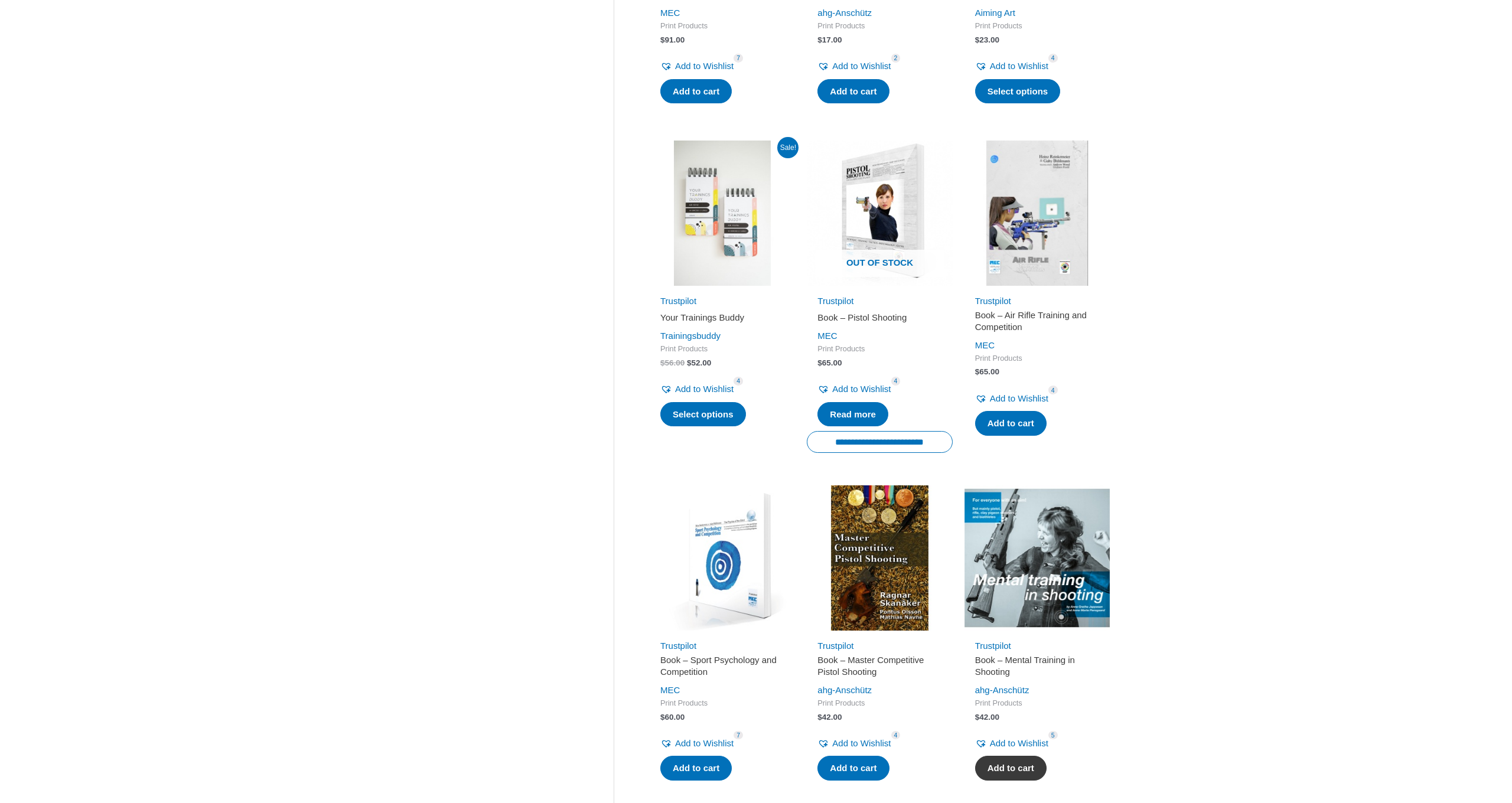
click at [1009, 761] on link "Add to cart" at bounding box center [1011, 768] width 72 height 25
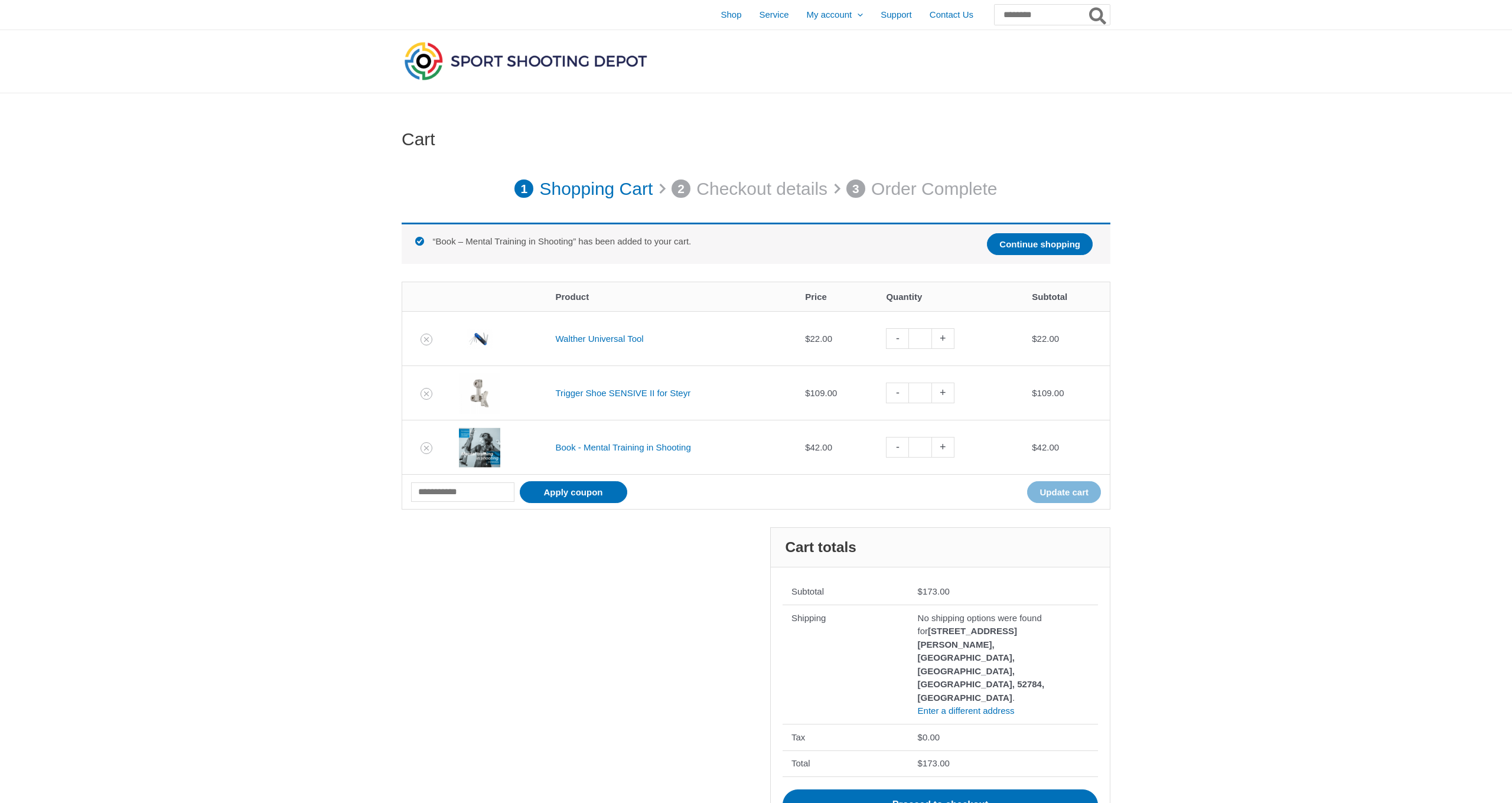
click at [906, 447] on link "-" at bounding box center [897, 448] width 22 height 21
type input "*"
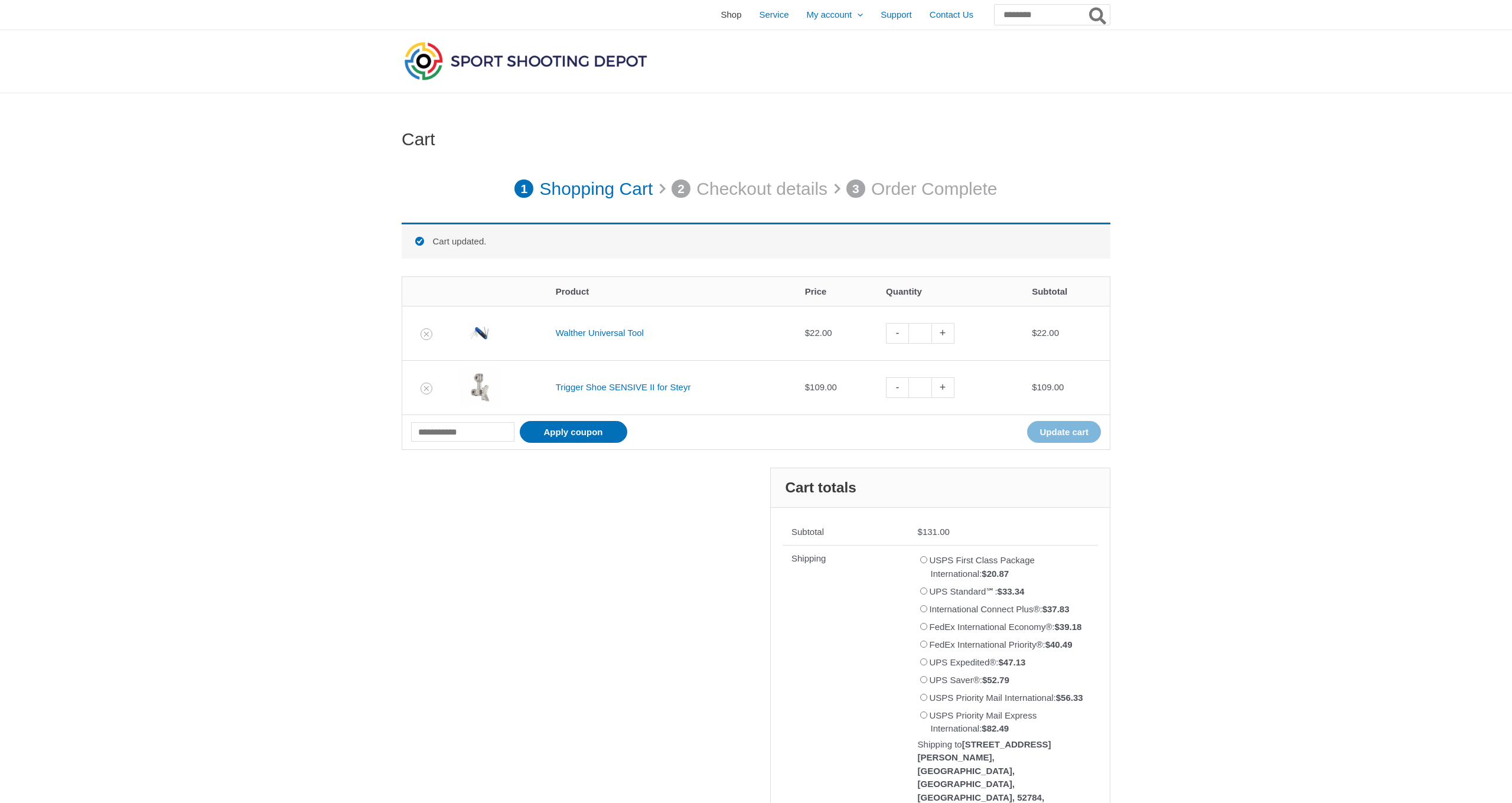
click at [721, 12] on span "Shop" at bounding box center [731, 15] width 21 height 30
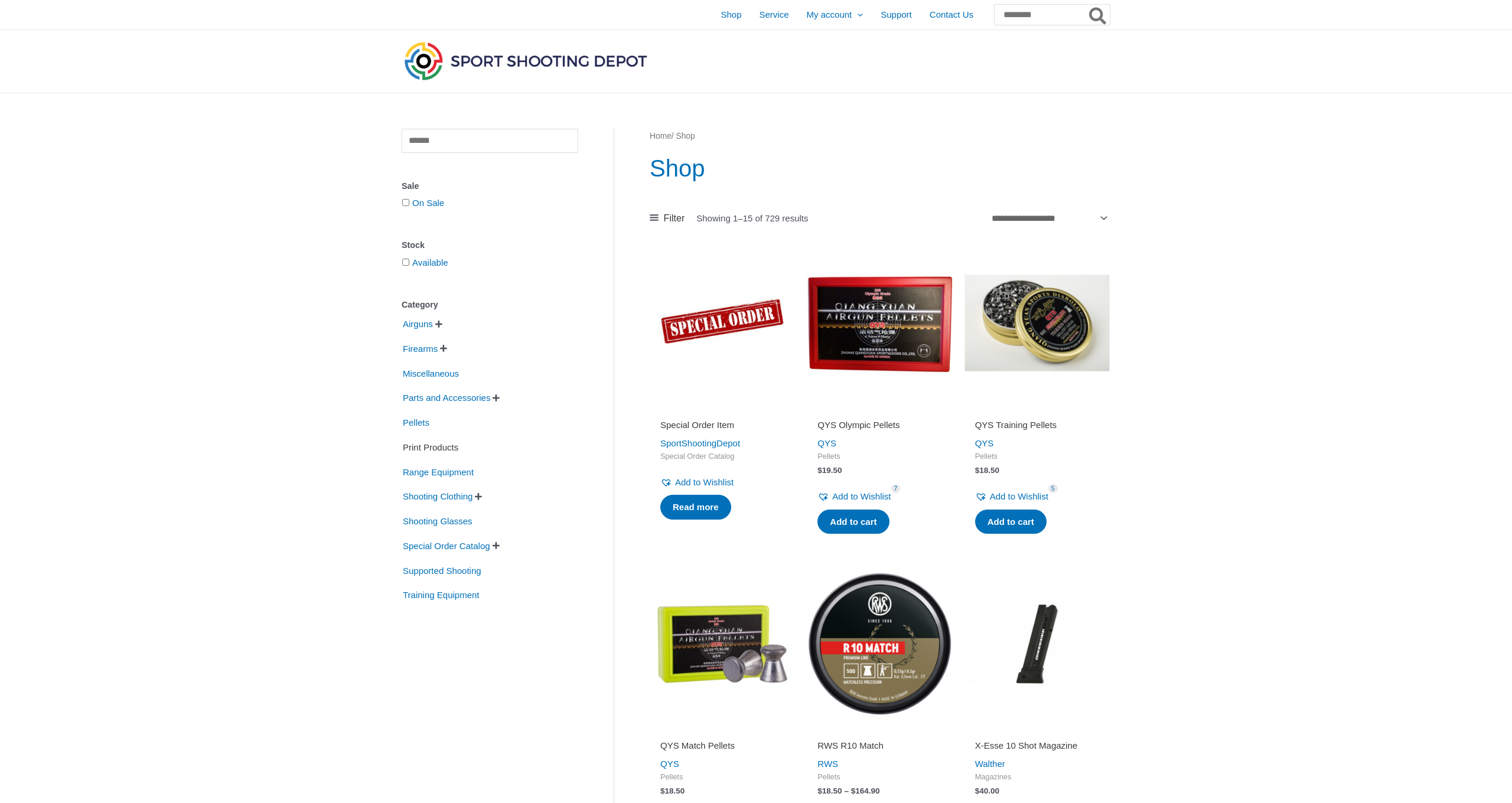
click at [426, 452] on span "Print Products" at bounding box center [430, 448] width 58 height 20
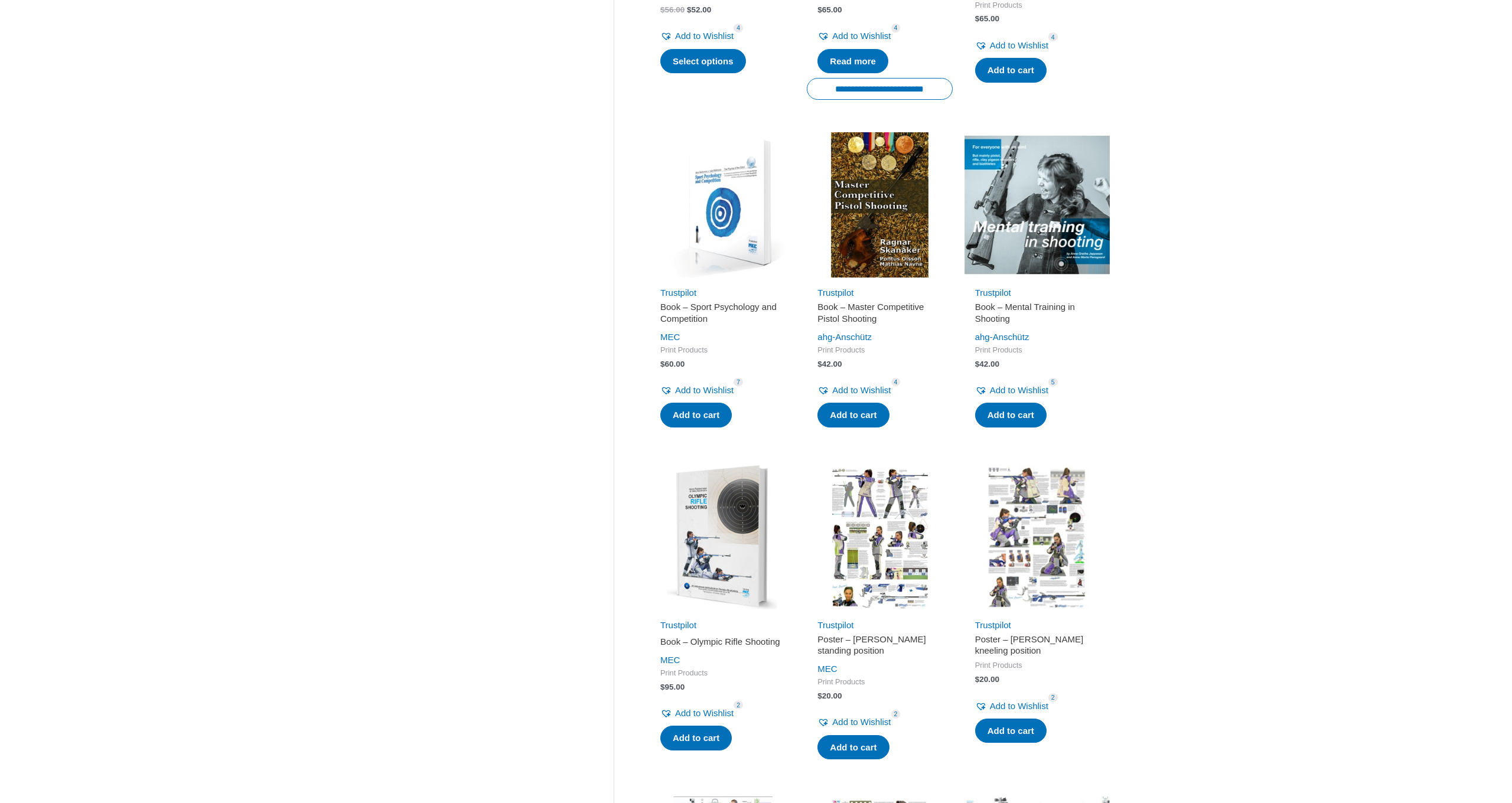
scroll to position [804, 0]
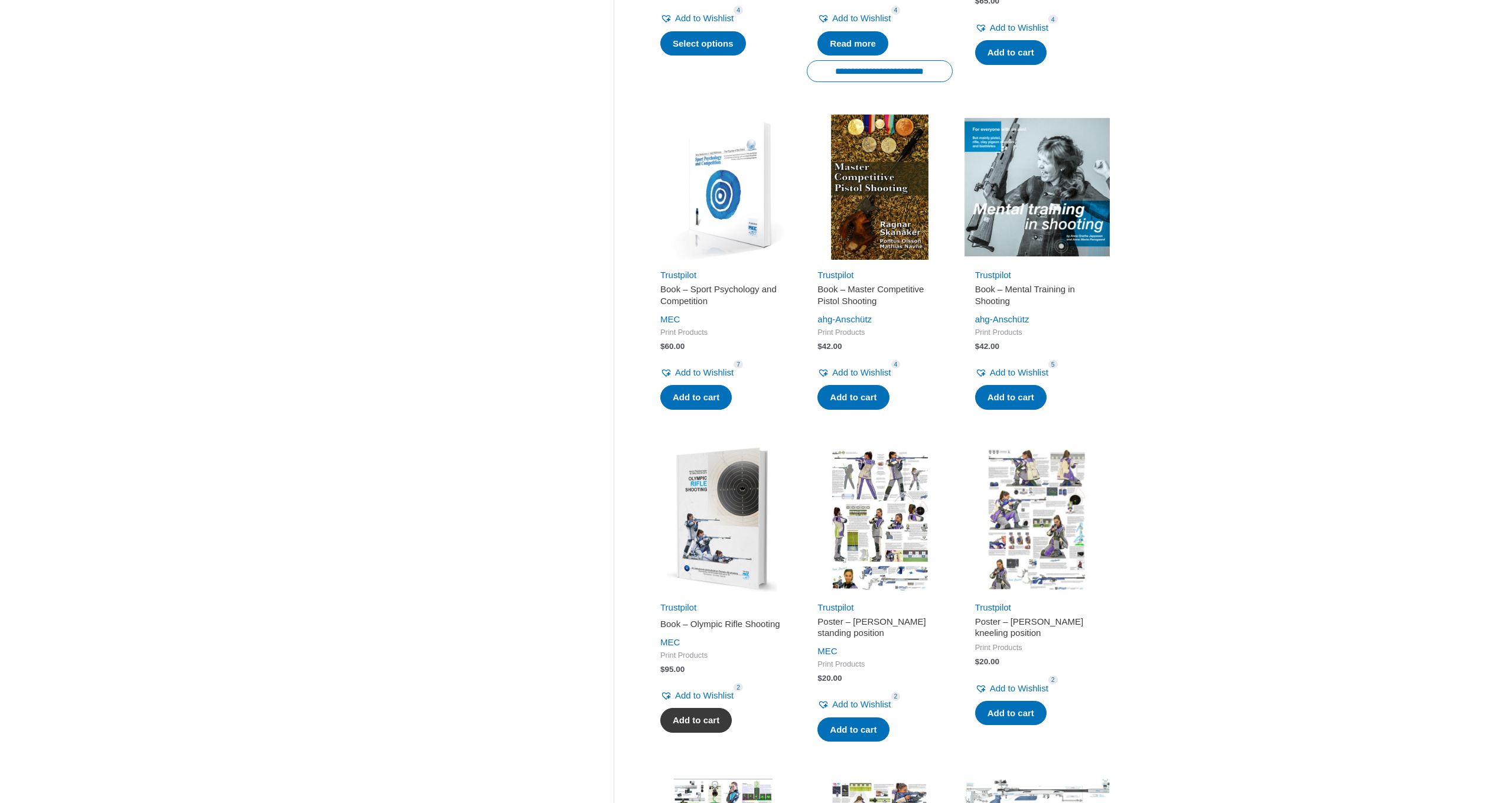
click at [704, 719] on link "Add to cart" at bounding box center [696, 721] width 72 height 25
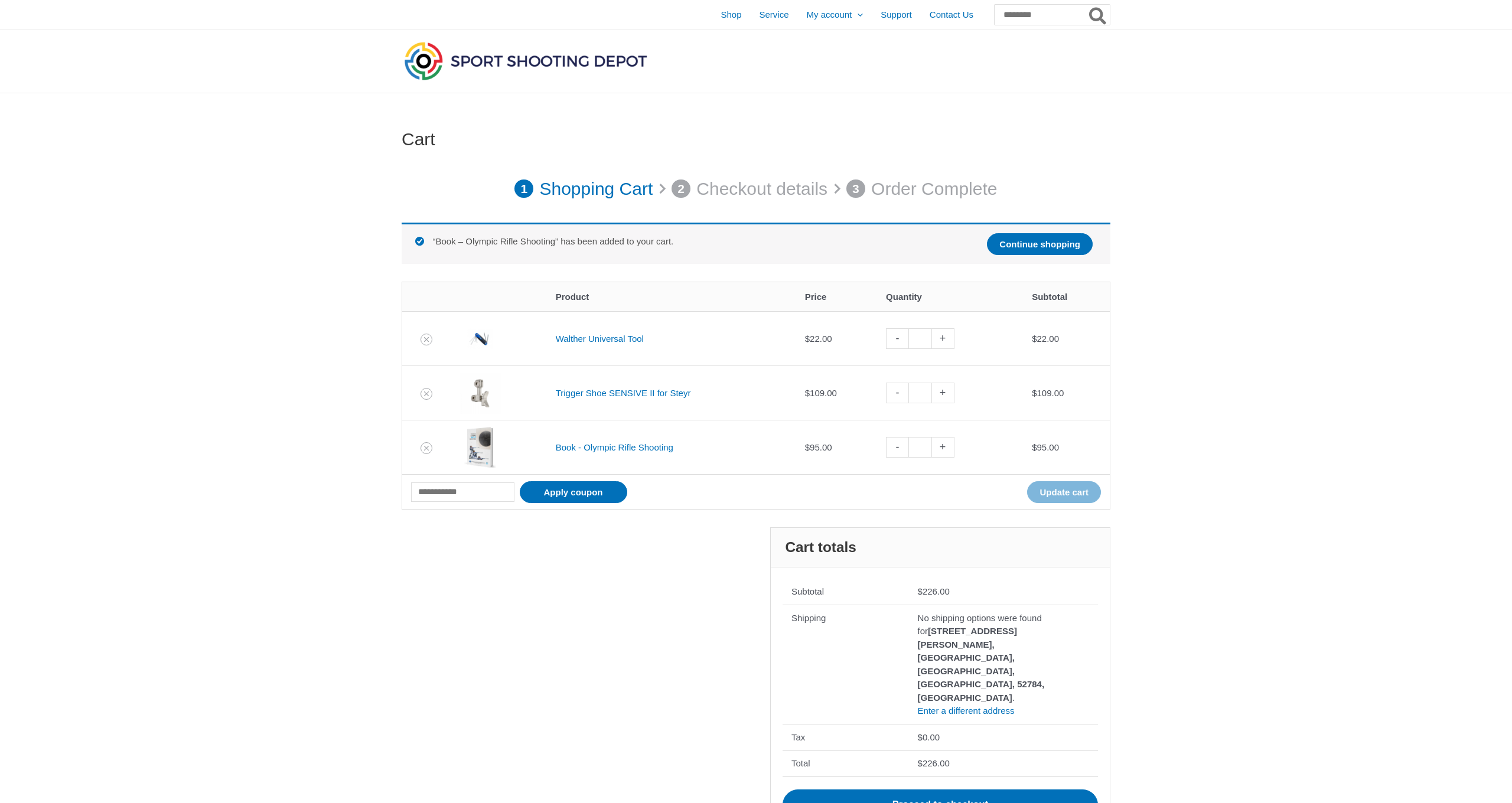
click at [901, 450] on link "-" at bounding box center [897, 448] width 22 height 21
type input "*"
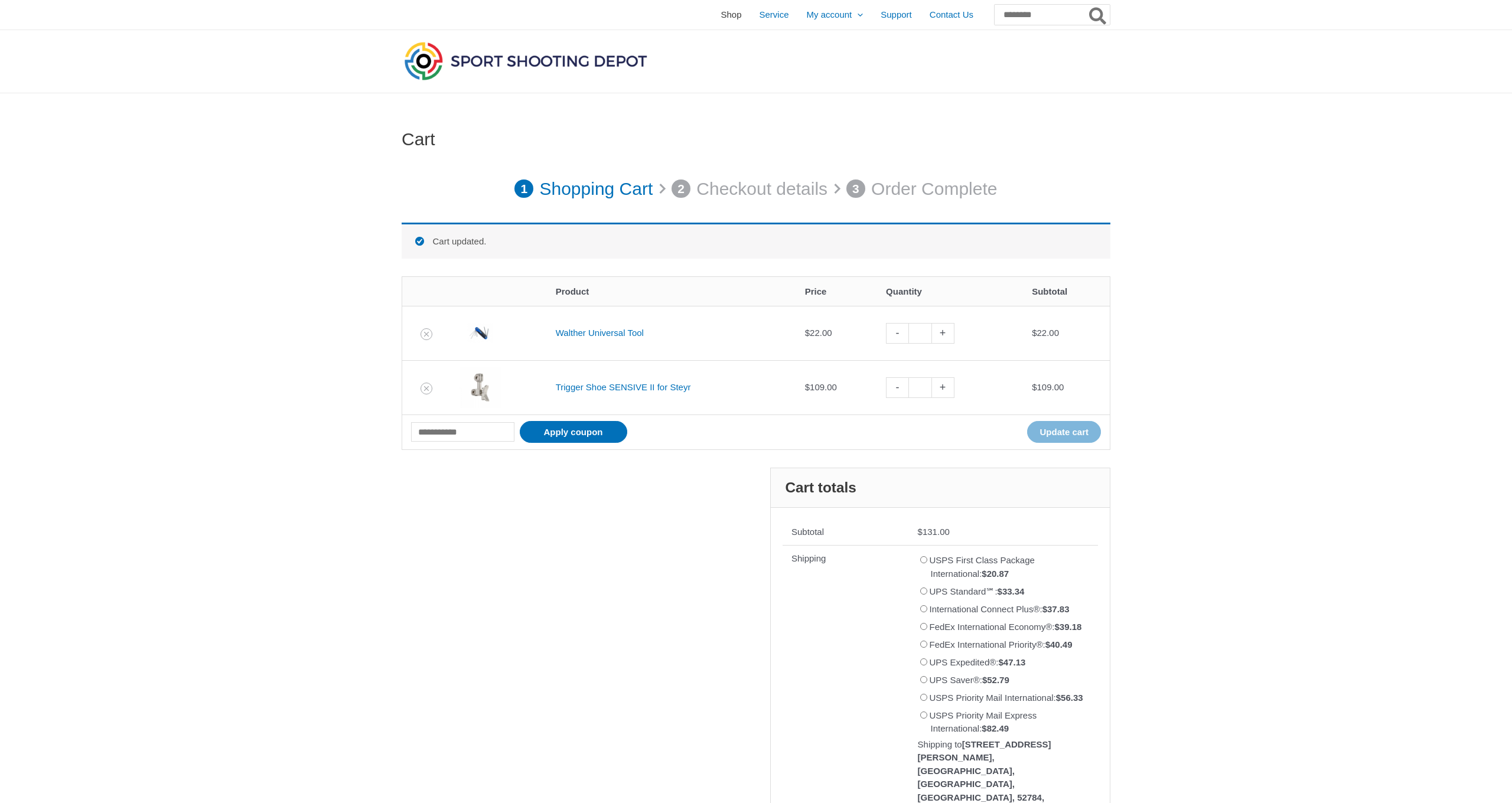
click at [721, 13] on span "Shop" at bounding box center [731, 15] width 21 height 30
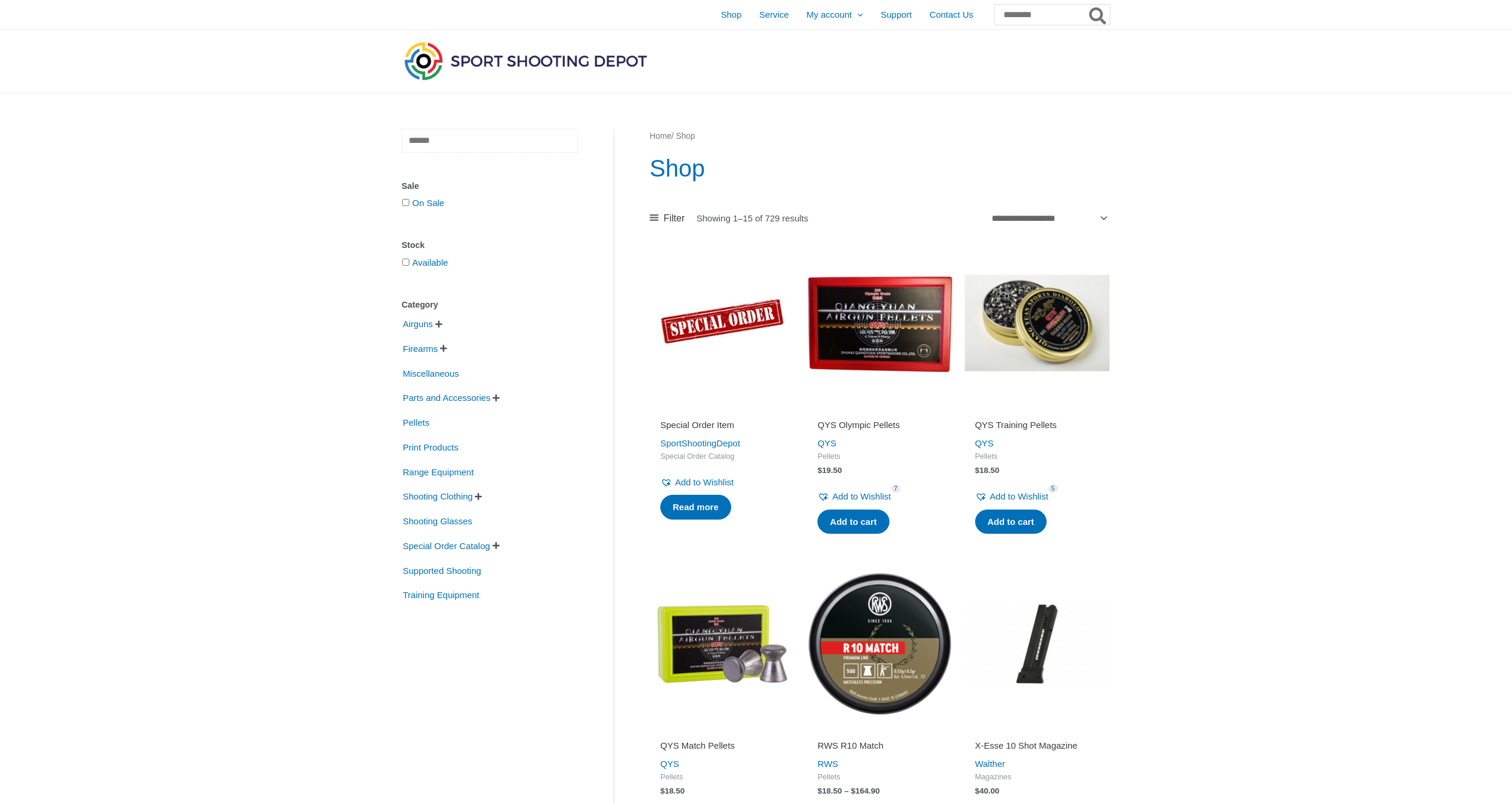
click at [415, 143] on input "text" at bounding box center [489, 141] width 176 height 24
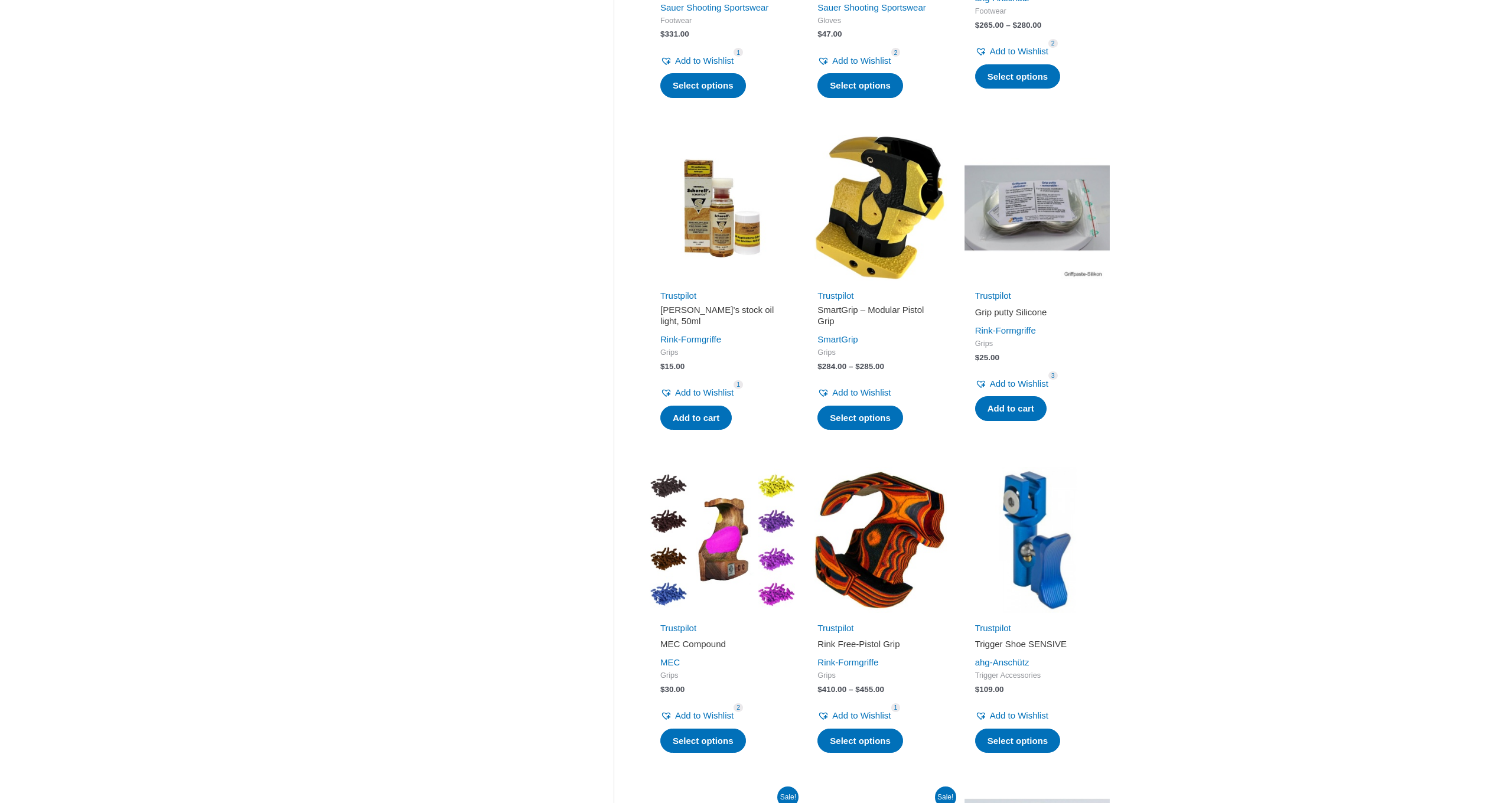
scroll to position [818, 0]
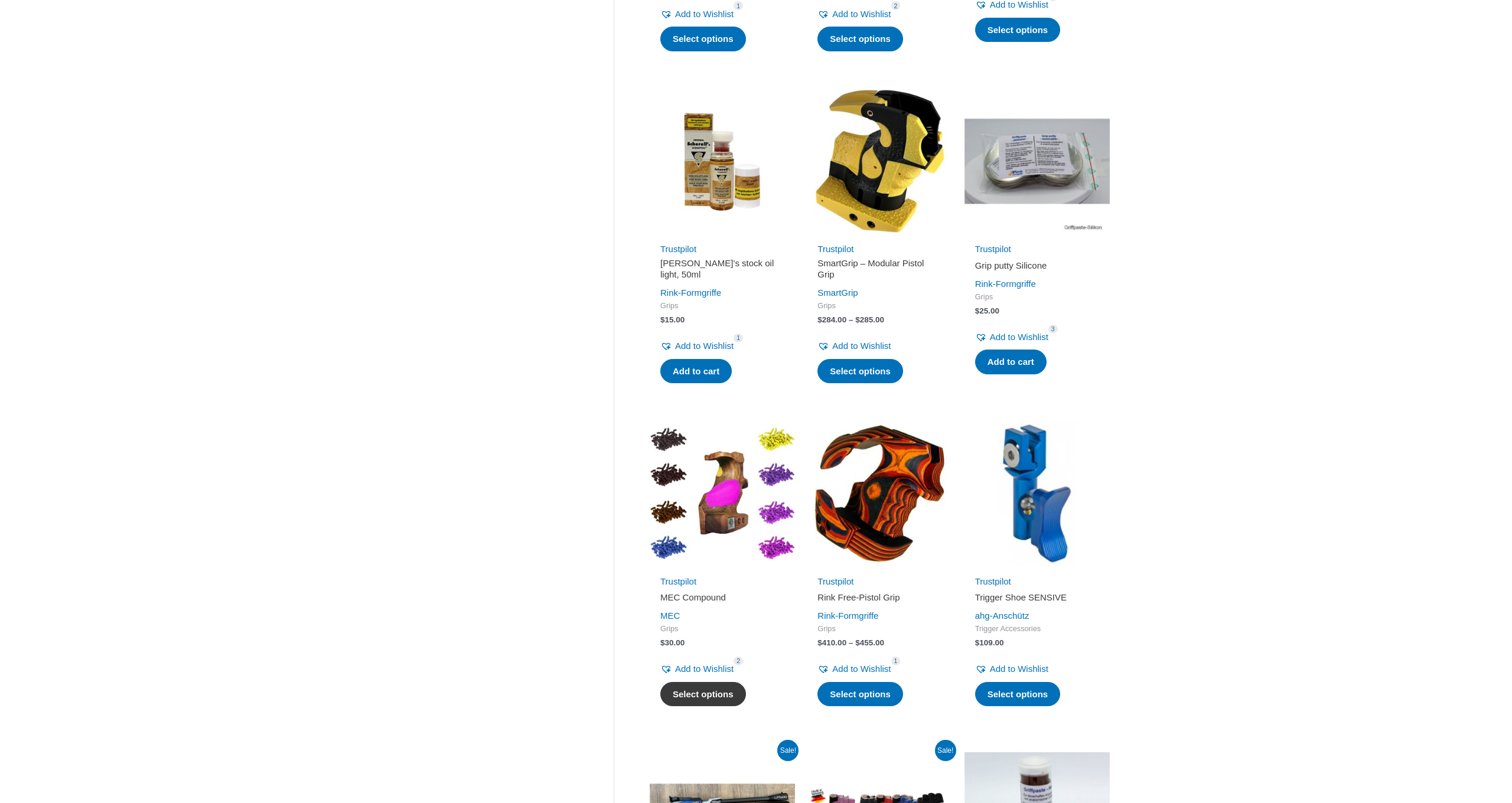
type input "****"
click at [714, 690] on link "Select options" at bounding box center [703, 694] width 86 height 25
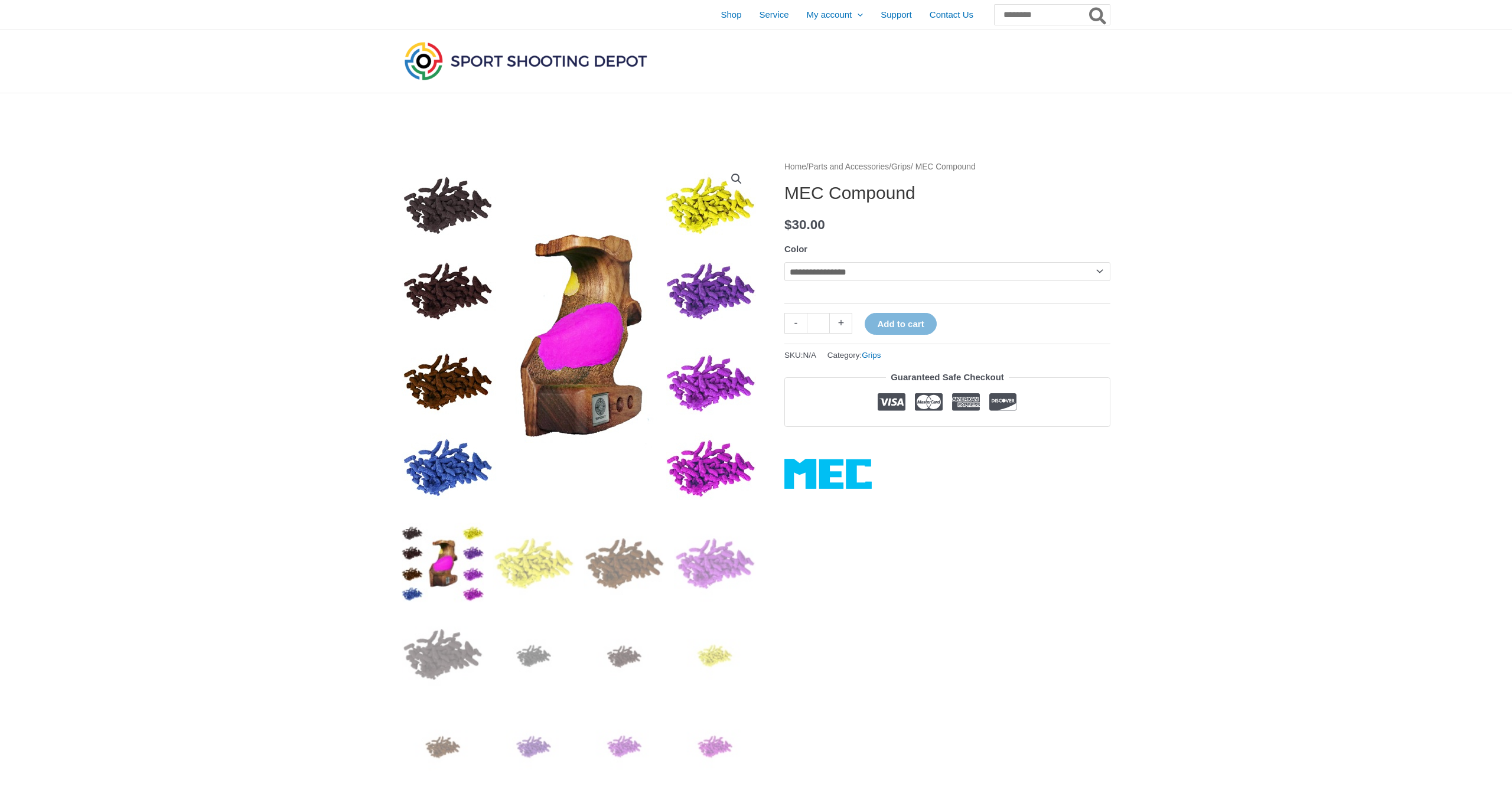
select select "***"
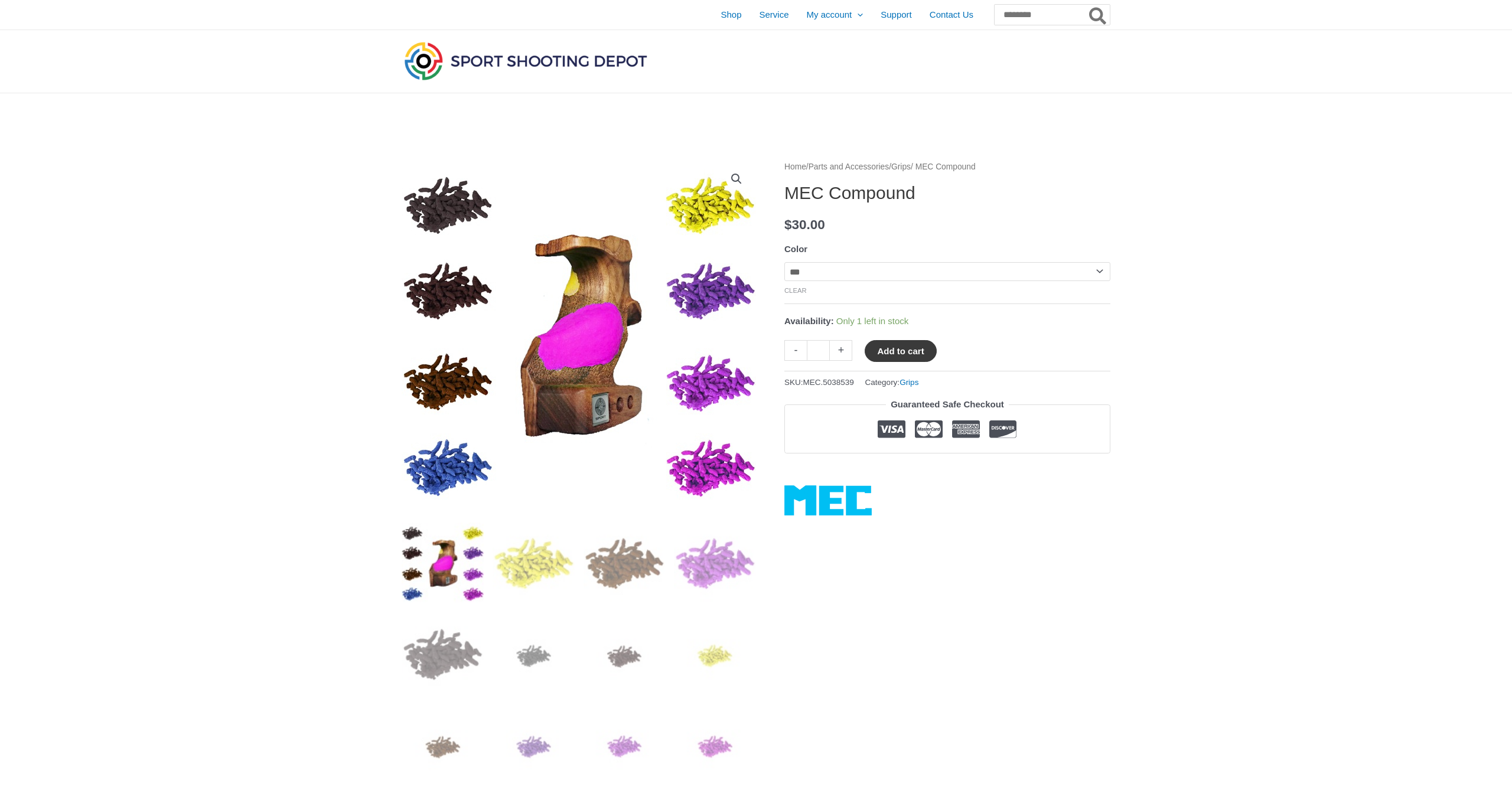
click at [913, 351] on button "Add to cart" at bounding box center [901, 351] width 72 height 22
click at [993, 356] on link "View cart" at bounding box center [972, 350] width 43 height 20
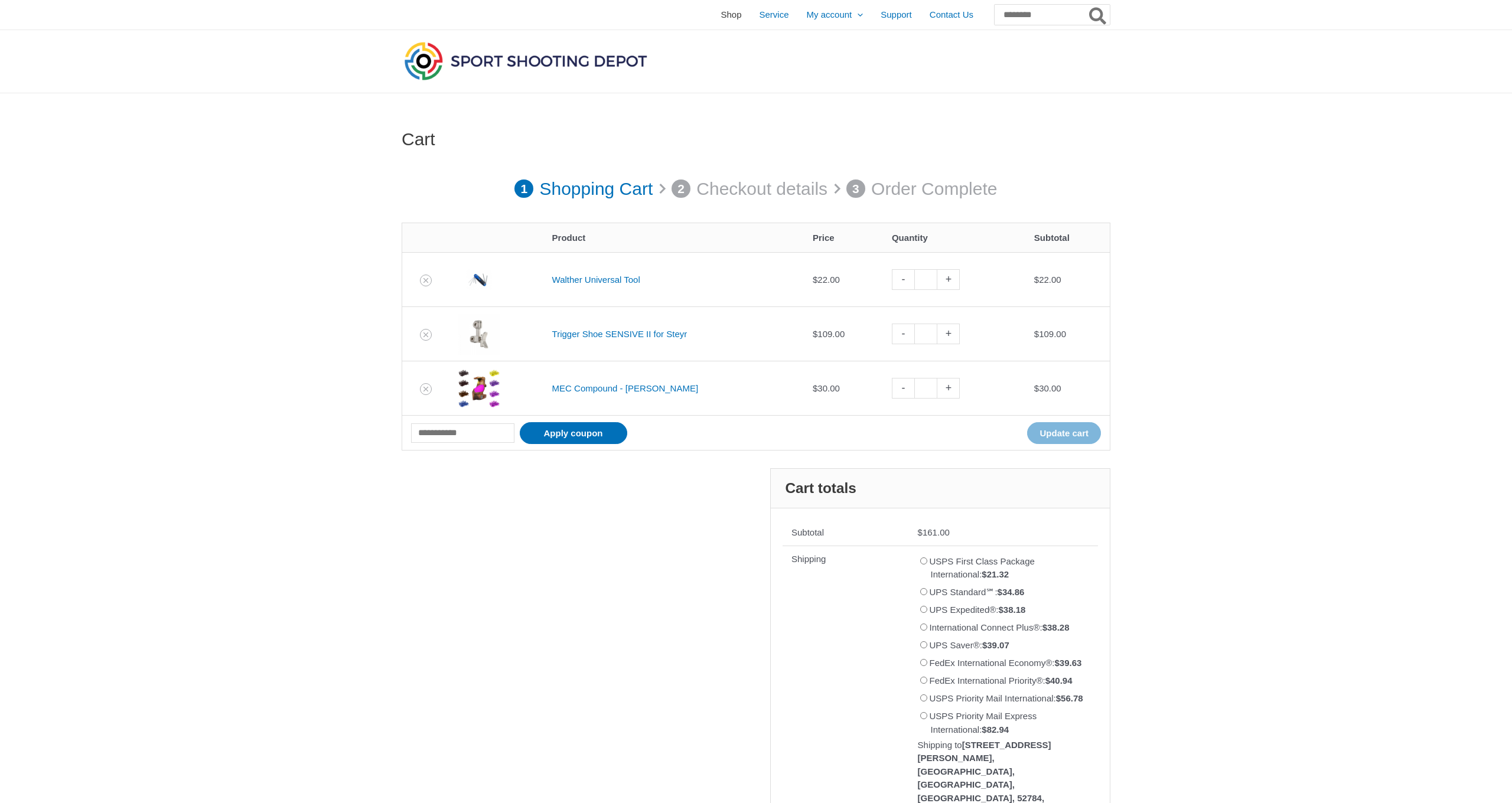
click at [721, 19] on span "Shop" at bounding box center [731, 15] width 21 height 30
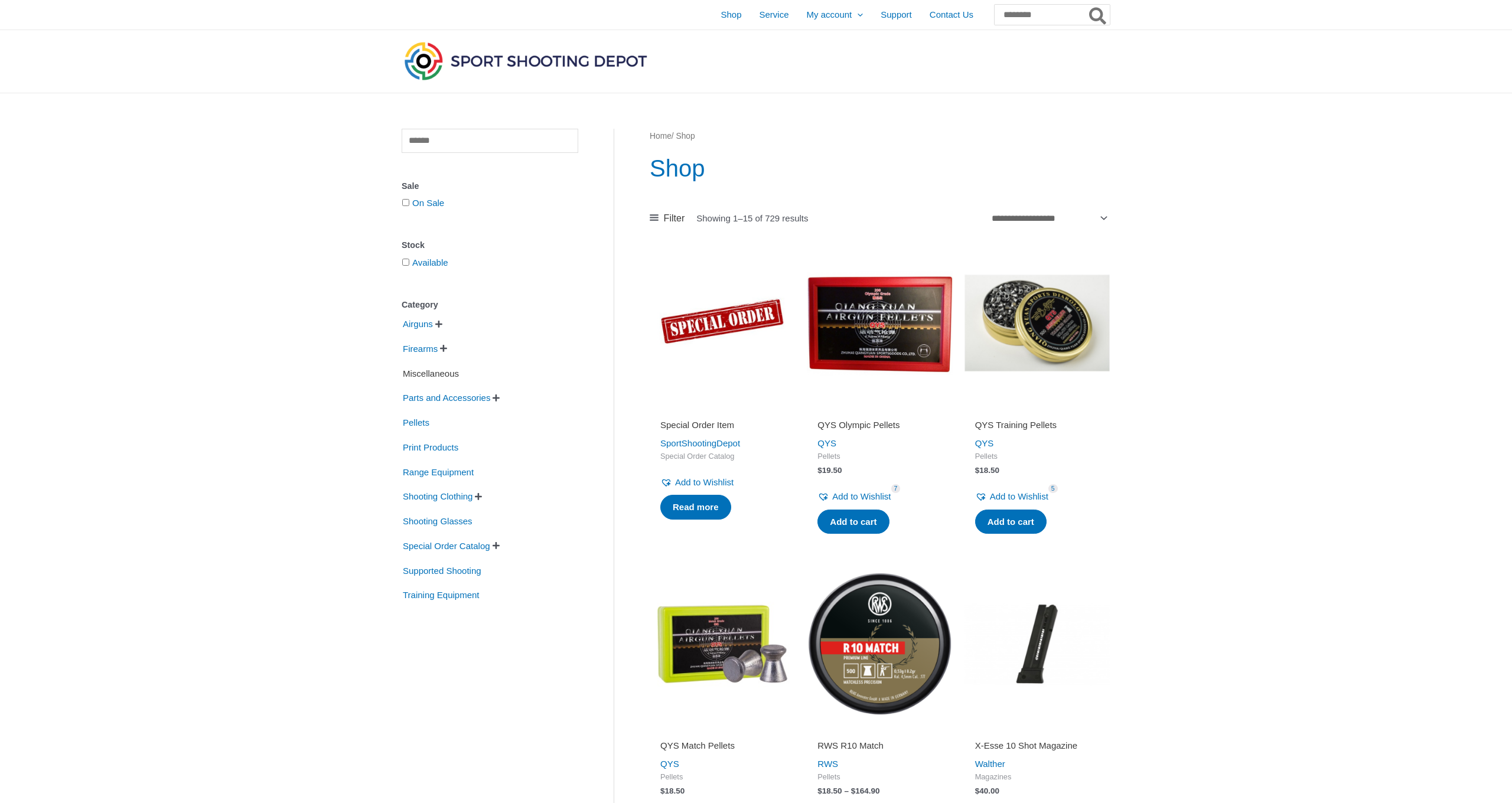
click at [445, 373] on span "Miscellaneous" at bounding box center [431, 374] width 58 height 20
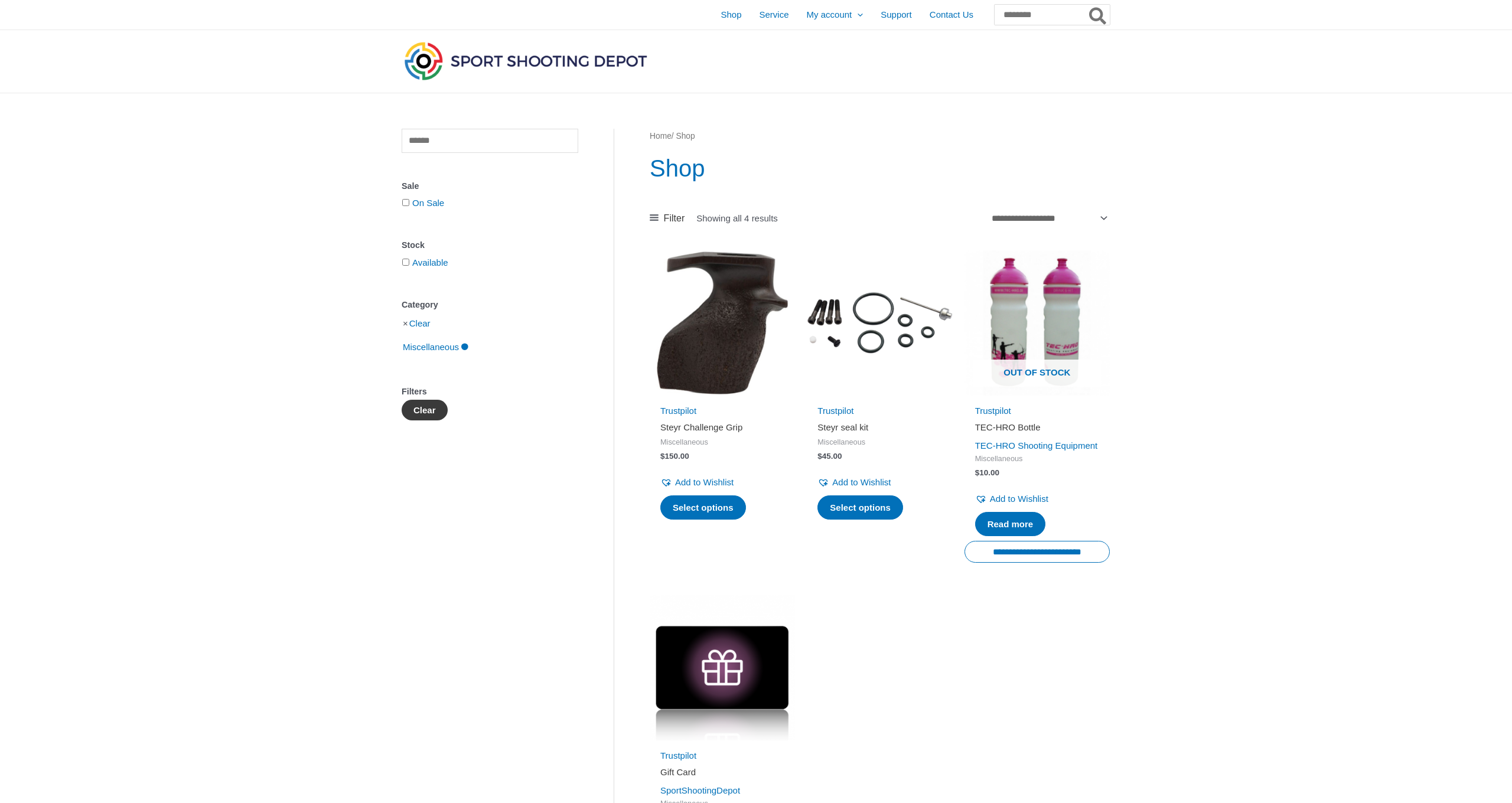
click at [427, 409] on button "Clear" at bounding box center [425, 410] width 46 height 21
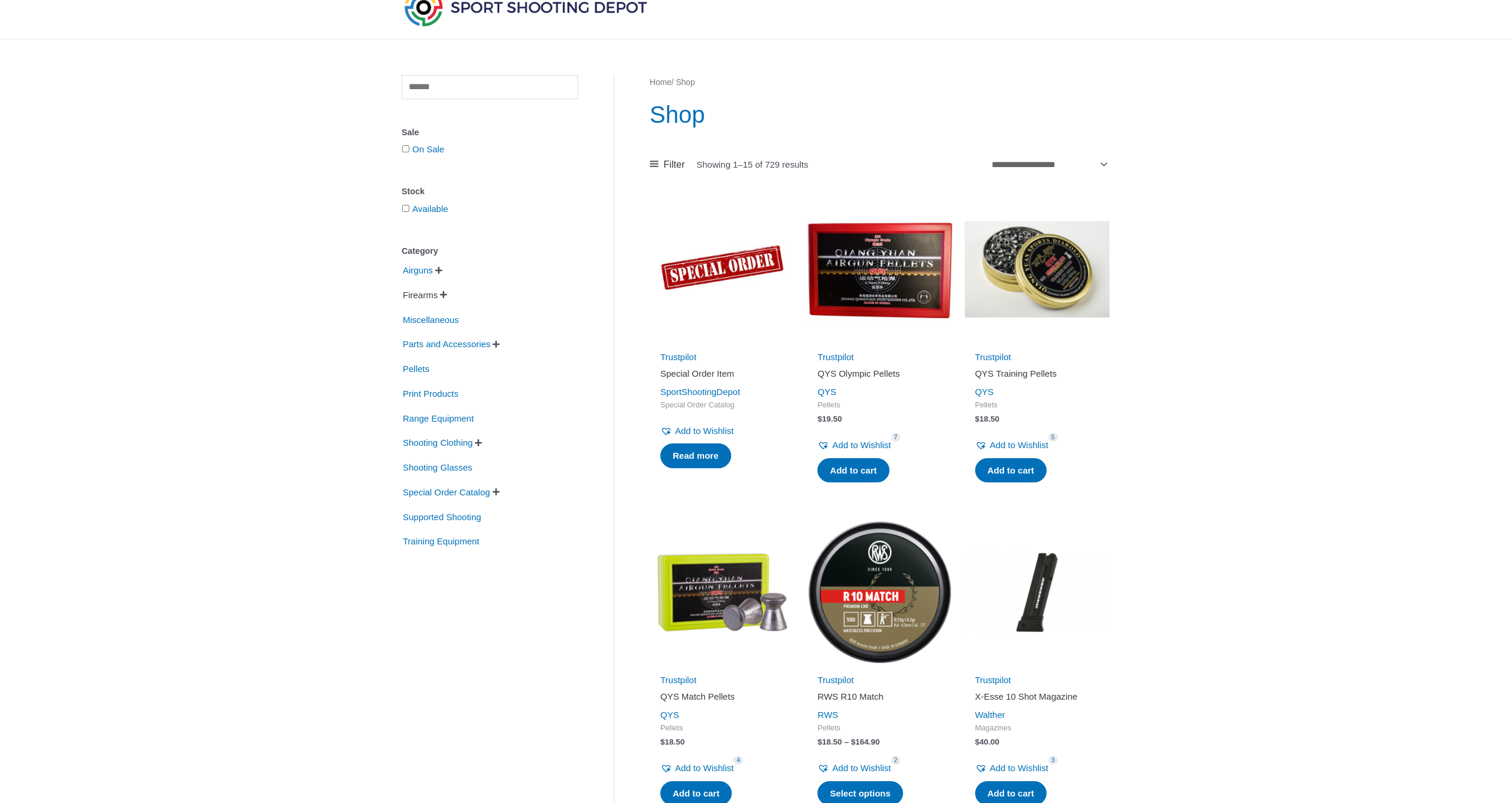
scroll to position [56, 0]
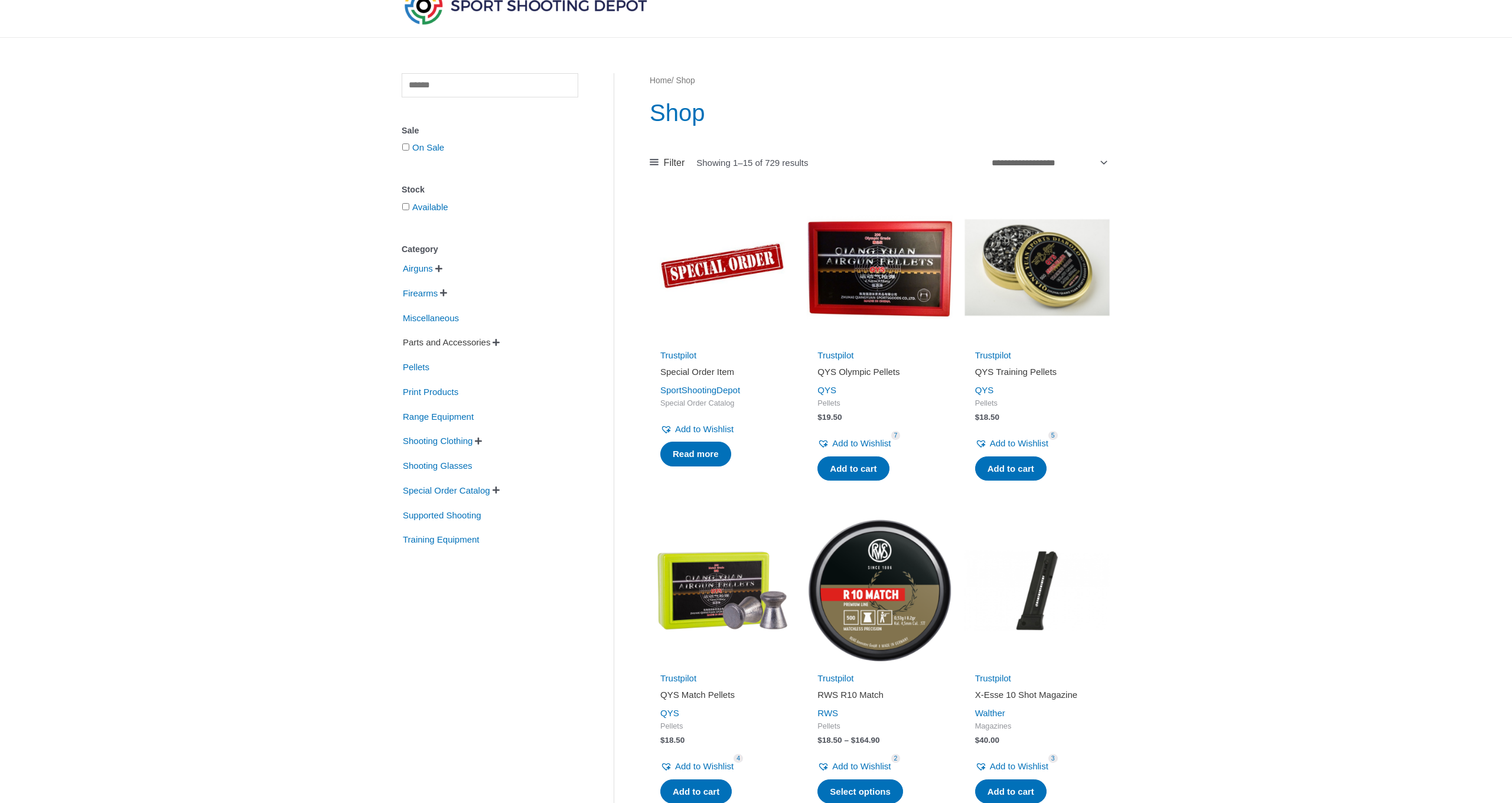
click at [430, 346] on span "Parts and Accessories" at bounding box center [446, 342] width 90 height 20
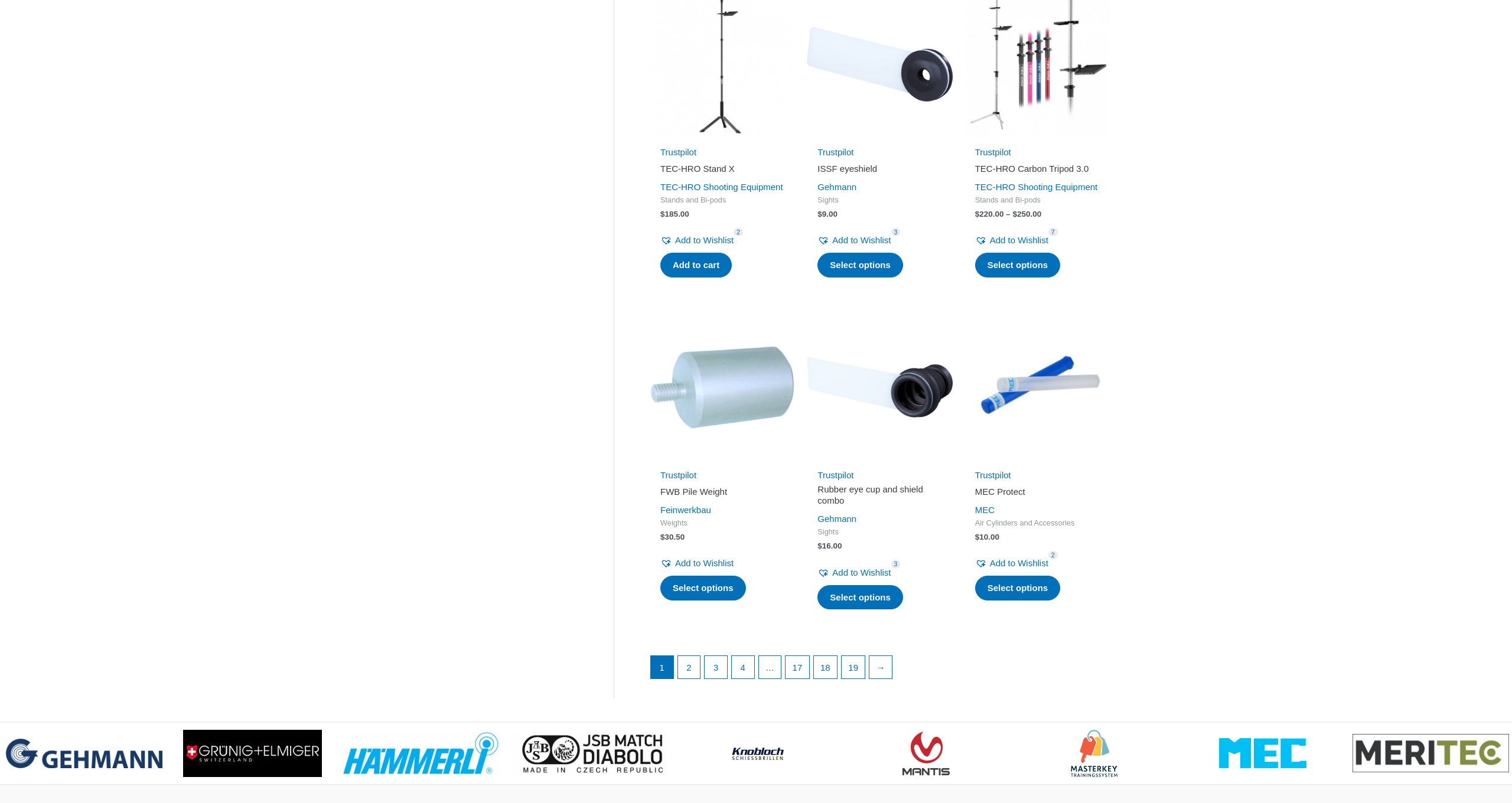
scroll to position [1288, 0]
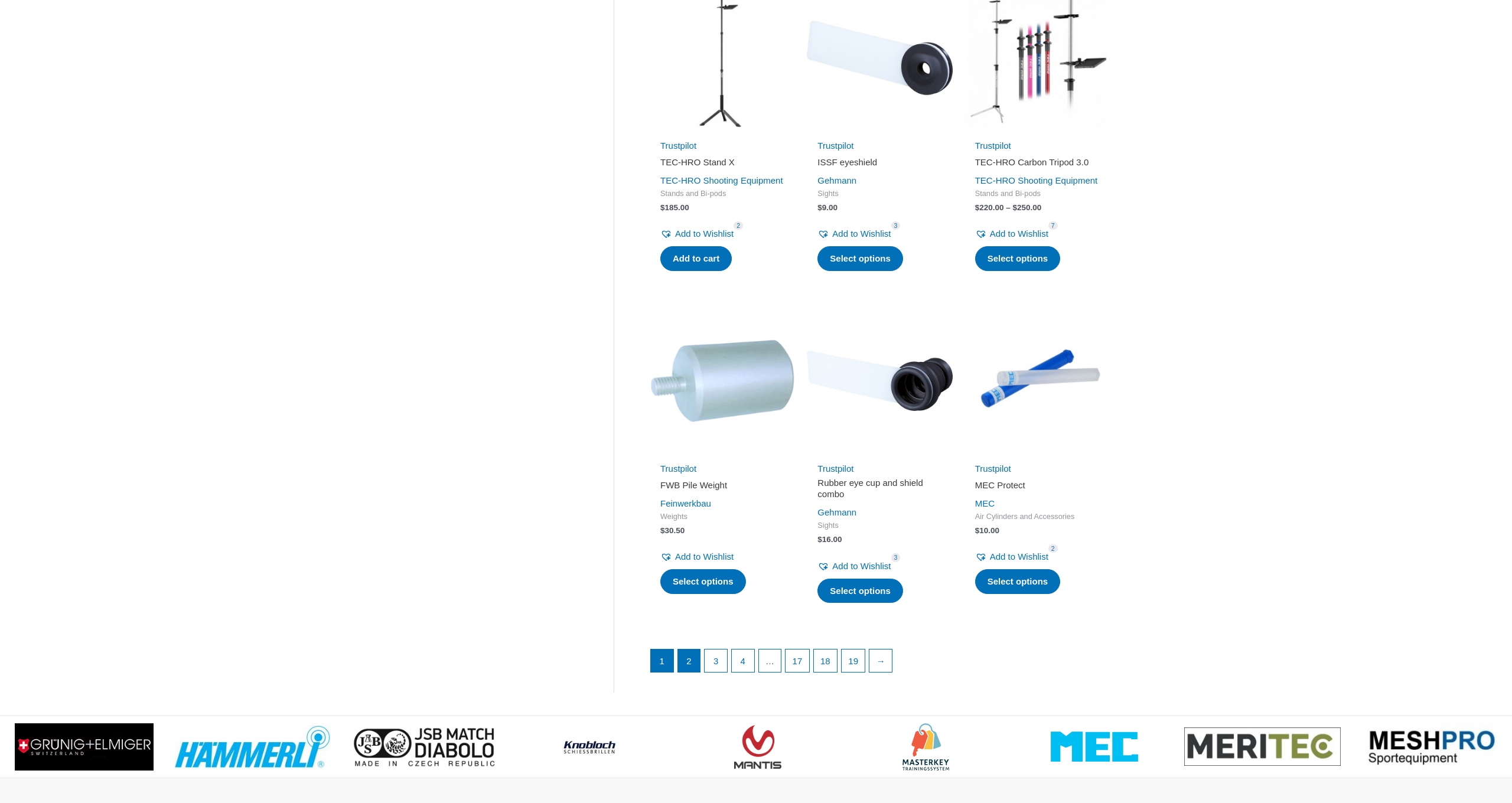
click at [684, 670] on link "2" at bounding box center [689, 660] width 22 height 22
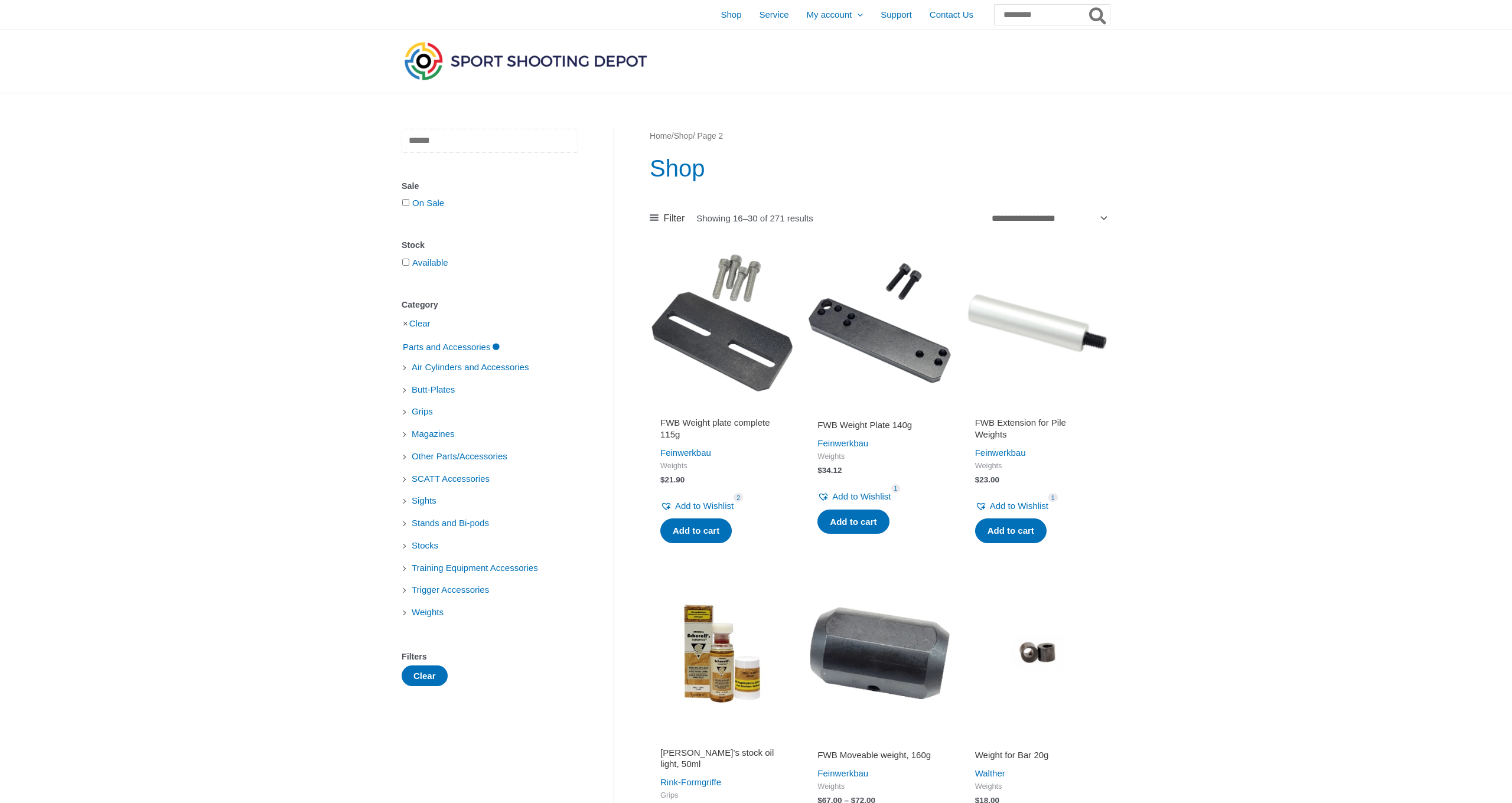
click at [438, 146] on input "text" at bounding box center [489, 141] width 176 height 24
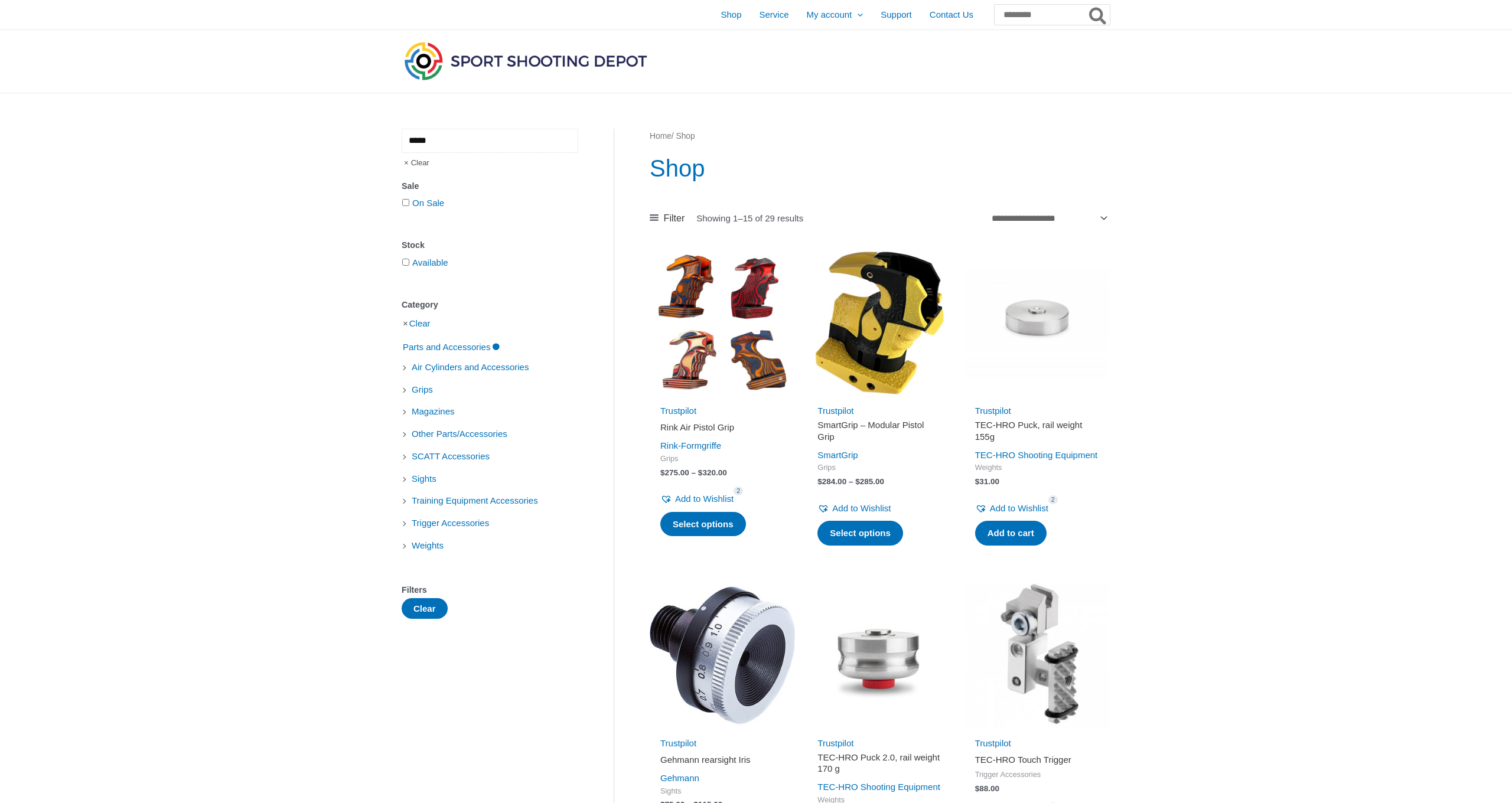
type input "*****"
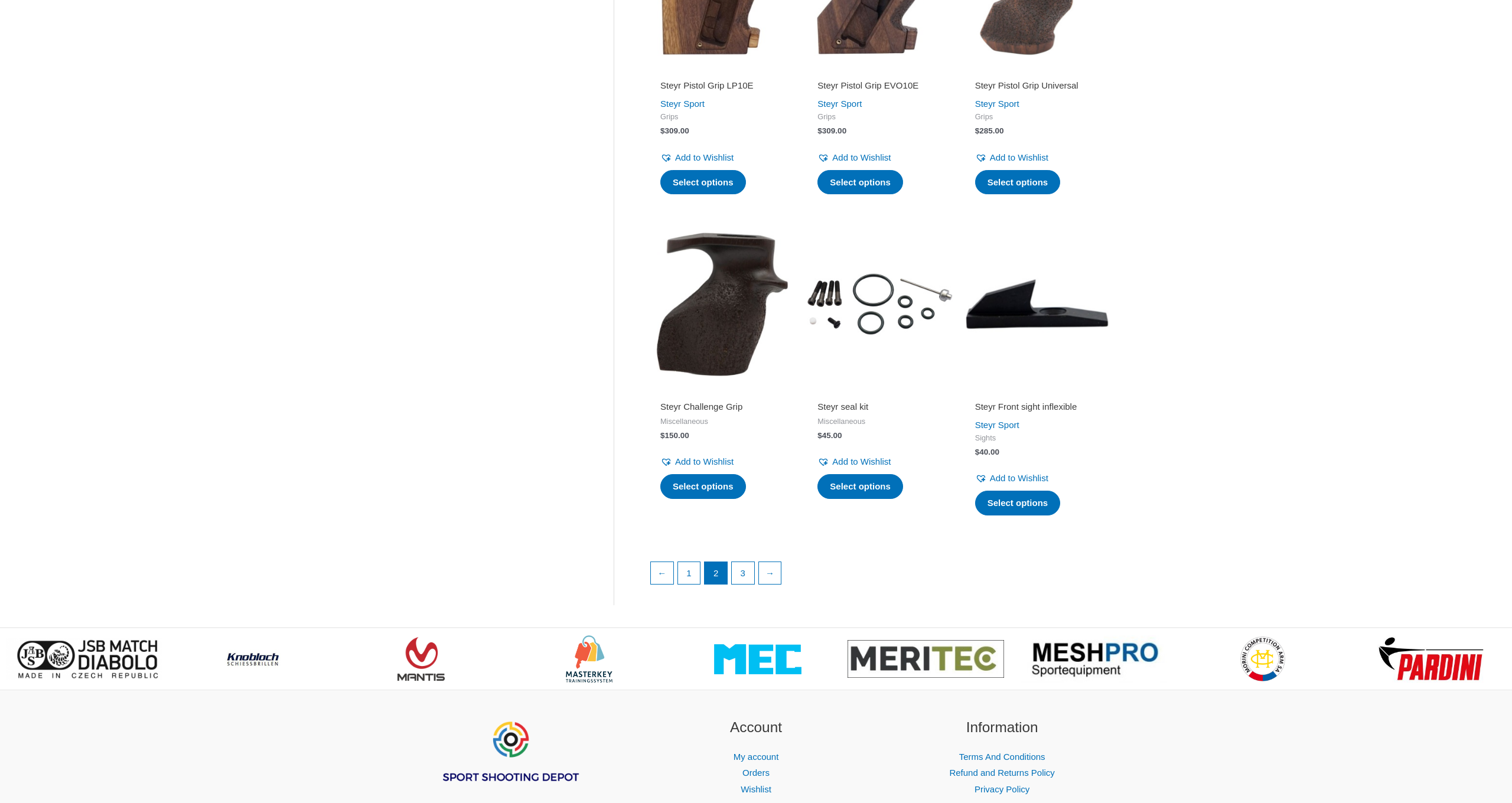
scroll to position [1342, 0]
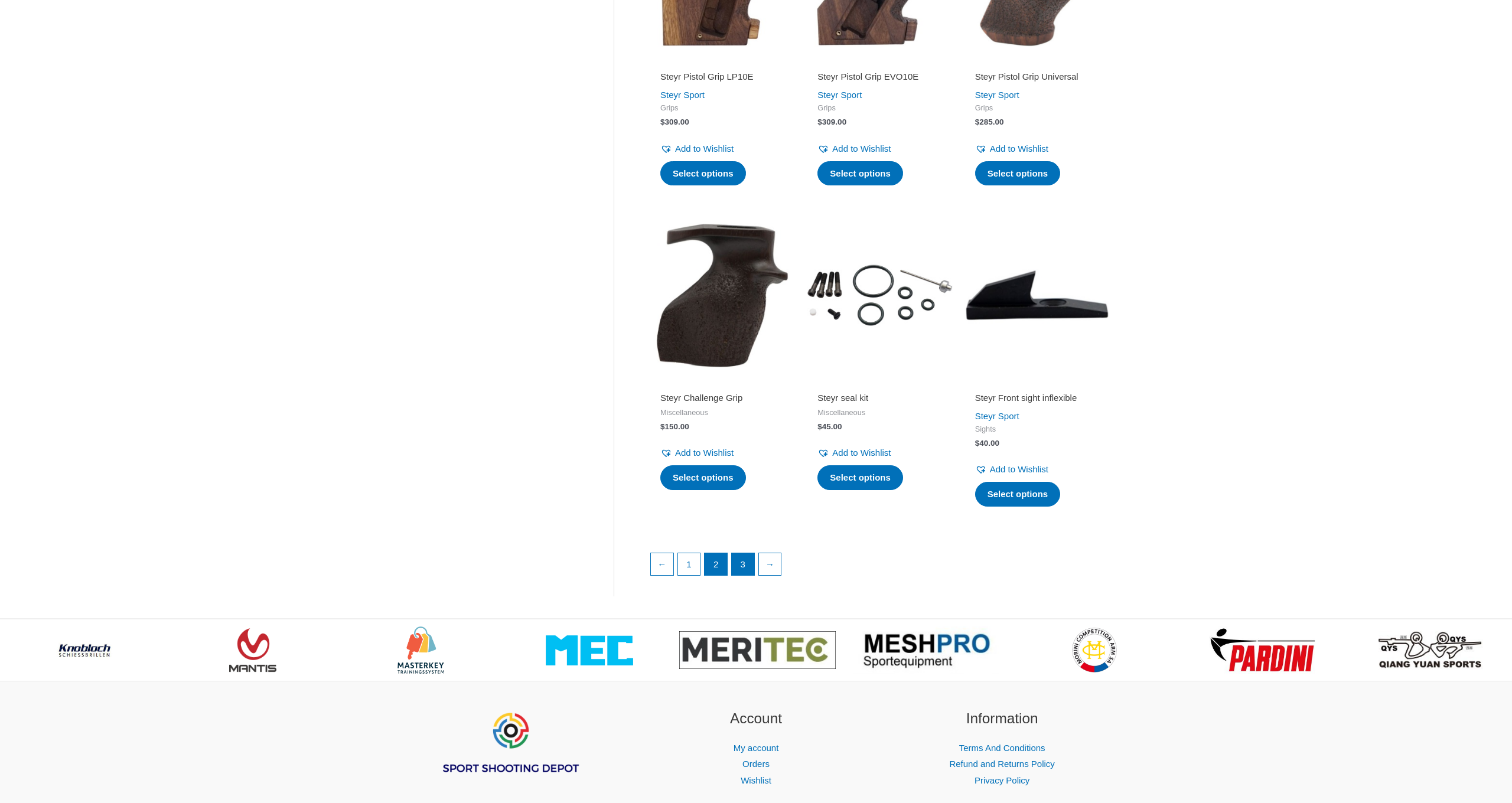
click at [738, 560] on link "3" at bounding box center [743, 564] width 22 height 22
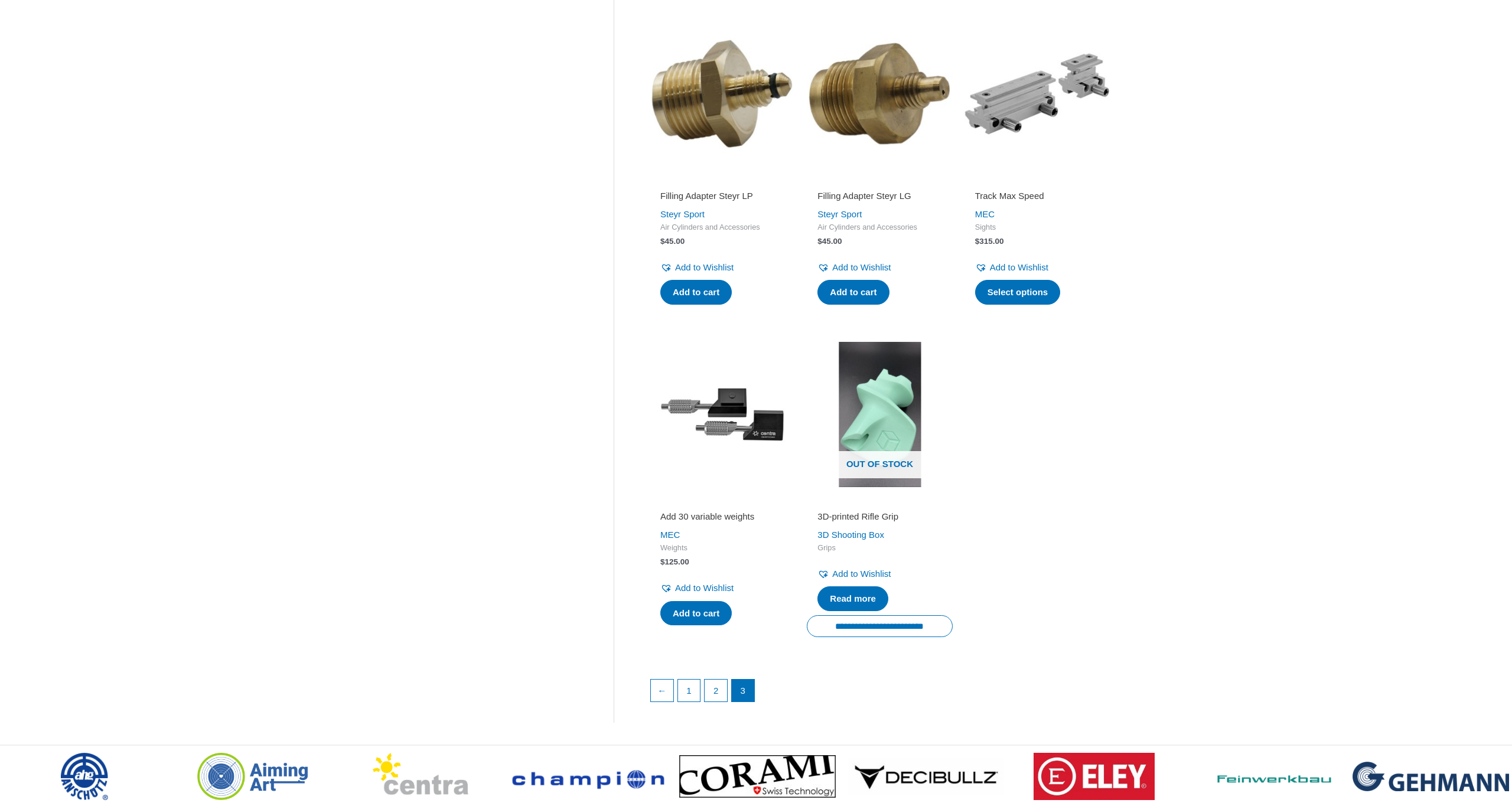
scroll to position [570, 0]
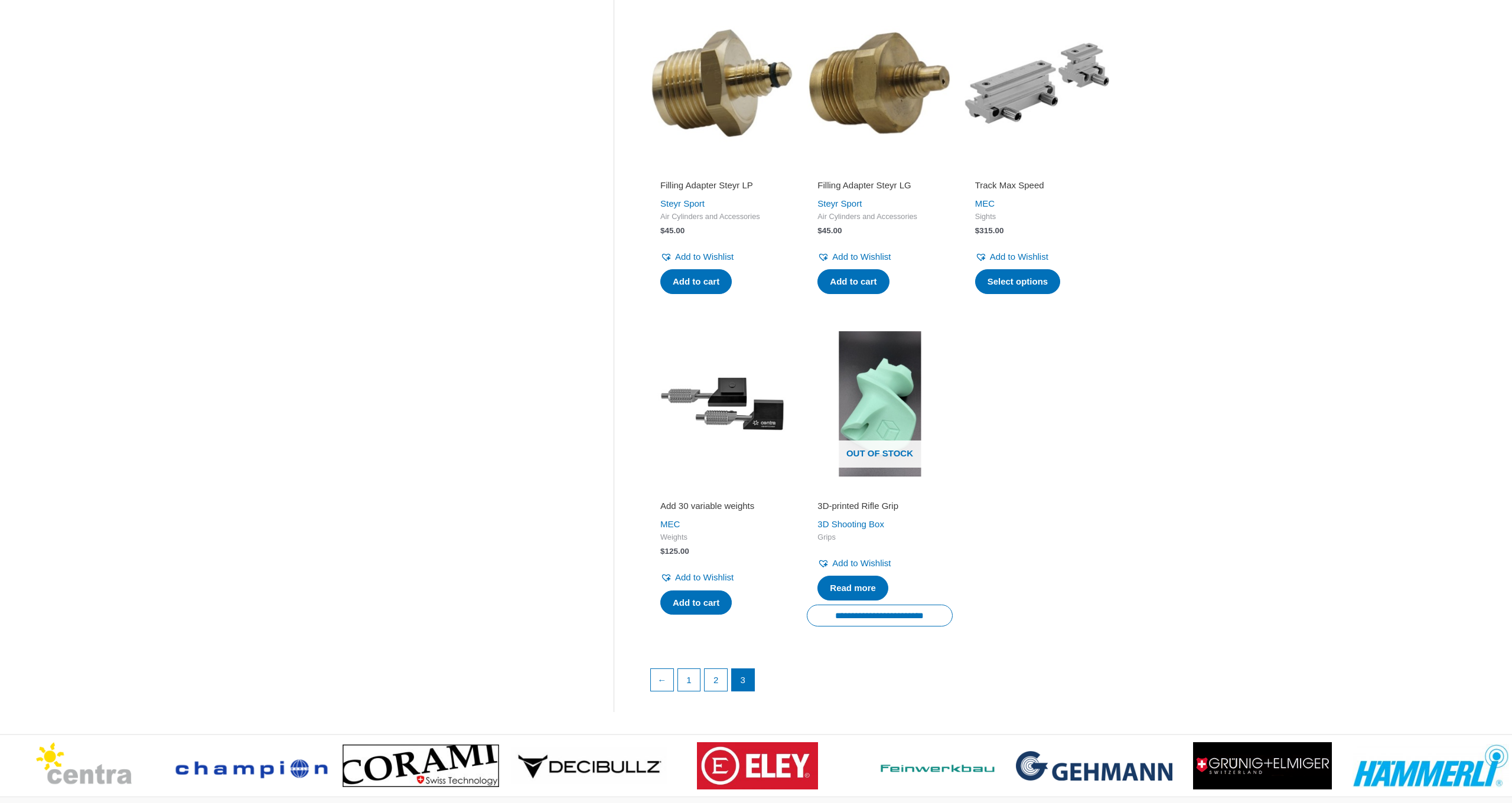
click at [725, 404] on img at bounding box center [722, 404] width 146 height 146
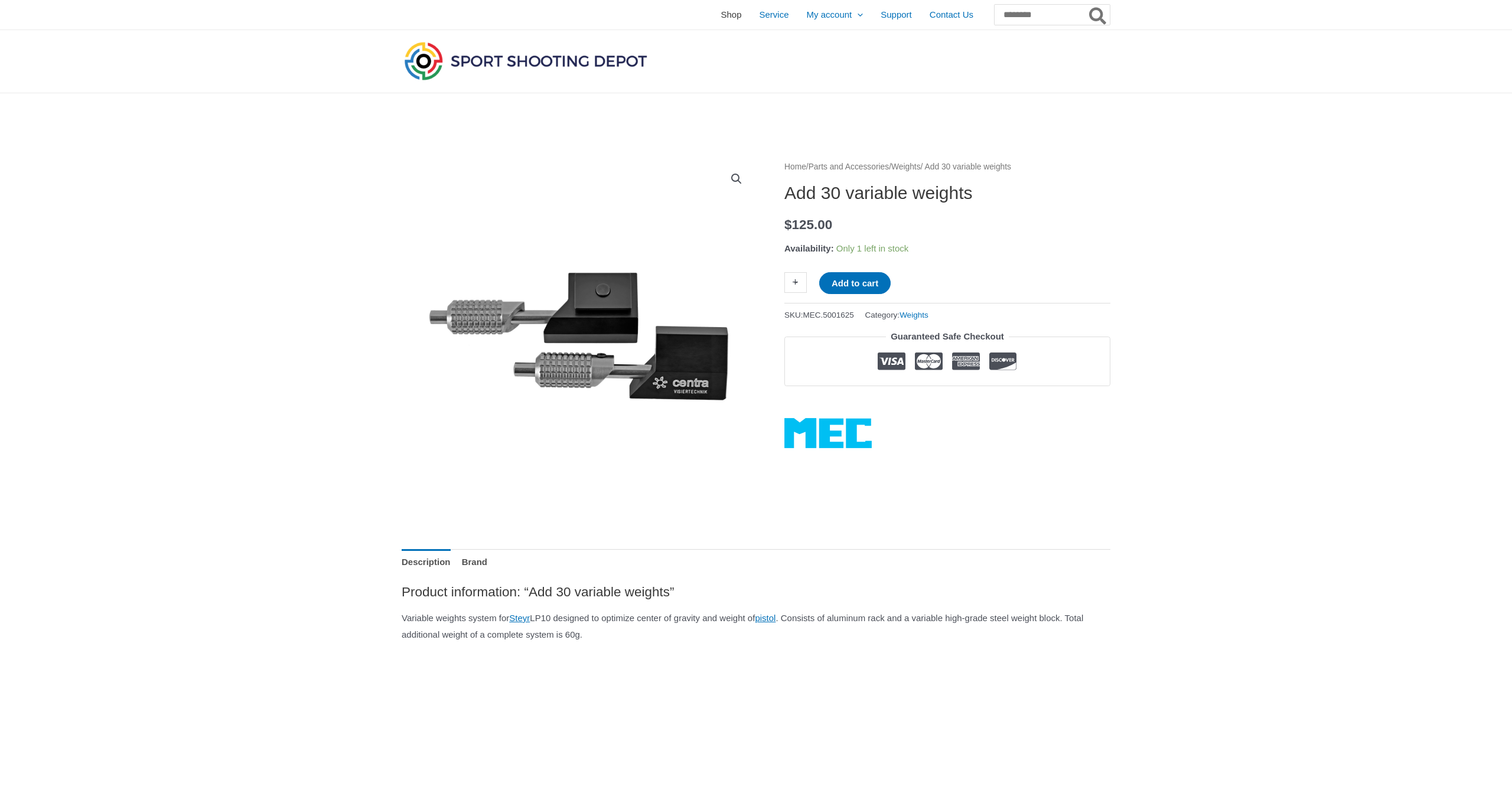
click at [721, 15] on span "Shop" at bounding box center [731, 15] width 21 height 30
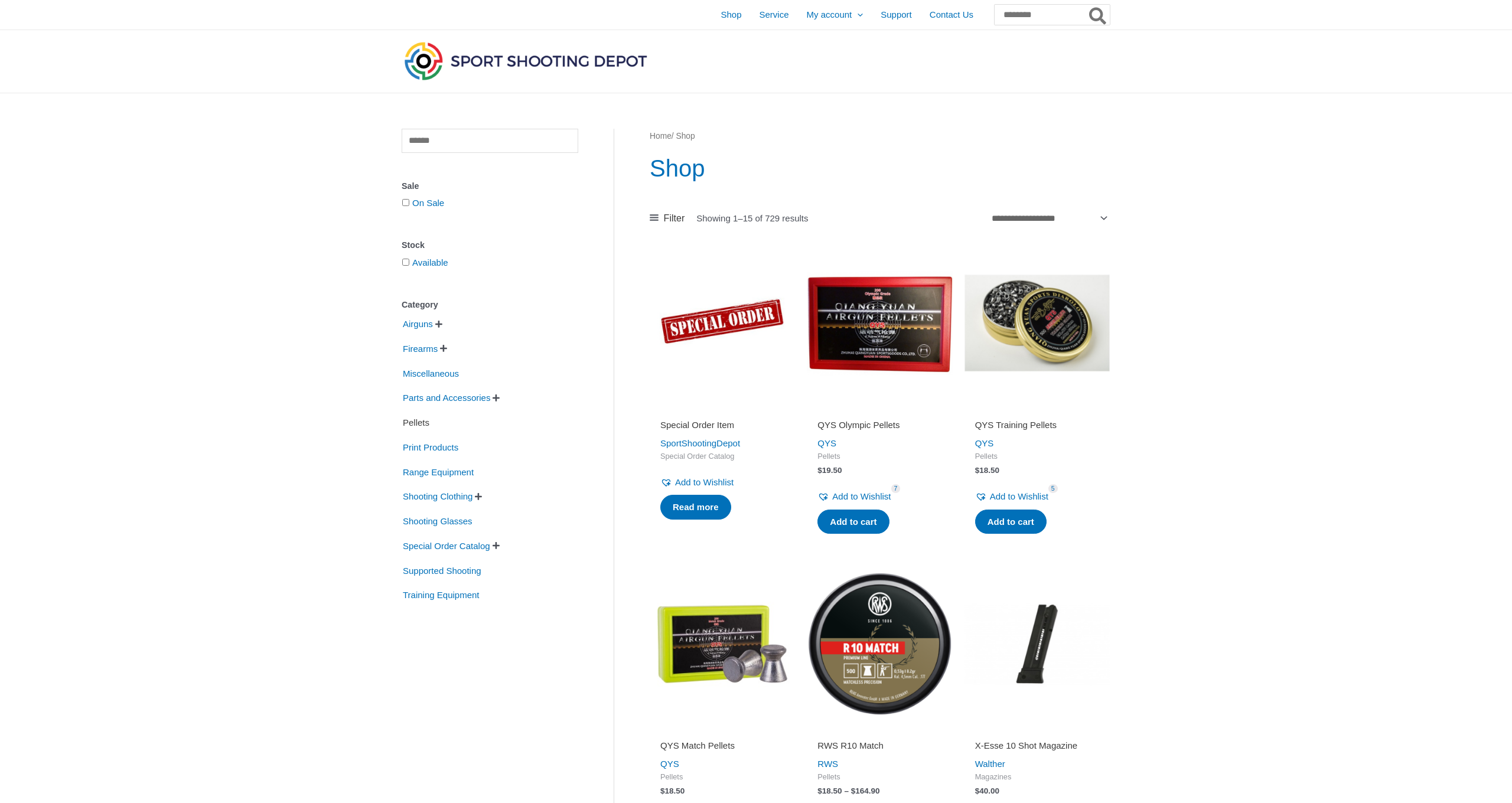
click at [426, 427] on span "Pellets" at bounding box center [416, 423] width 29 height 20
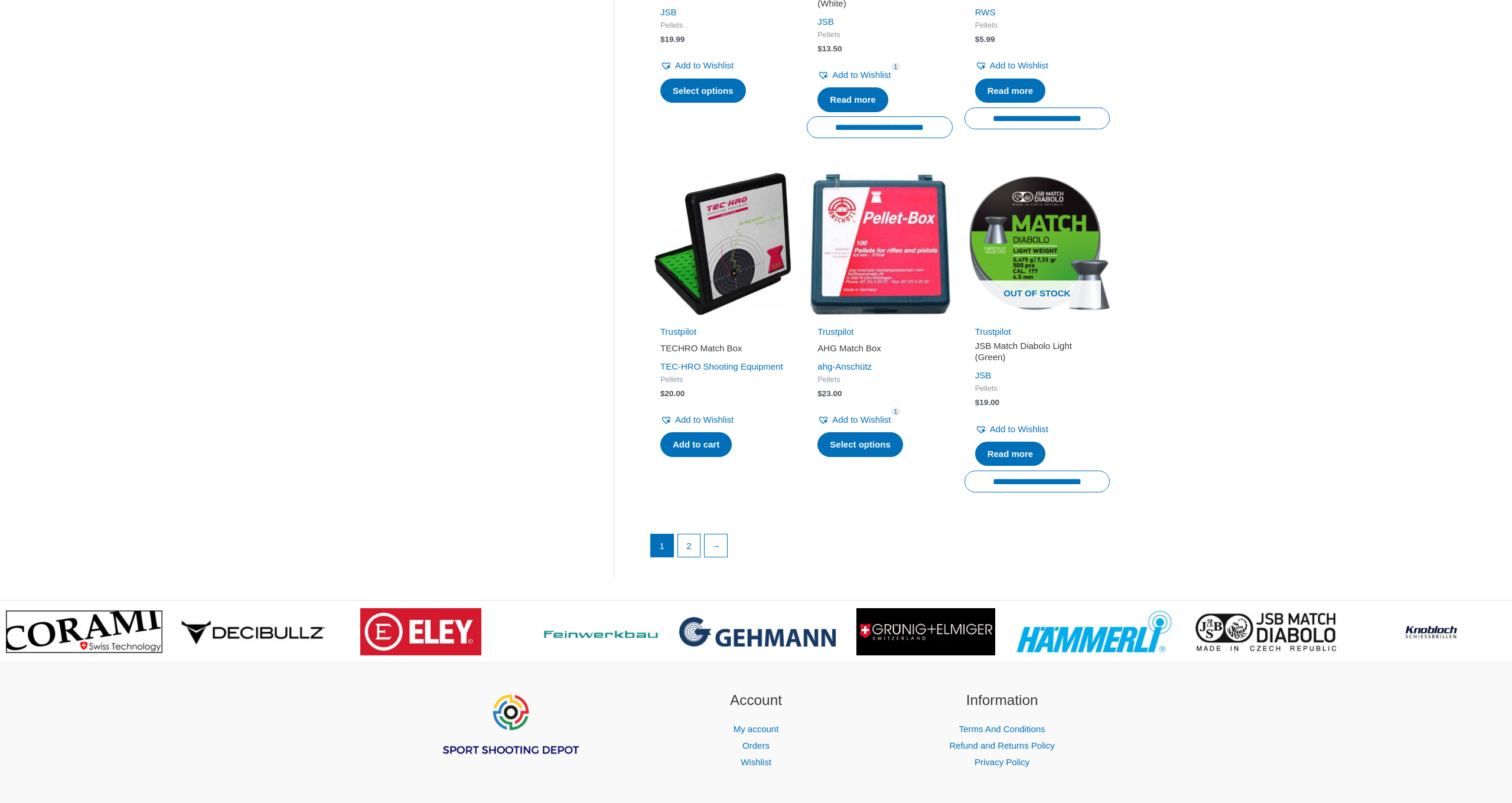
scroll to position [1423, 0]
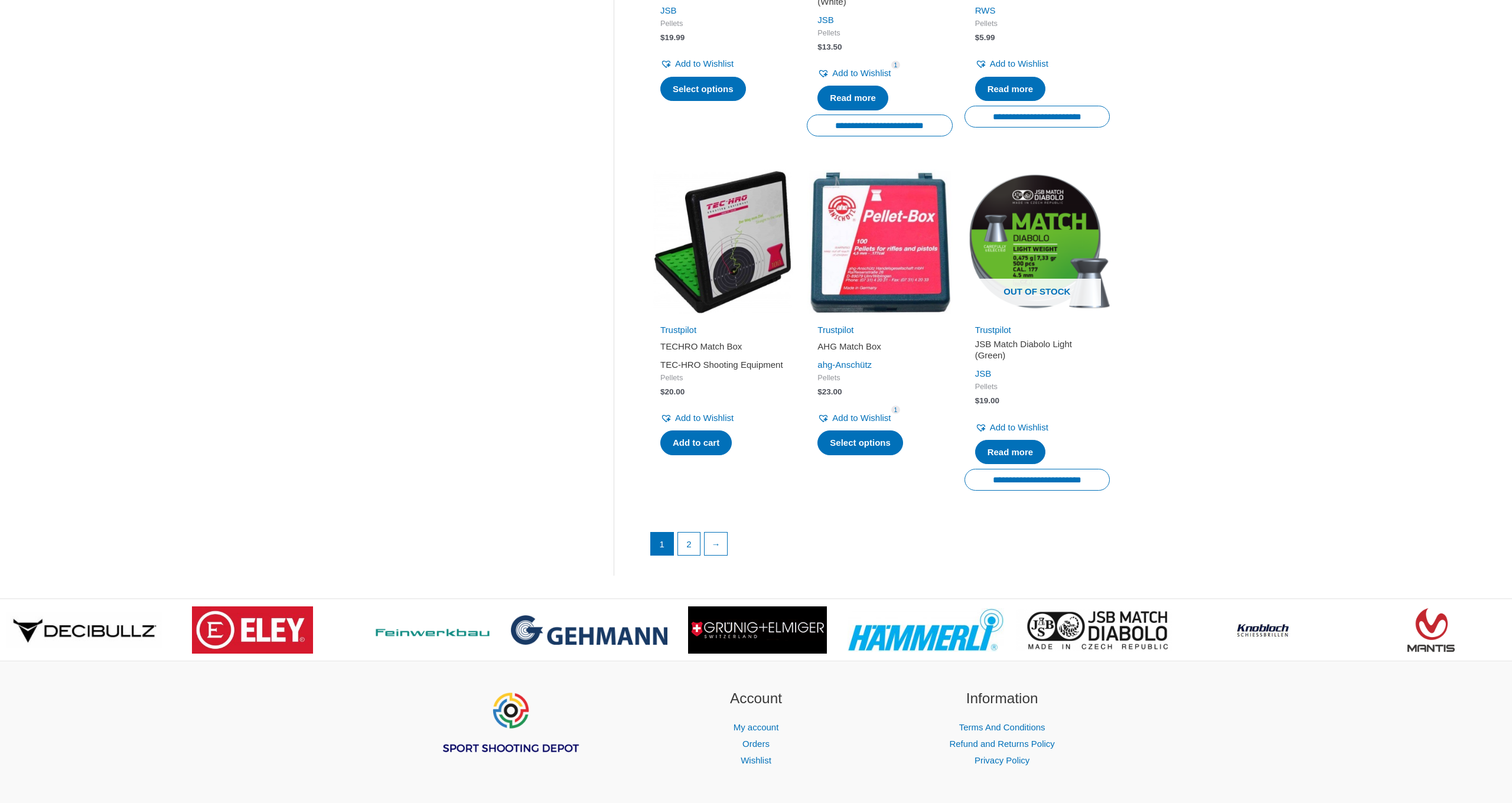
click at [688, 360] on link "TEC-HRO Shooting Equipment" at bounding box center [722, 365] width 123 height 10
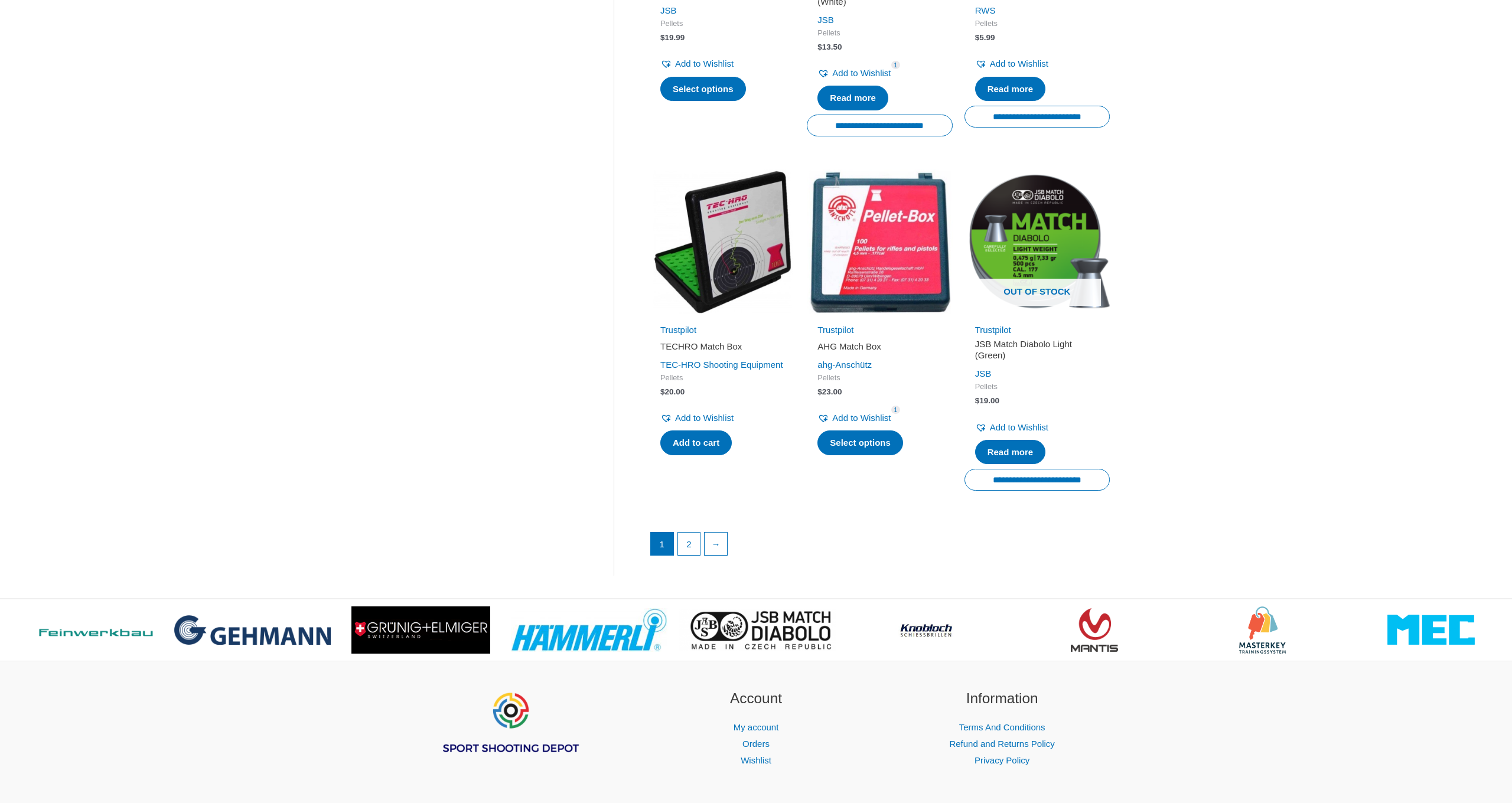
click at [927, 245] on img at bounding box center [879, 242] width 146 height 146
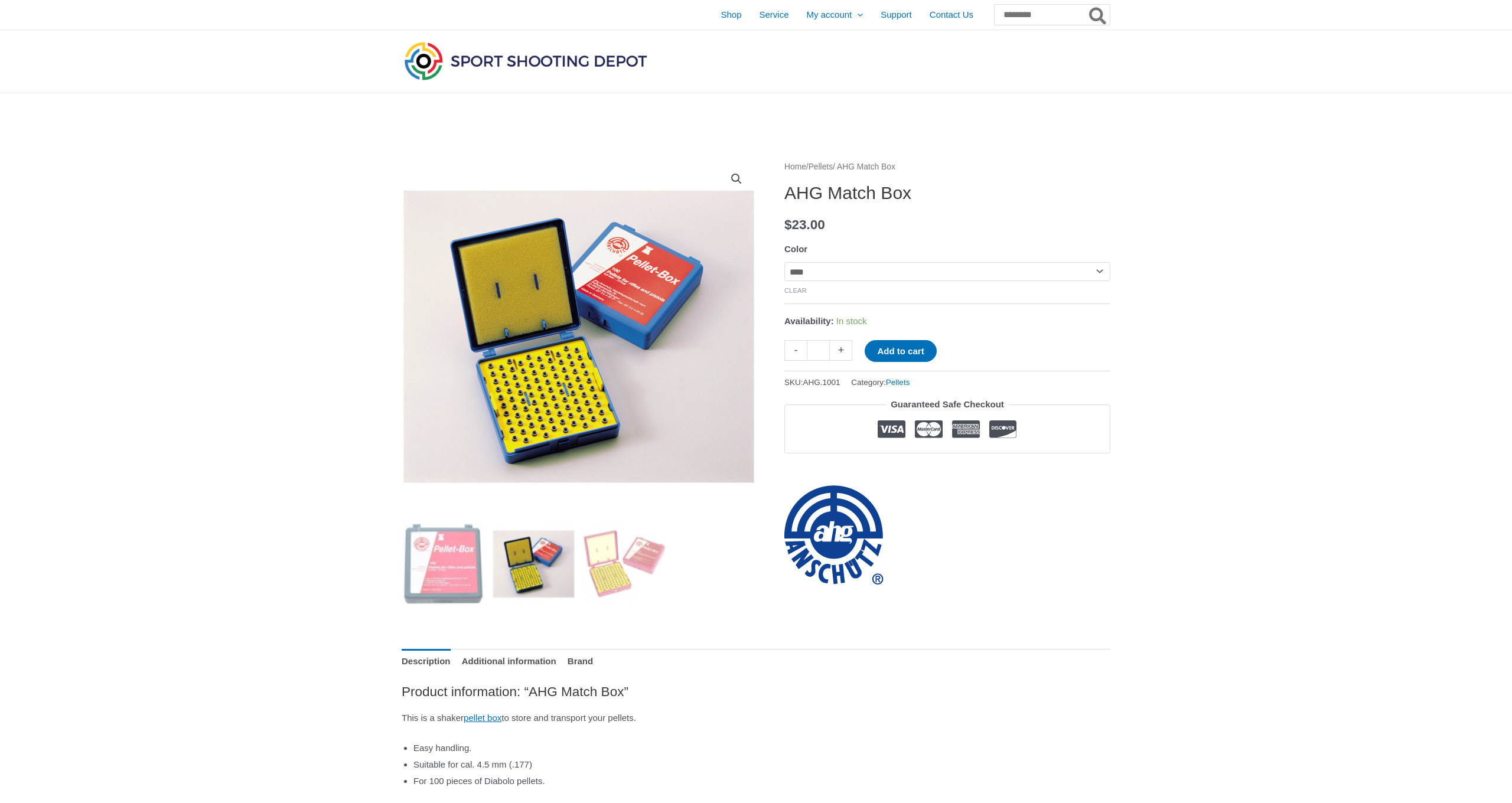
select select "****"
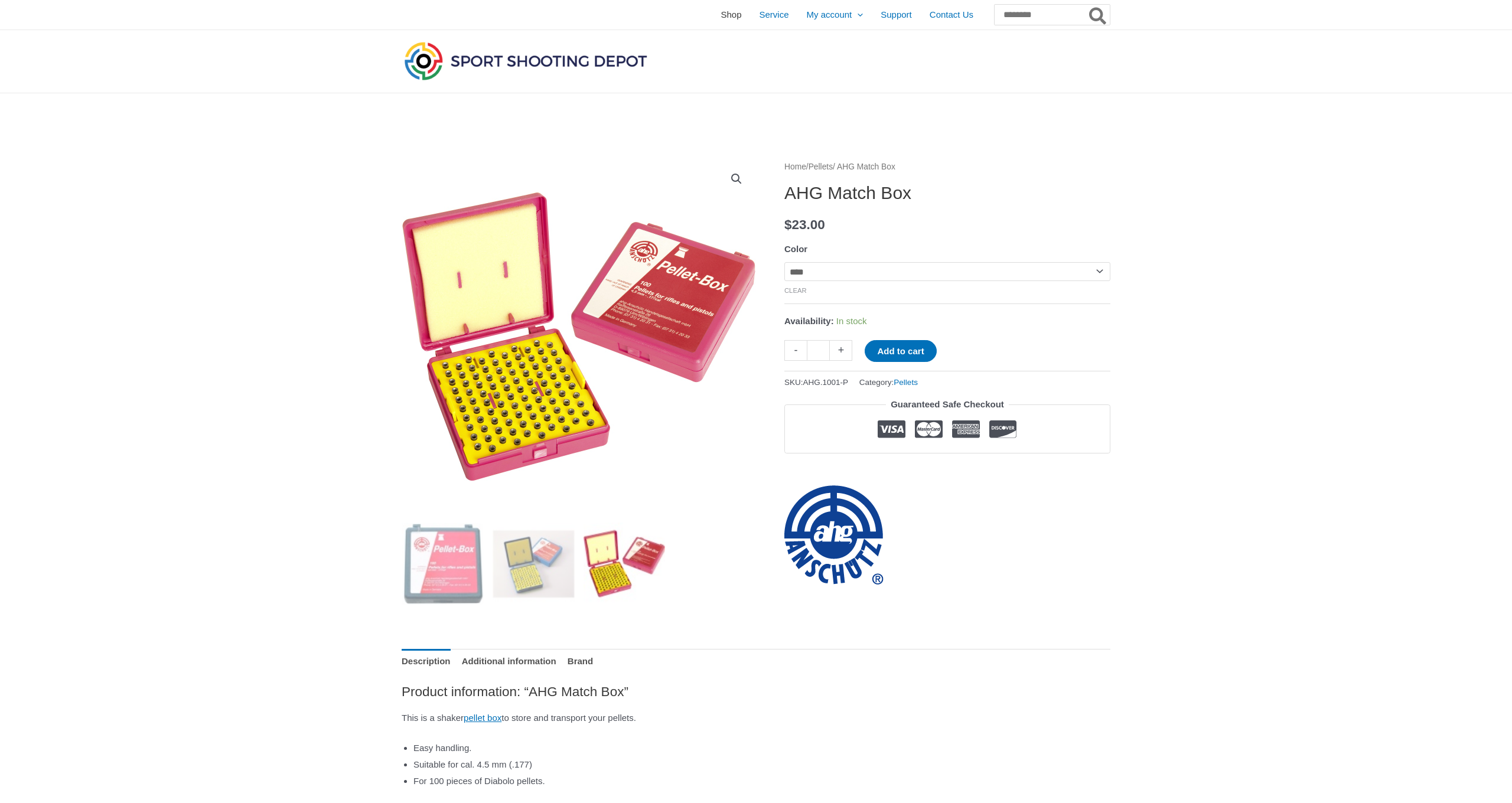
click at [721, 20] on span "Shop" at bounding box center [731, 15] width 21 height 30
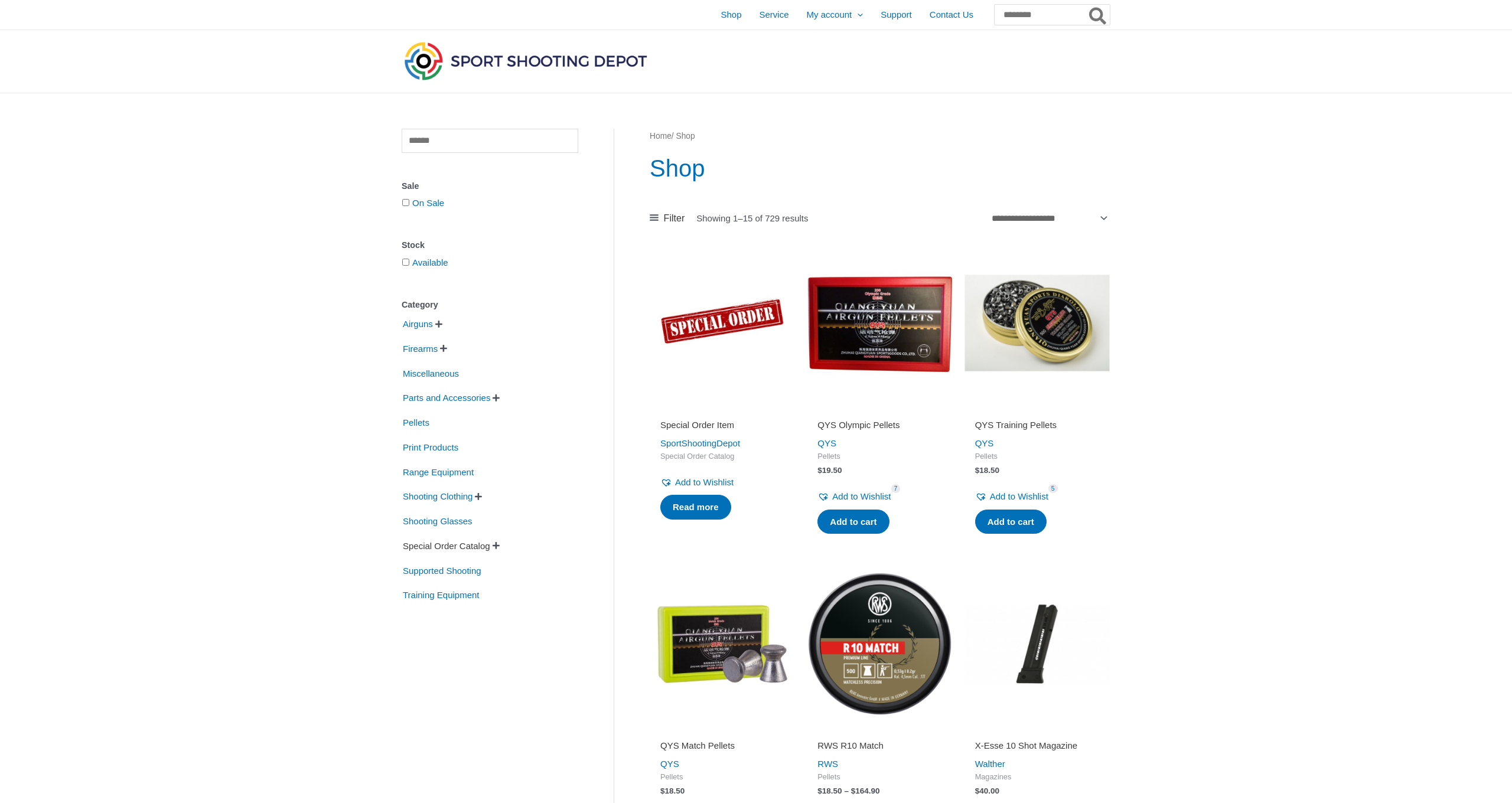
click at [435, 551] on span "Special Order Catalog" at bounding box center [446, 546] width 90 height 20
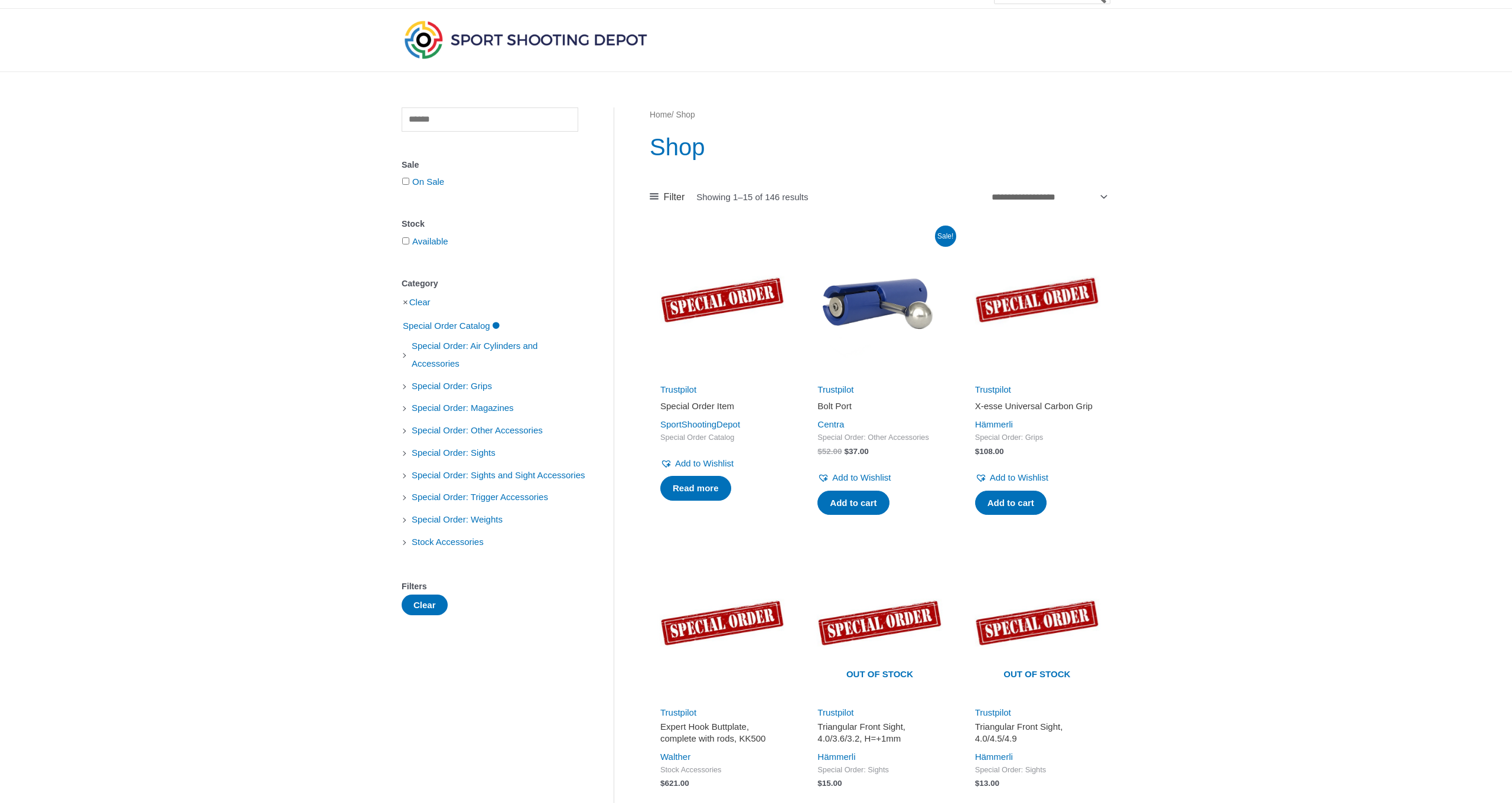
scroll to position [15, 0]
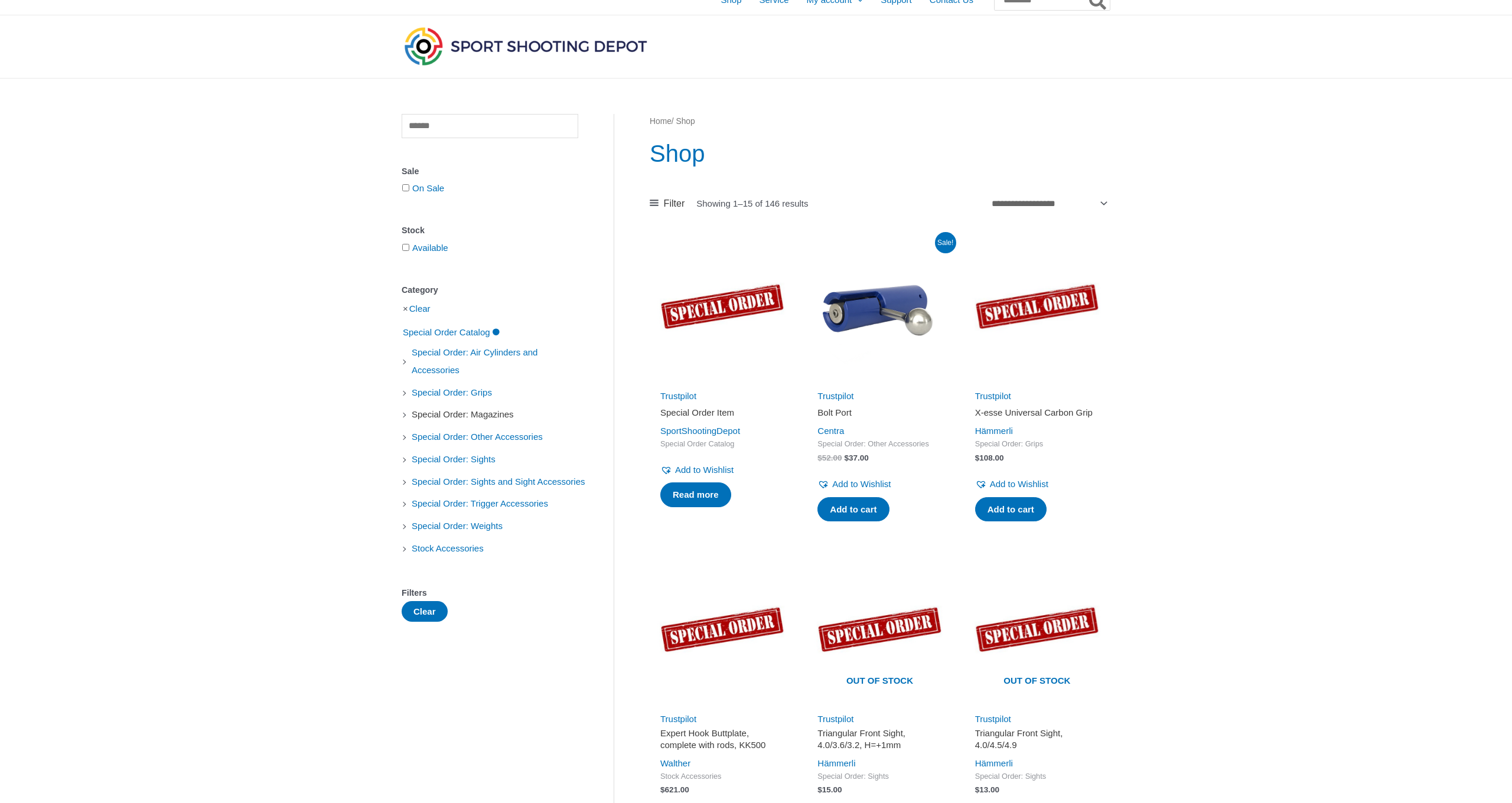
click at [483, 417] on span "Special Order: Magazines" at bounding box center [463, 414] width 104 height 20
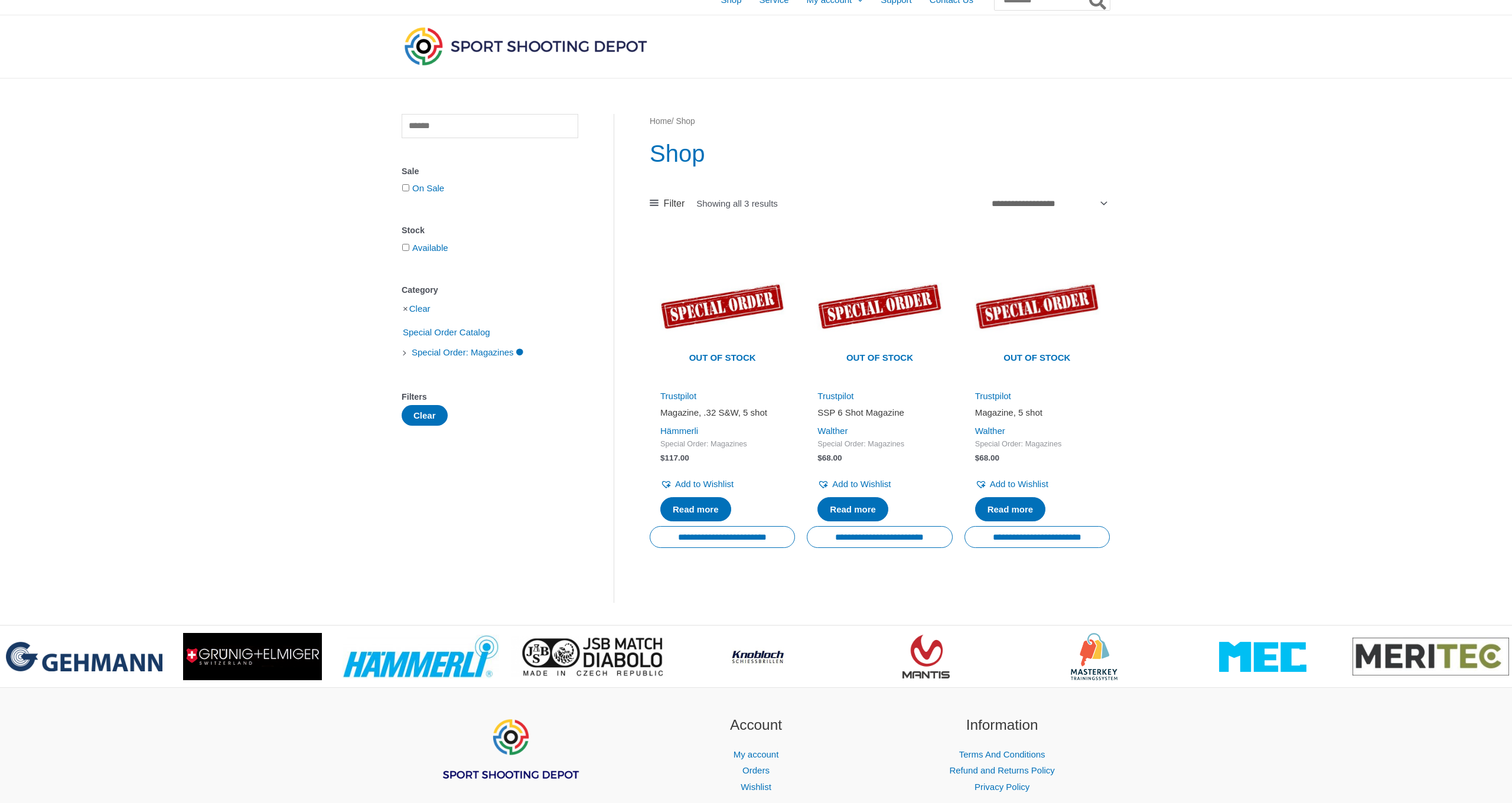
click at [405, 311] on li "Clear" at bounding box center [489, 309] width 176 height 21
click at [405, 309] on li "Clear" at bounding box center [489, 309] width 176 height 21
click at [421, 414] on button "Clear" at bounding box center [425, 415] width 46 height 21
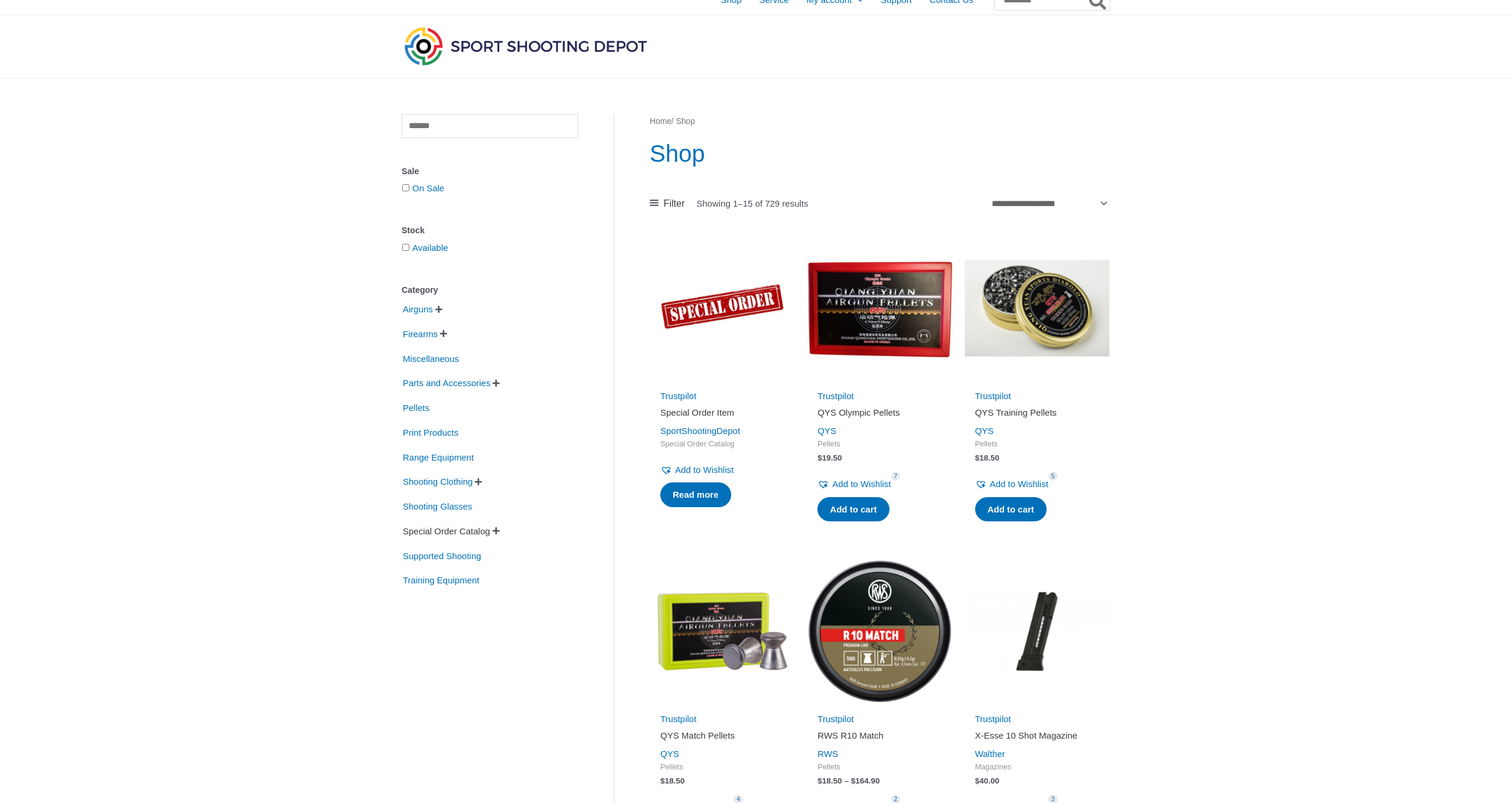
click at [455, 531] on span "Special Order Catalog" at bounding box center [446, 531] width 90 height 20
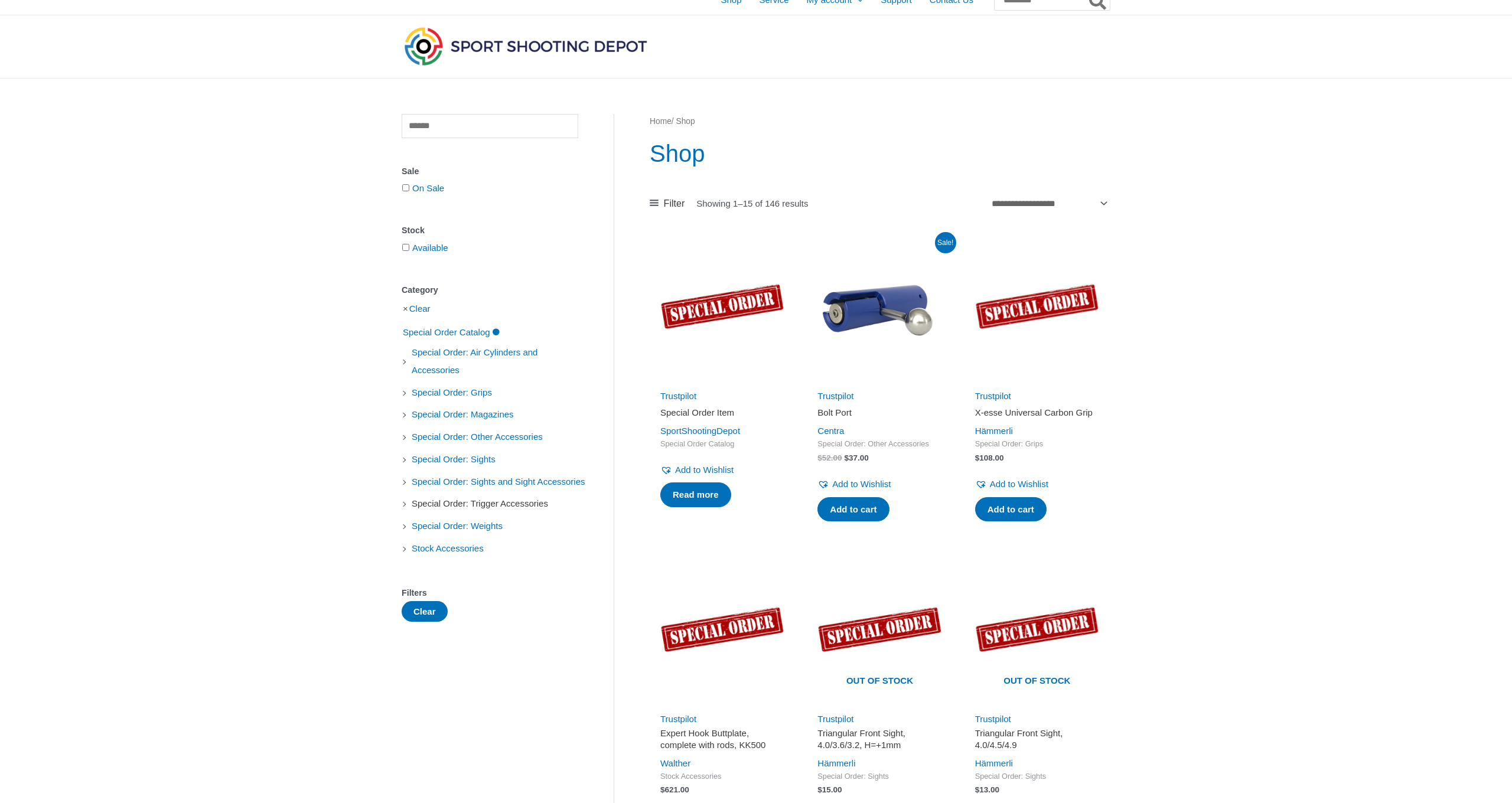
click at [506, 514] on span "Special Order: Trigger Accessories" at bounding box center [480, 503] width 139 height 20
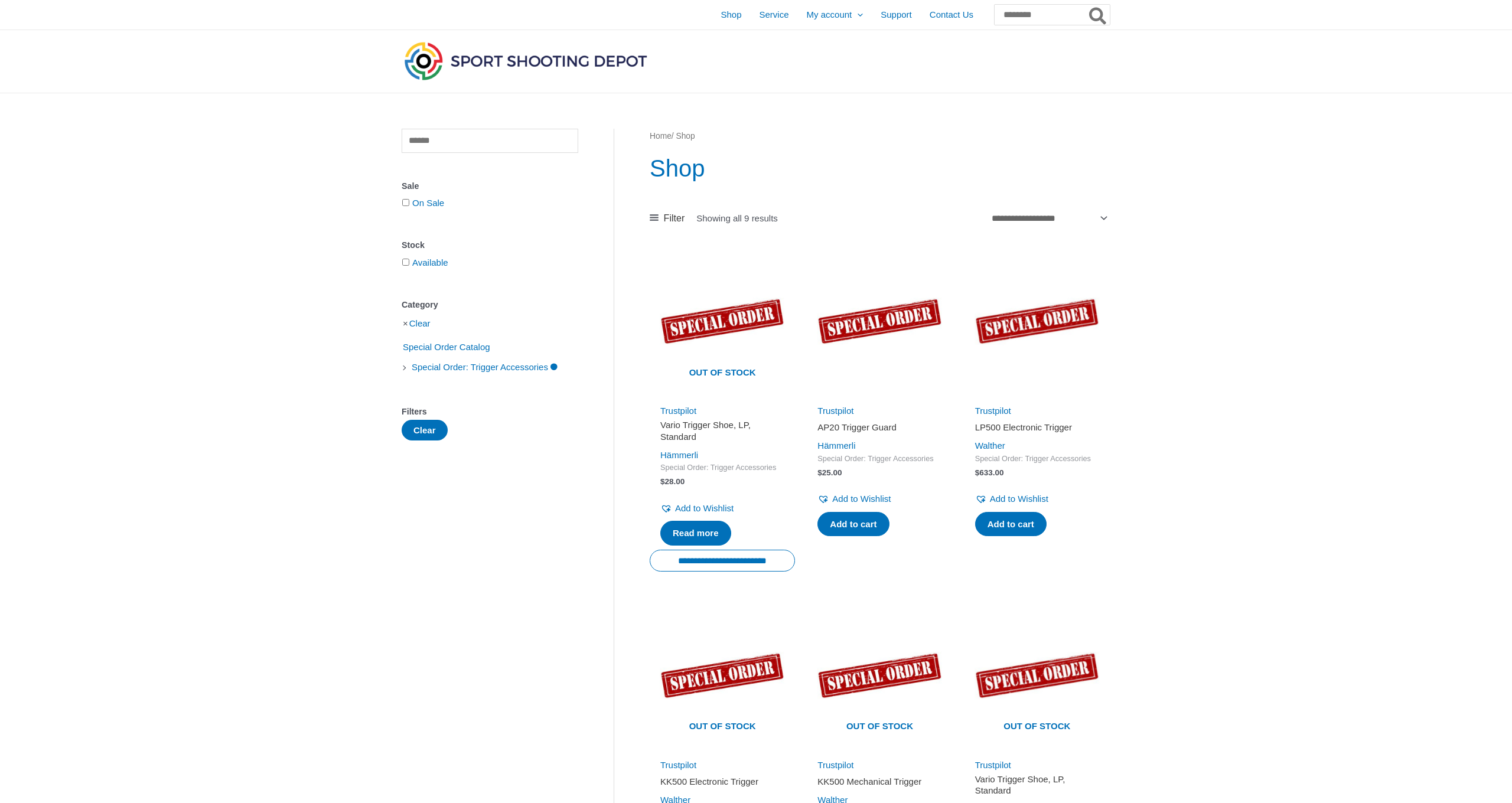
click at [417, 443] on div "Clear Sale On Sale Stock Available Category Clear Special Order Catalog Special…" at bounding box center [508, 727] width 213 height 1197
click at [416, 434] on button "Clear" at bounding box center [425, 430] width 46 height 21
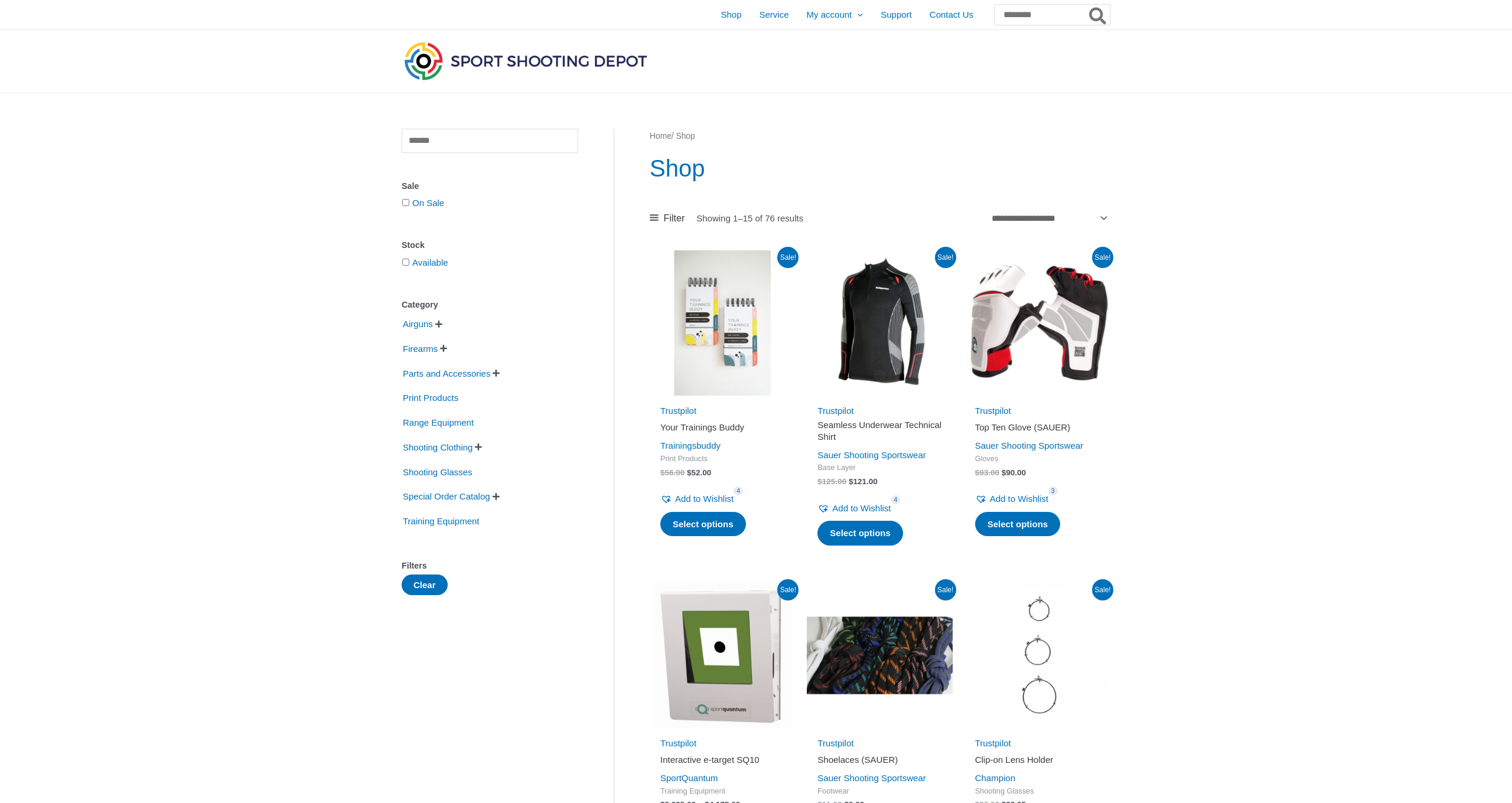
click at [739, 377] on img at bounding box center [722, 323] width 146 height 146
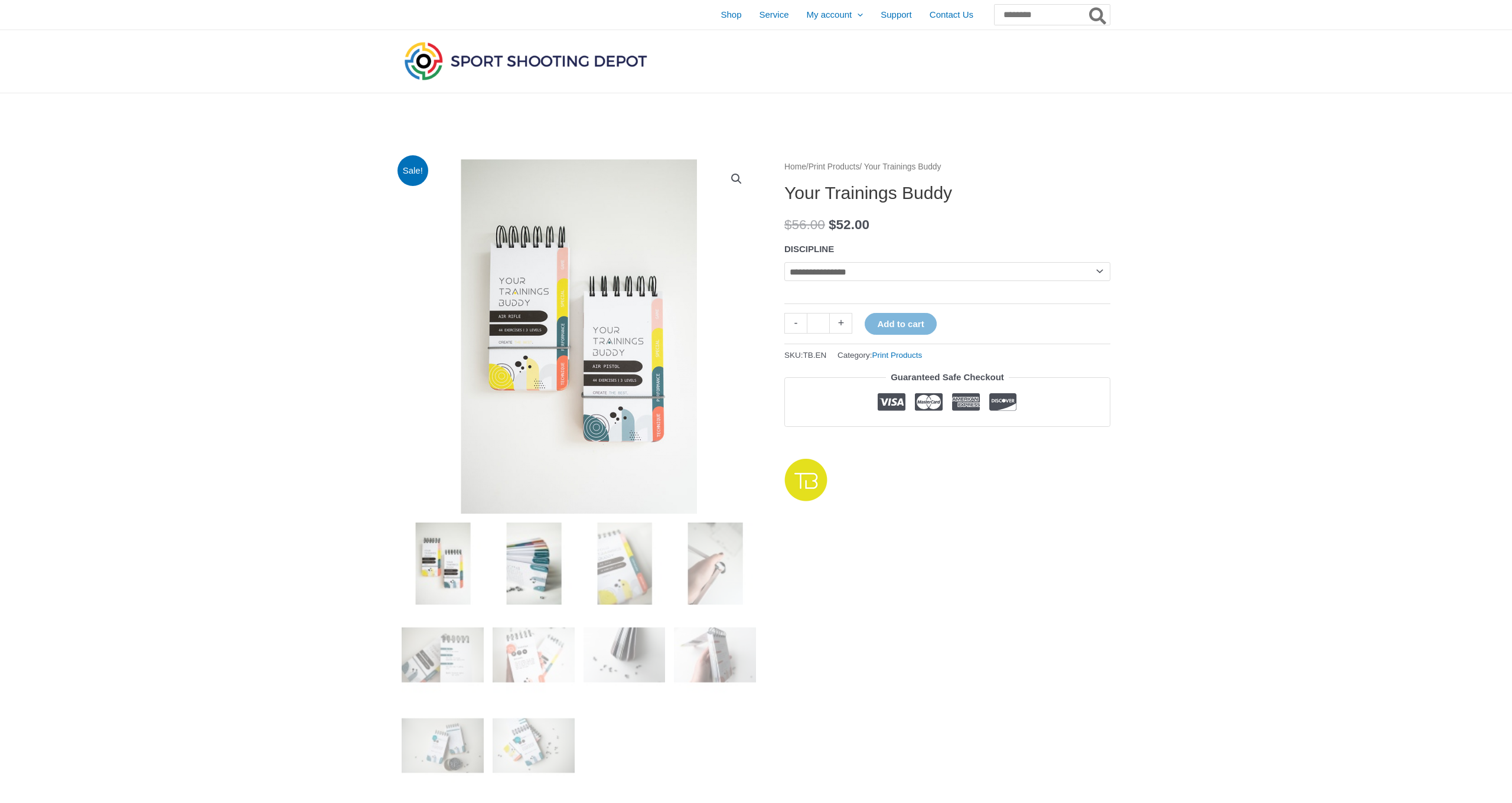
click at [520, 532] on img at bounding box center [533, 563] width 82 height 82
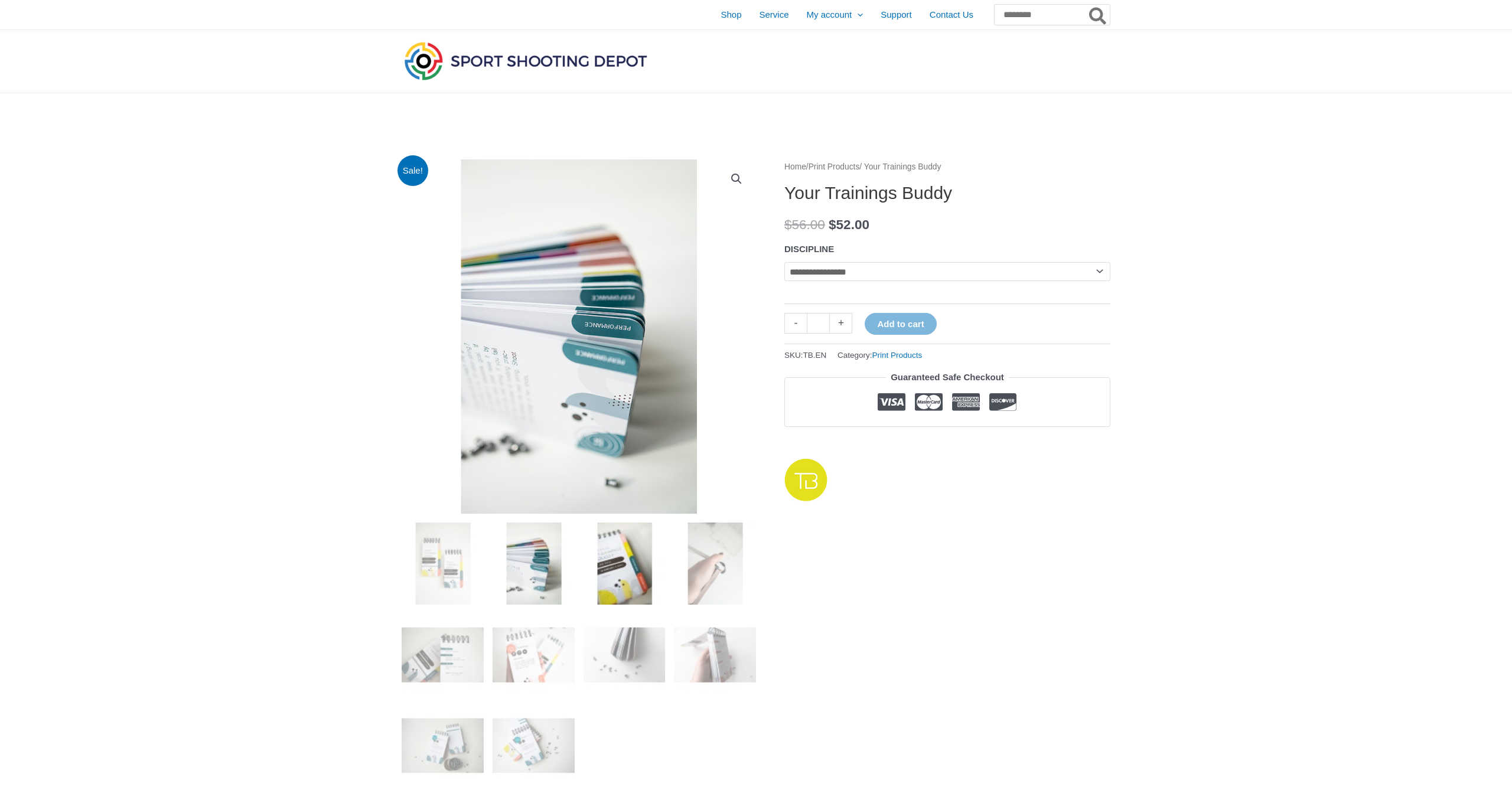
click at [593, 540] on img at bounding box center [624, 563] width 82 height 82
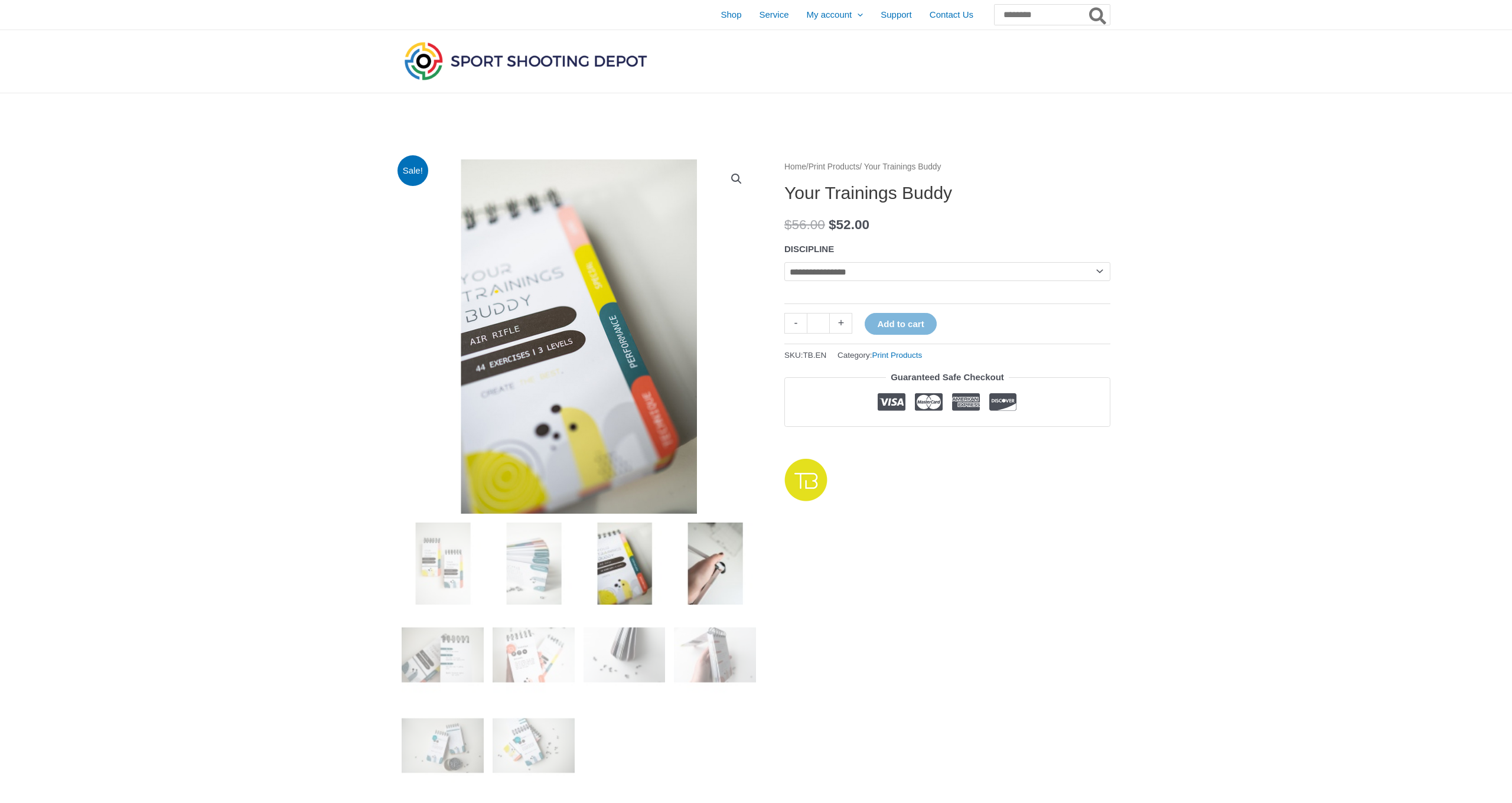
click at [677, 553] on img at bounding box center [714, 563] width 82 height 82
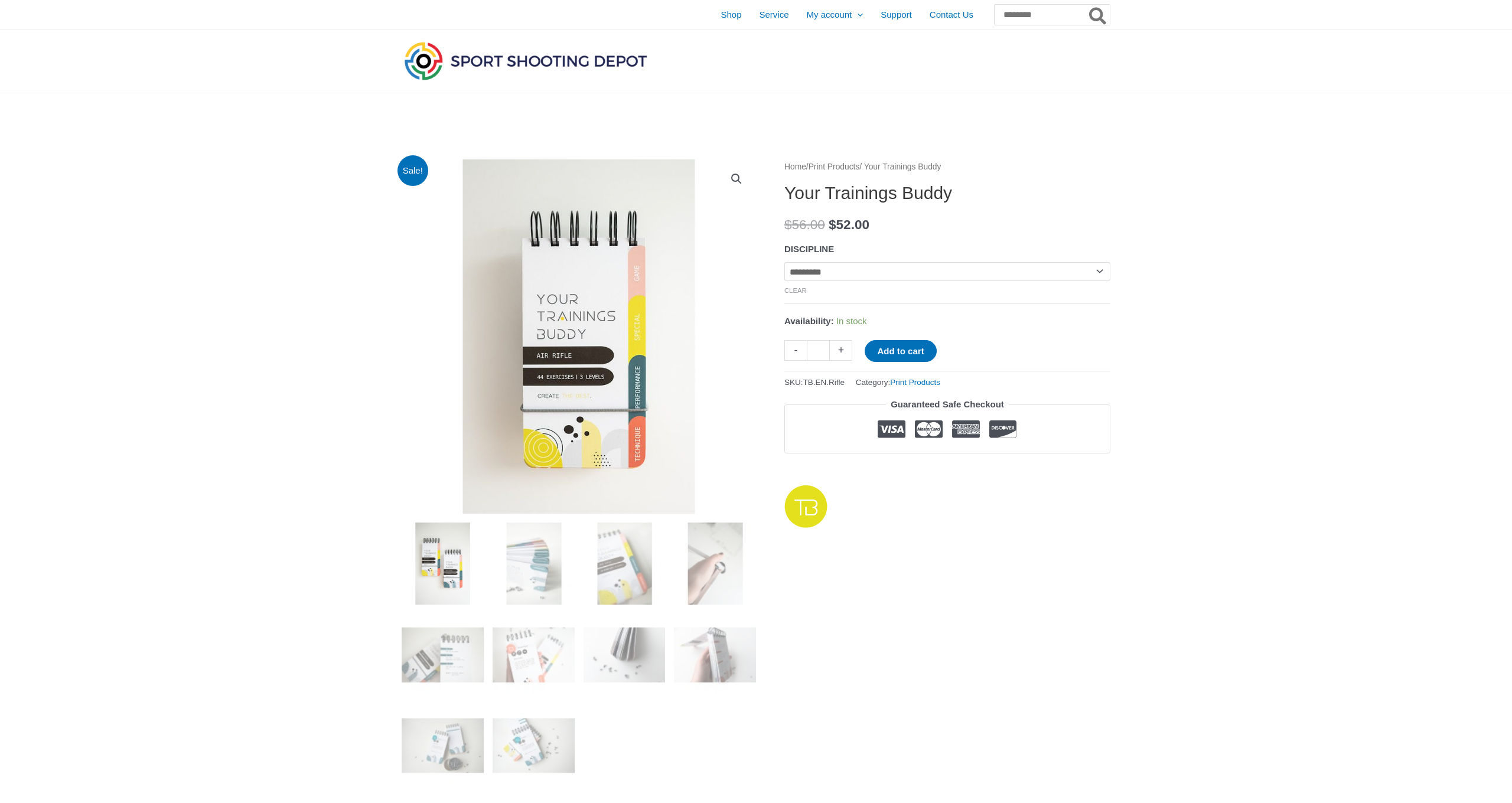
select select "**********"
